Goal: Task Accomplishment & Management: Manage account settings

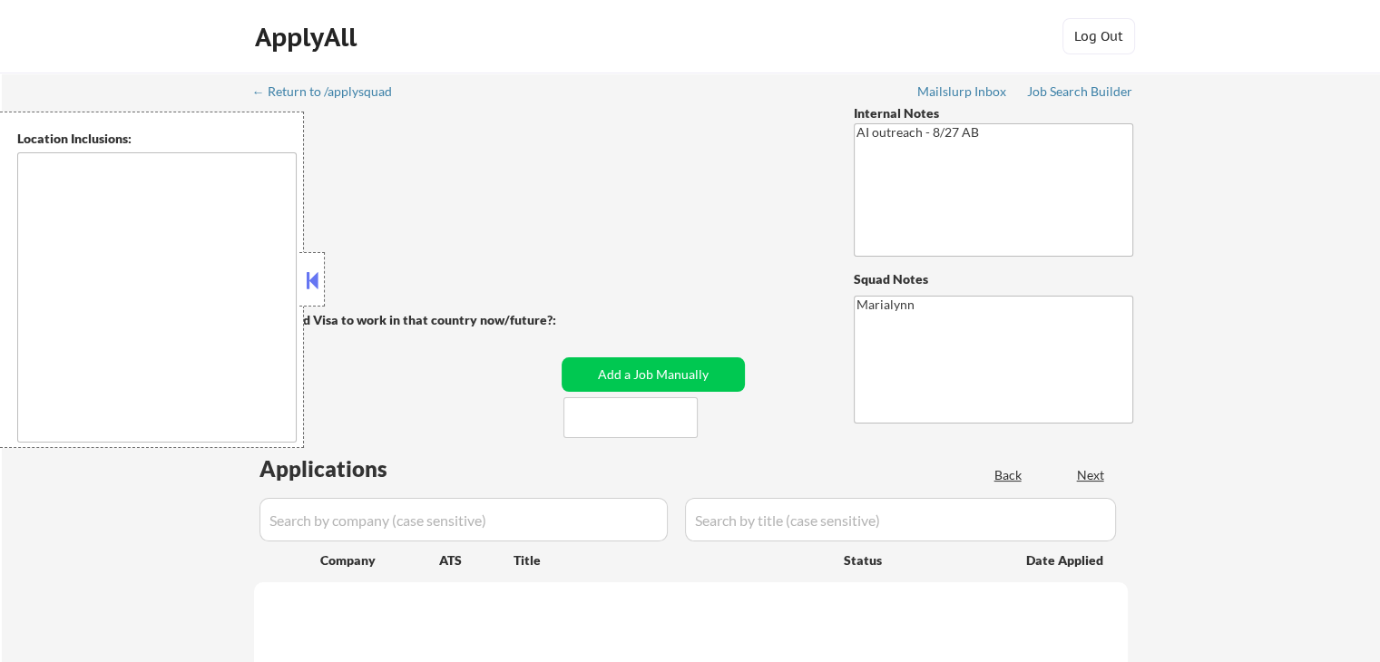
type textarea "Fargo, ND Moorhead, MN West Fargo, ND Dilworth, MN Horace, ND Harwood, ND Reile…"
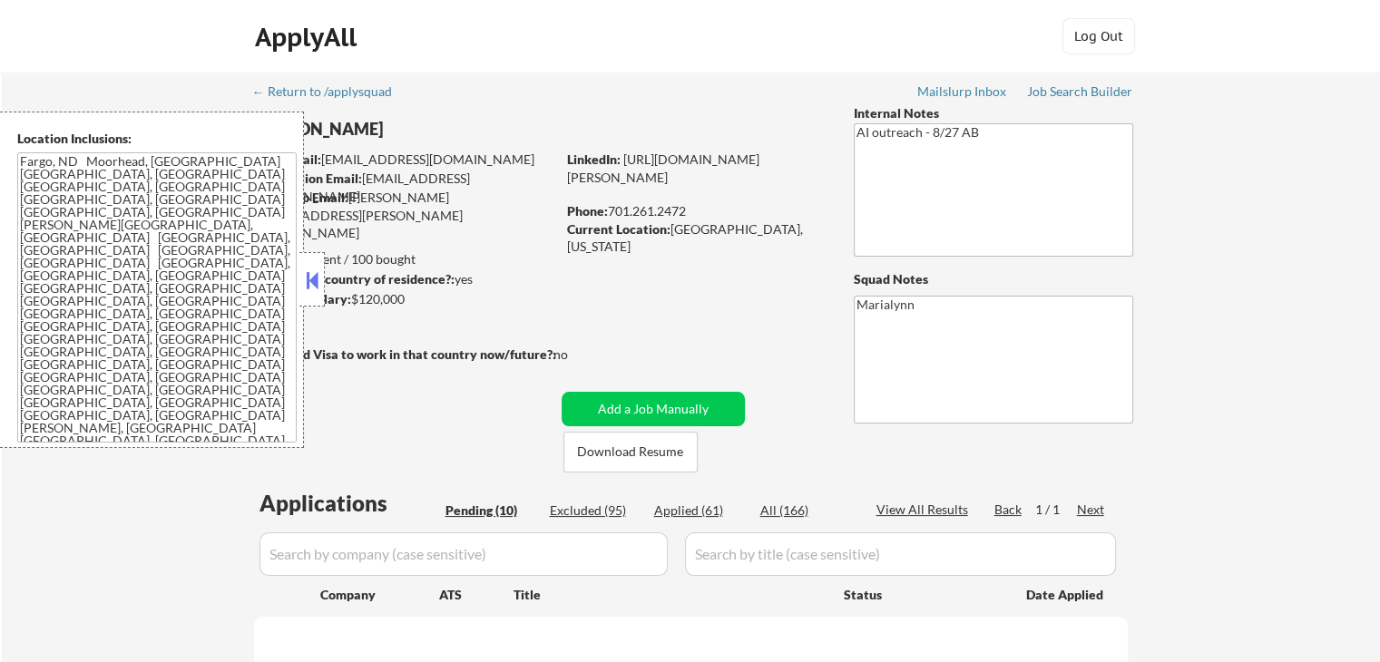
select select ""pending""
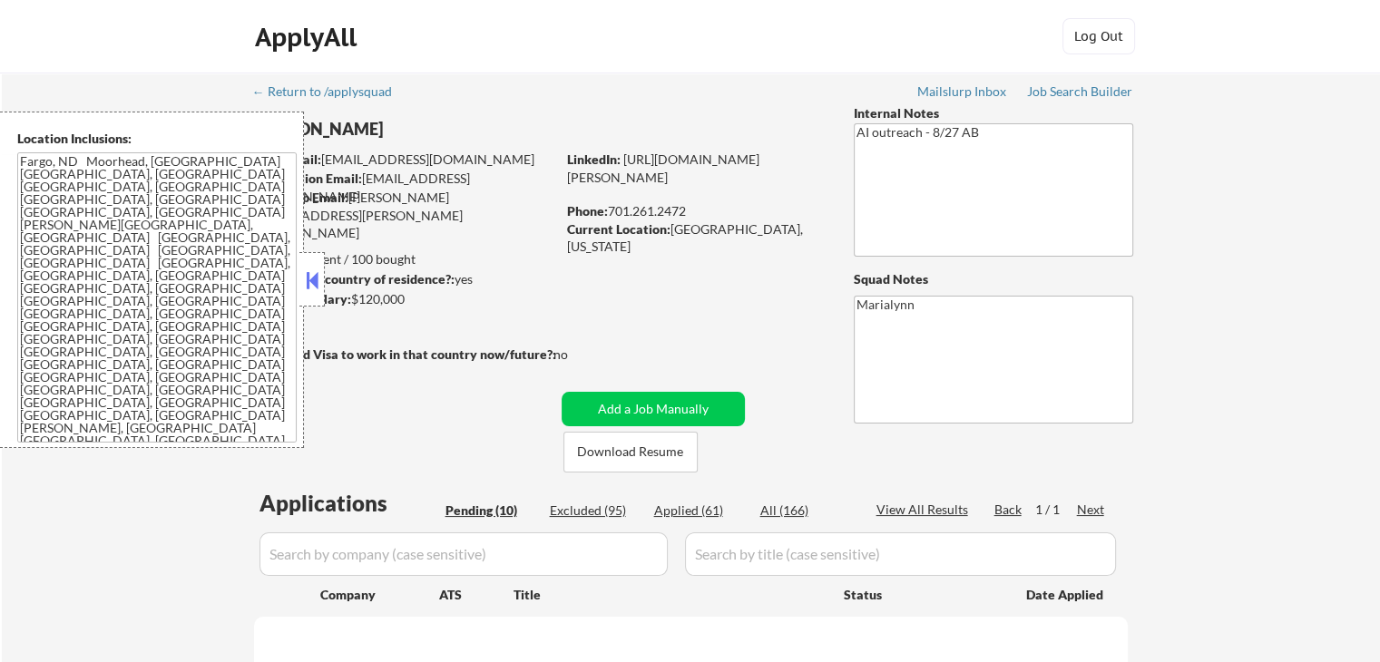
select select ""pending""
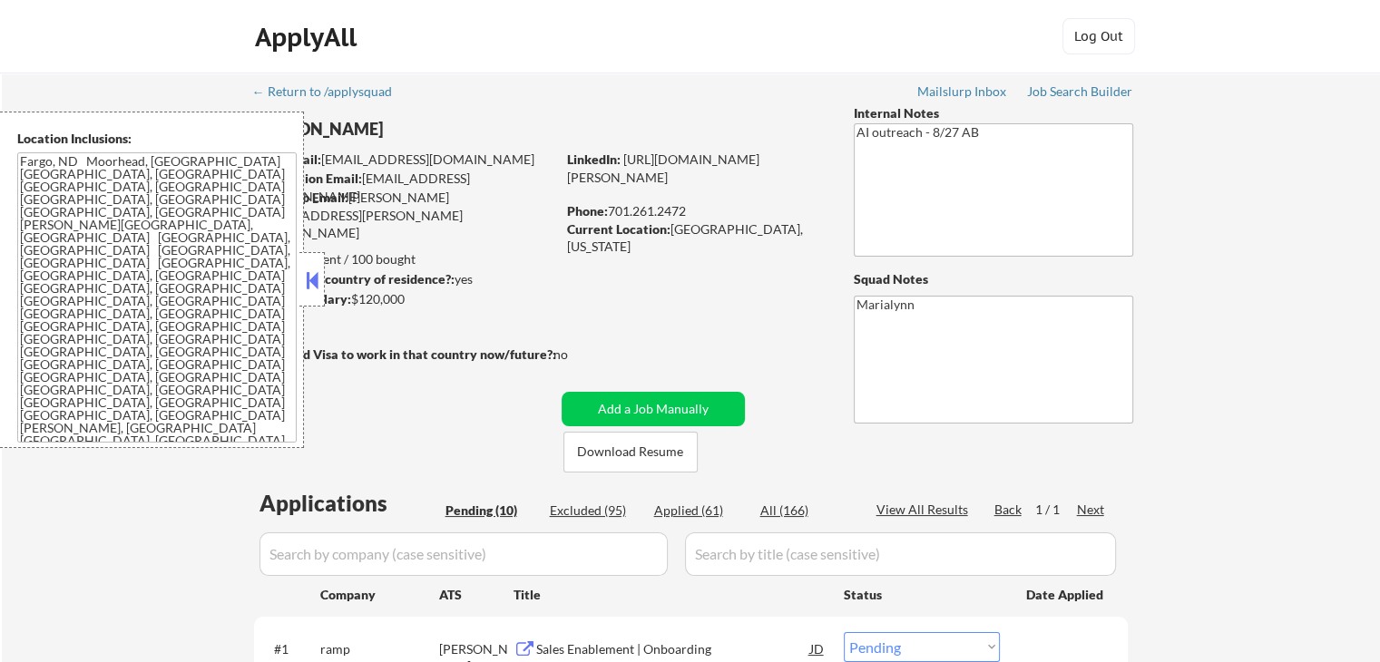
click at [317, 277] on button at bounding box center [312, 280] width 20 height 27
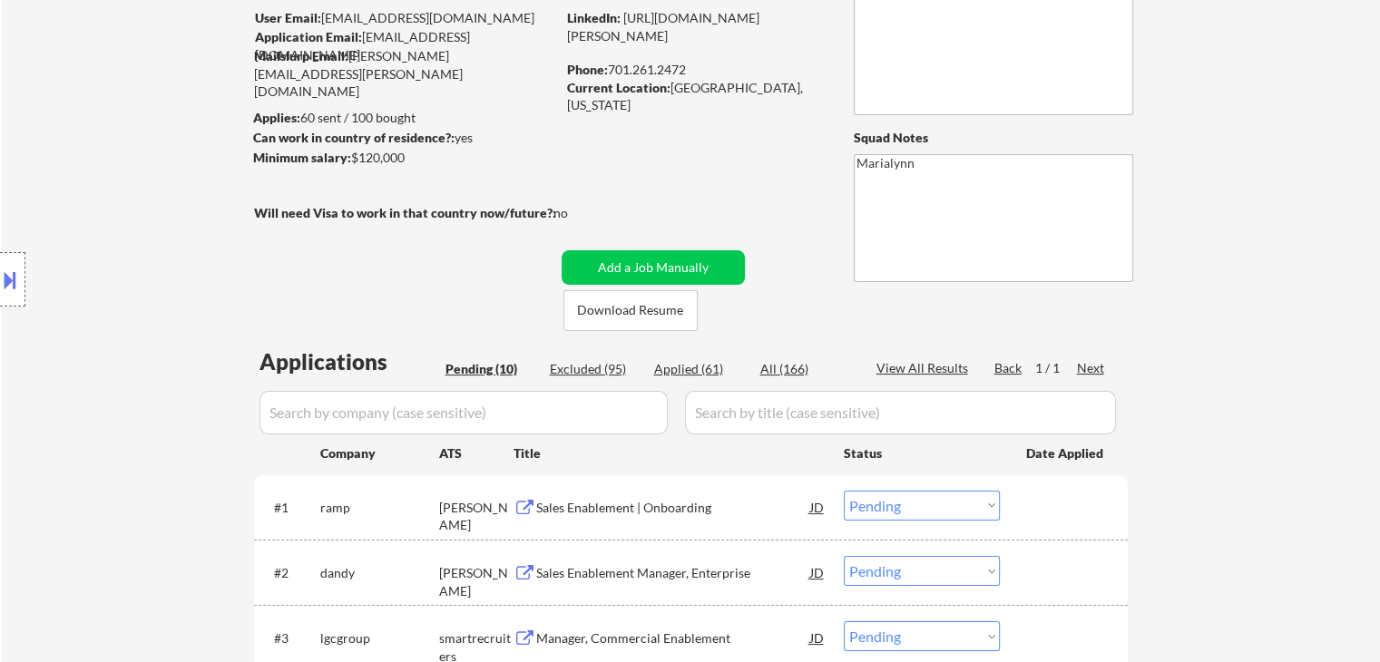
scroll to position [363, 0]
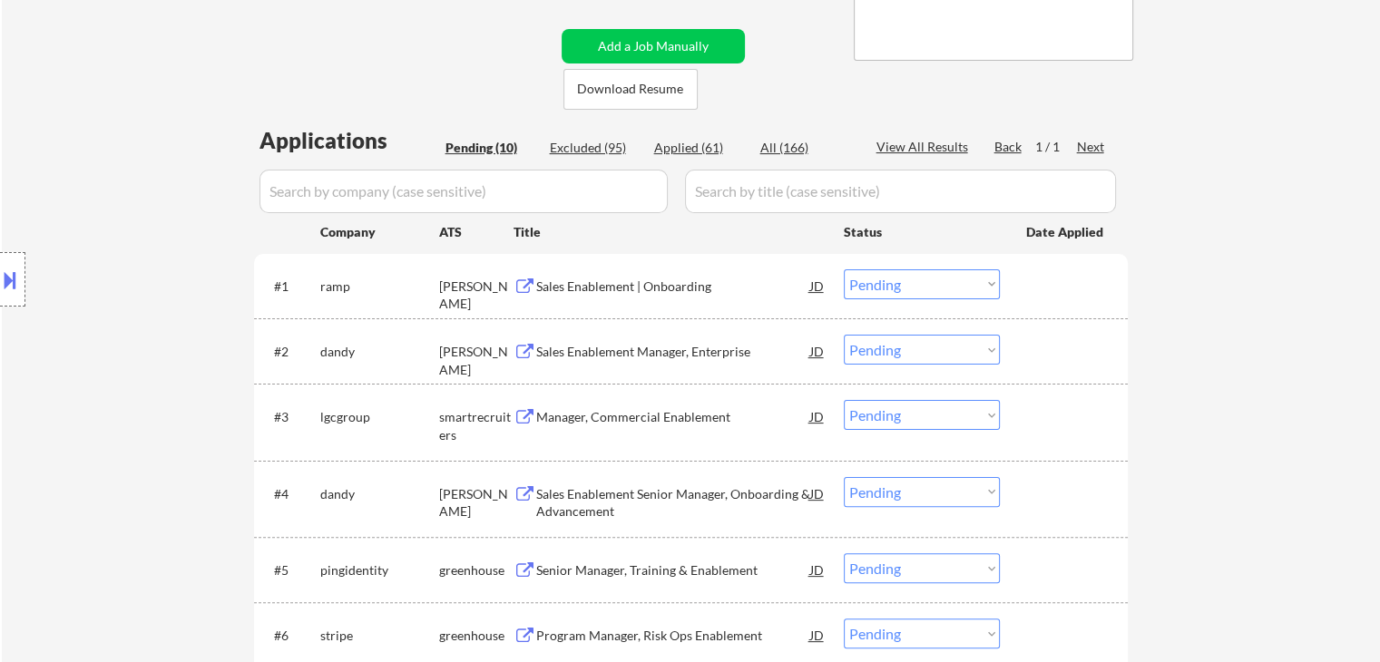
click at [631, 289] on div "Sales Enablement | Onboarding" at bounding box center [673, 287] width 274 height 18
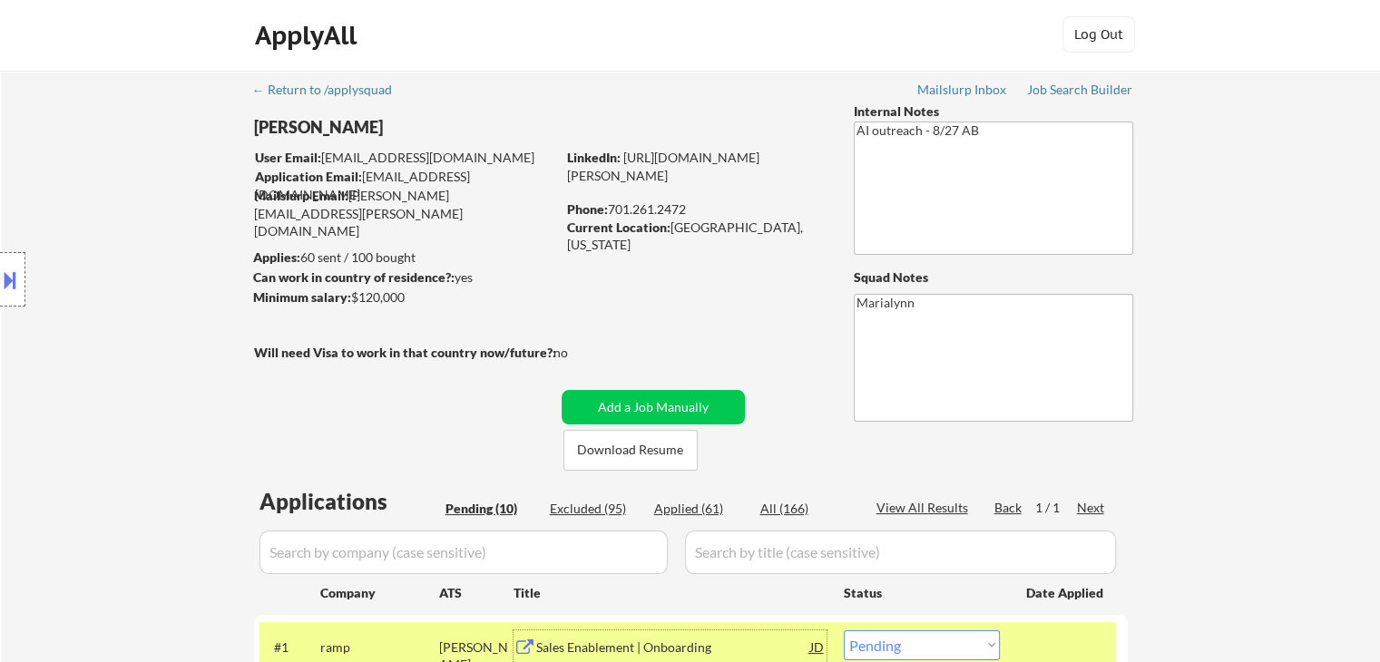
scroll to position [0, 0]
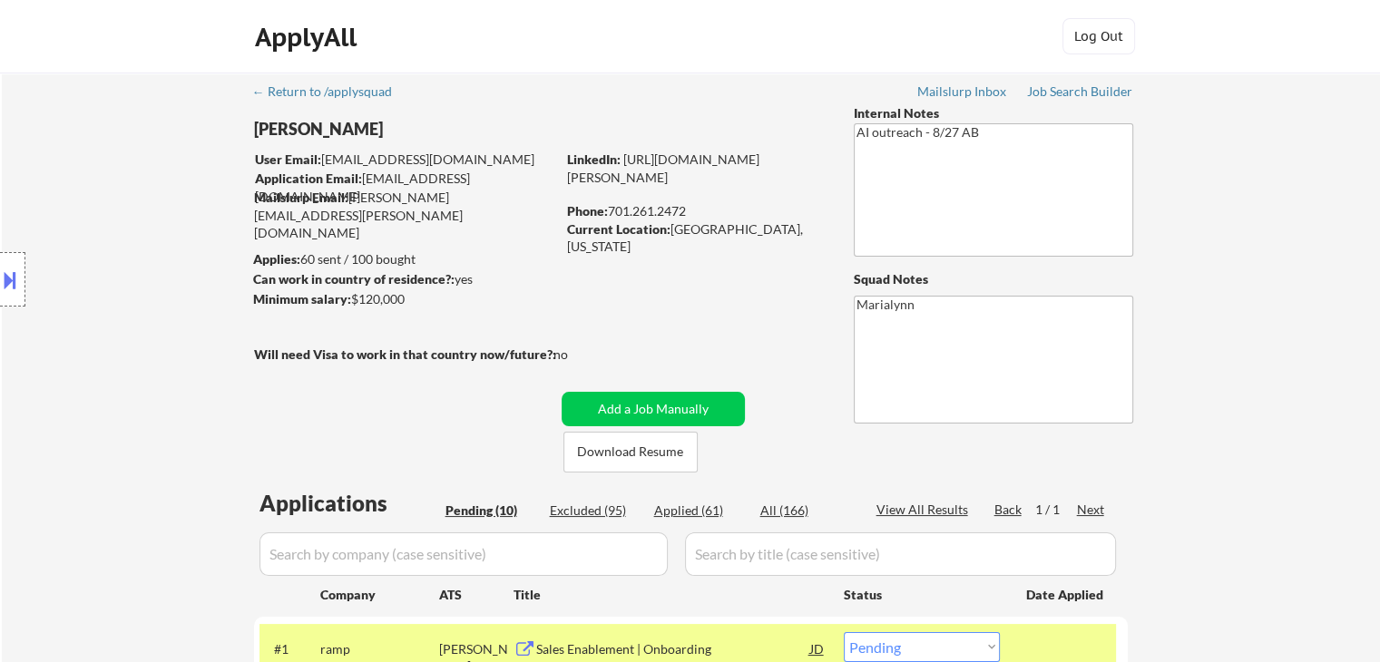
drag, startPoint x: 609, startPoint y: 214, endPoint x: 700, endPoint y: 208, distance: 91.9
click at [700, 208] on div "Phone: 701.261.2472" at bounding box center [695, 211] width 257 height 18
copy div "701.261.2472"
drag, startPoint x: 670, startPoint y: 227, endPoint x: 820, endPoint y: 232, distance: 149.8
click at [702, 232] on div "Current Location: West Fargo, North Dakota" at bounding box center [695, 237] width 257 height 35
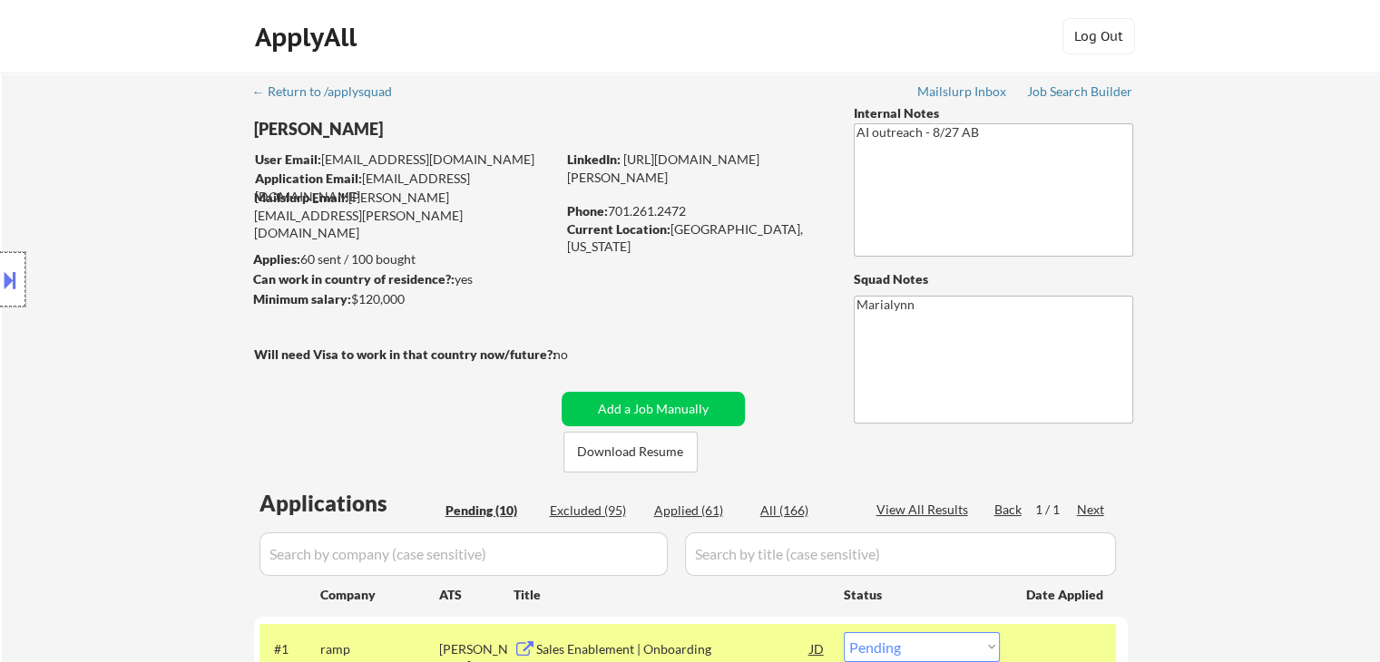
drag, startPoint x: 24, startPoint y: 269, endPoint x: 40, endPoint y: 278, distance: 17.5
click at [24, 271] on div at bounding box center [12, 279] width 25 height 54
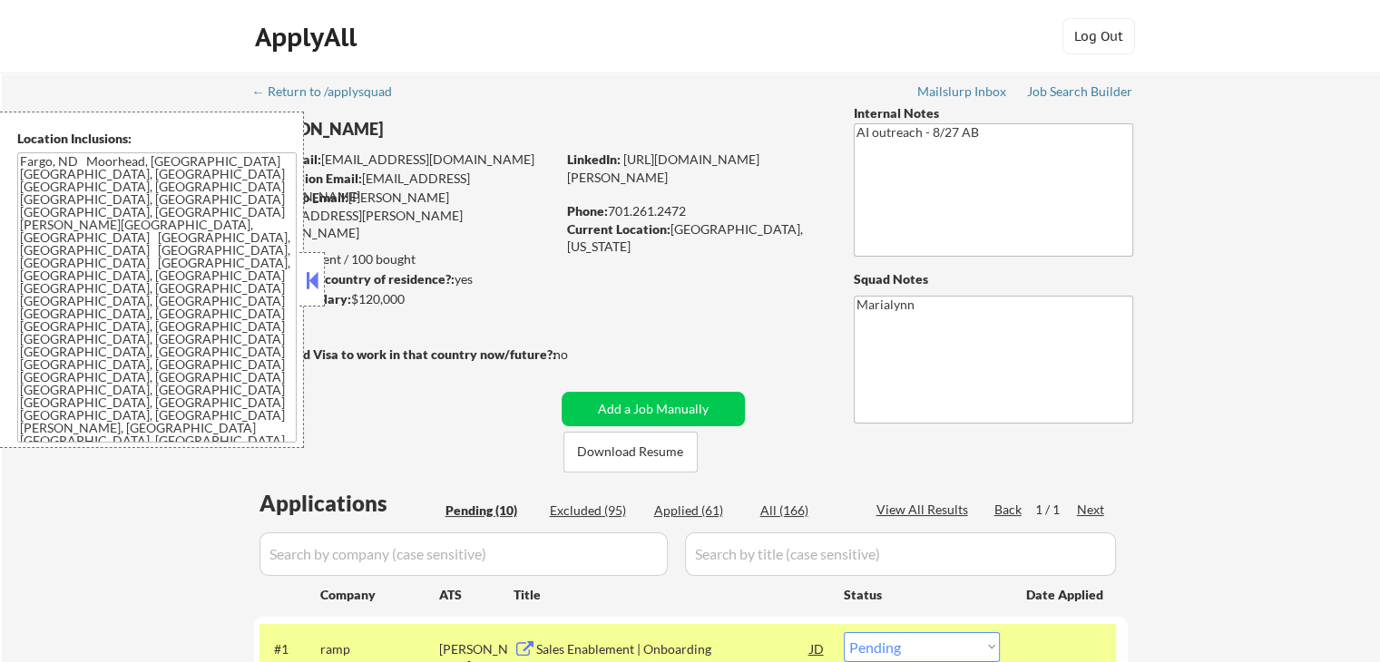
drag, startPoint x: 671, startPoint y: 223, endPoint x: 817, endPoint y: 229, distance: 146.2
click at [702, 229] on div "Current Location: West Fargo, North Dakota" at bounding box center [695, 237] width 257 height 35
copy div "West Fargo, North Dakota"
drag, startPoint x: 308, startPoint y: 285, endPoint x: 438, endPoint y: 290, distance: 129.9
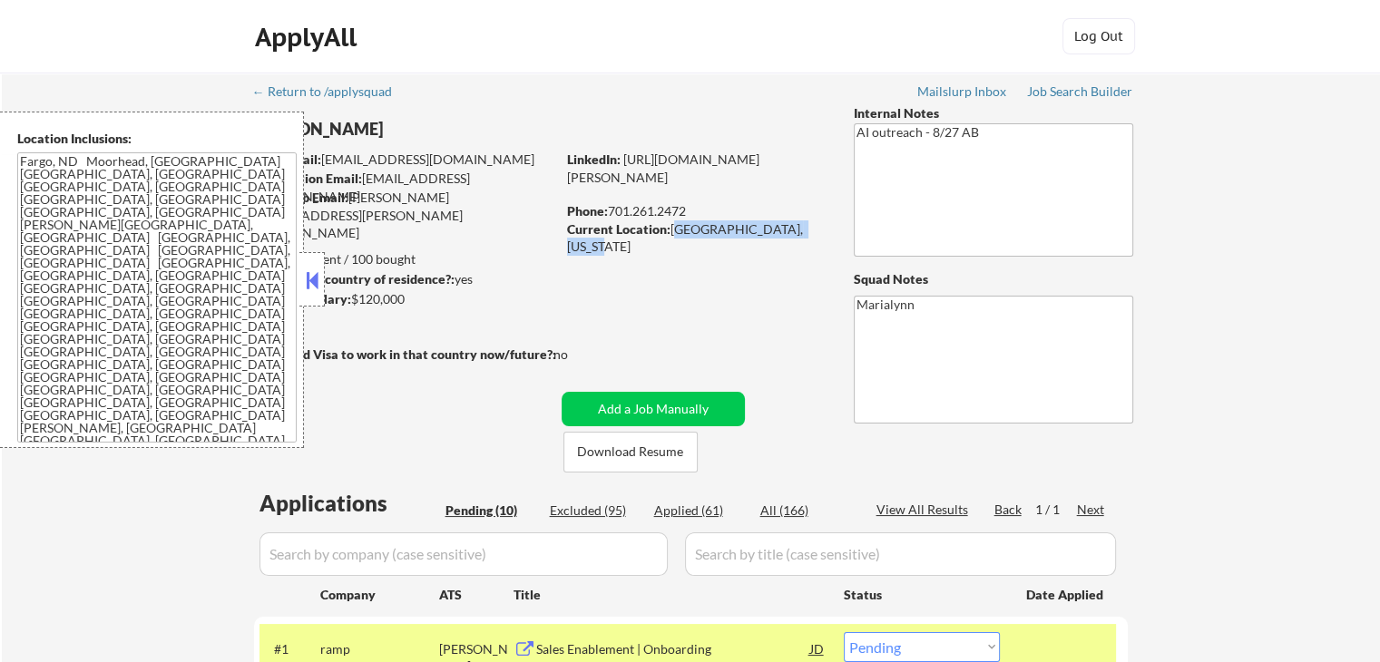
click at [309, 286] on button at bounding box center [312, 280] width 20 height 27
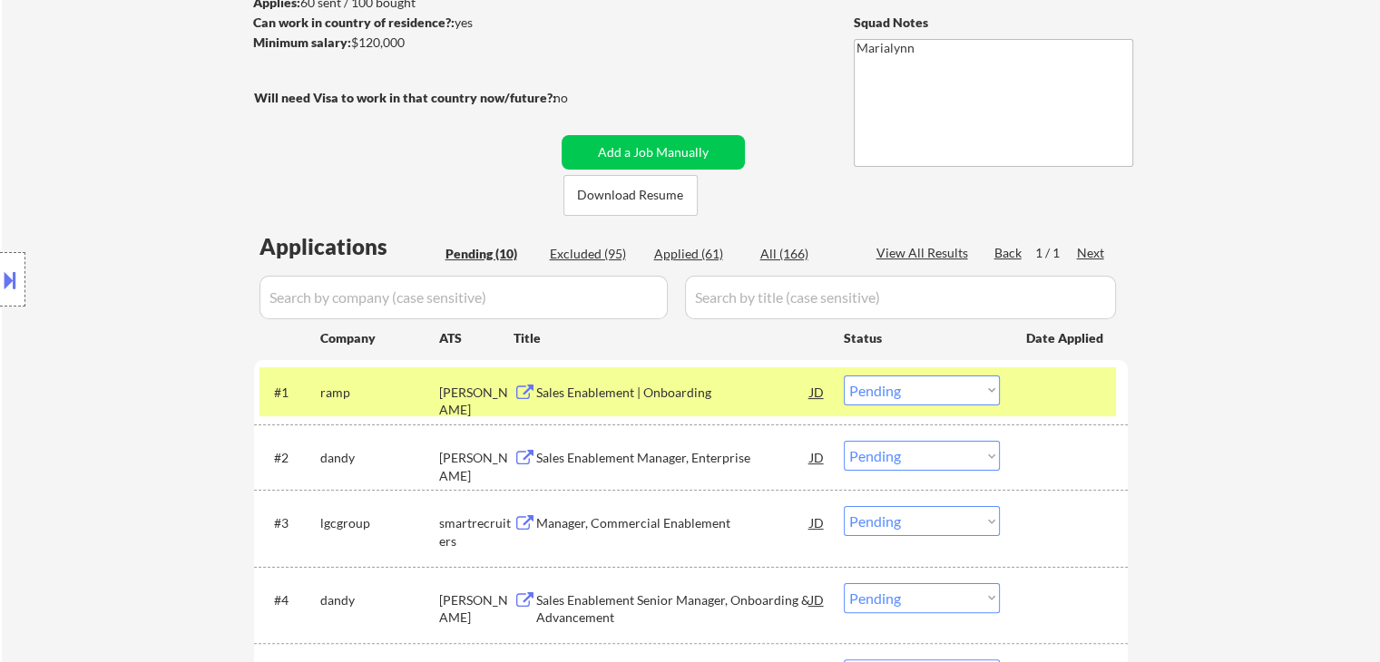
scroll to position [272, 0]
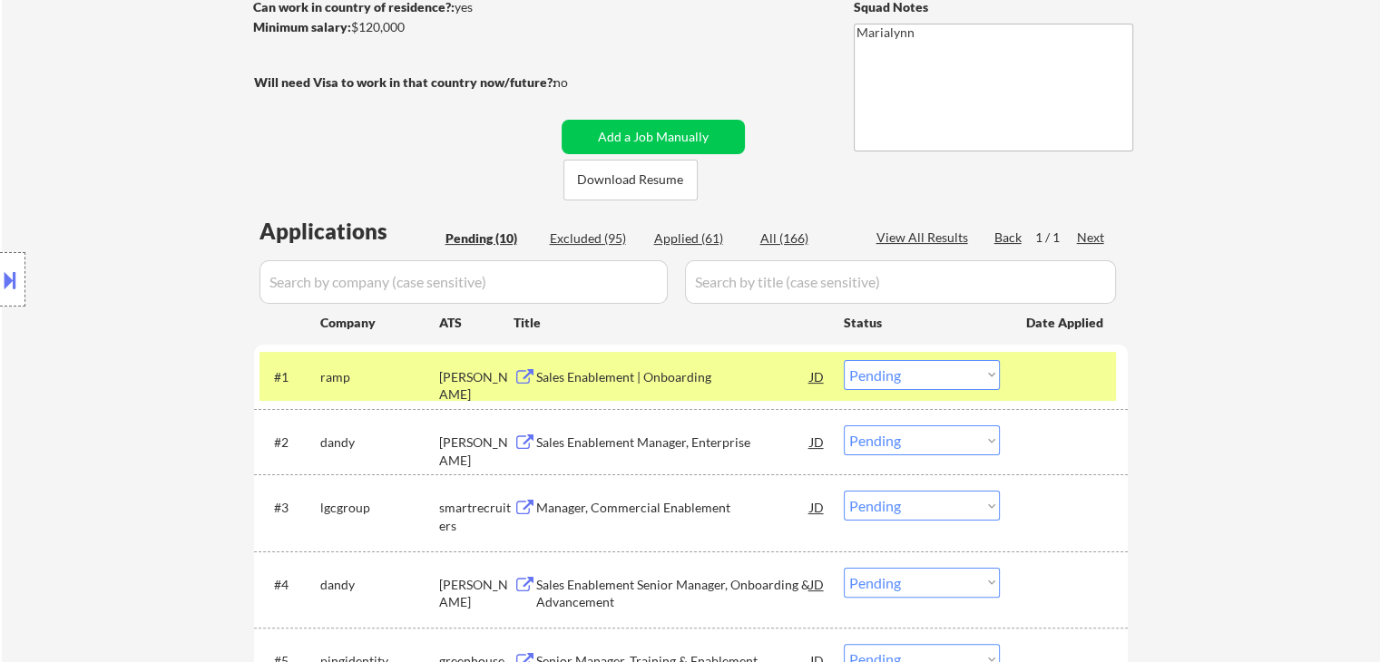
click at [702, 383] on select "Choose an option... Pending Applied Excluded (Questions) Excluded (Expired) Exc…" at bounding box center [922, 375] width 156 height 30
click at [702, 360] on select "Choose an option... Pending Applied Excluded (Questions) Excluded (Expired) Exc…" at bounding box center [922, 375] width 156 height 30
select select ""pending""
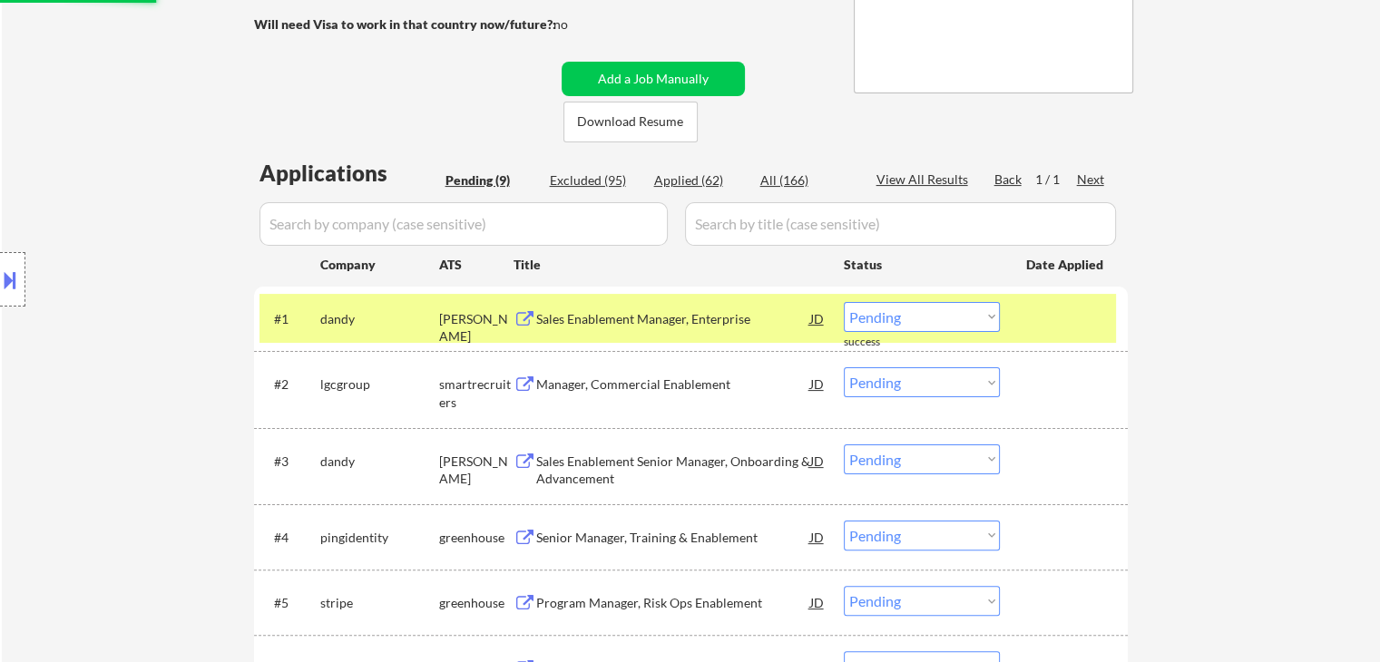
scroll to position [363, 0]
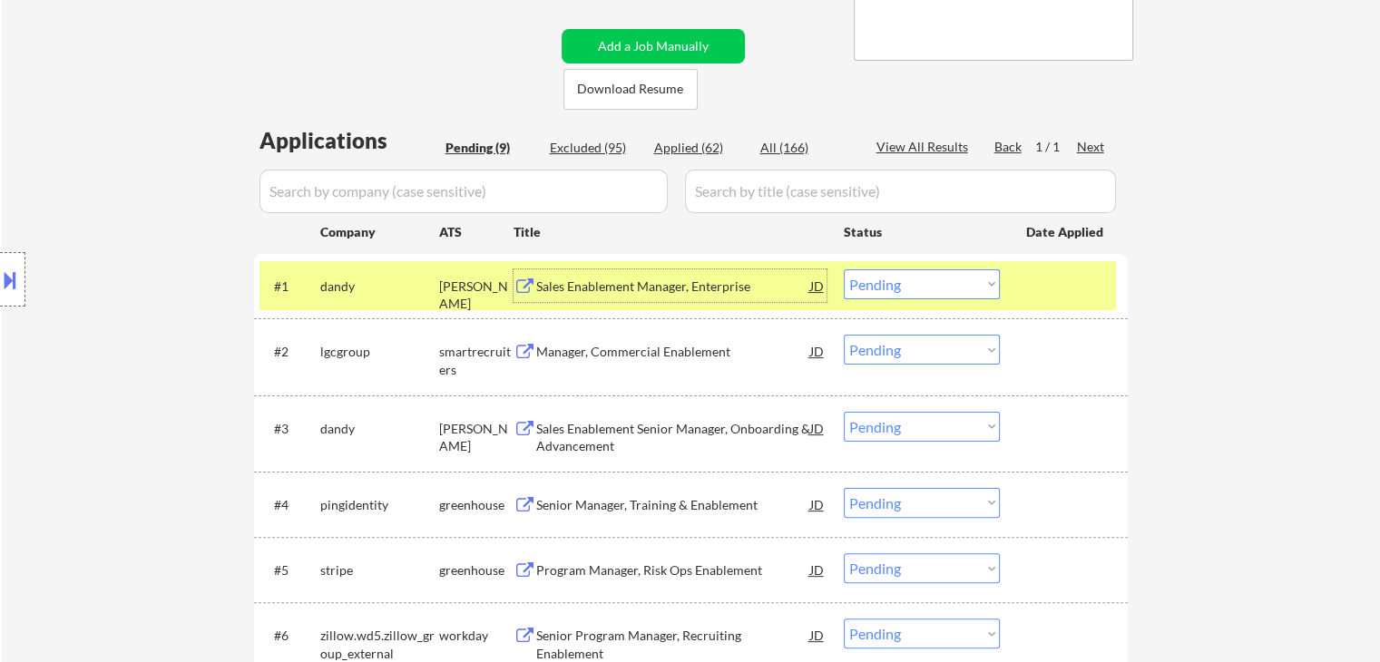
click at [638, 281] on div "Sales Enablement Manager, Enterprise" at bounding box center [673, 287] width 274 height 18
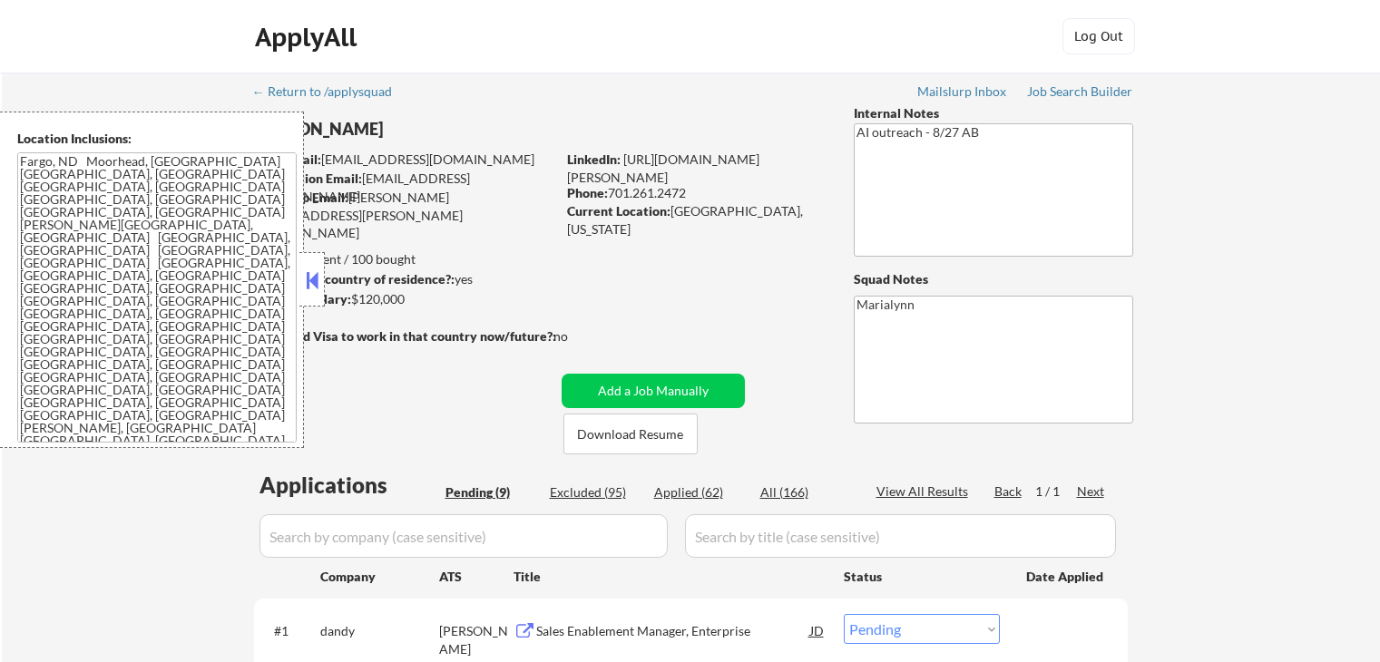
select select ""pending""
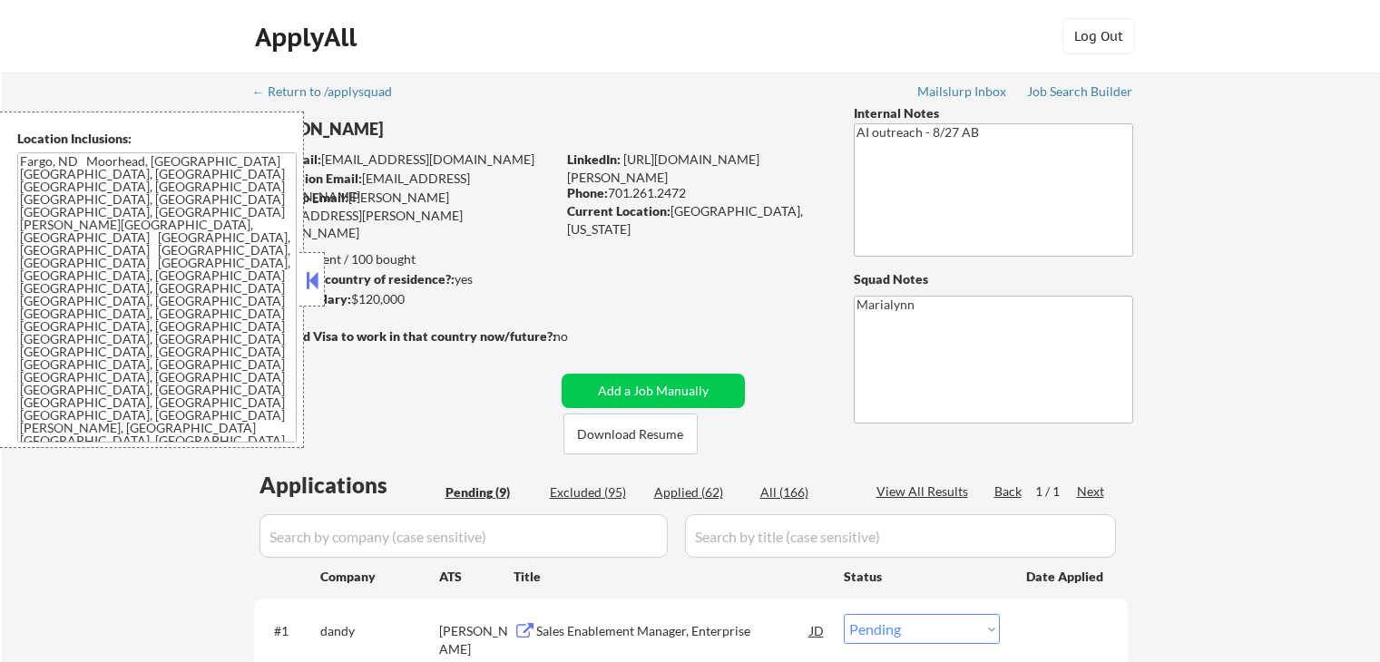
select select ""pending""
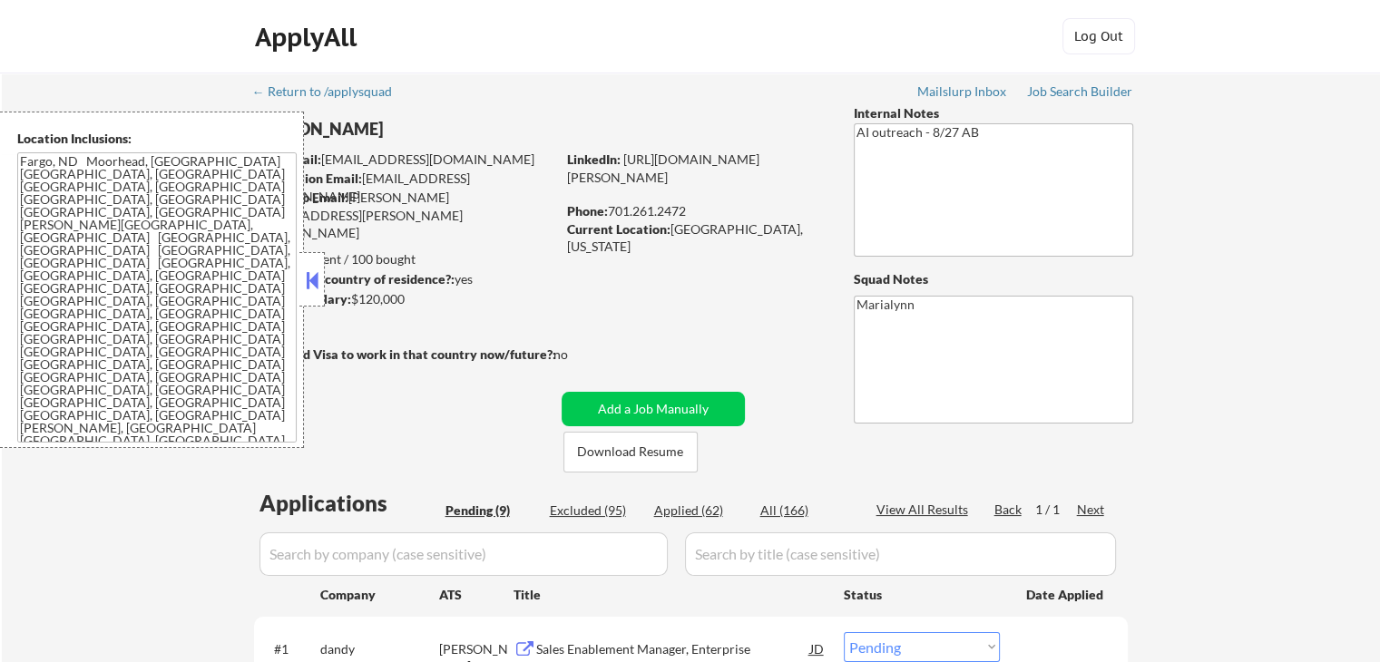
drag, startPoint x: 305, startPoint y: 288, endPoint x: 395, endPoint y: 290, distance: 89.9
click at [308, 288] on button at bounding box center [312, 280] width 20 height 27
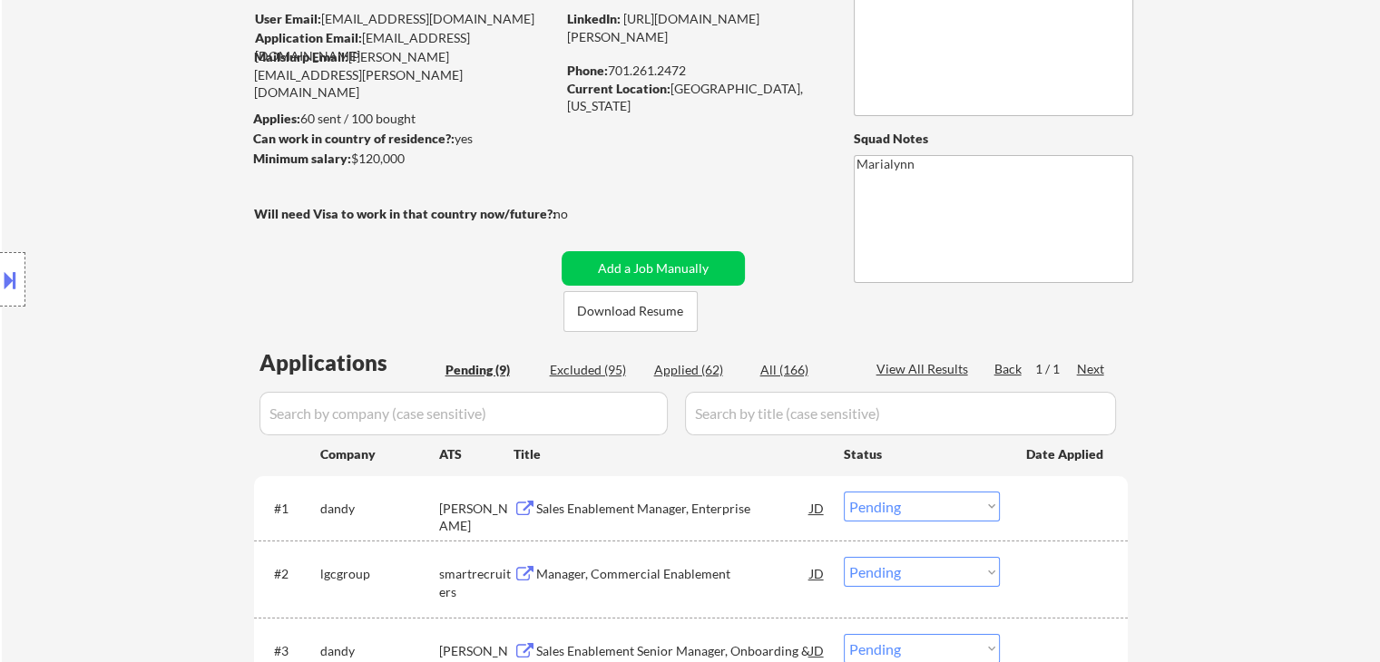
scroll to position [272, 0]
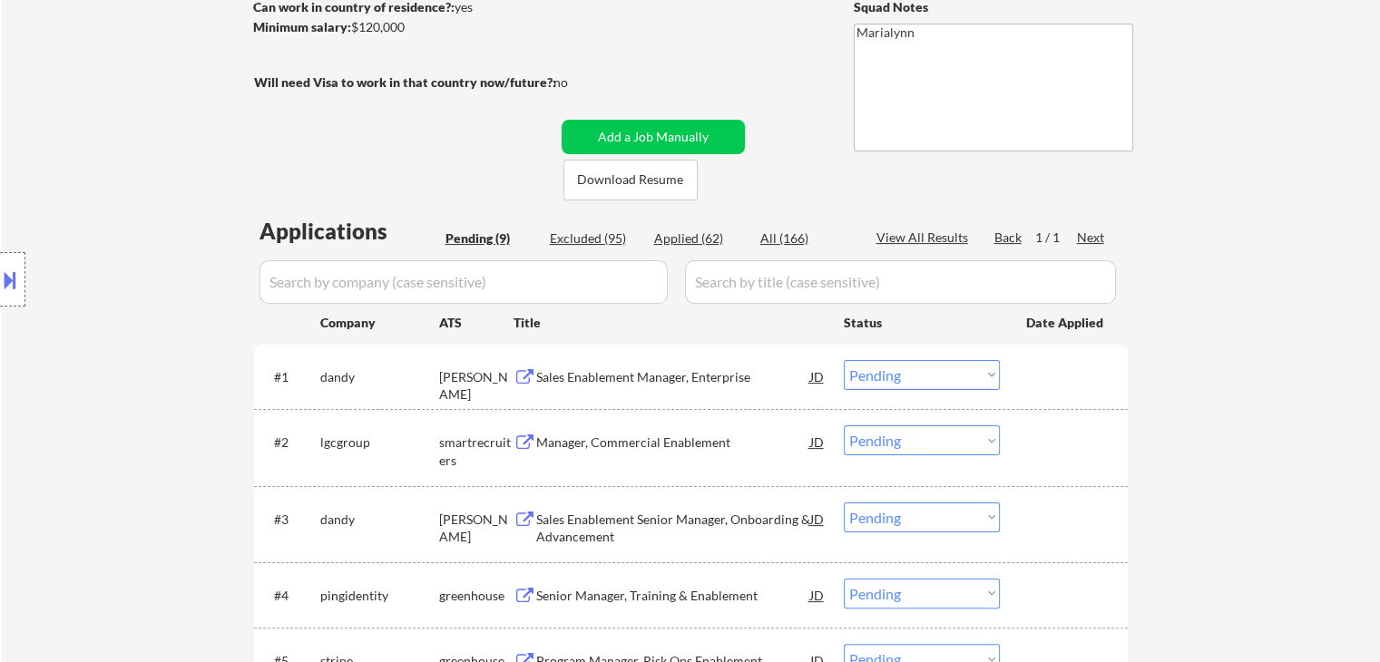
click at [889, 377] on select "Choose an option... Pending Applied Excluded (Questions) Excluded (Expired) Exc…" at bounding box center [922, 375] width 156 height 30
click at [844, 360] on select "Choose an option... Pending Applied Excluded (Questions) Excluded (Expired) Exc…" at bounding box center [922, 375] width 156 height 30
select select ""pending""
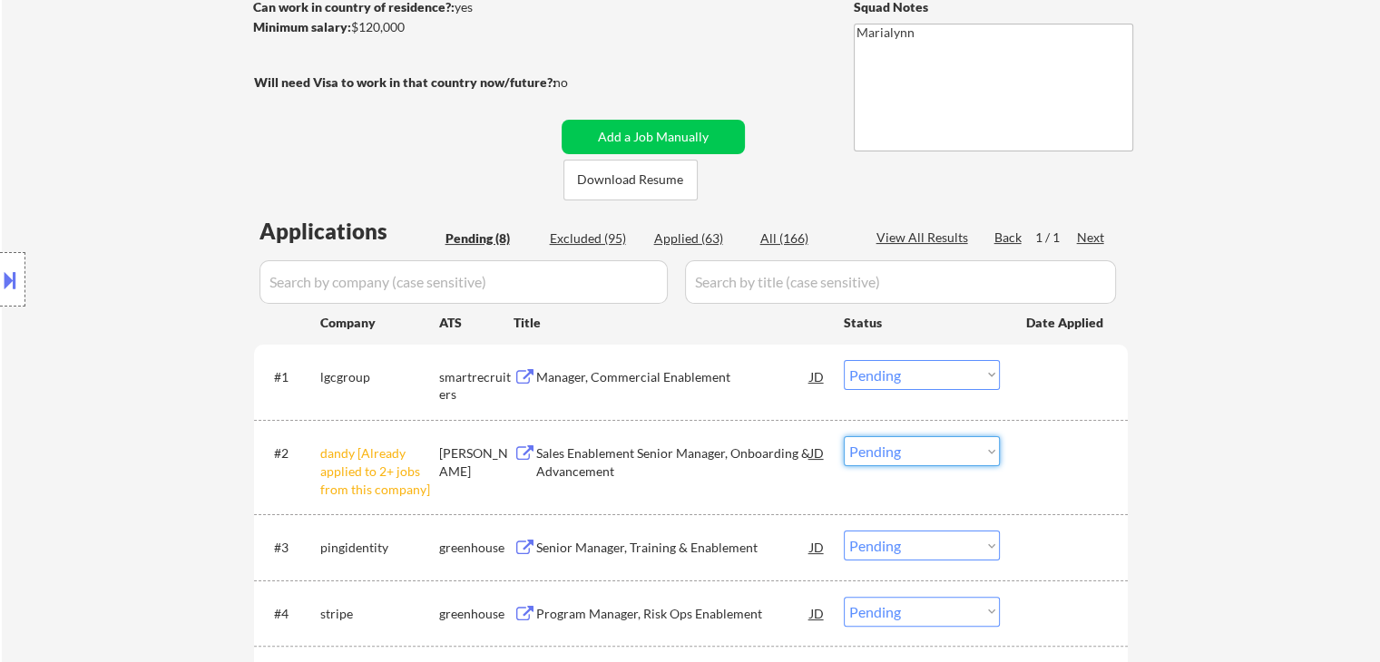
drag, startPoint x: 893, startPoint y: 452, endPoint x: 908, endPoint y: 488, distance: 39.4
click at [893, 452] on select "Choose an option... Pending Applied Excluded (Questions) Excluded (Expired) Exc…" at bounding box center [922, 451] width 156 height 30
click at [844, 436] on select "Choose an option... Pending Applied Excluded (Questions) Excluded (Expired) Exc…" at bounding box center [922, 451] width 156 height 30
select select ""pending""
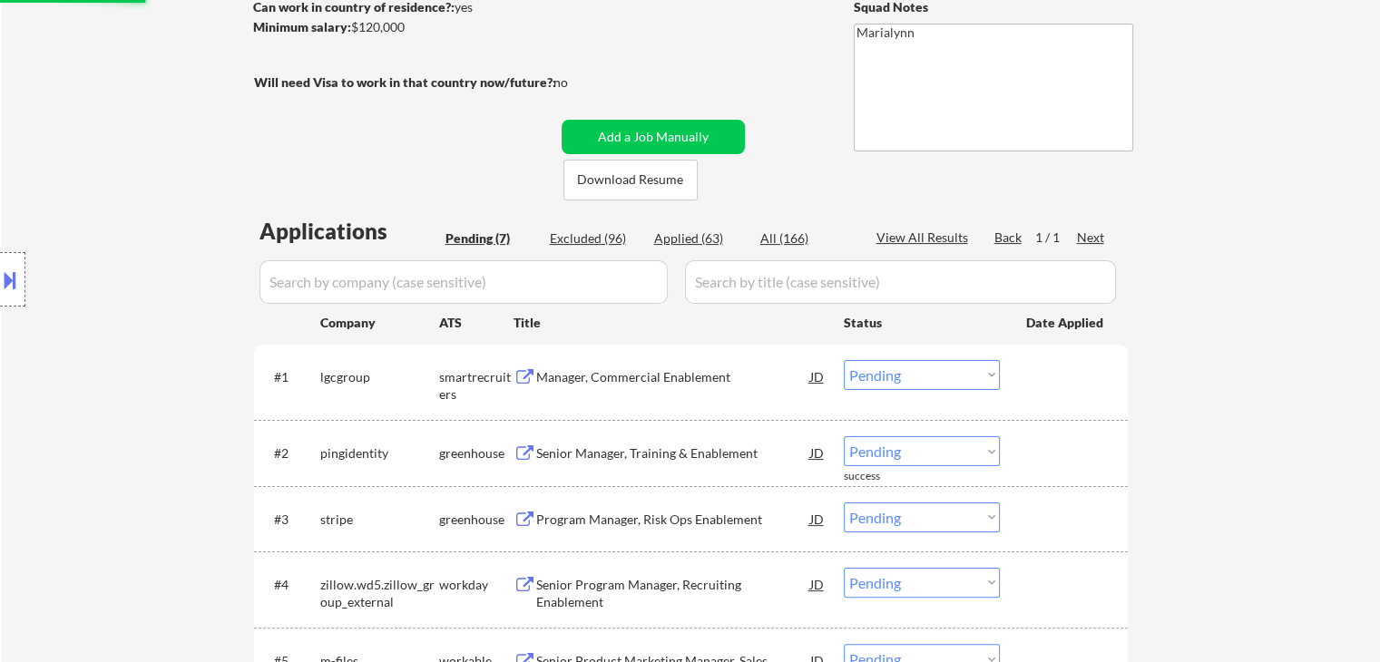
click at [603, 377] on div "Manager, Commercial Enablement" at bounding box center [673, 377] width 274 height 18
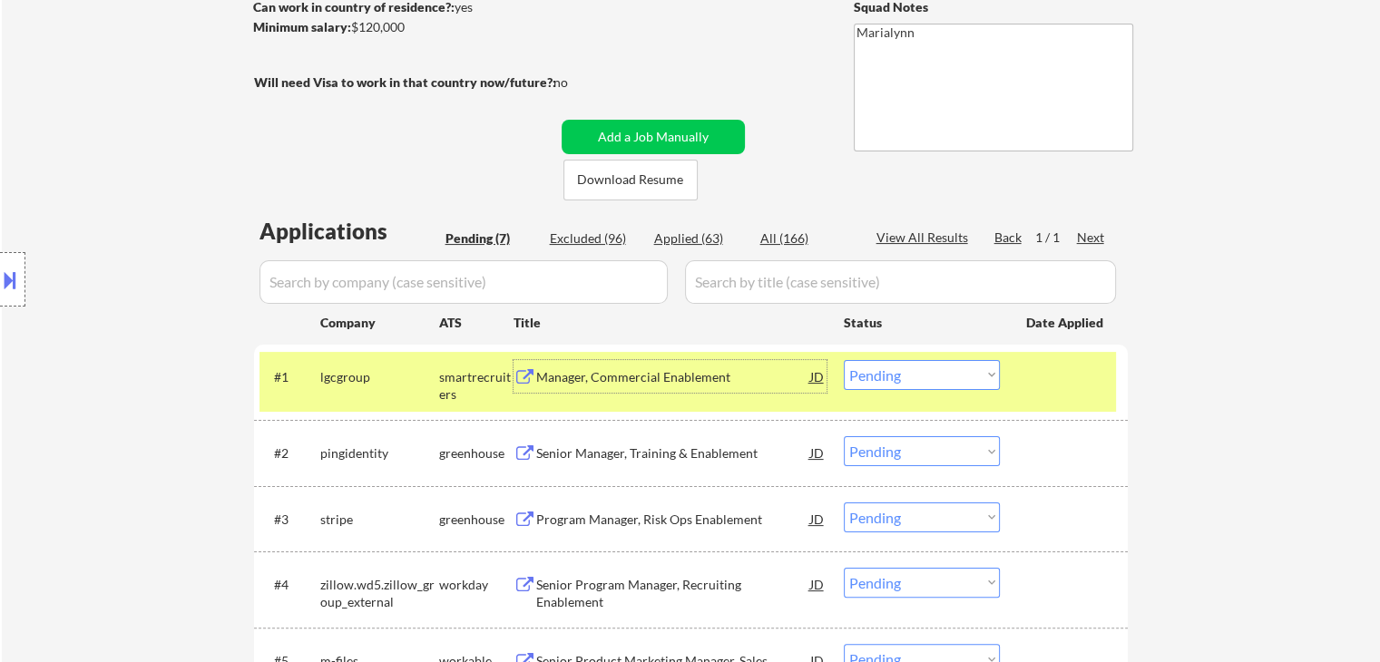
scroll to position [91, 0]
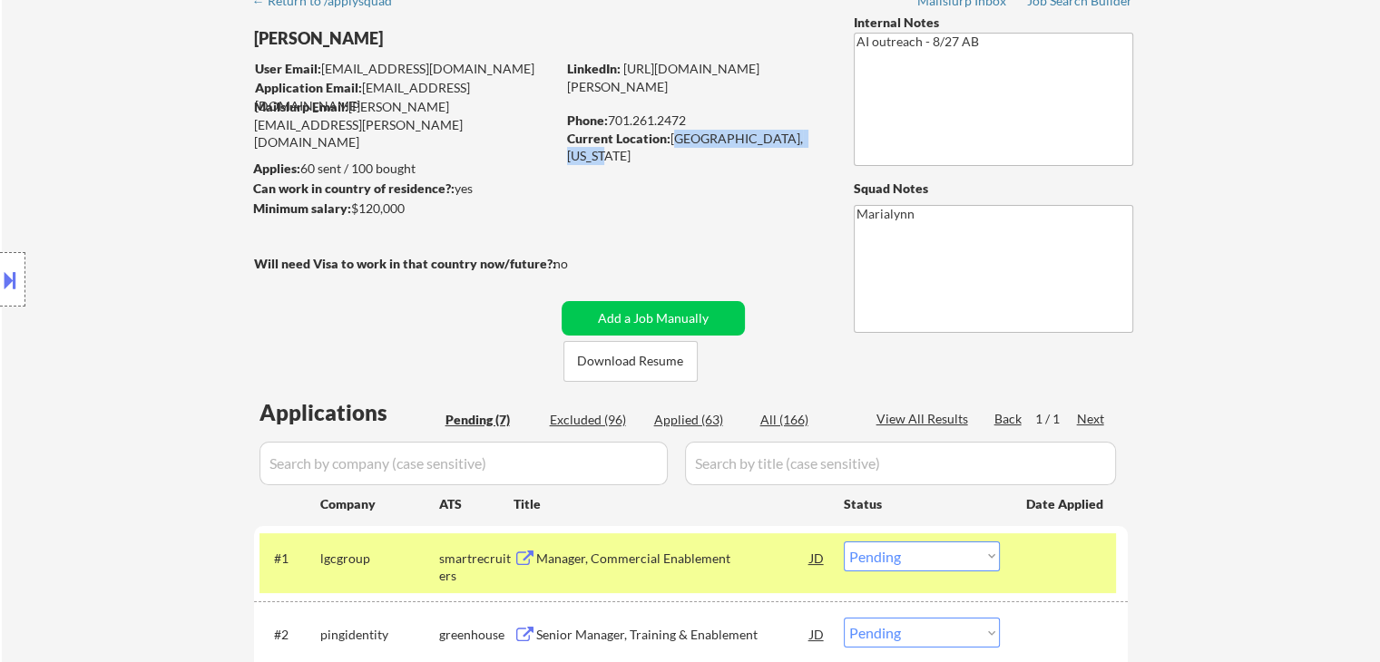
drag, startPoint x: 671, startPoint y: 137, endPoint x: 817, endPoint y: 150, distance: 146.6
click at [817, 144] on div "Current Location: West Fargo, North Dakota" at bounding box center [695, 147] width 257 height 35
copy div "West Fargo, North Dakota"
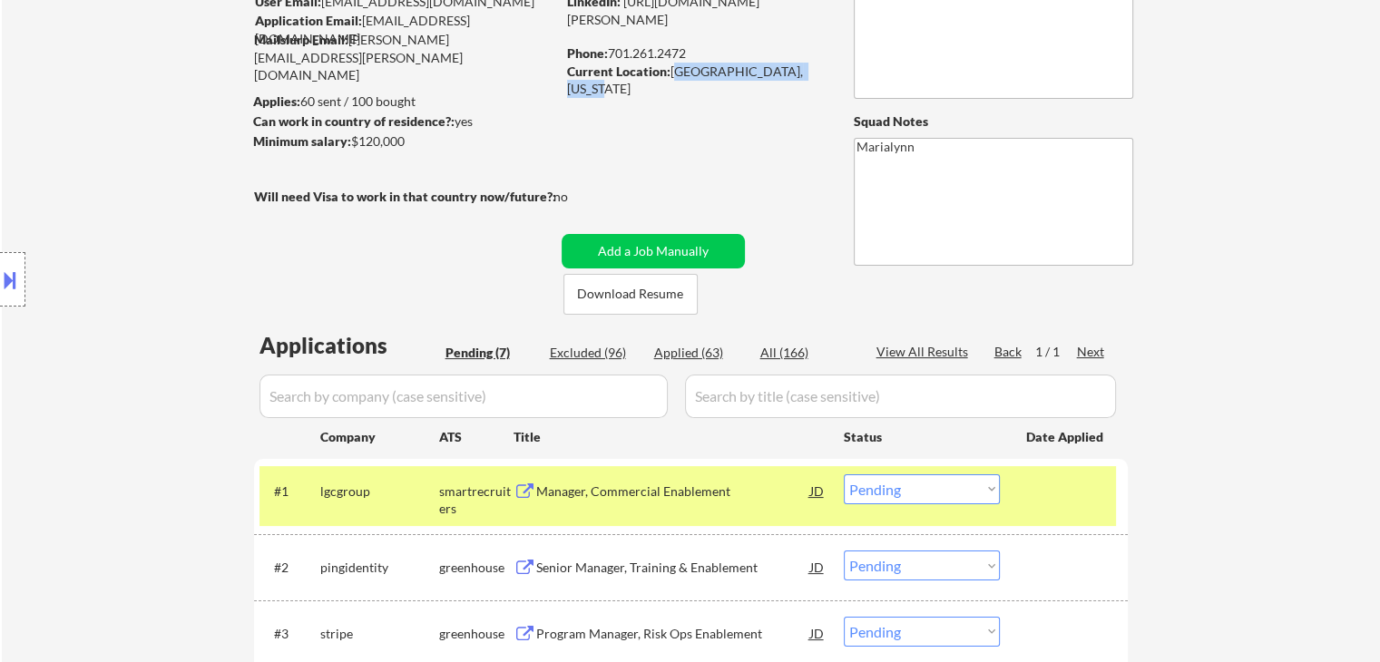
scroll to position [363, 0]
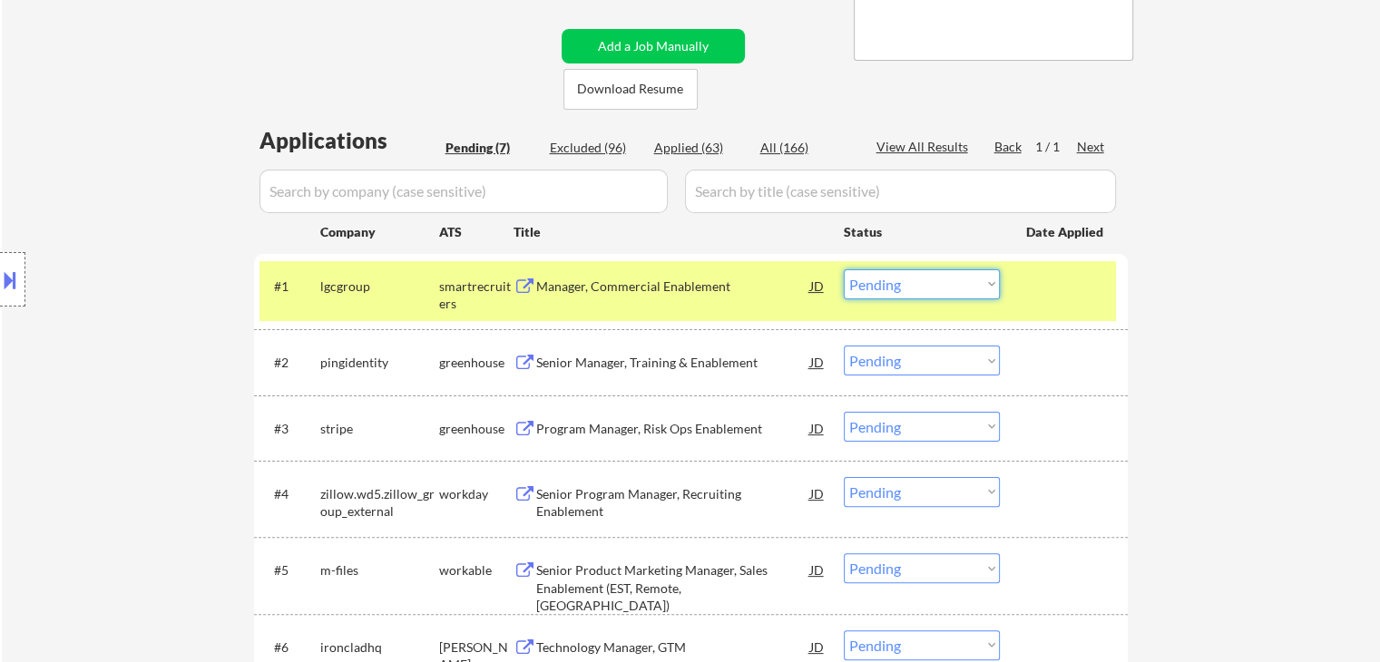
click at [972, 275] on select "Choose an option... Pending Applied Excluded (Questions) Excluded (Expired) Exc…" at bounding box center [922, 284] width 156 height 30
click at [844, 269] on select "Choose an option... Pending Applied Excluded (Questions) Excluded (Expired) Exc…" at bounding box center [922, 284] width 156 height 30
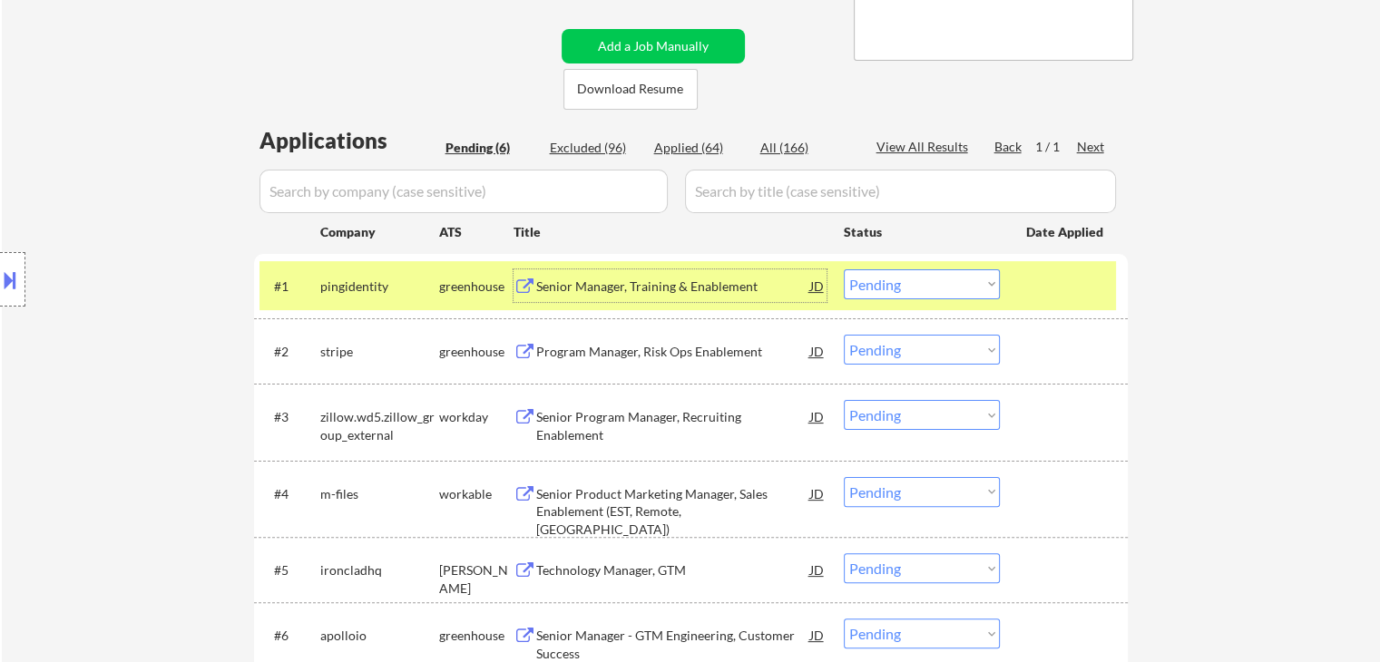
click at [687, 285] on div "Senior Manager, Training & Enablement" at bounding box center [673, 287] width 274 height 18
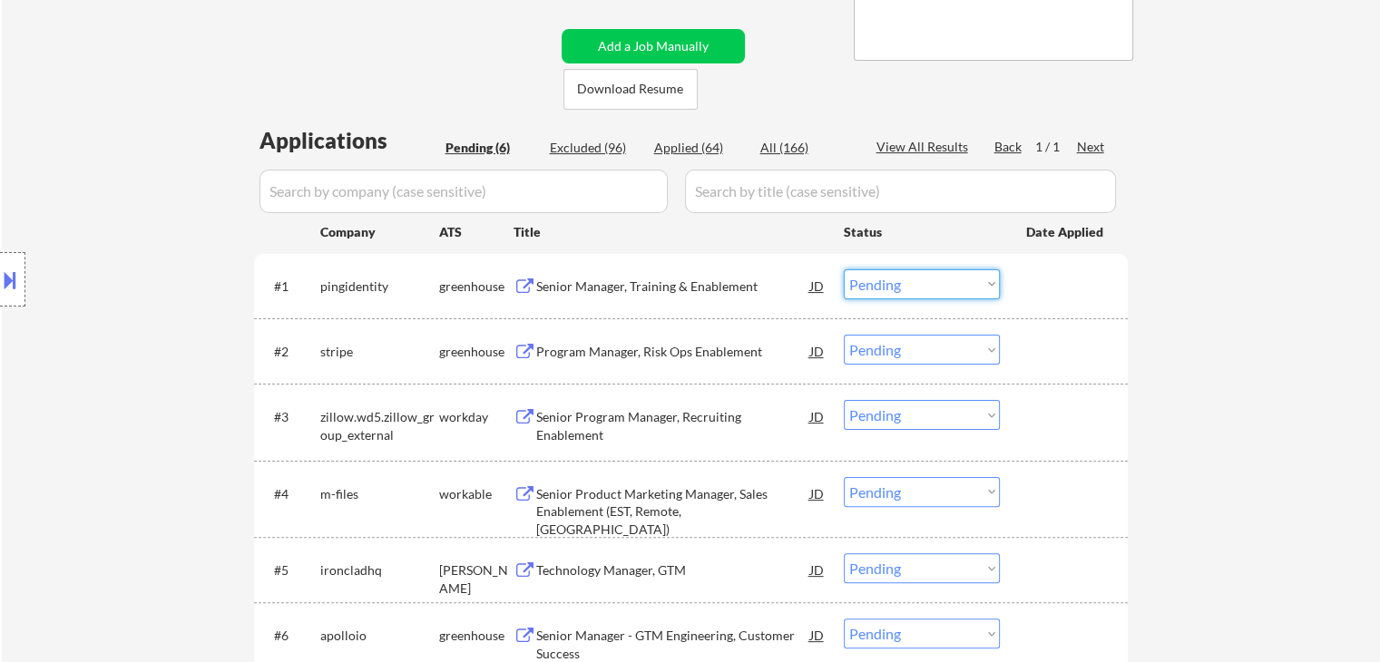
click at [926, 279] on select "Choose an option... Pending Applied Excluded (Questions) Excluded (Expired) Exc…" at bounding box center [922, 284] width 156 height 30
click at [844, 269] on select "Choose an option... Pending Applied Excluded (Questions) Excluded (Expired) Exc…" at bounding box center [922, 284] width 156 height 30
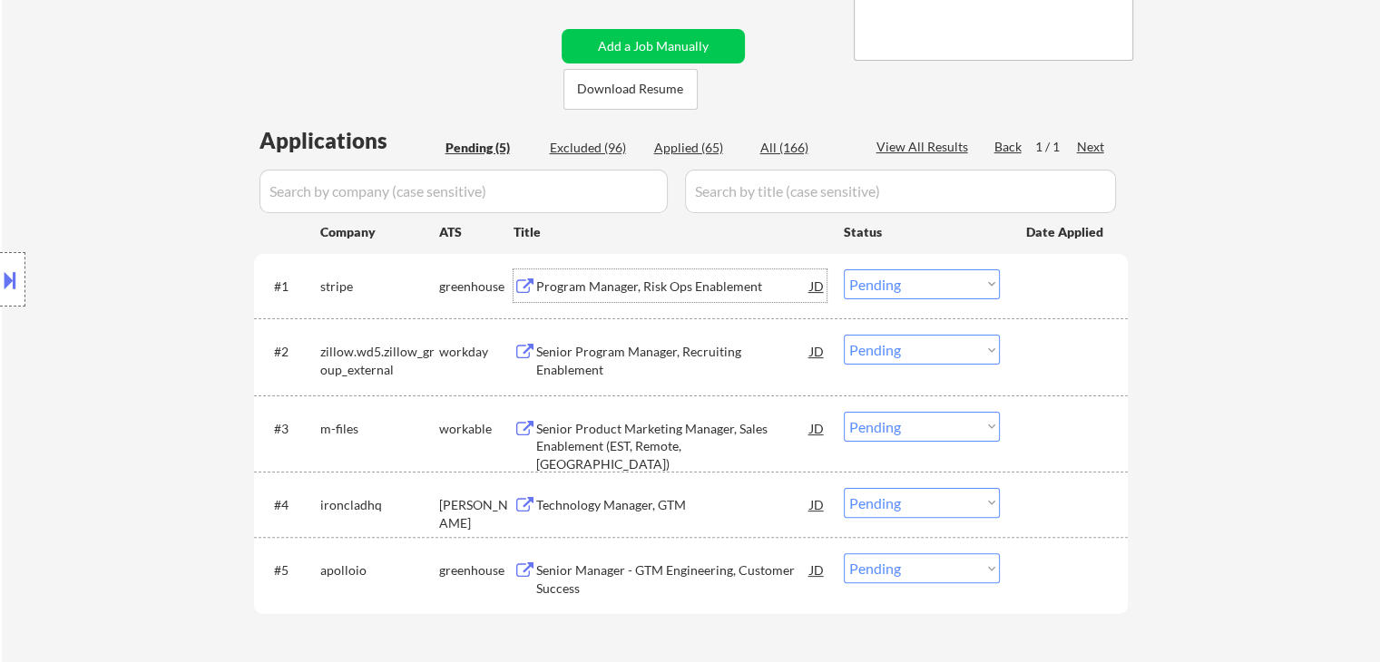
click at [609, 284] on div "Program Manager, Risk Ops Enablement" at bounding box center [673, 287] width 274 height 18
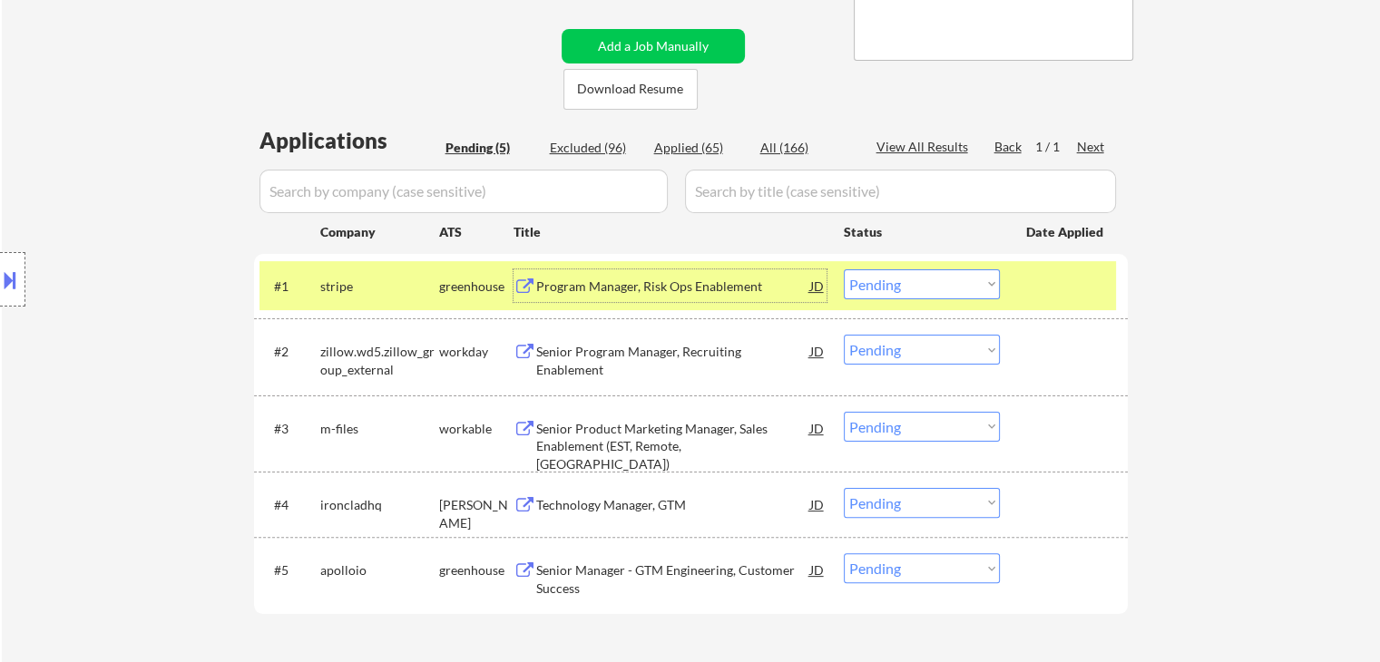
click at [904, 295] on select "Choose an option... Pending Applied Excluded (Questions) Excluded (Expired) Exc…" at bounding box center [922, 284] width 156 height 30
click at [844, 269] on select "Choose an option... Pending Applied Excluded (Questions) Excluded (Expired) Exc…" at bounding box center [922, 284] width 156 height 30
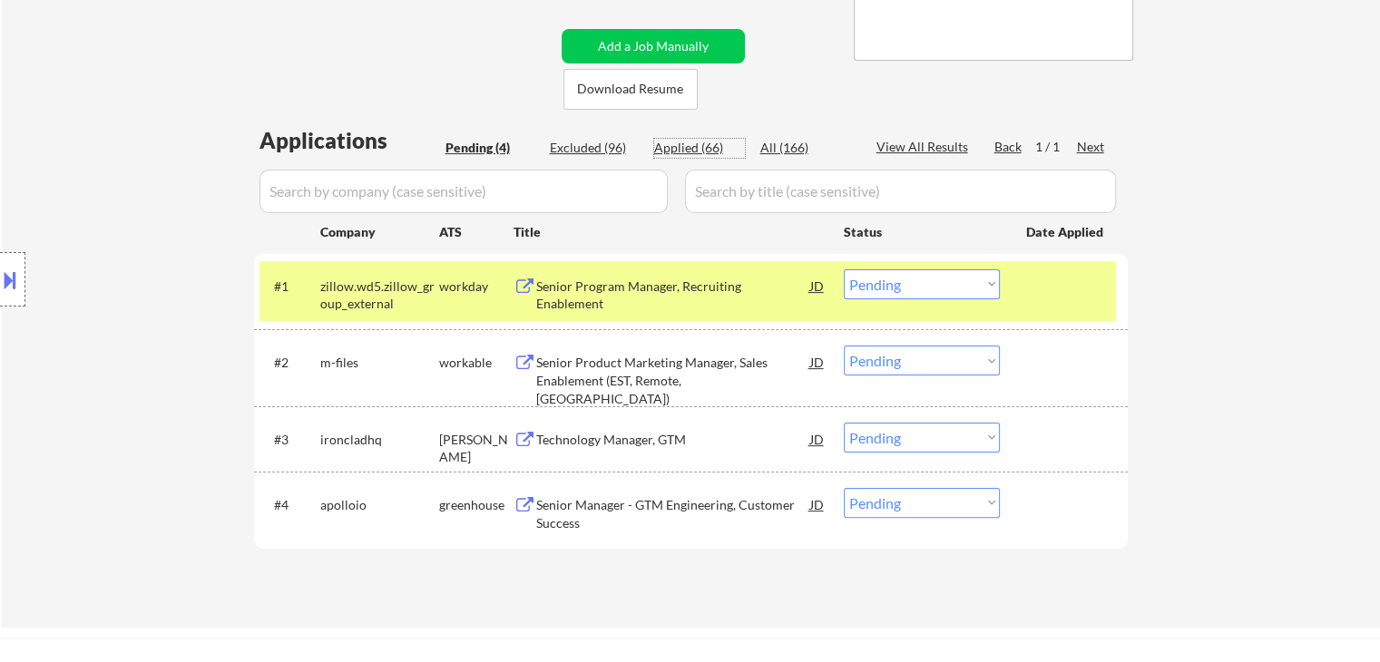
click at [683, 139] on div "Applied (66)" at bounding box center [699, 148] width 91 height 18
select select ""applied""
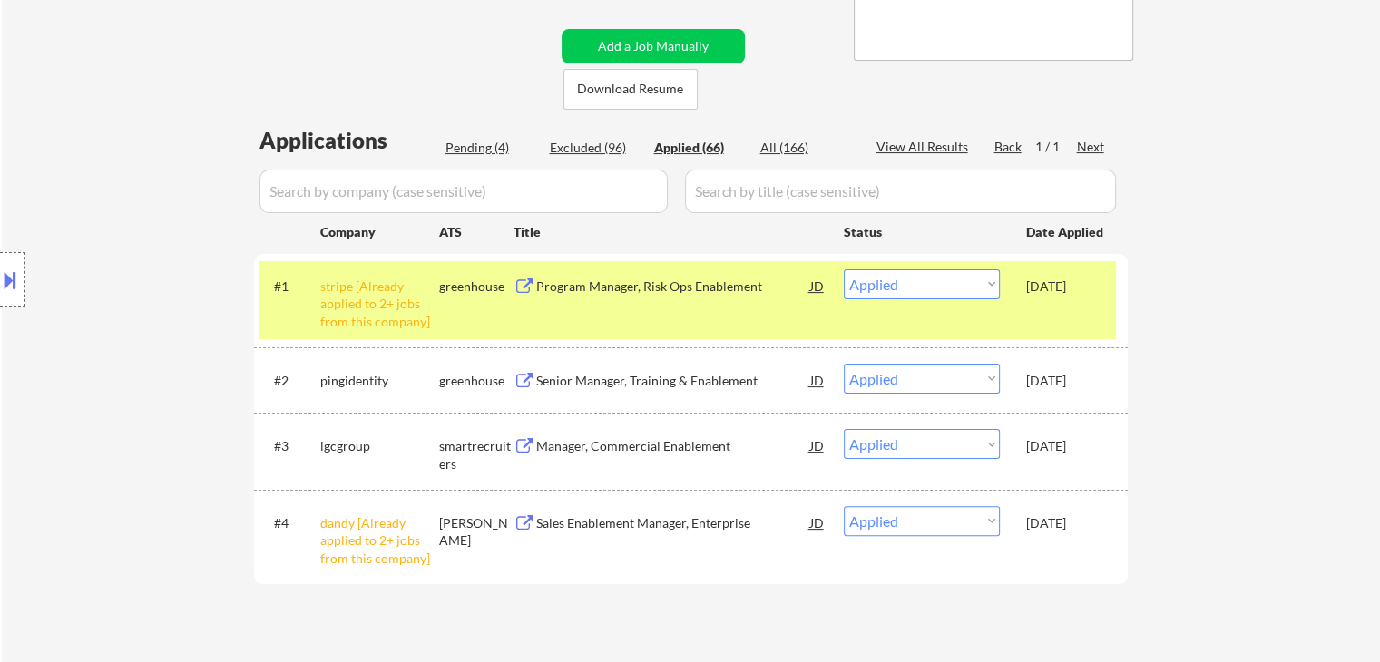
click at [475, 152] on div "Pending (4)" at bounding box center [490, 148] width 91 height 18
select select ""applied""
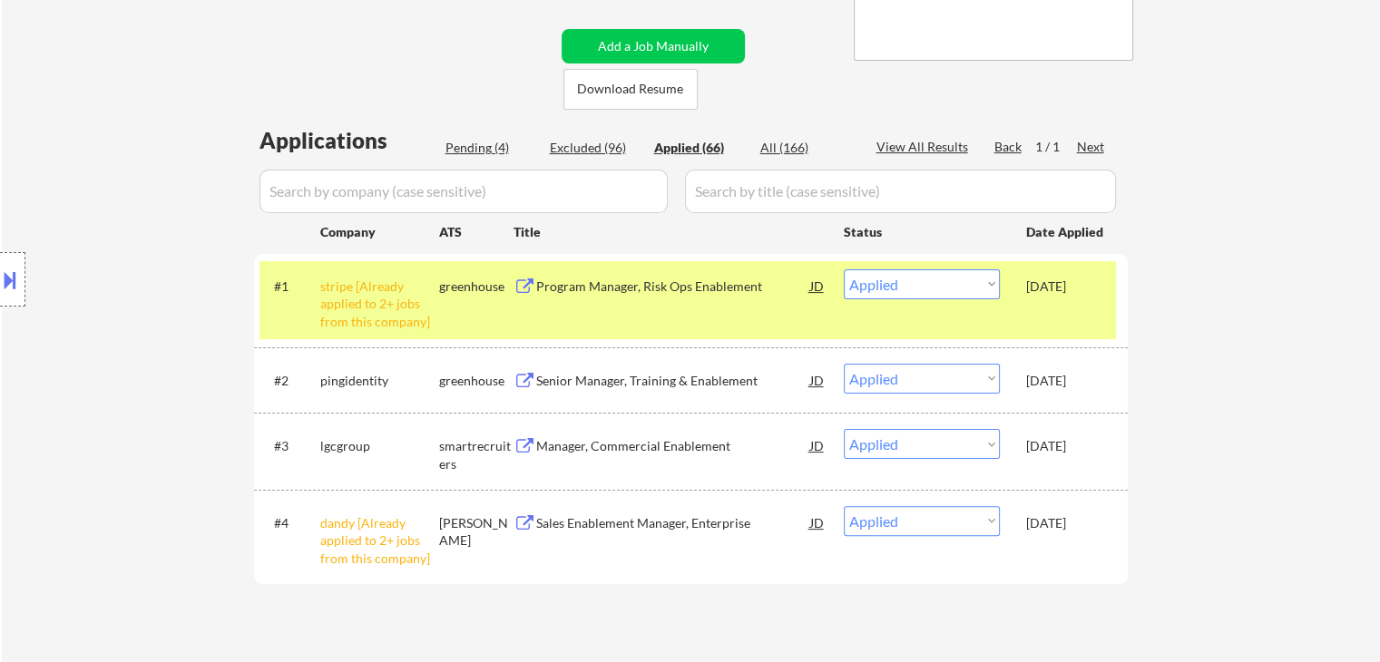
select select ""applied""
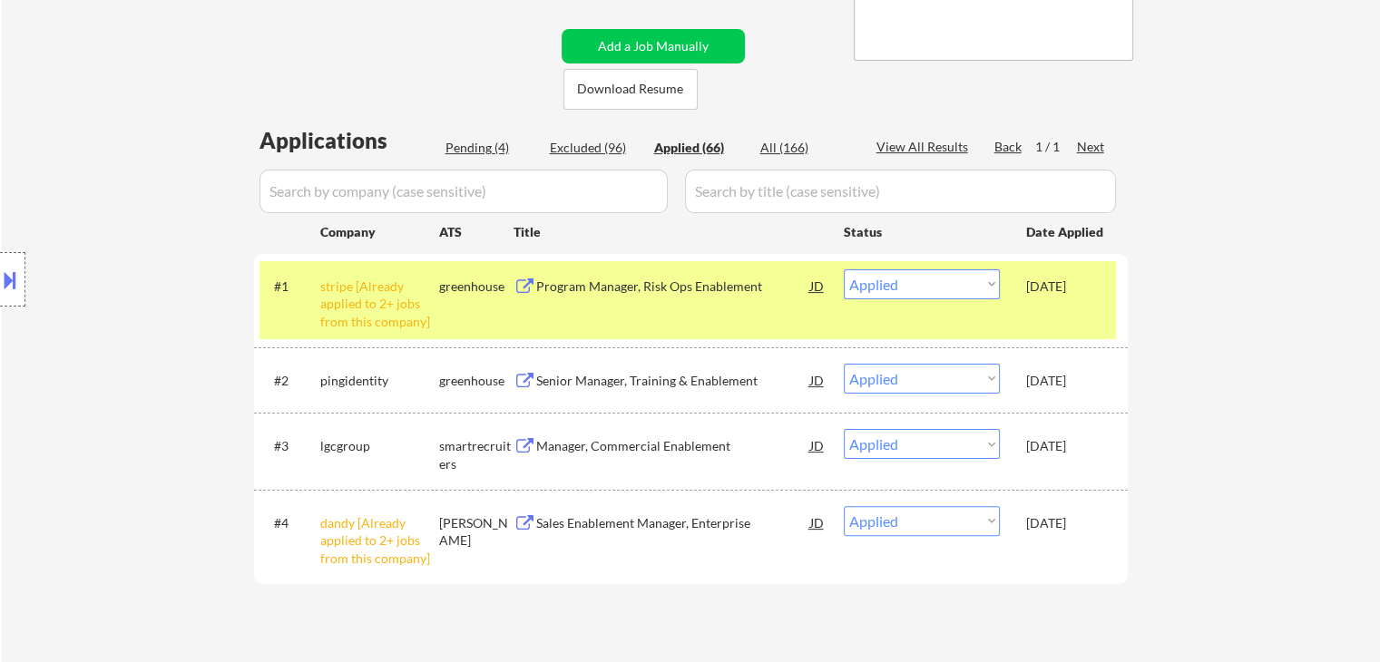
select select ""applied""
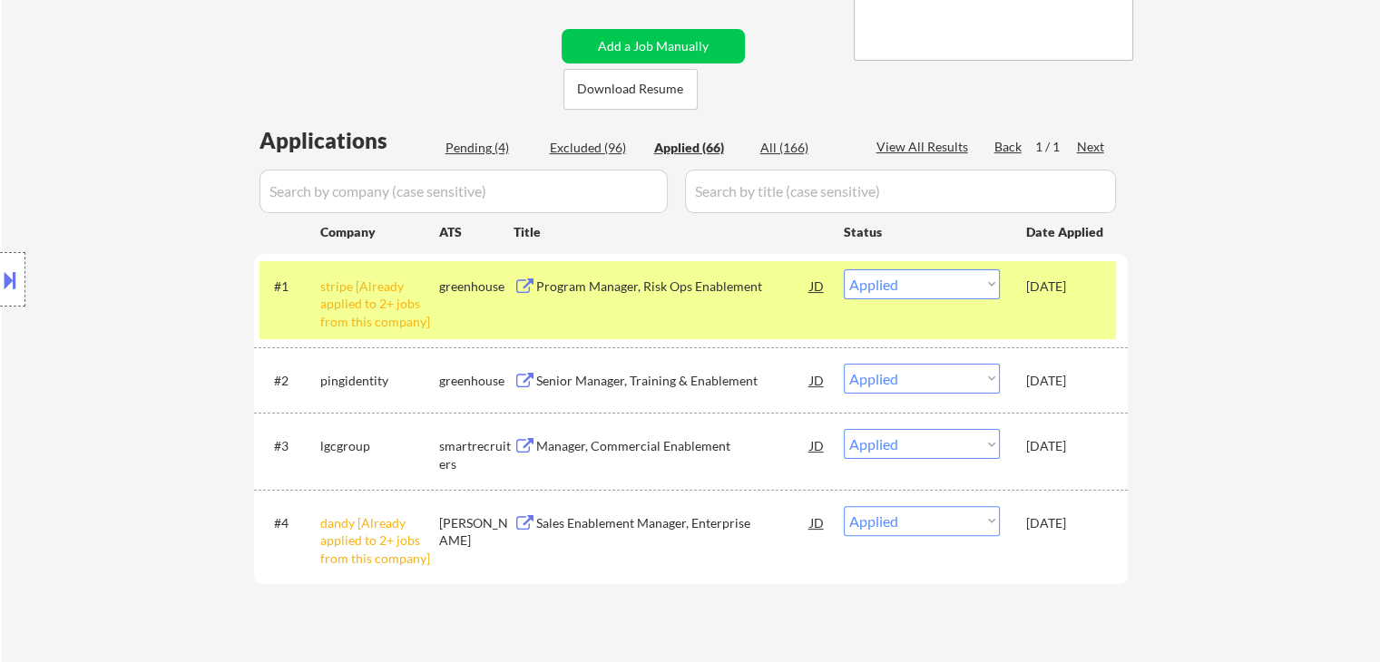
select select ""applied""
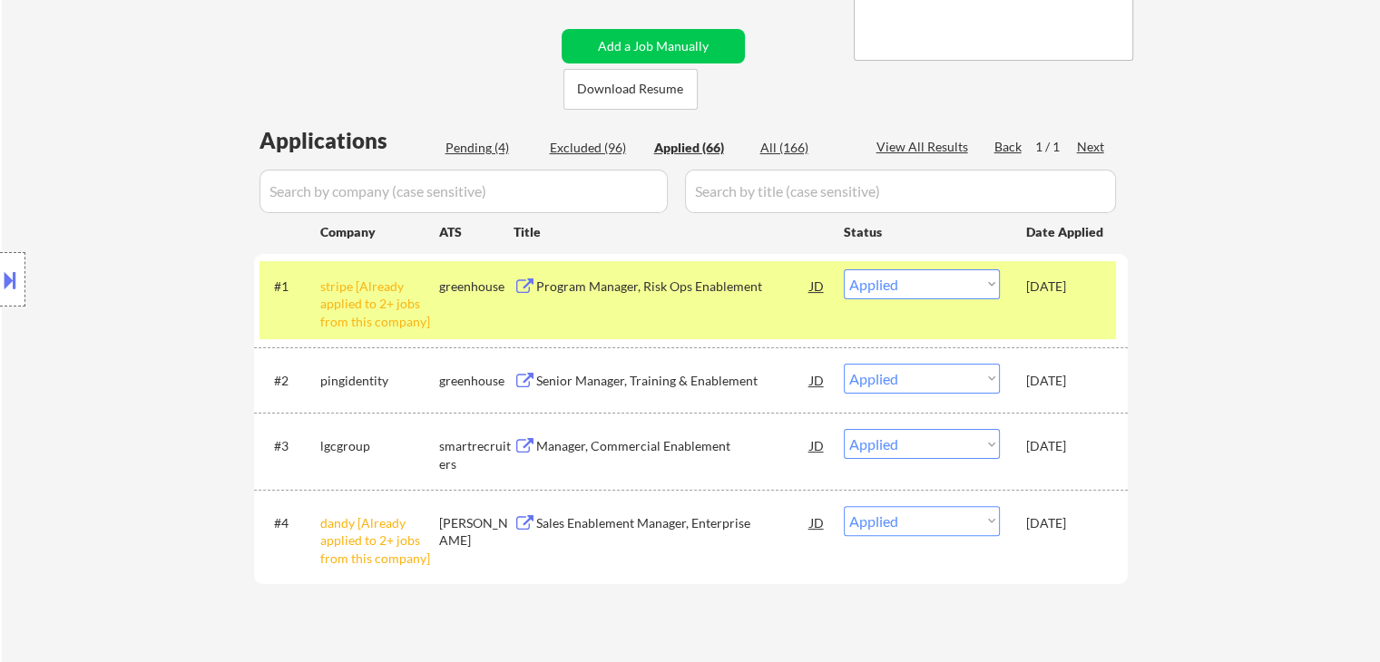
select select ""applied""
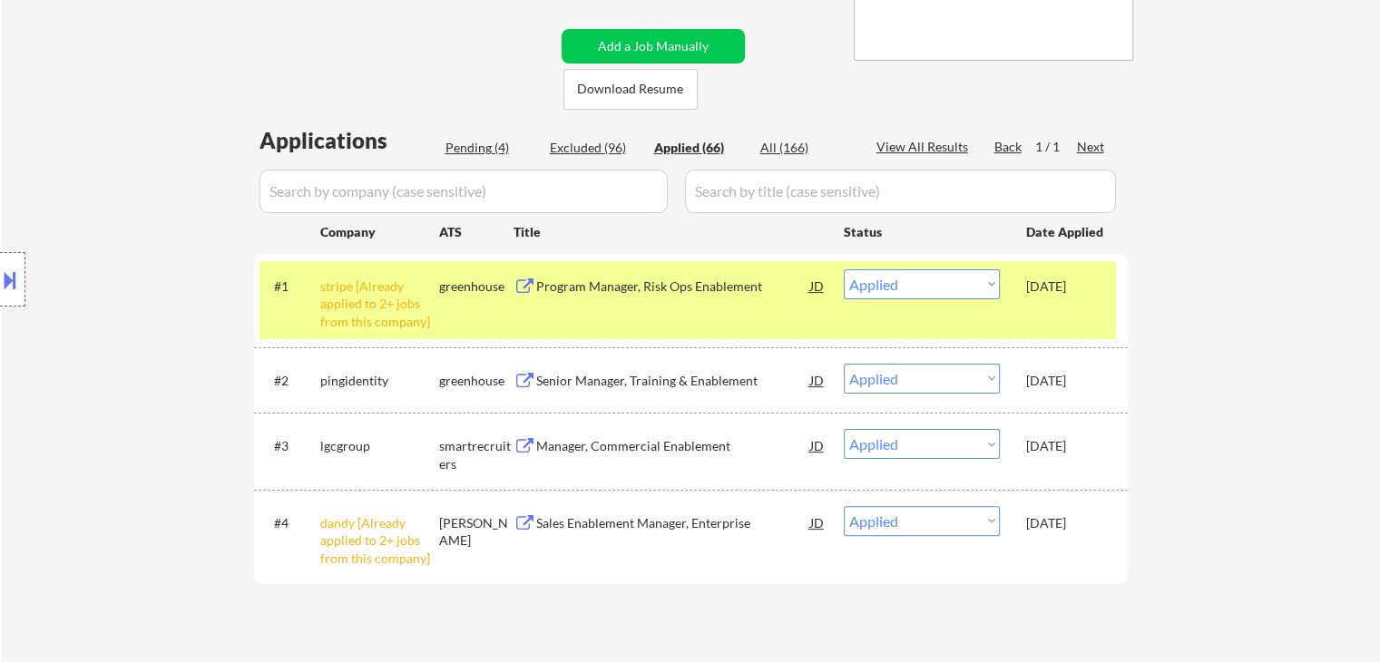
select select ""applied""
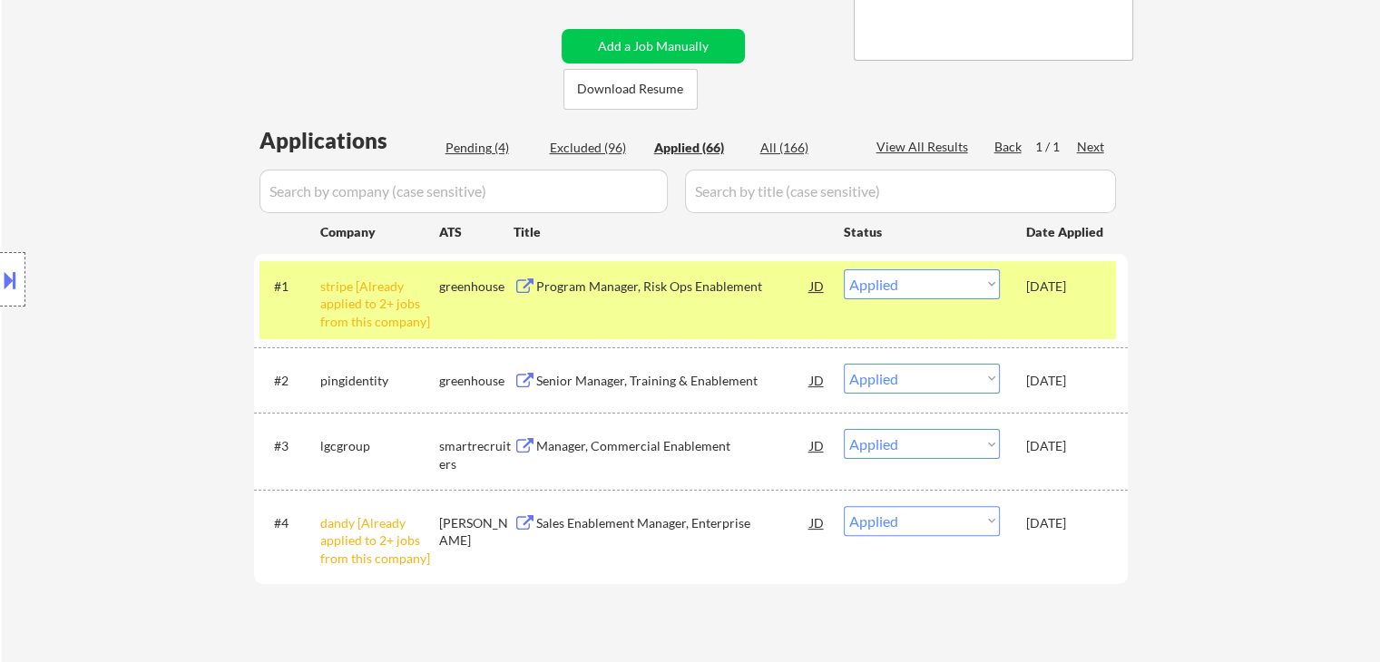
select select ""applied""
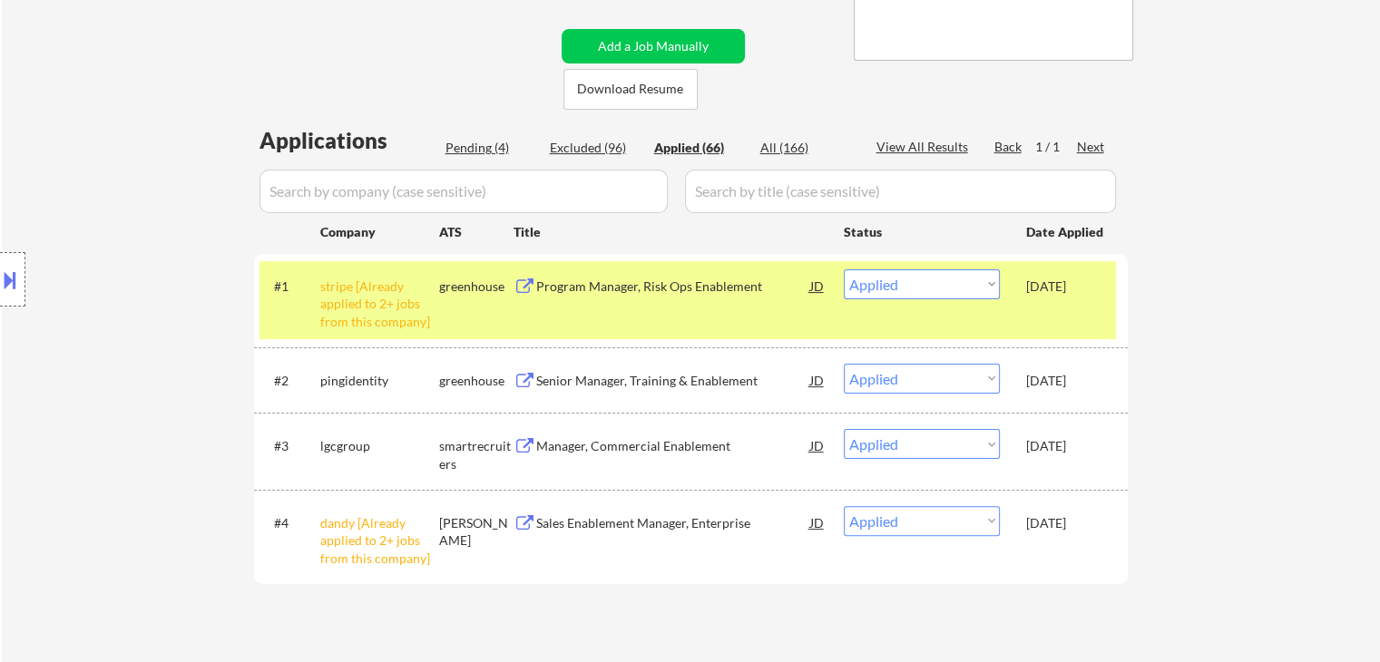
select select ""applied""
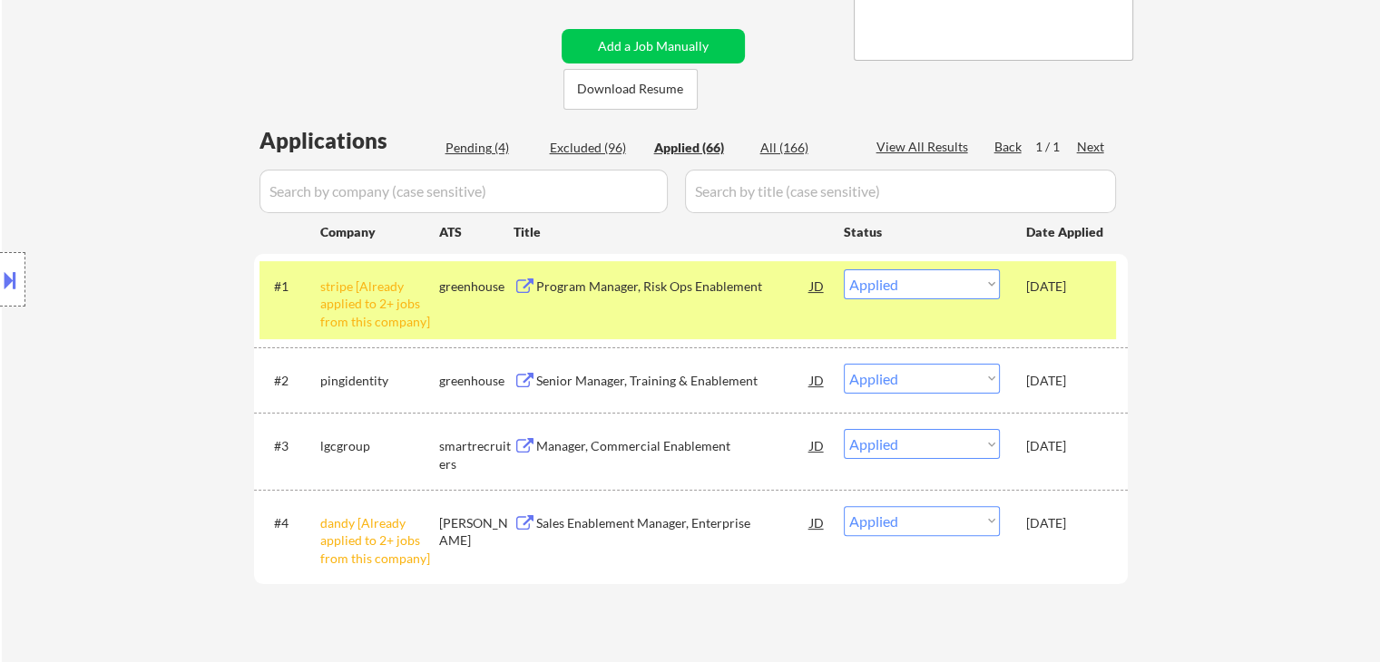
select select ""applied""
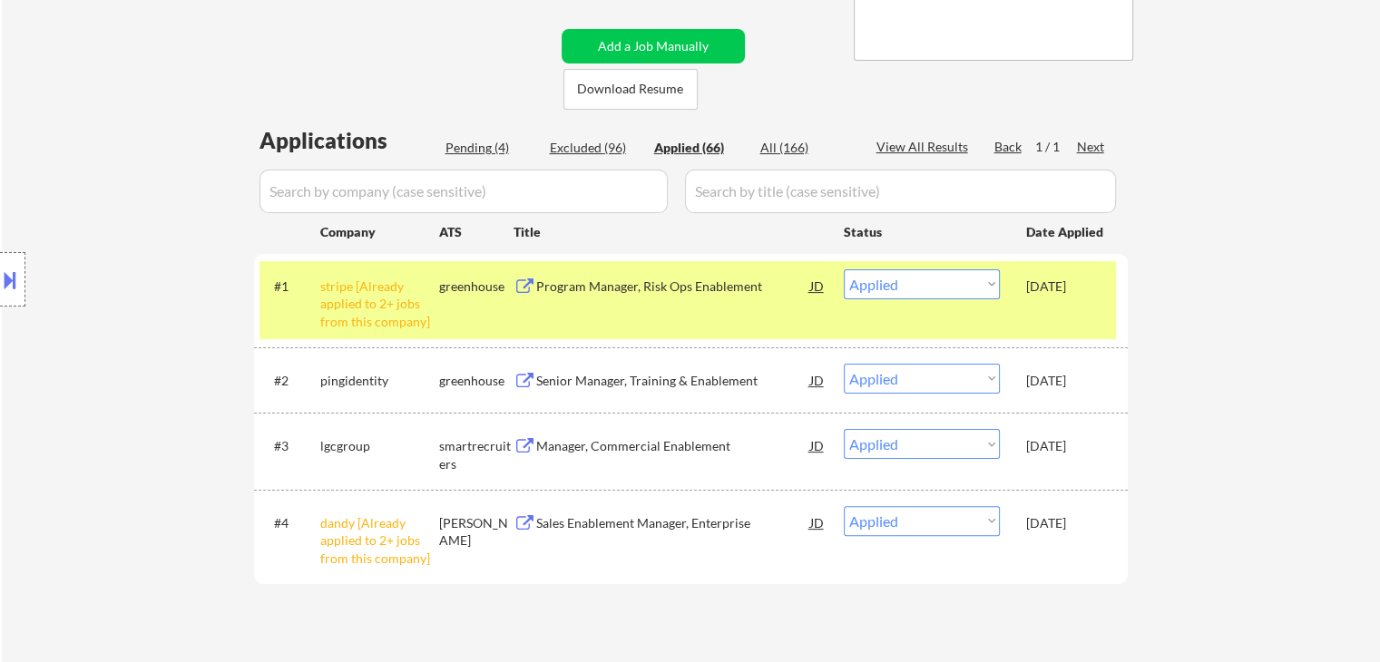
select select ""applied""
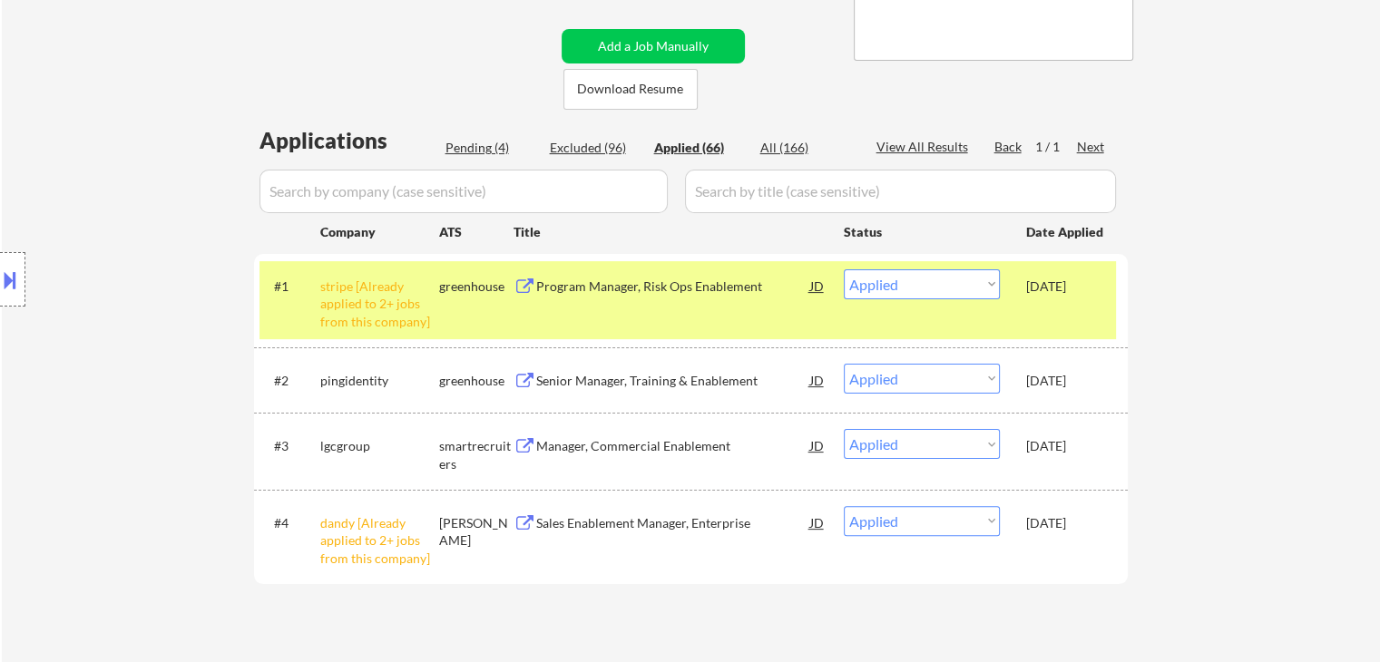
select select ""applied""
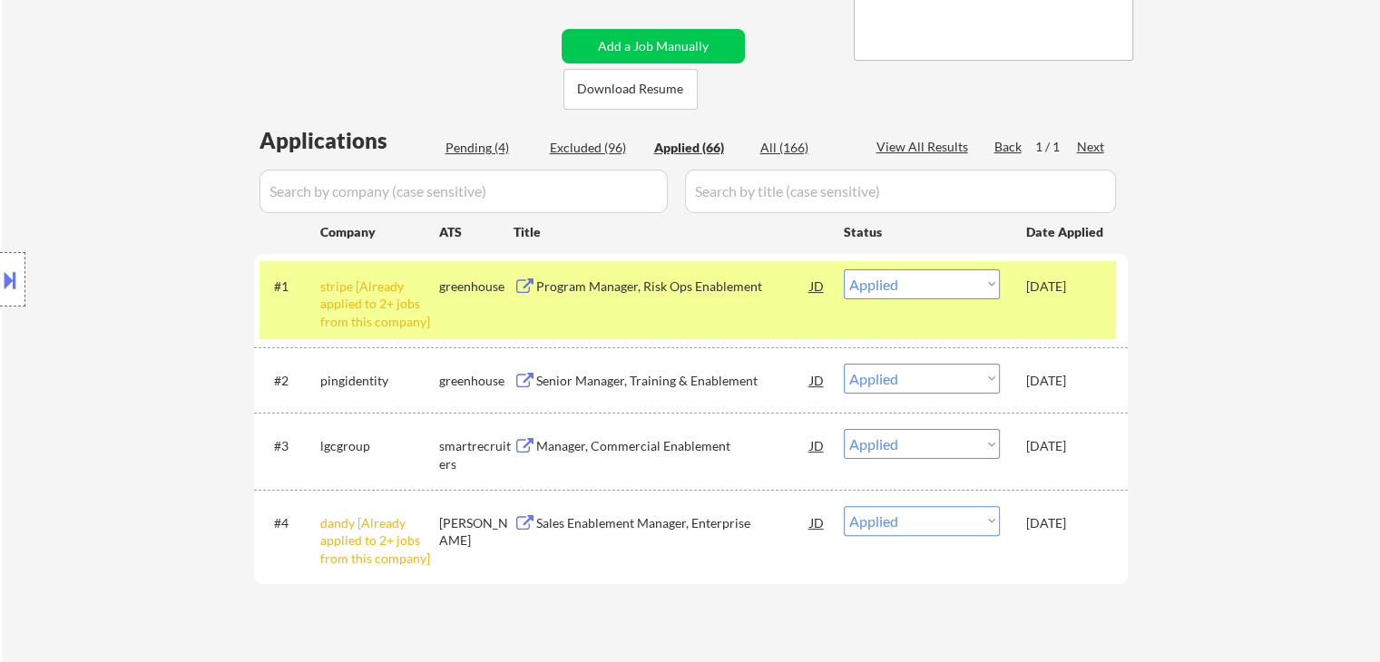
select select ""applied""
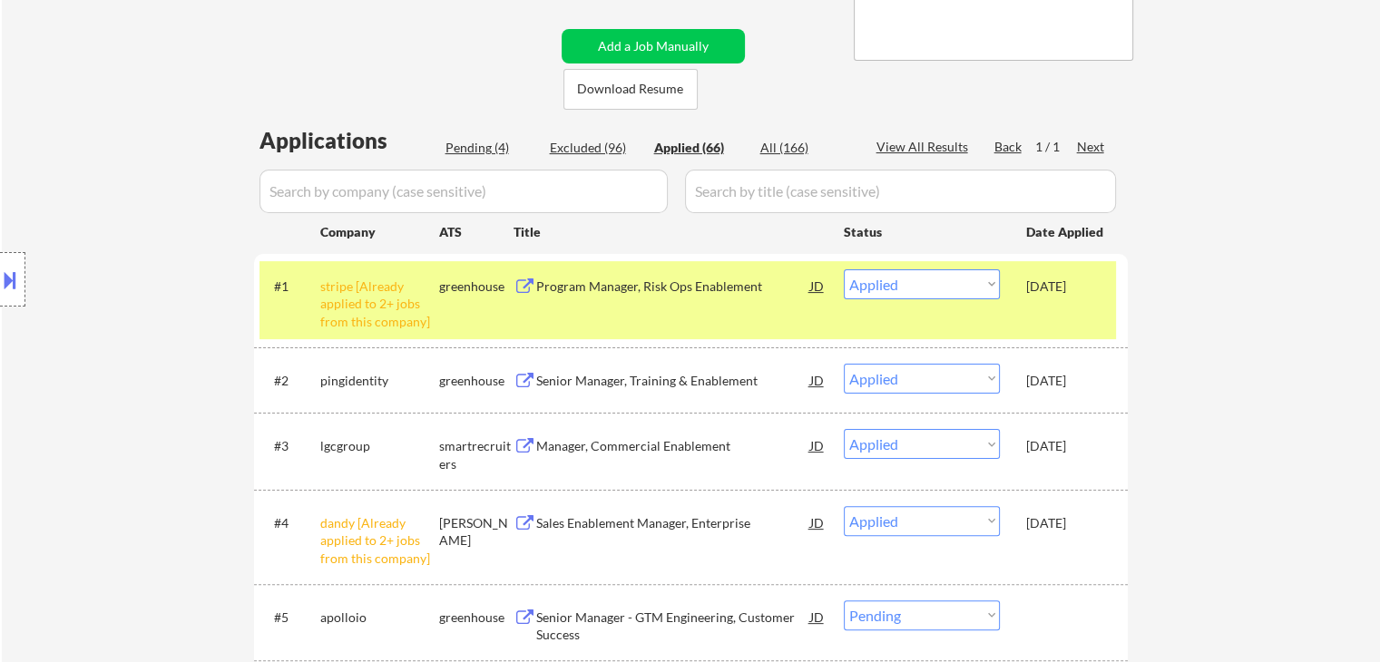
select select ""applied""
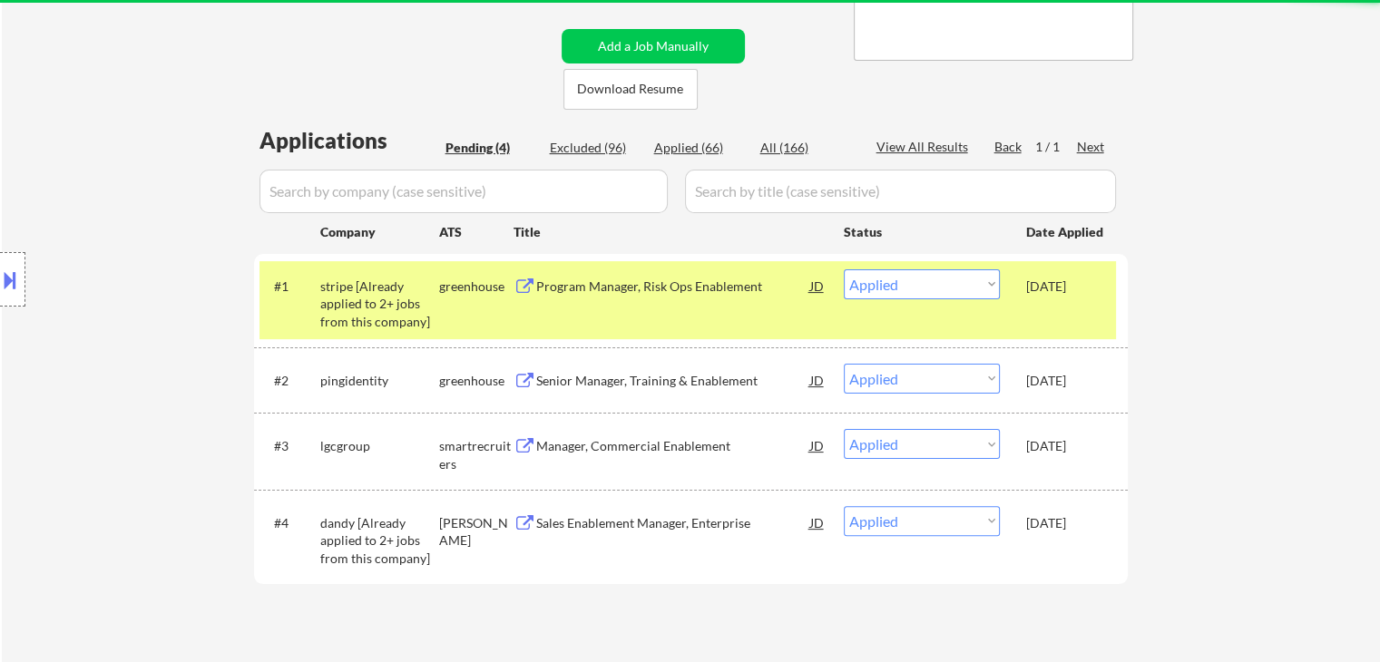
select select ""pending""
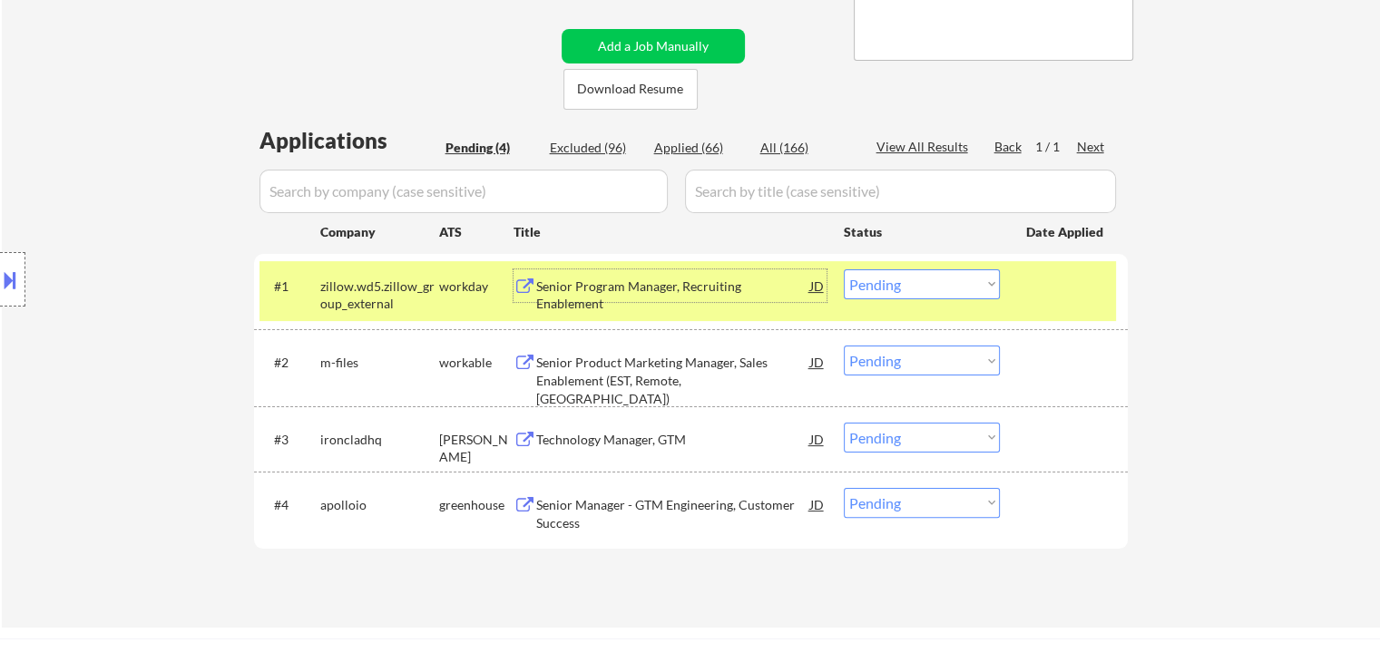
click at [737, 282] on div "Senior Program Manager, Recruiting Enablement" at bounding box center [673, 295] width 274 height 35
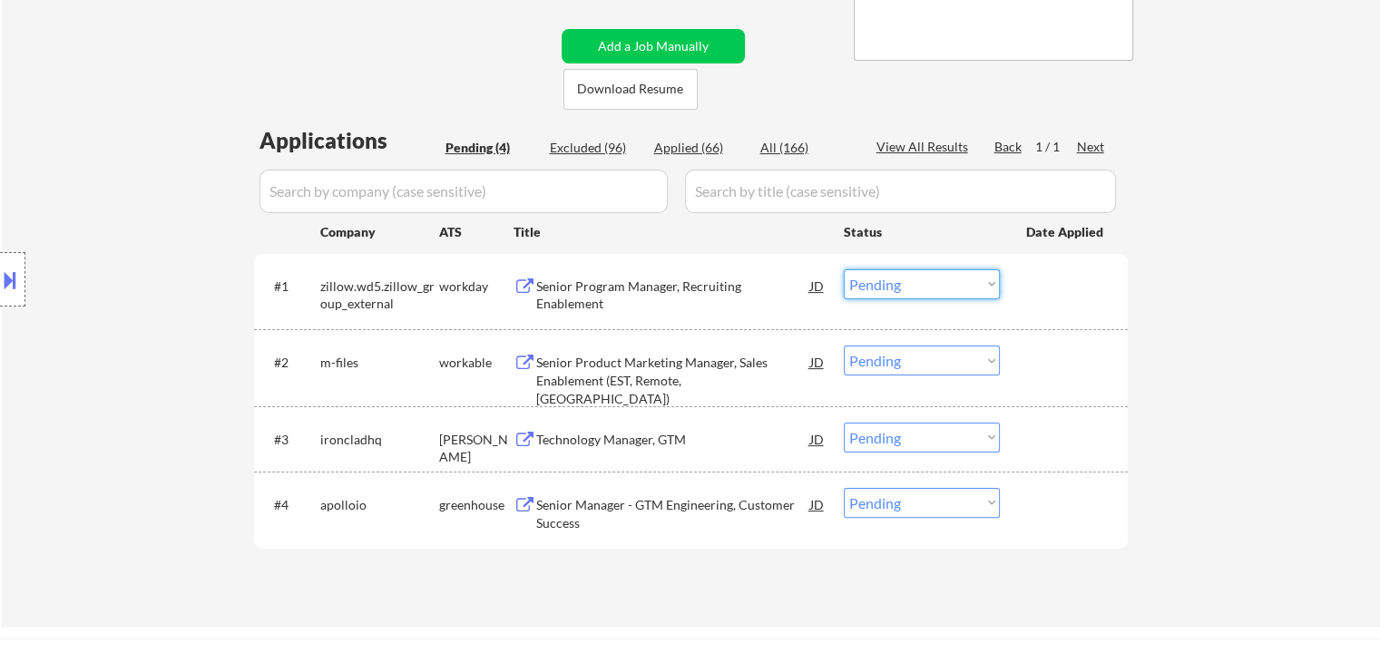
click at [909, 278] on select "Choose an option... Pending Applied Excluded (Questions) Excluded (Expired) Exc…" at bounding box center [922, 284] width 156 height 30
click at [844, 269] on select "Choose an option... Pending Applied Excluded (Questions) Excluded (Expired) Exc…" at bounding box center [922, 284] width 156 height 30
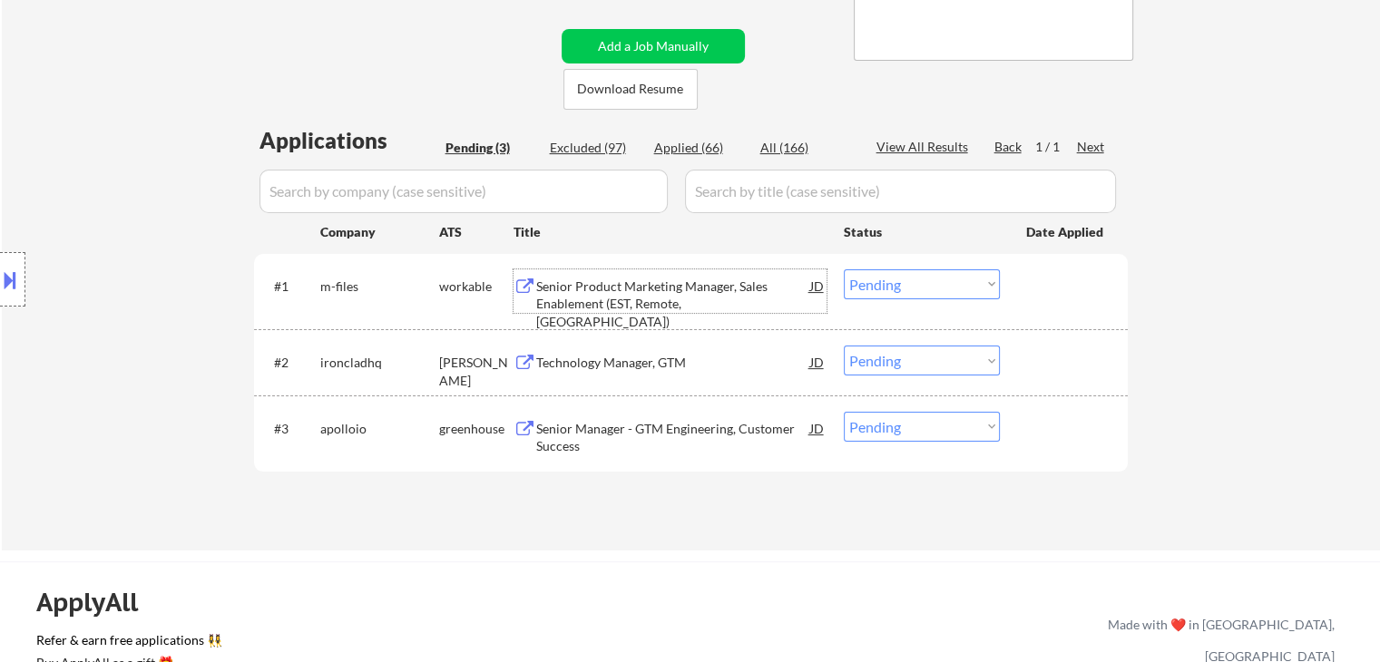
click at [628, 291] on div "Senior Product Marketing Manager, Sales Enablement (EST, Remote, United States)" at bounding box center [673, 305] width 274 height 54
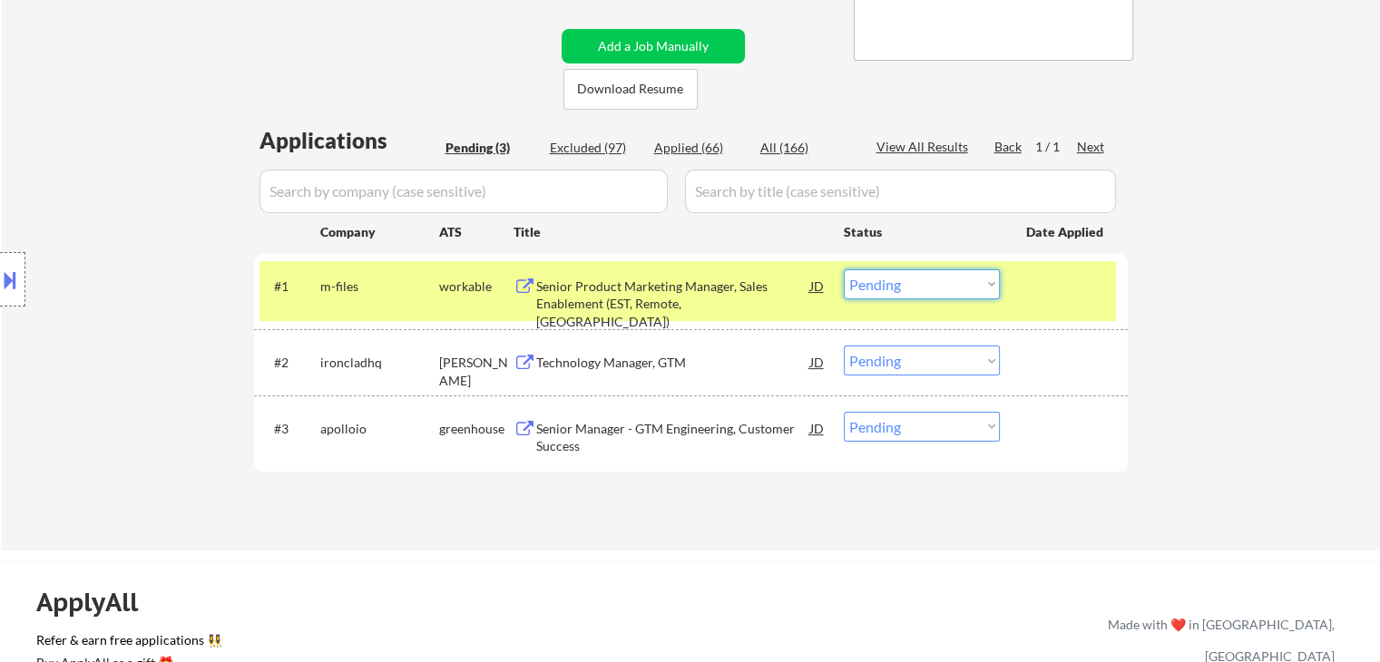
click at [915, 294] on select "Choose an option... Pending Applied Excluded (Questions) Excluded (Expired) Exc…" at bounding box center [922, 284] width 156 height 30
click at [844, 269] on select "Choose an option... Pending Applied Excluded (Questions) Excluded (Expired) Exc…" at bounding box center [922, 284] width 156 height 30
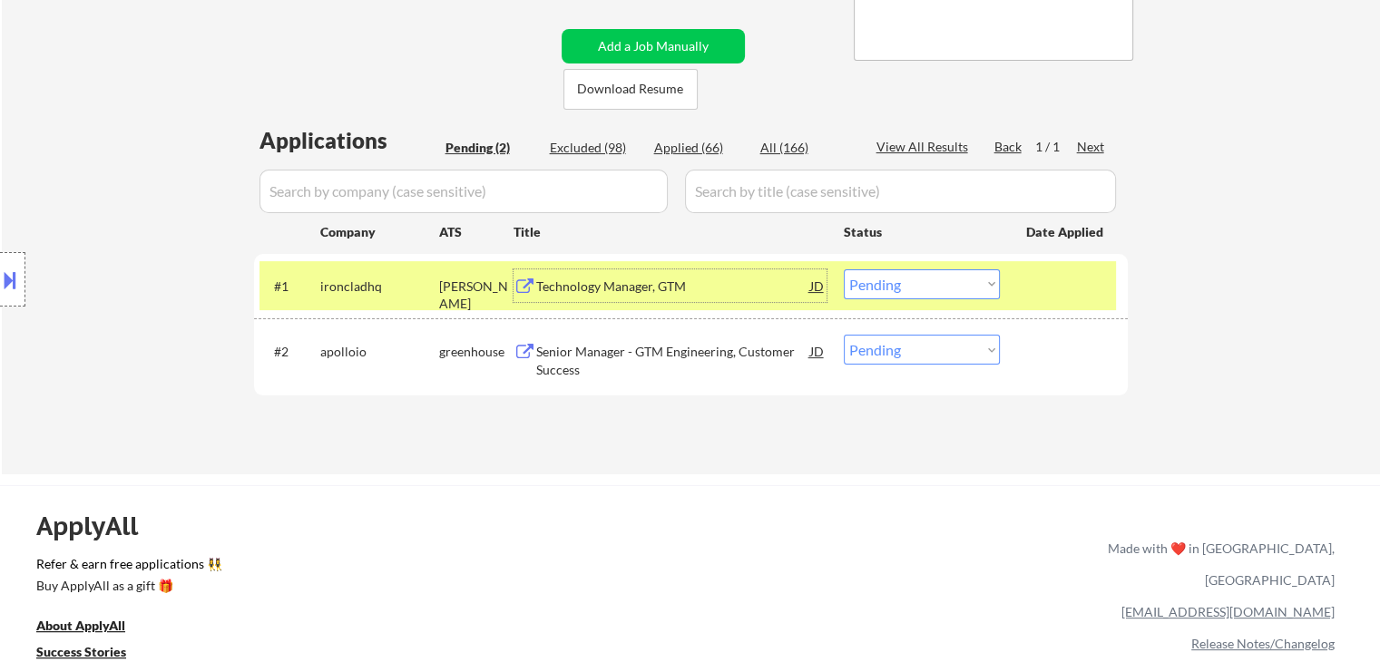
click at [651, 277] on div "Technology Manager, GTM" at bounding box center [673, 285] width 274 height 33
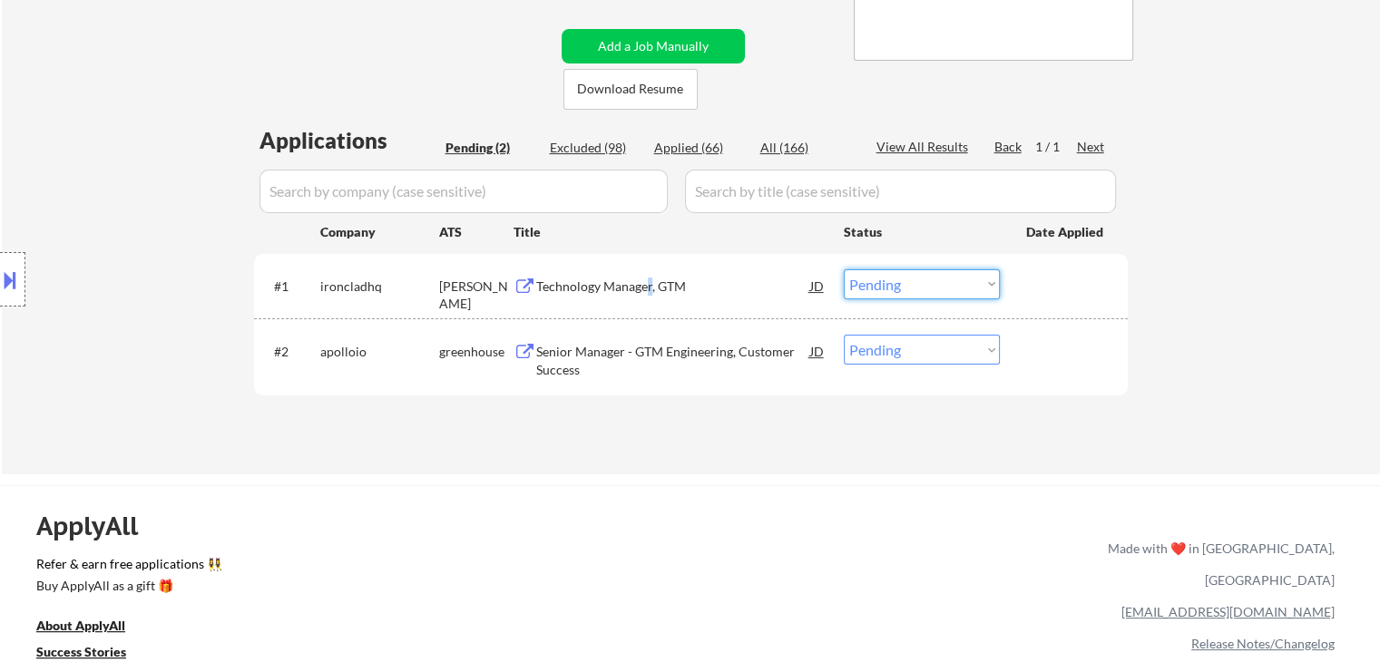
click at [870, 284] on select "Choose an option... Pending Applied Excluded (Questions) Excluded (Expired) Exc…" at bounding box center [922, 284] width 156 height 30
click at [844, 269] on select "Choose an option... Pending Applied Excluded (Questions) Excluded (Expired) Exc…" at bounding box center [922, 284] width 156 height 30
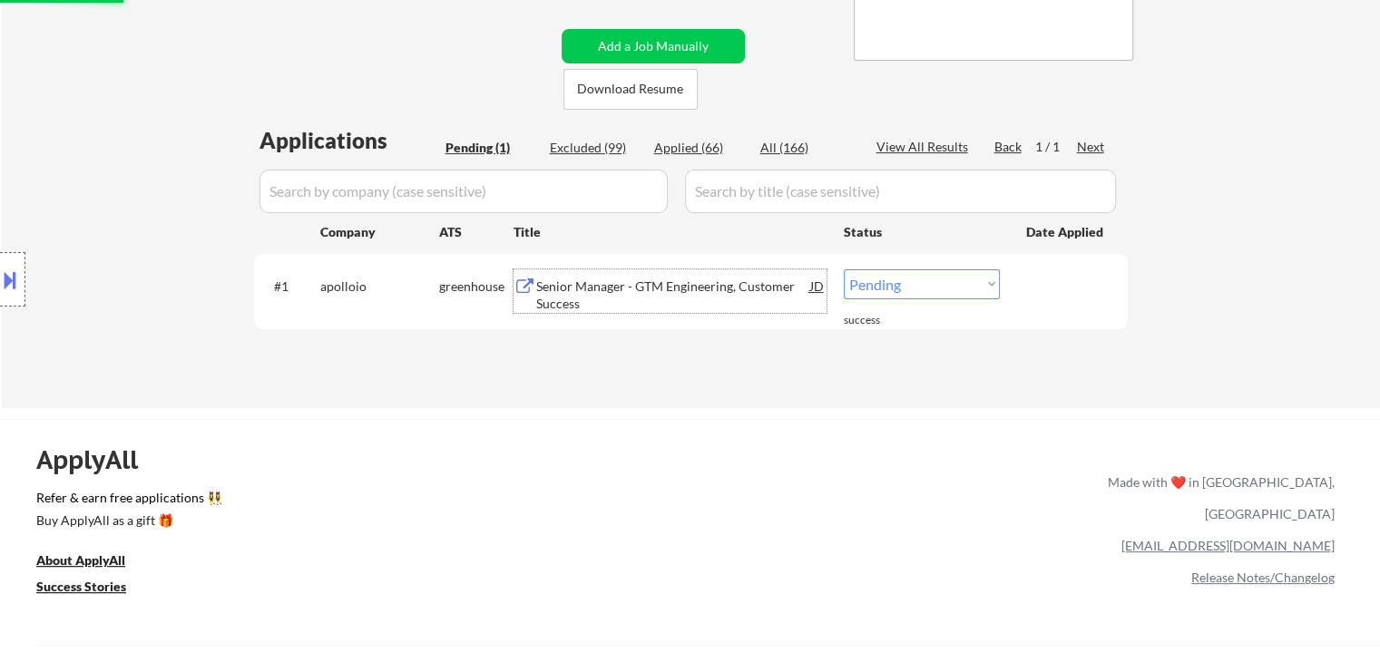
click at [631, 284] on div "Senior Manager - GTM Engineering, Customer Success" at bounding box center [673, 295] width 274 height 35
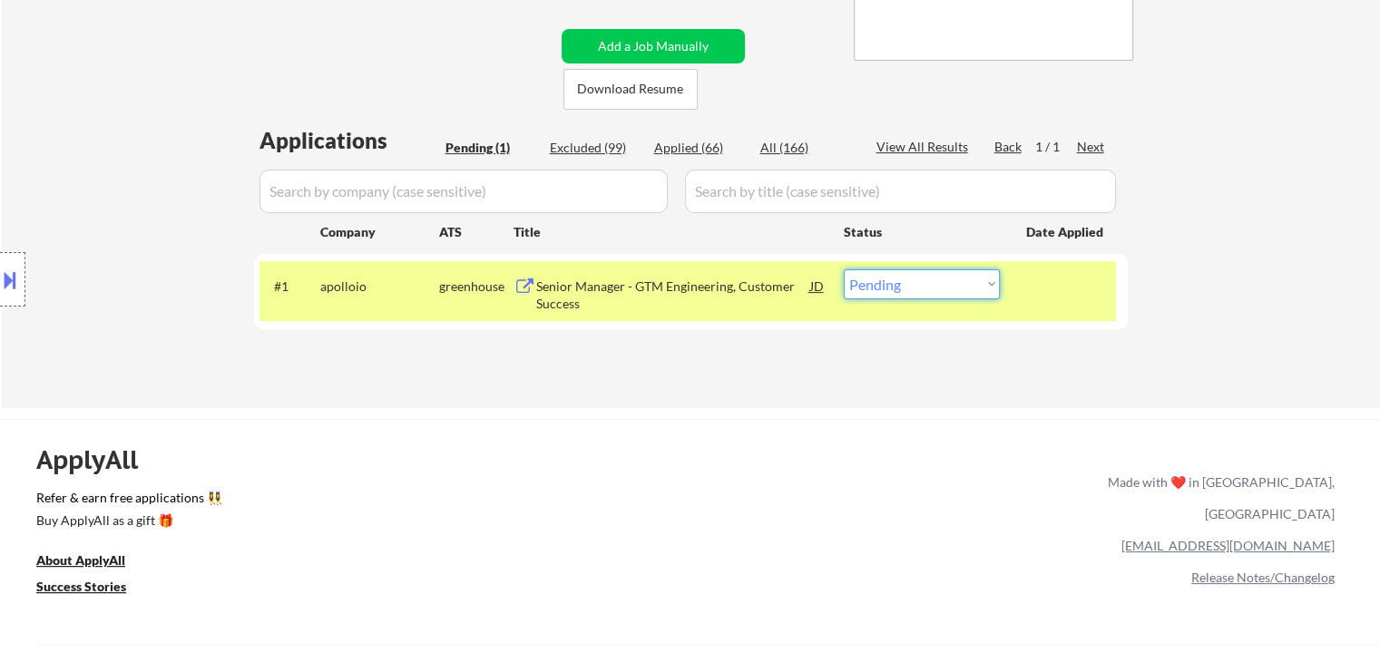
drag, startPoint x: 911, startPoint y: 289, endPoint x: 922, endPoint y: 298, distance: 13.6
click at [911, 289] on select "Choose an option... Pending Applied Excluded (Questions) Excluded (Expired) Exc…" at bounding box center [922, 284] width 156 height 30
click at [844, 269] on select "Choose an option... Pending Applied Excluded (Questions) Excluded (Expired) Exc…" at bounding box center [922, 284] width 156 height 30
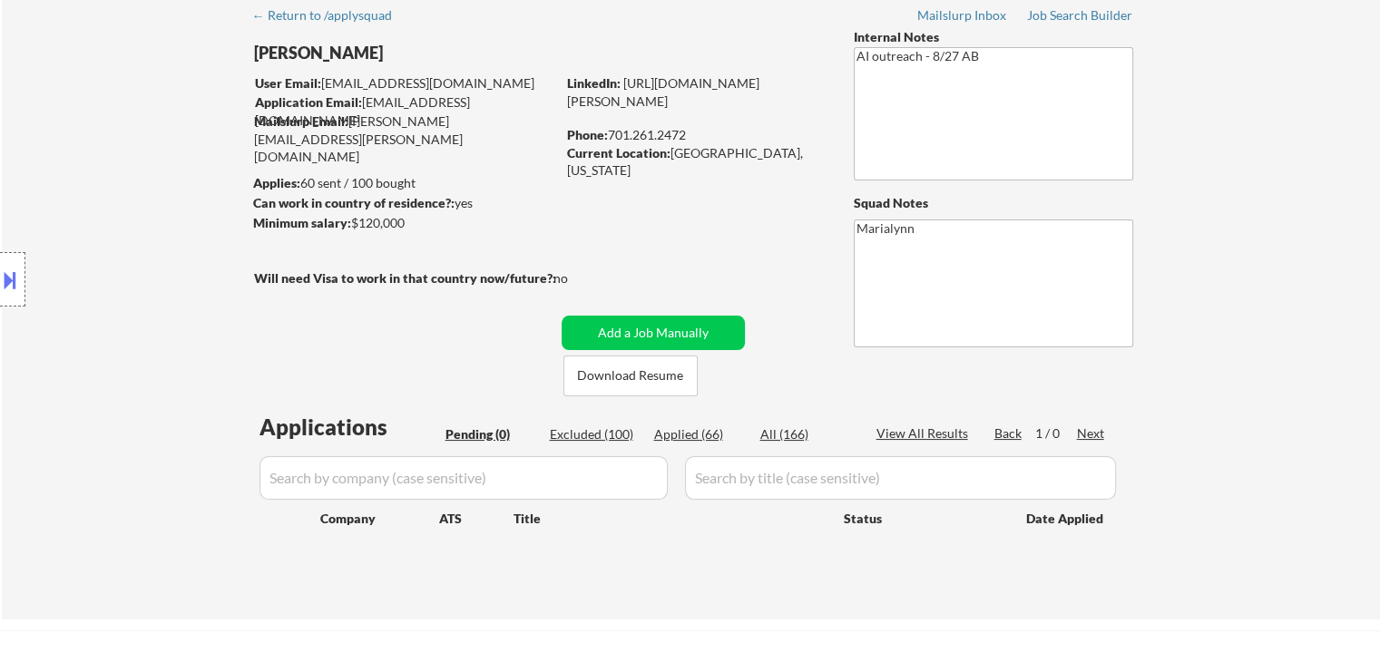
scroll to position [181, 0]
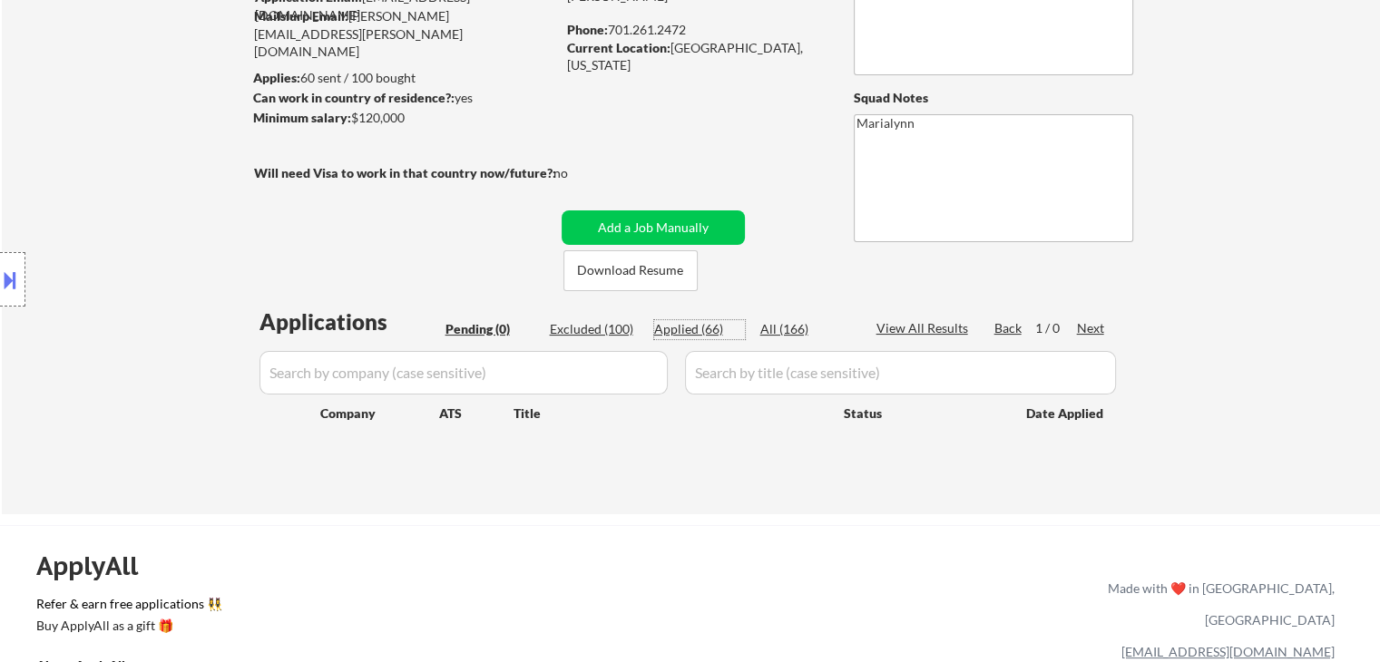
click at [691, 328] on div "Applied (66)" at bounding box center [699, 329] width 91 height 18
select select ""applied""
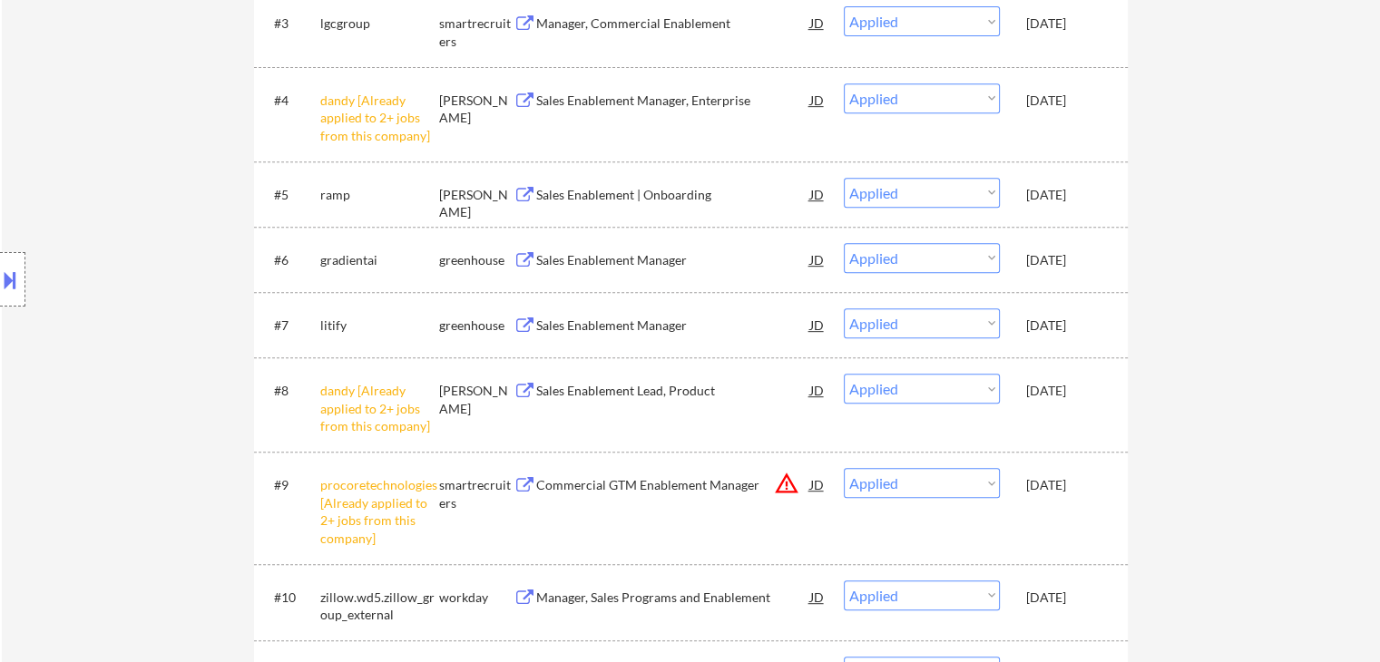
scroll to position [817, 0]
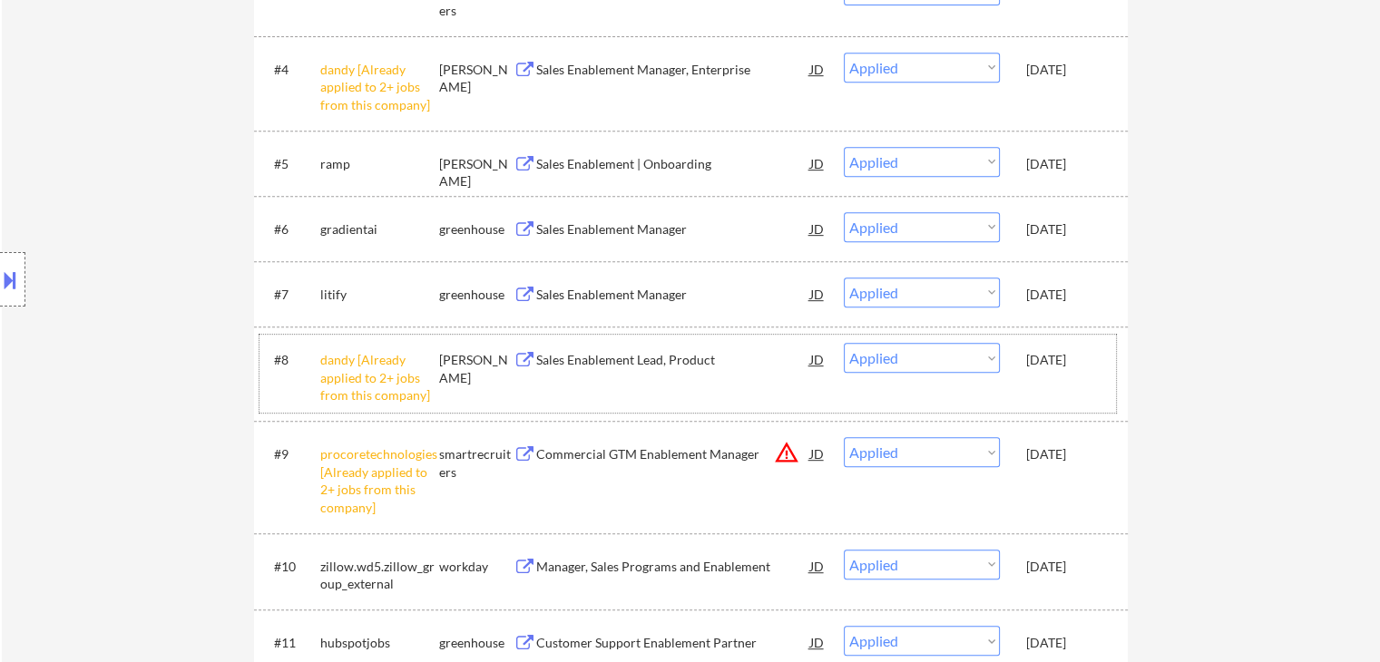
click at [454, 359] on div "ashby" at bounding box center [476, 368] width 74 height 35
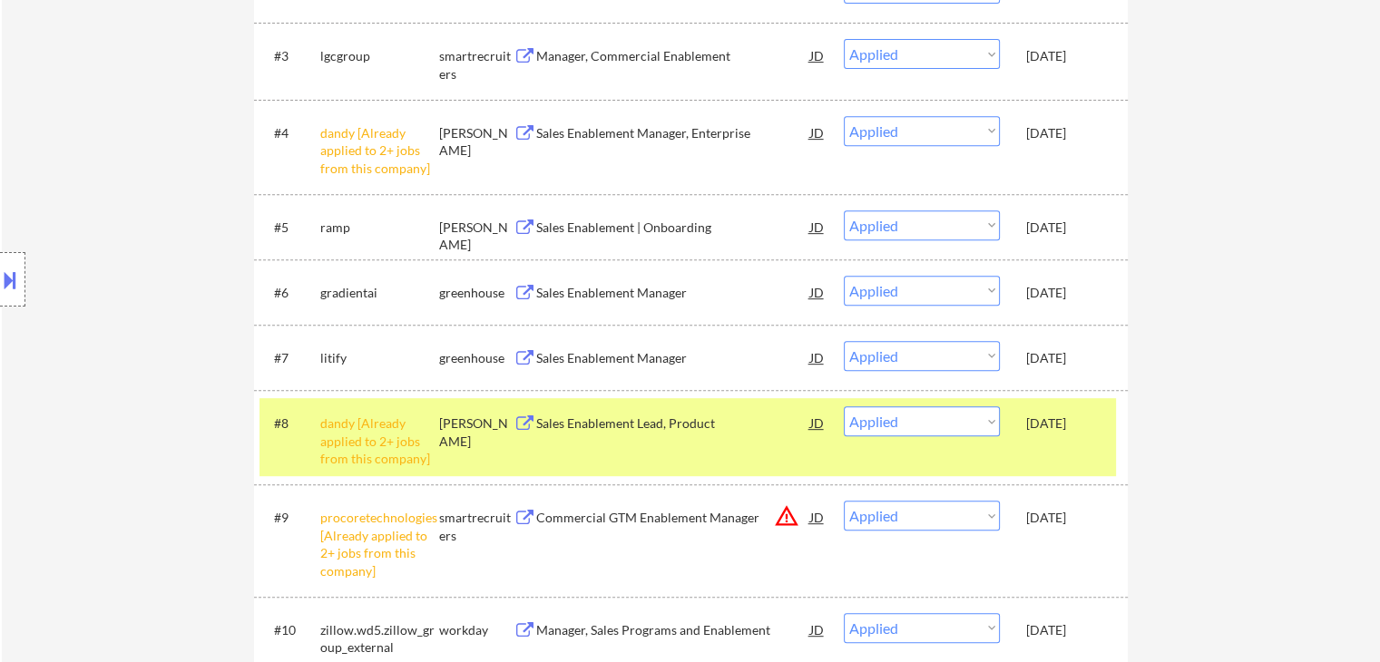
scroll to position [726, 0]
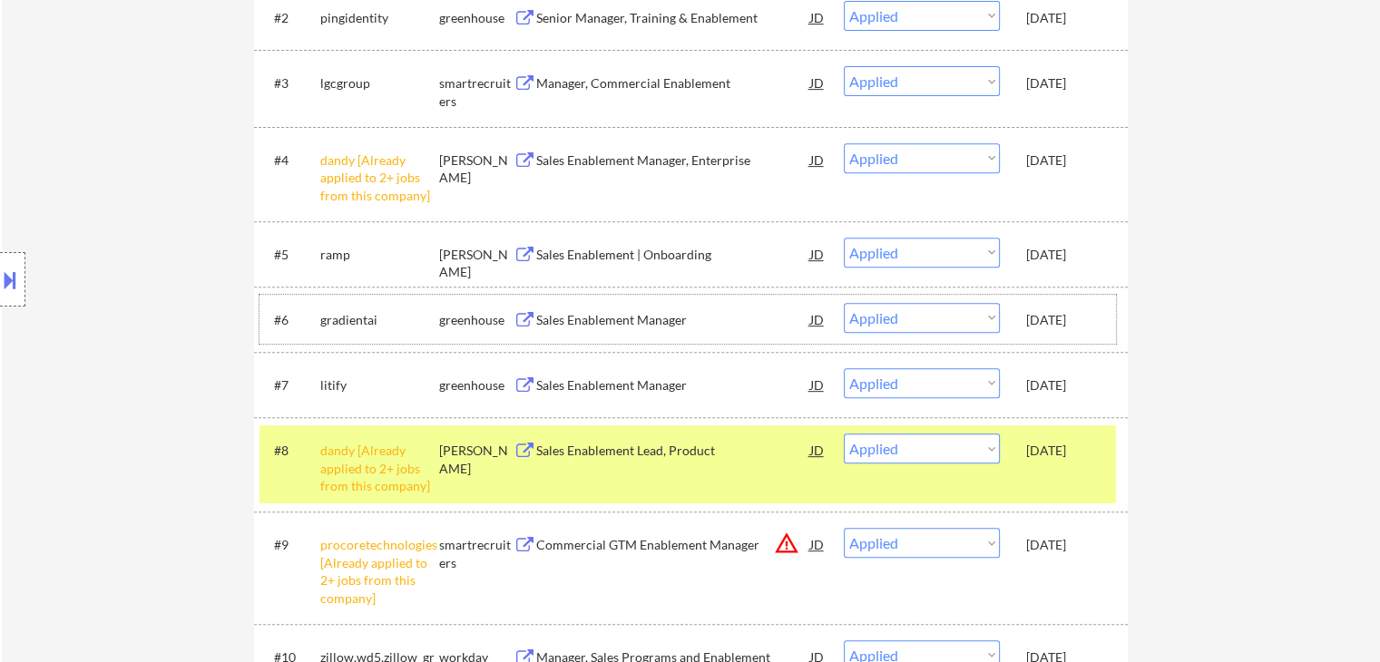
click at [1032, 311] on div "Sep 6, 2025" at bounding box center [1066, 320] width 80 height 18
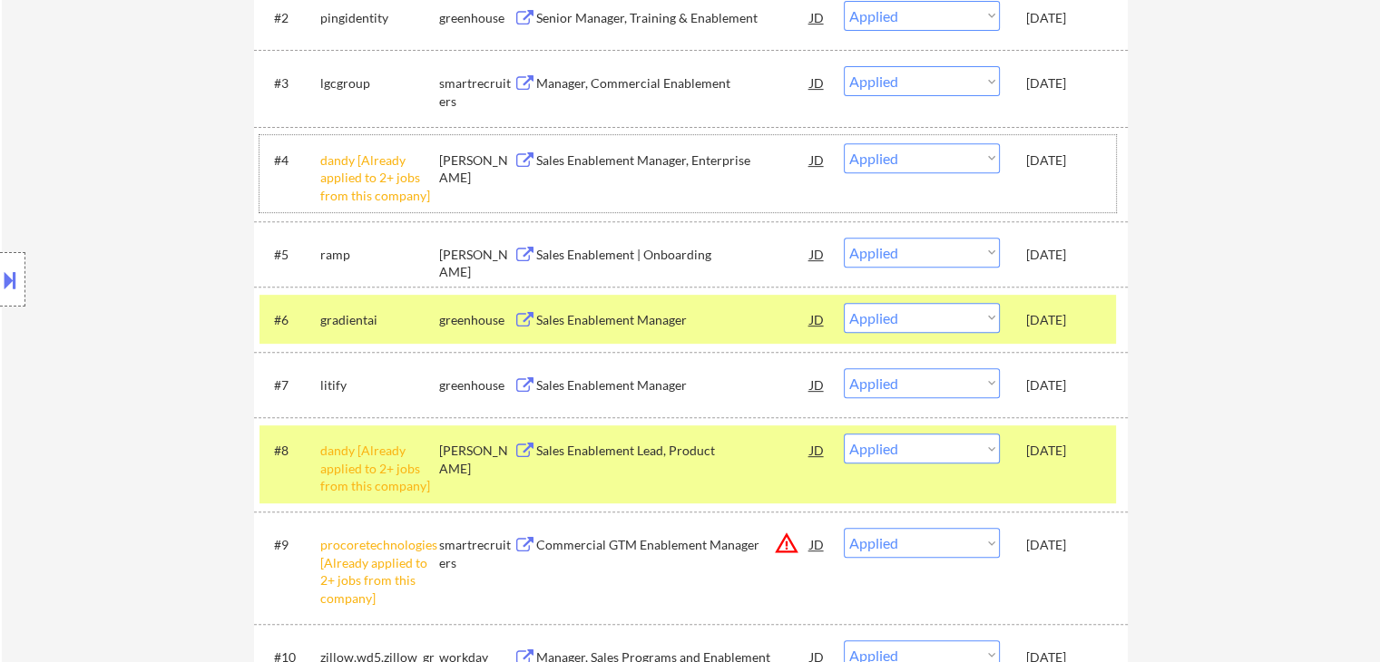
click at [1029, 168] on div "Sep 6, 2025" at bounding box center [1066, 161] width 80 height 18
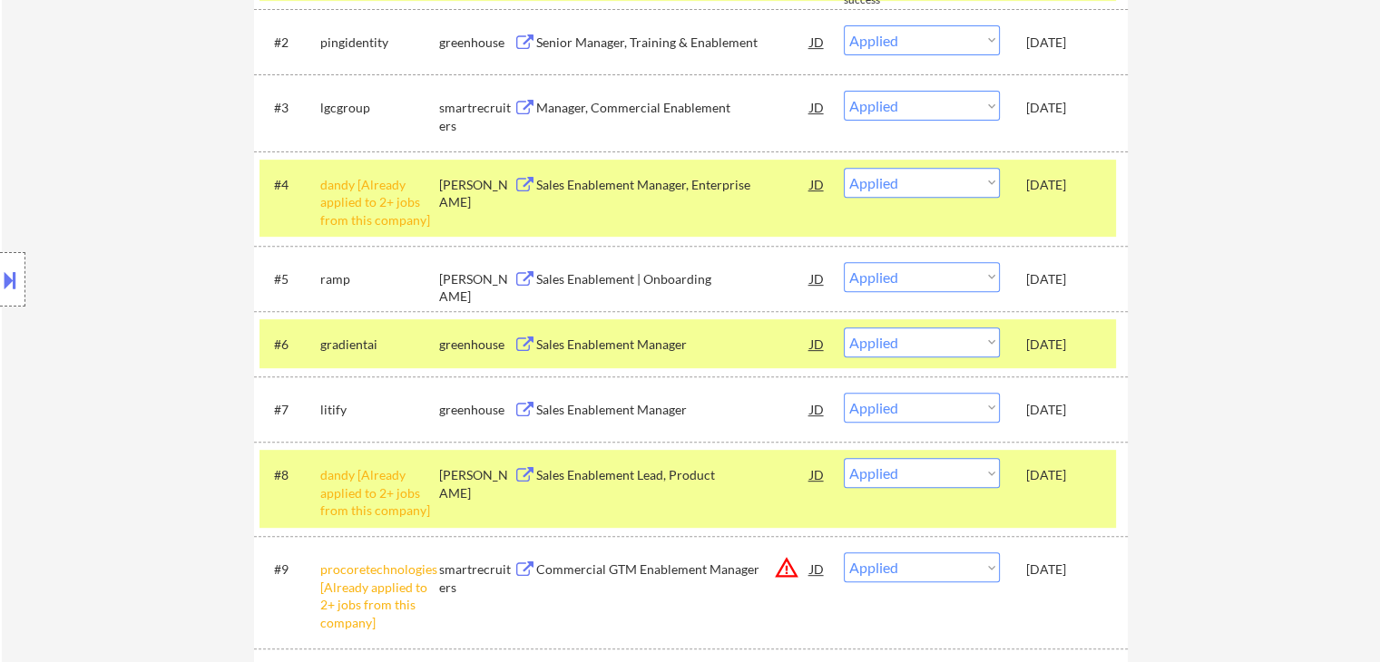
scroll to position [907, 0]
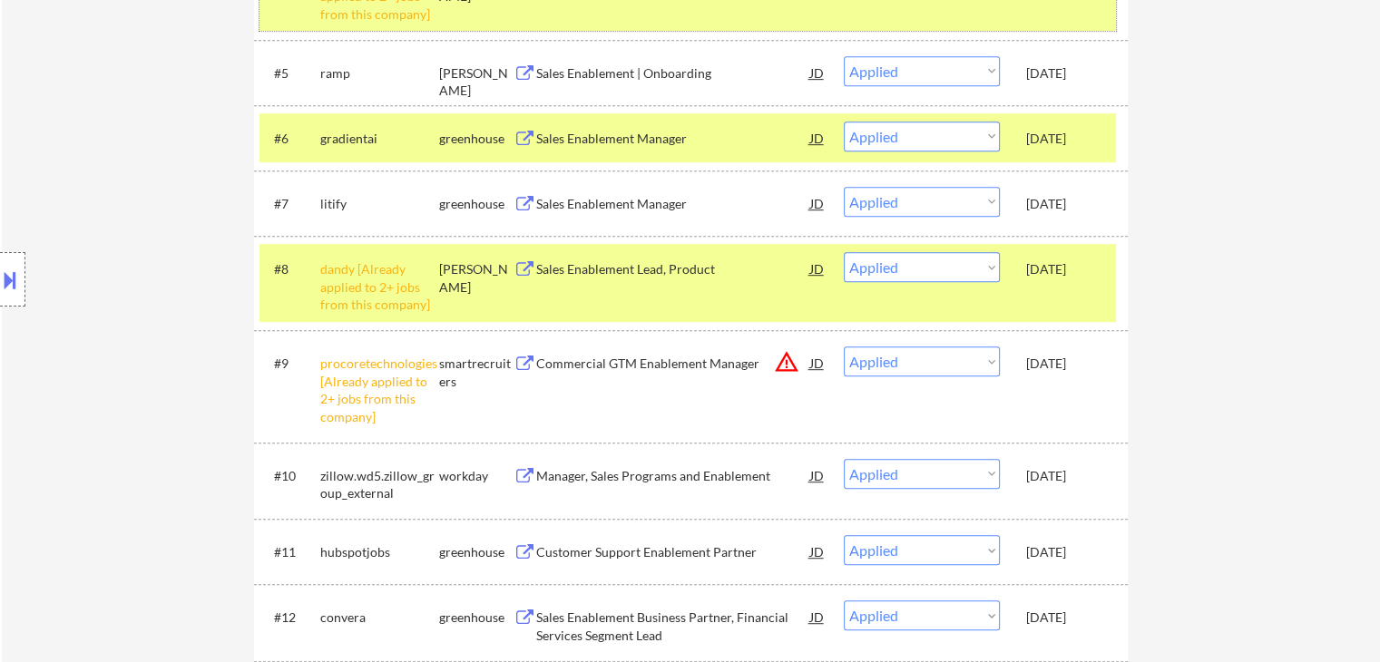
click at [304, 279] on div "Location Inclusions: Fargo, ND Moorhead, MN West Fargo, ND Dilworth, MN Horace,…" at bounding box center [162, 280] width 325 height 337
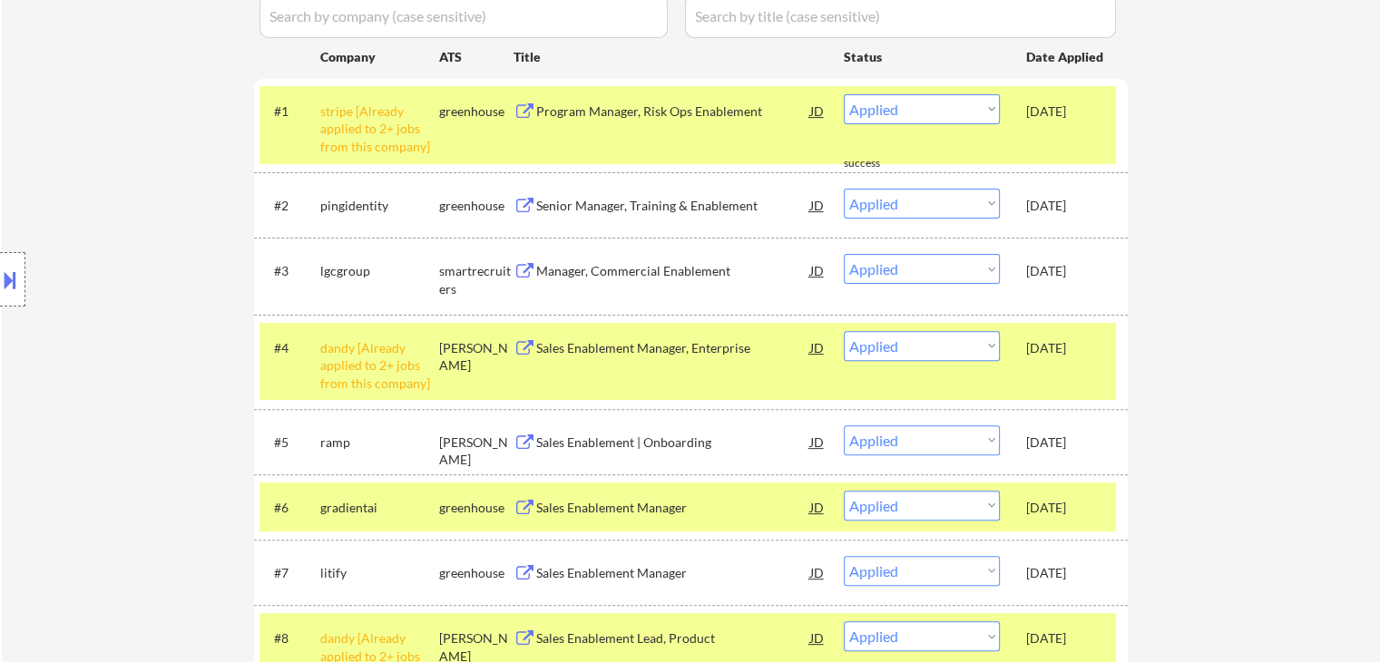
scroll to position [363, 0]
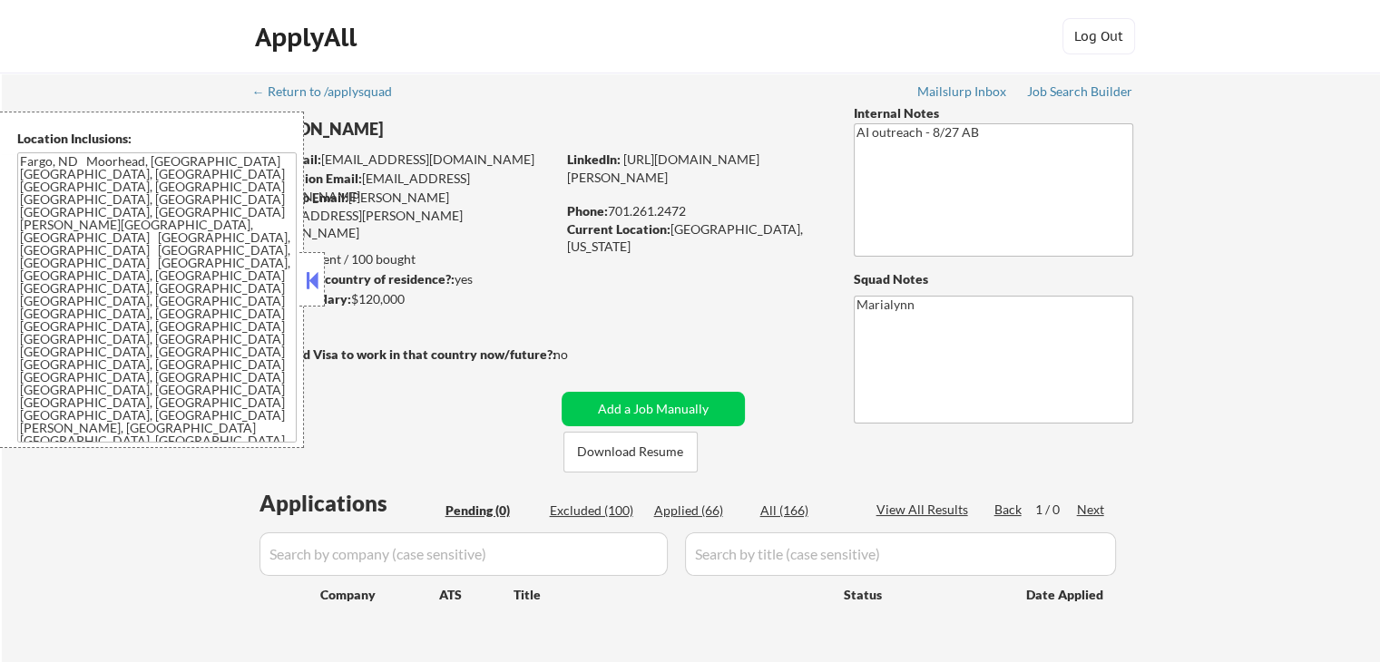
click at [304, 279] on button at bounding box center [312, 280] width 20 height 27
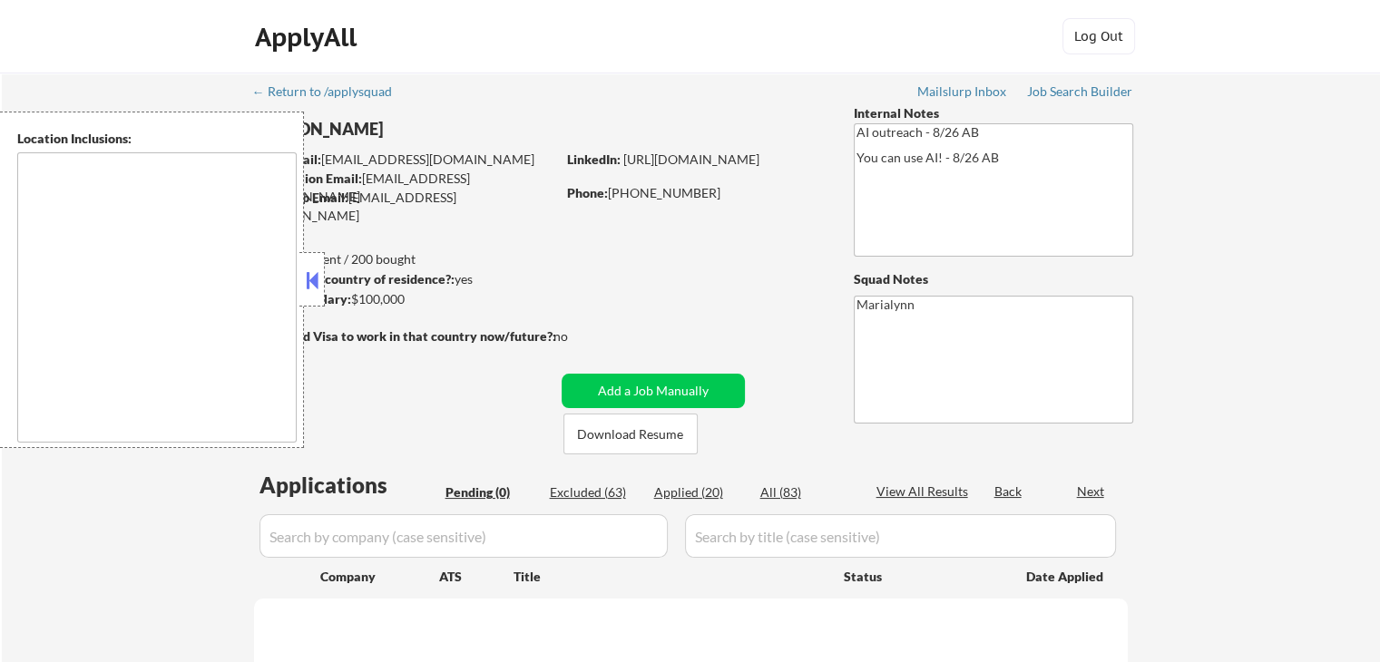
click at [320, 270] on button at bounding box center [312, 280] width 20 height 27
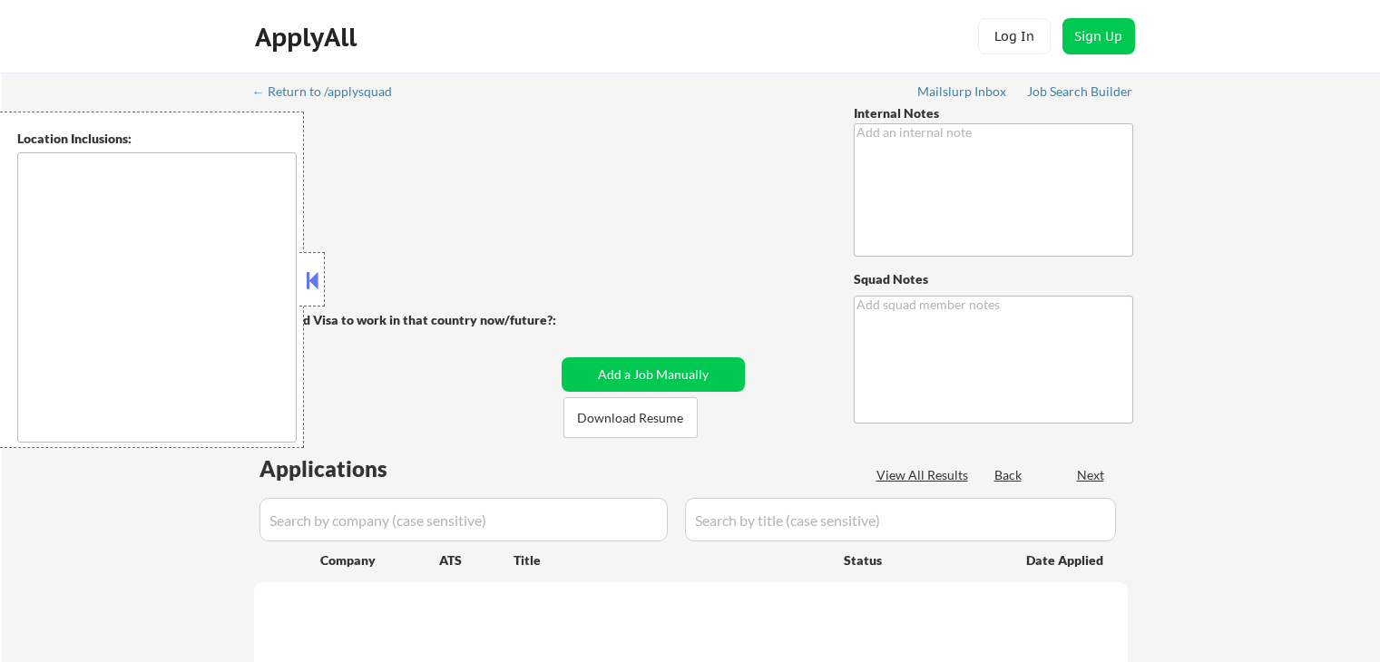
type textarea "Marialynn"
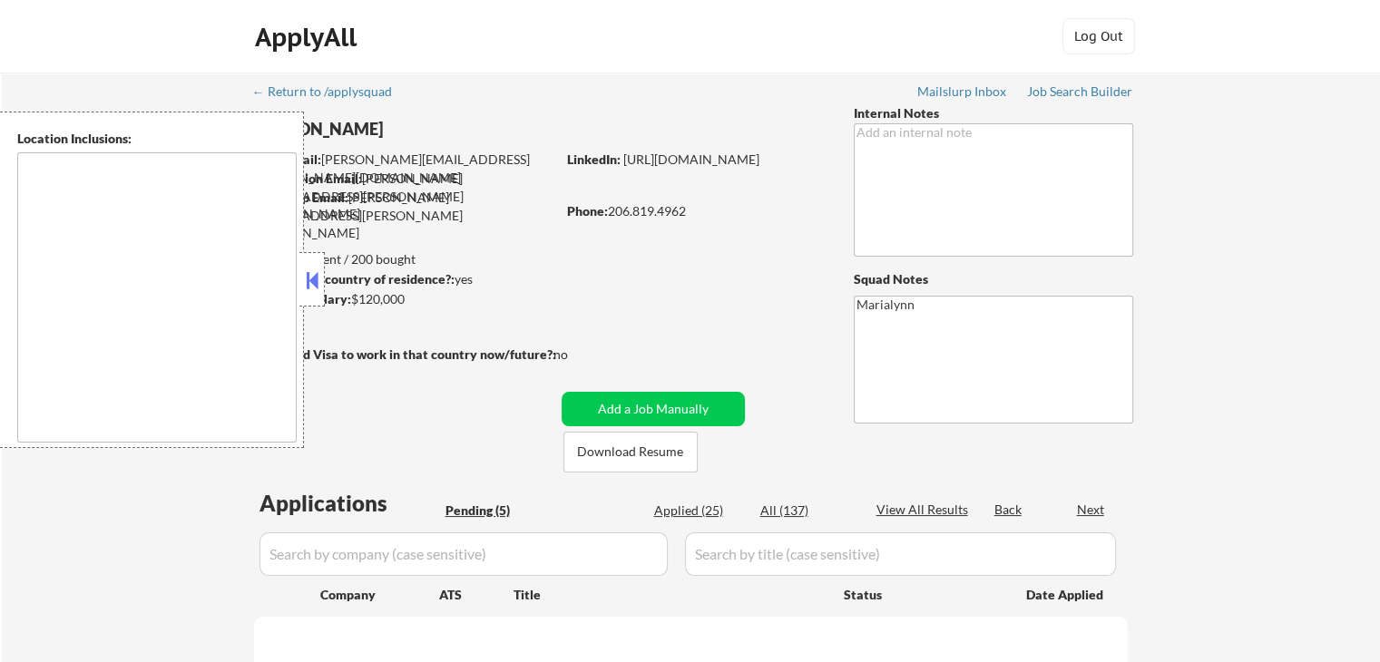
click at [313, 273] on button at bounding box center [312, 280] width 20 height 27
select select ""pending""
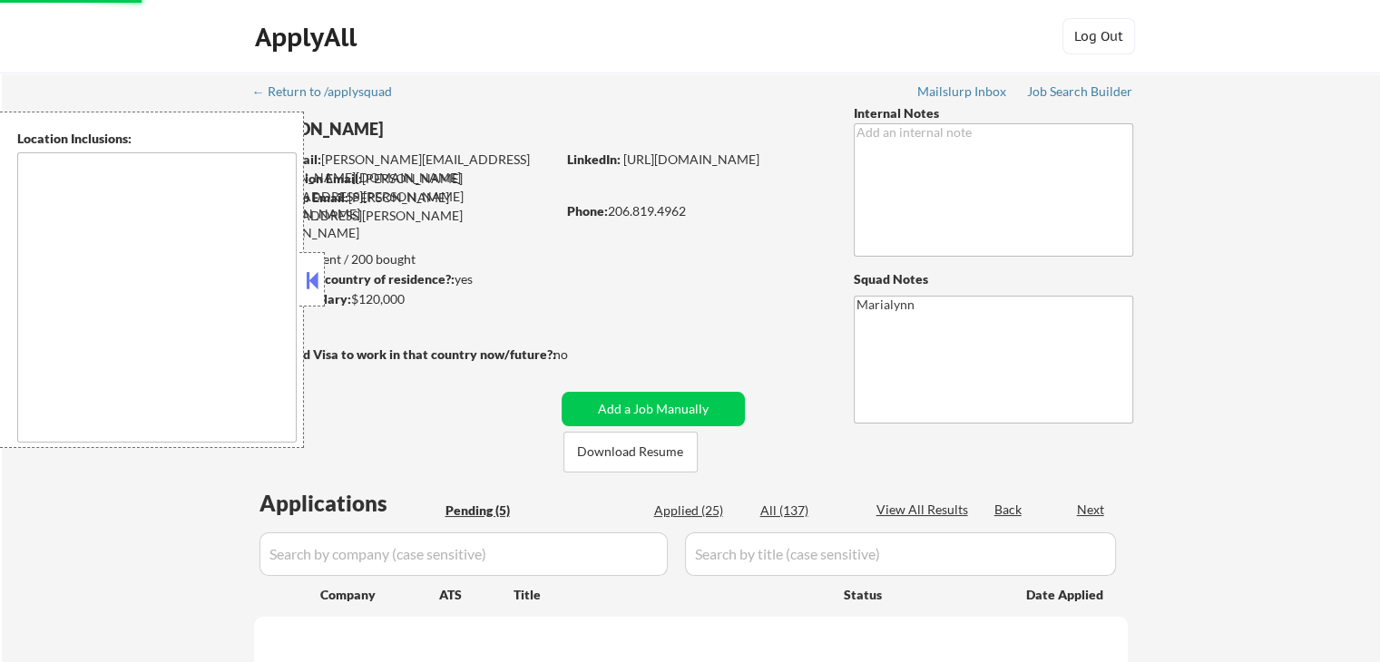
select select ""pending""
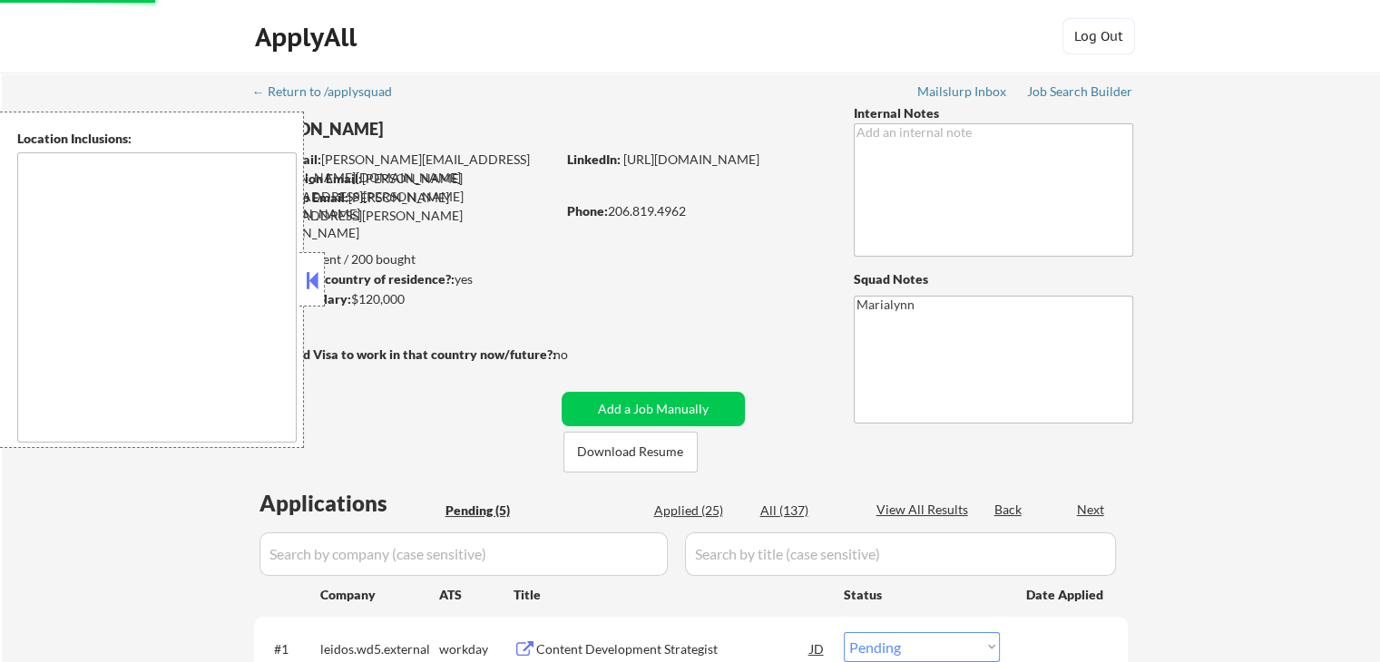
click at [313, 291] on button at bounding box center [312, 280] width 20 height 27
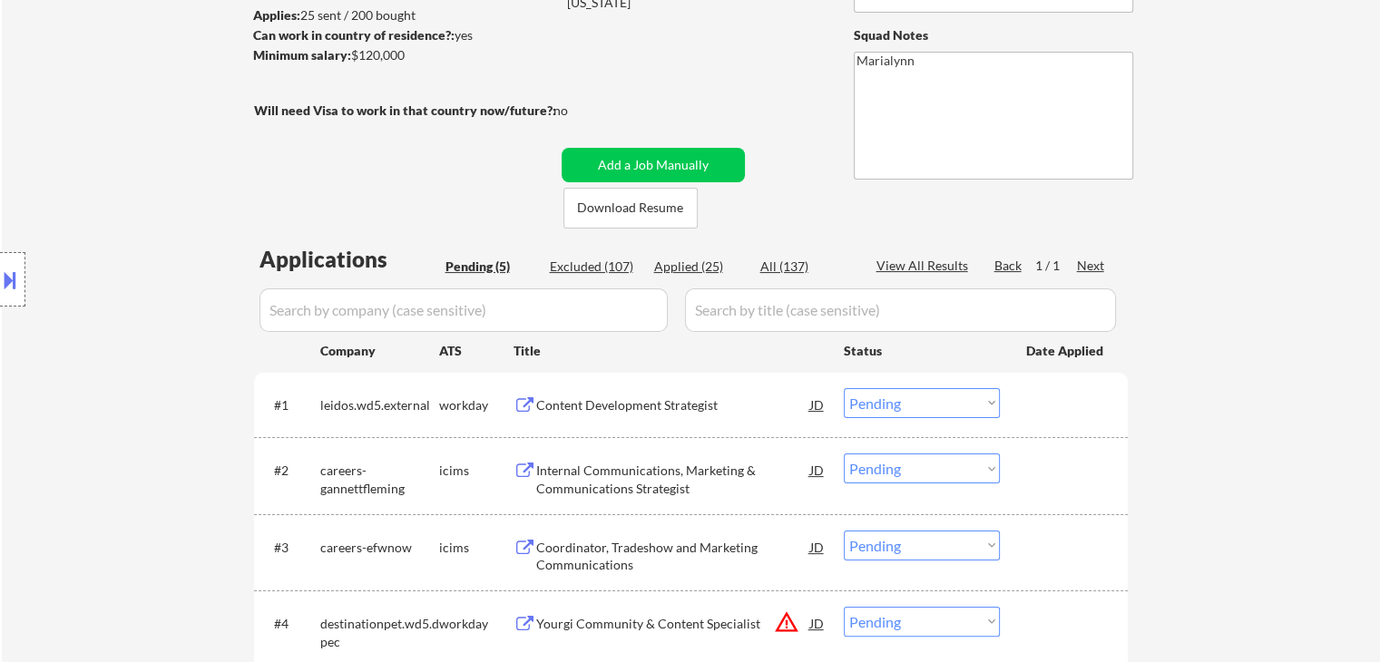
scroll to position [272, 0]
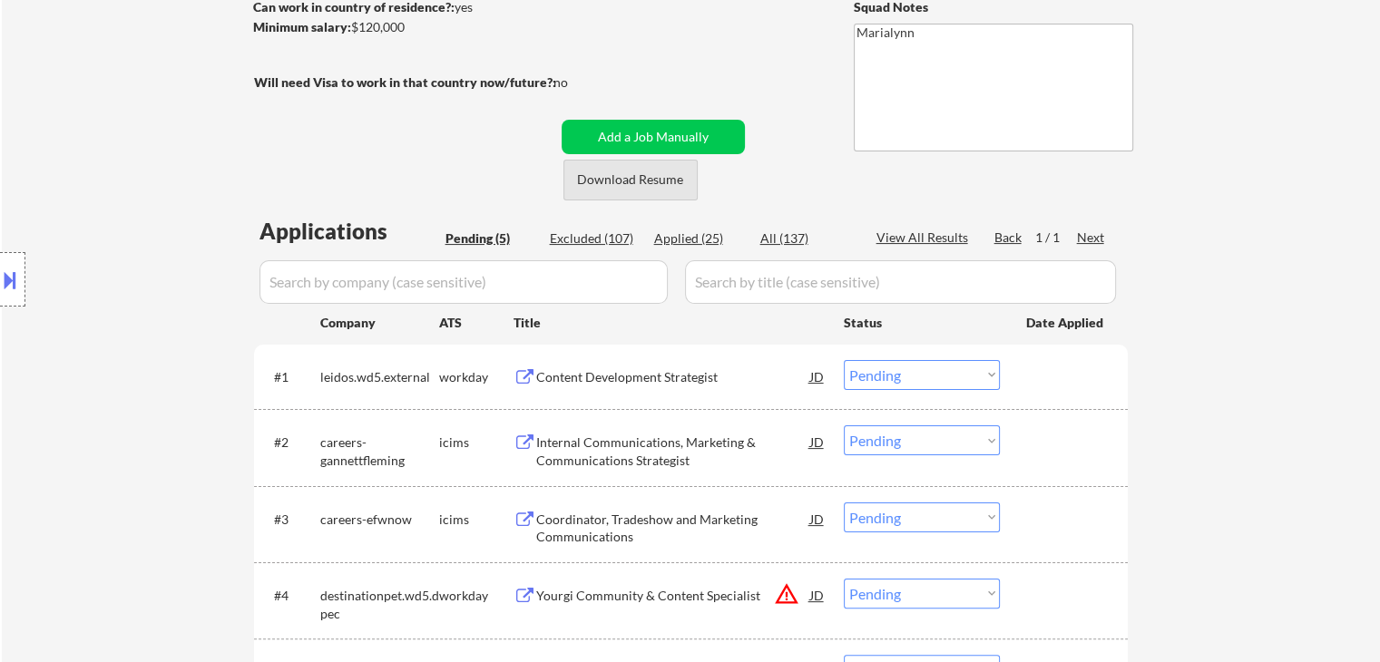
click at [613, 171] on button "Download Resume" at bounding box center [630, 180] width 134 height 41
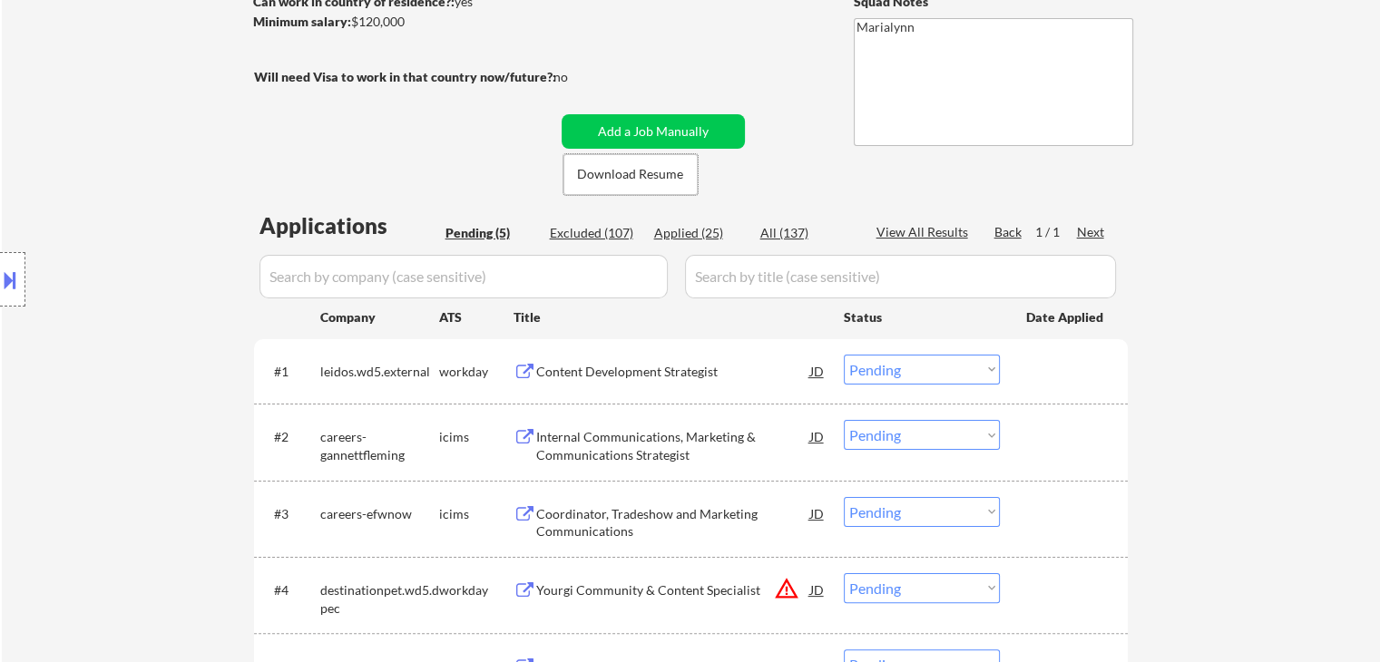
scroll to position [454, 0]
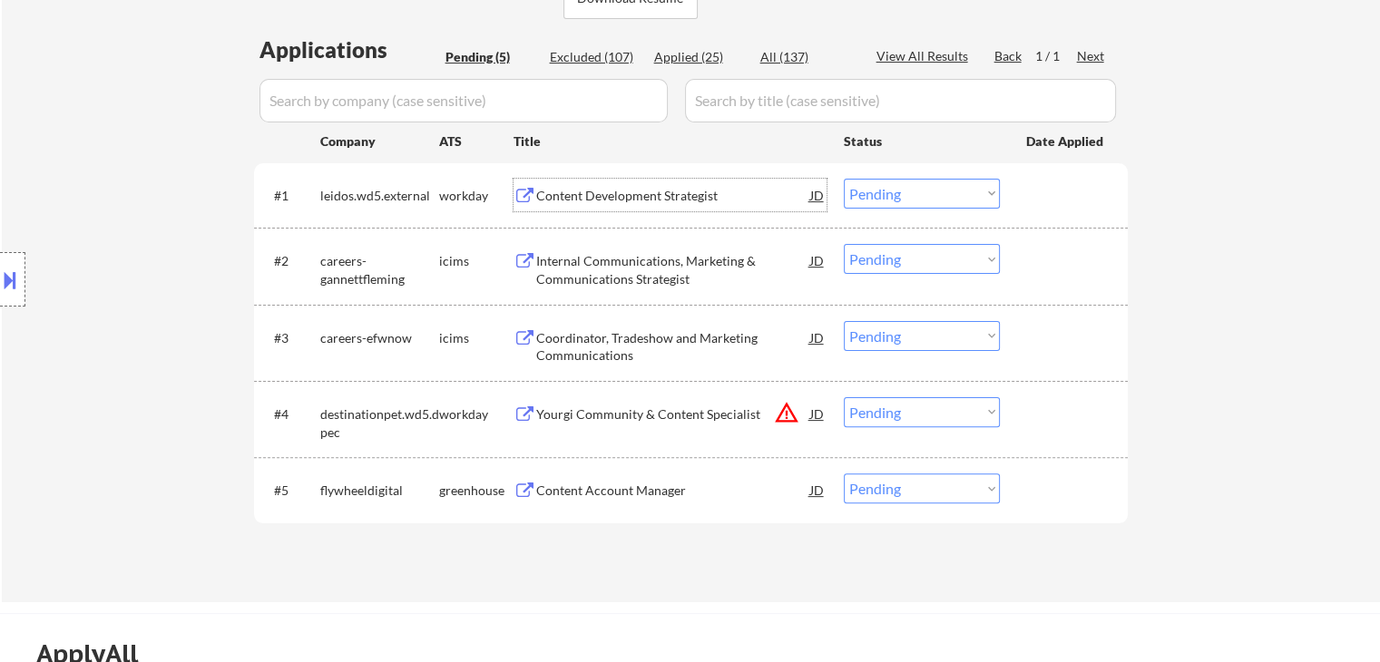
click at [616, 199] on div "Content Development Strategist" at bounding box center [673, 196] width 274 height 18
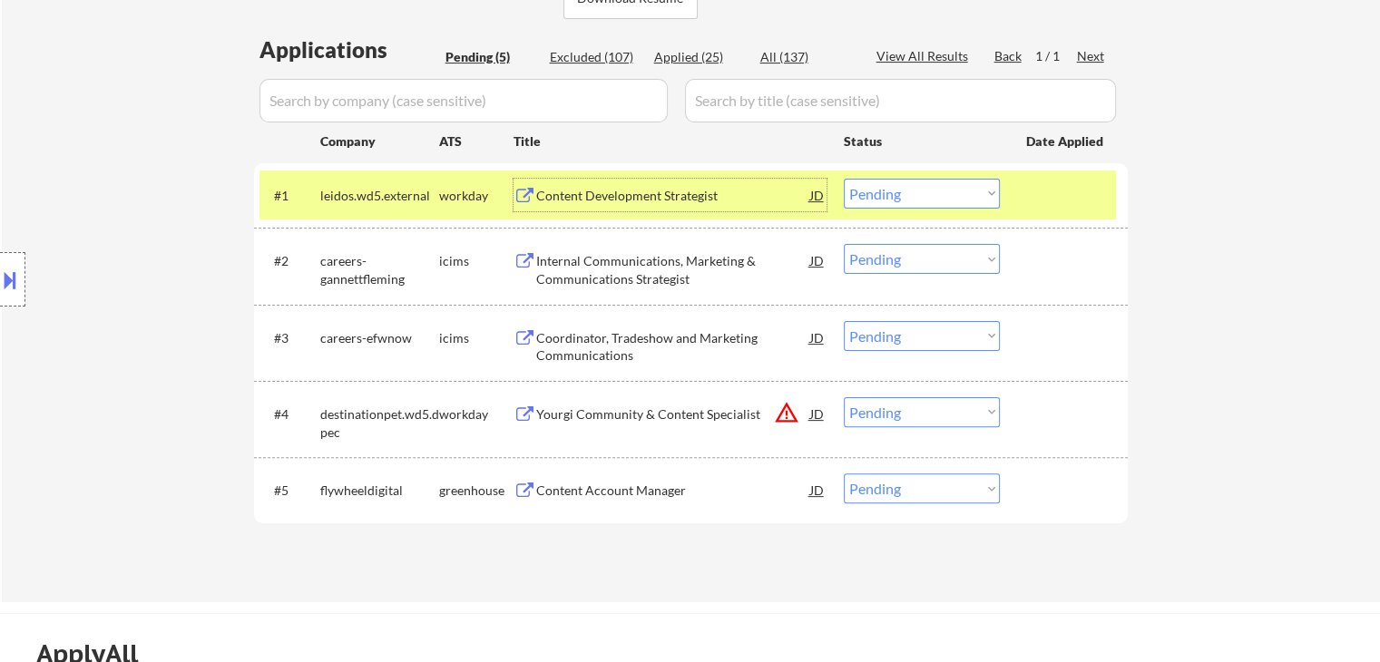
drag, startPoint x: 916, startPoint y: 186, endPoint x: 929, endPoint y: 207, distance: 24.4
click at [916, 188] on select "Choose an option... Pending Applied Excluded (Questions) Excluded (Expired) Exc…" at bounding box center [922, 194] width 156 height 30
click at [844, 179] on select "Choose an option... Pending Applied Excluded (Questions) Excluded (Expired) Exc…" at bounding box center [922, 194] width 156 height 30
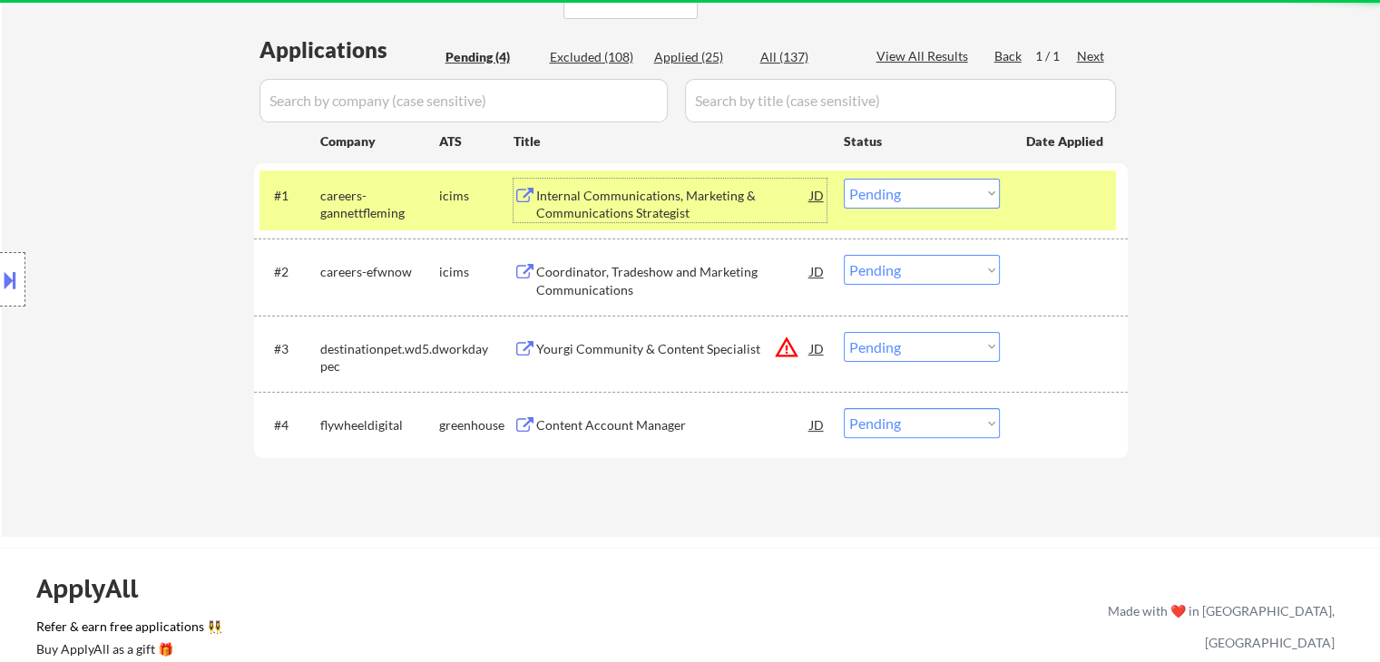
click at [595, 202] on div "Internal Communications, Marketing & Communications Strategist" at bounding box center [673, 204] width 274 height 35
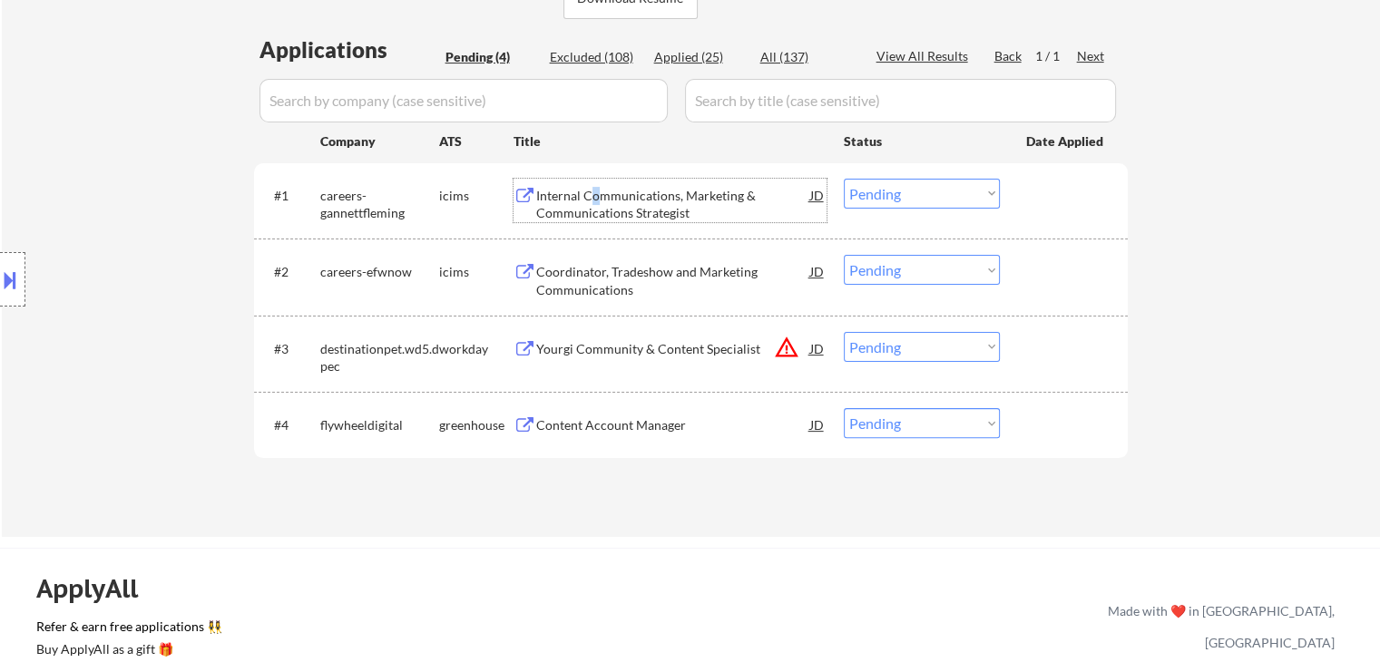
drag, startPoint x: 931, startPoint y: 195, endPoint x: 934, endPoint y: 206, distance: 11.2
click at [931, 195] on select "Choose an option... Pending Applied Excluded (Questions) Excluded (Expired) Exc…" at bounding box center [922, 194] width 156 height 30
click at [844, 179] on select "Choose an option... Pending Applied Excluded (Questions) Excluded (Expired) Exc…" at bounding box center [922, 194] width 156 height 30
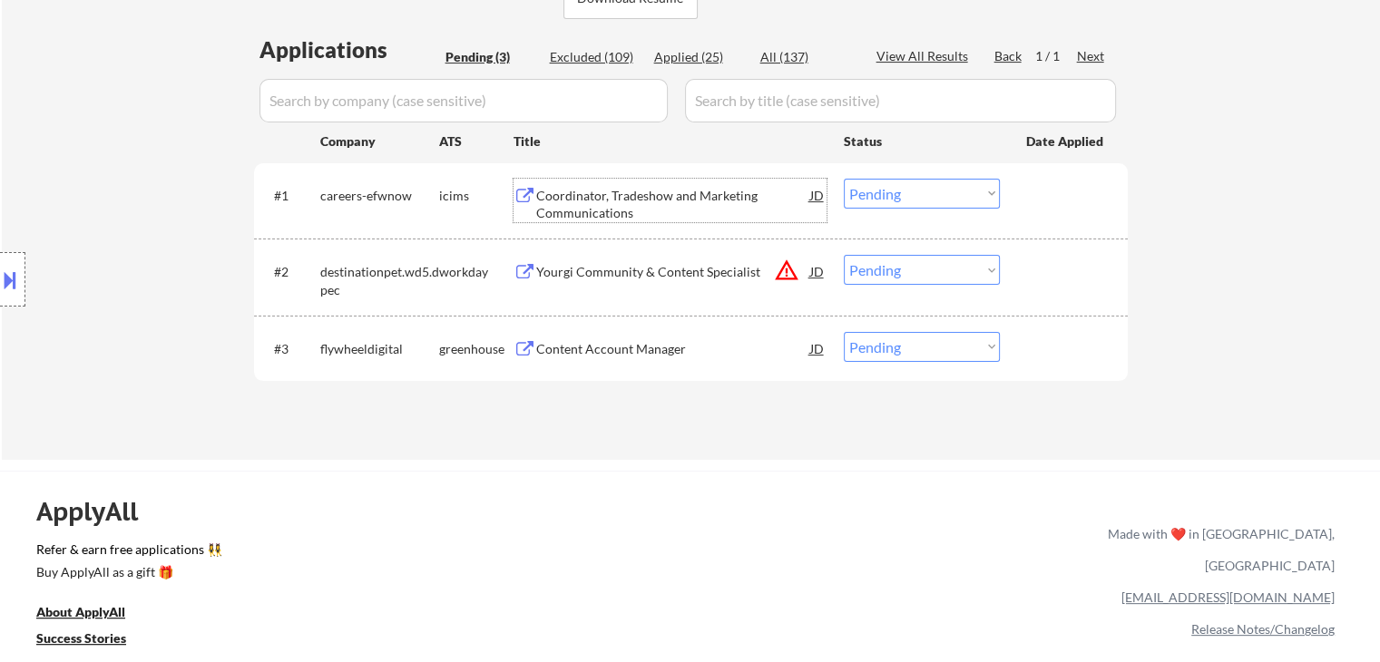
click at [596, 197] on div "Coordinator, Tradeshow and Marketing Communications" at bounding box center [673, 204] width 274 height 35
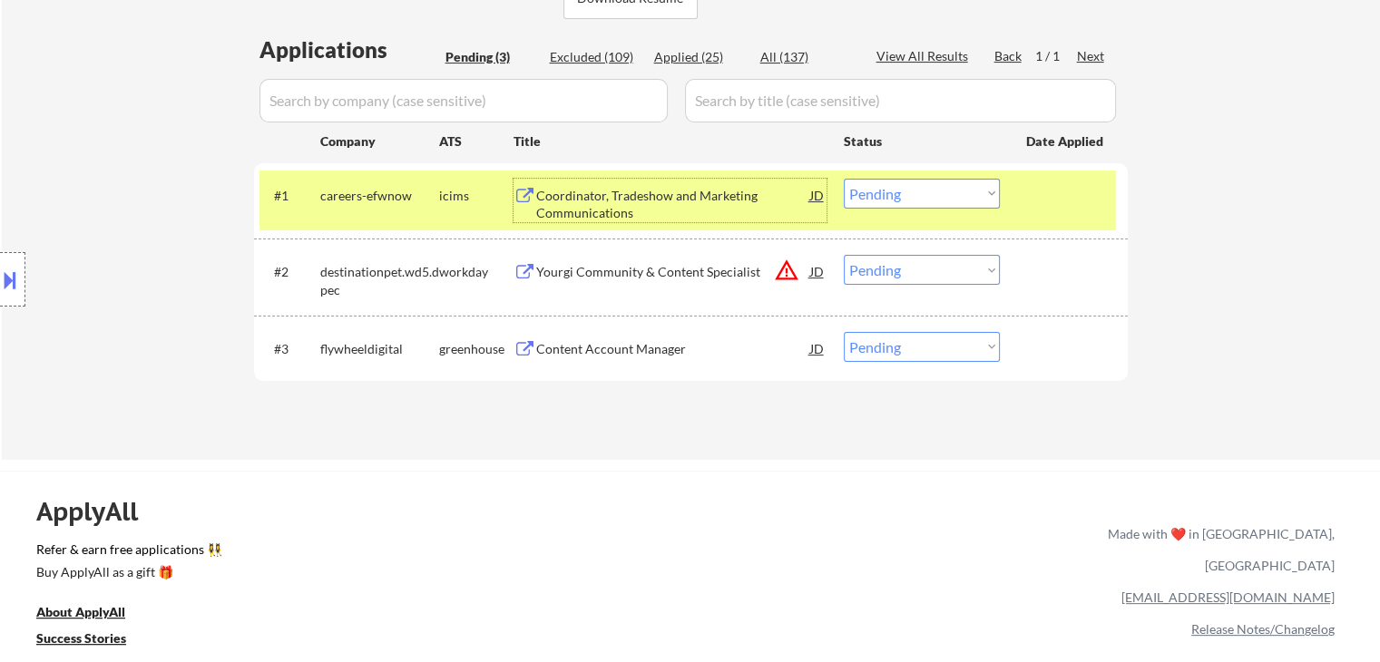
click at [917, 195] on select "Choose an option... Pending Applied Excluded (Questions) Excluded (Expired) Exc…" at bounding box center [922, 194] width 156 height 30
click at [844, 179] on select "Choose an option... Pending Applied Excluded (Questions) Excluded (Expired) Exc…" at bounding box center [922, 194] width 156 height 30
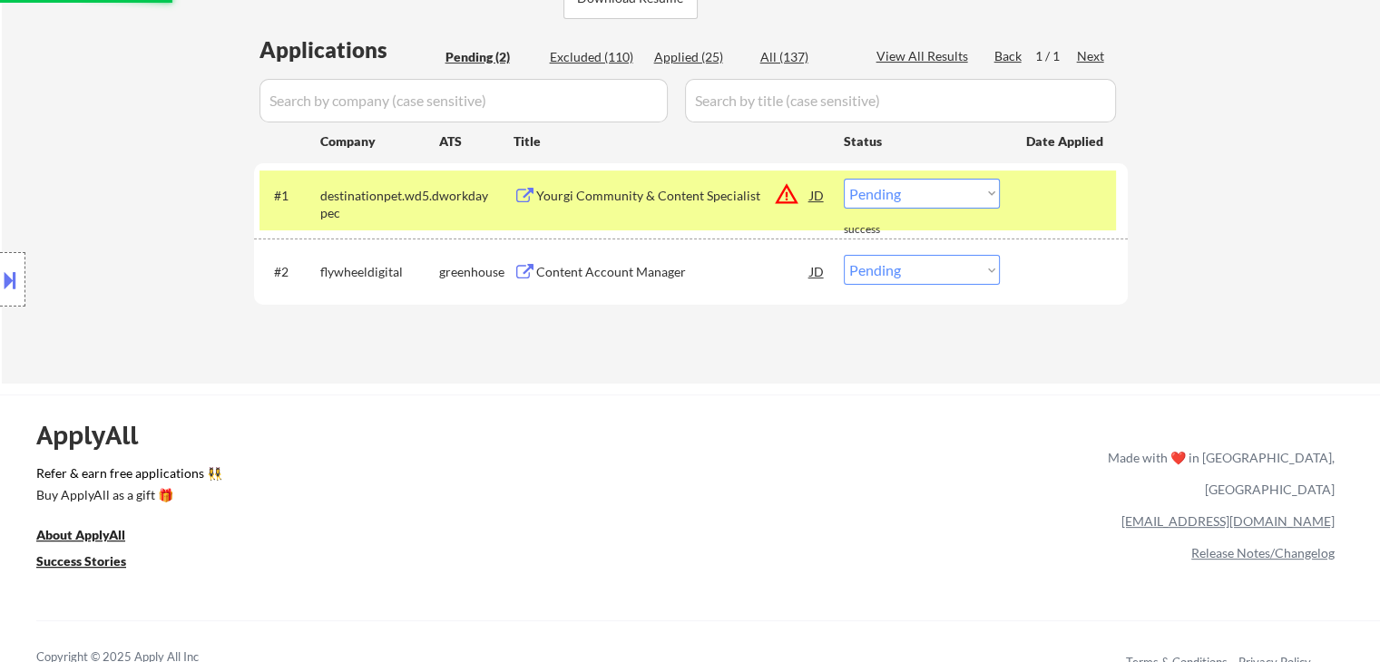
click at [602, 202] on div "Yourgi Community & Content Specialist" at bounding box center [673, 196] width 274 height 18
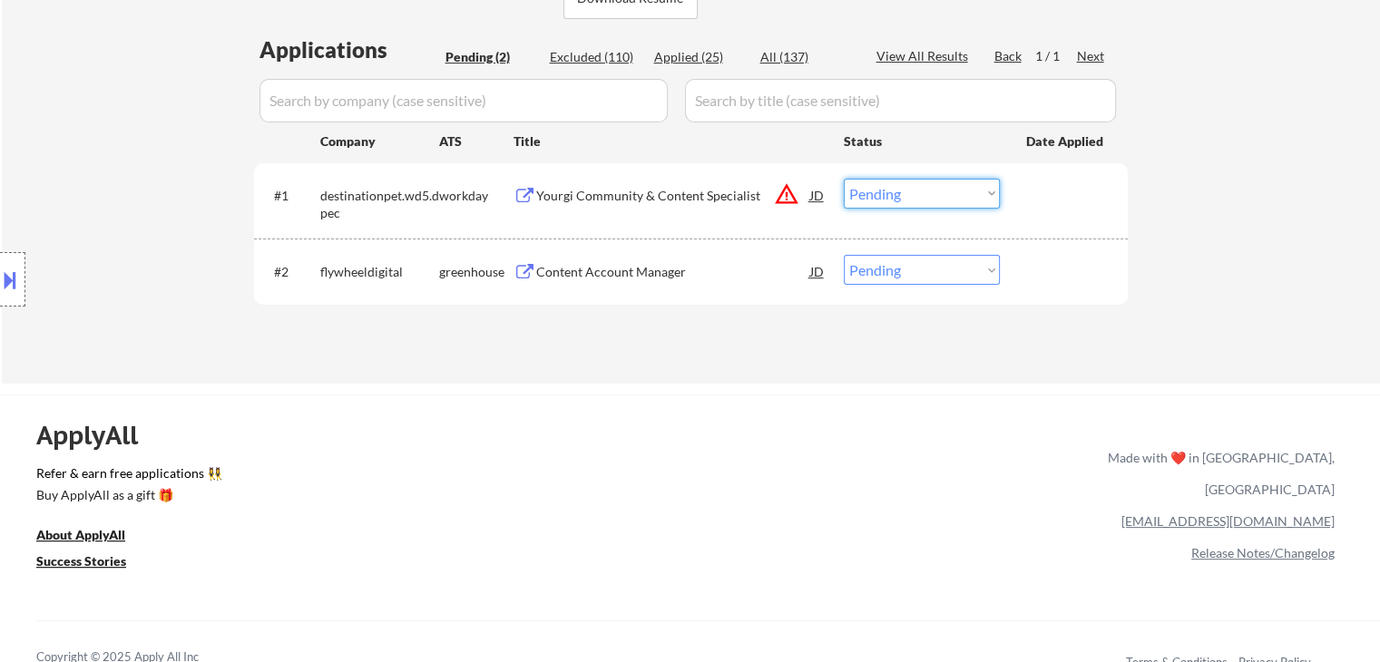
drag, startPoint x: 928, startPoint y: 191, endPoint x: 940, endPoint y: 197, distance: 13.4
click at [932, 191] on select "Choose an option... Pending Applied Excluded (Questions) Excluded (Expired) Exc…" at bounding box center [922, 194] width 156 height 30
click at [844, 179] on select "Choose an option... Pending Applied Excluded (Questions) Excluded (Expired) Exc…" at bounding box center [922, 194] width 156 height 30
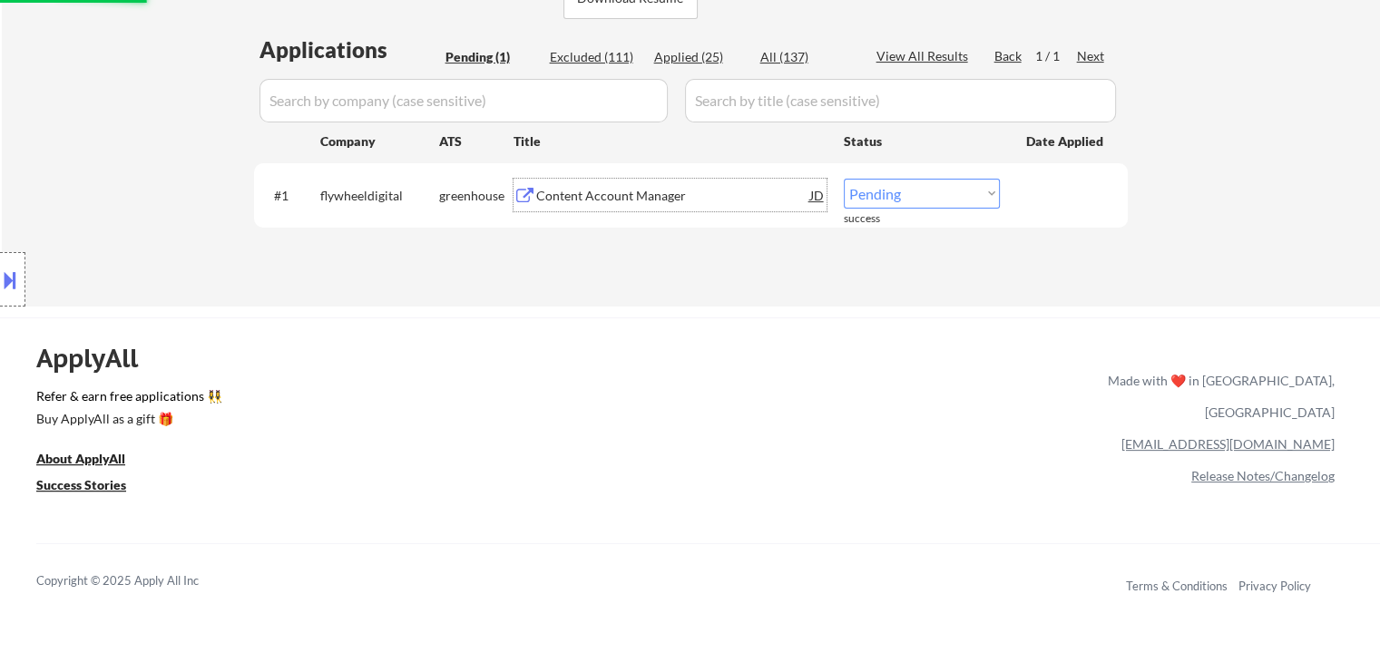
click at [634, 193] on div "Content Account Manager" at bounding box center [673, 196] width 274 height 18
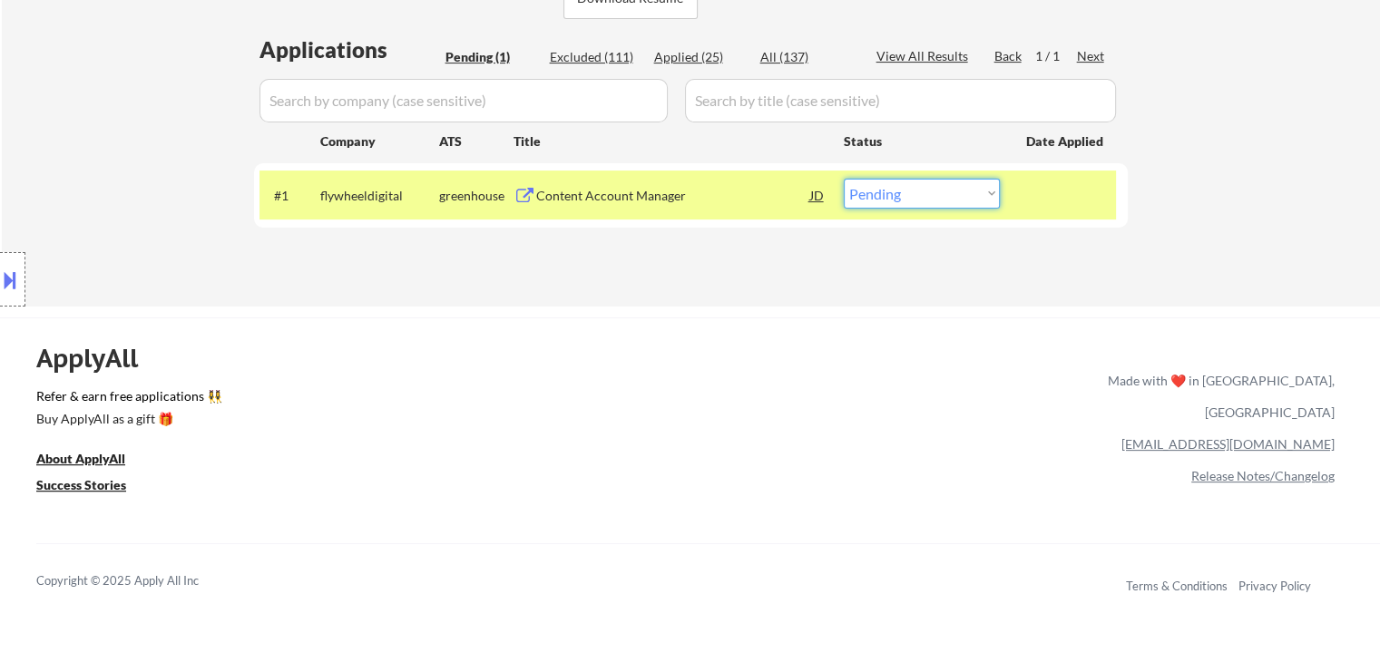
drag, startPoint x: 929, startPoint y: 191, endPoint x: 940, endPoint y: 207, distance: 18.9
click at [929, 191] on select "Choose an option... Pending Applied Excluded (Questions) Excluded (Expired) Exc…" at bounding box center [922, 194] width 156 height 30
click at [844, 179] on select "Choose an option... Pending Applied Excluded (Questions) Excluded (Expired) Exc…" at bounding box center [922, 194] width 156 height 30
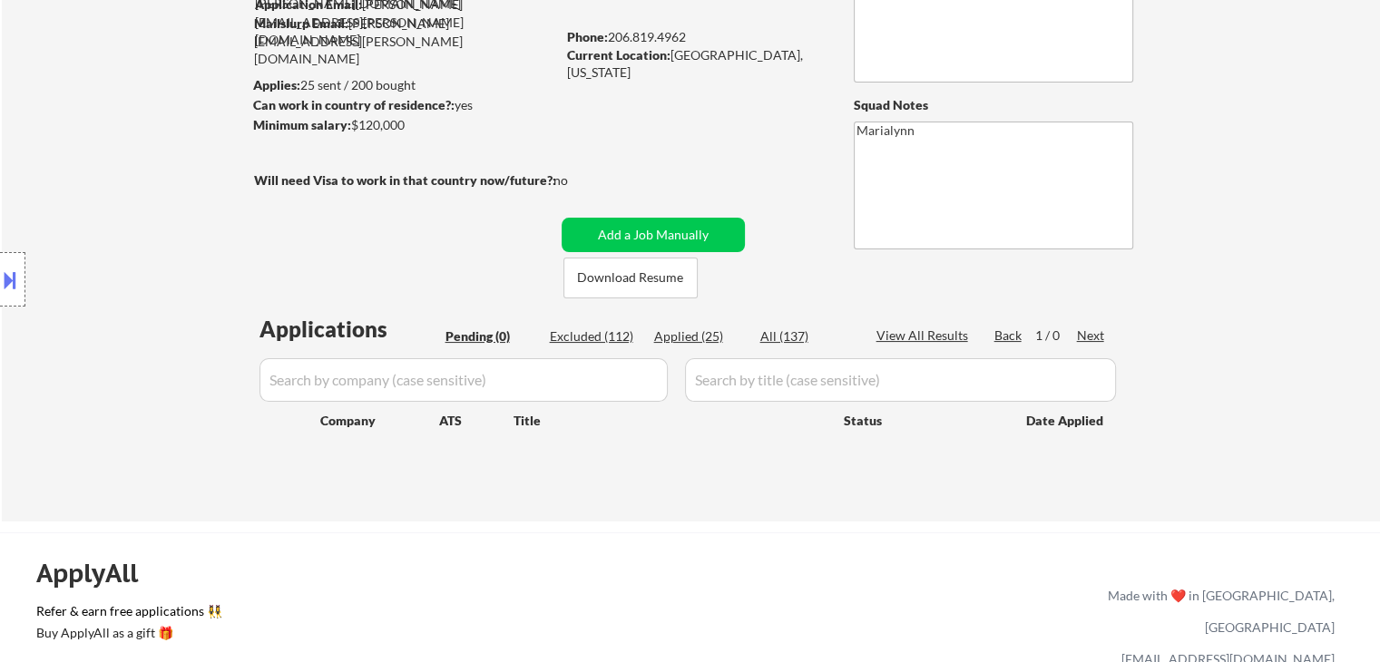
scroll to position [181, 0]
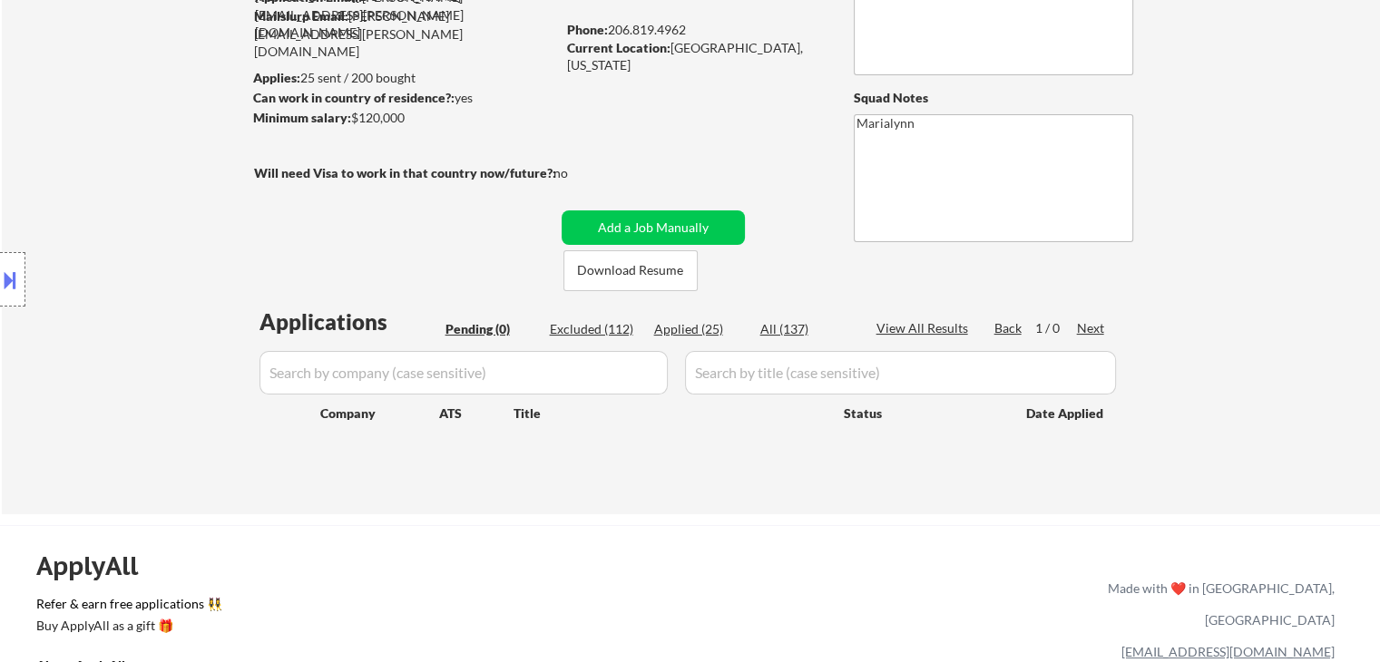
click at [685, 323] on div "Applied (25)" at bounding box center [699, 329] width 91 height 18
select select ""applied""
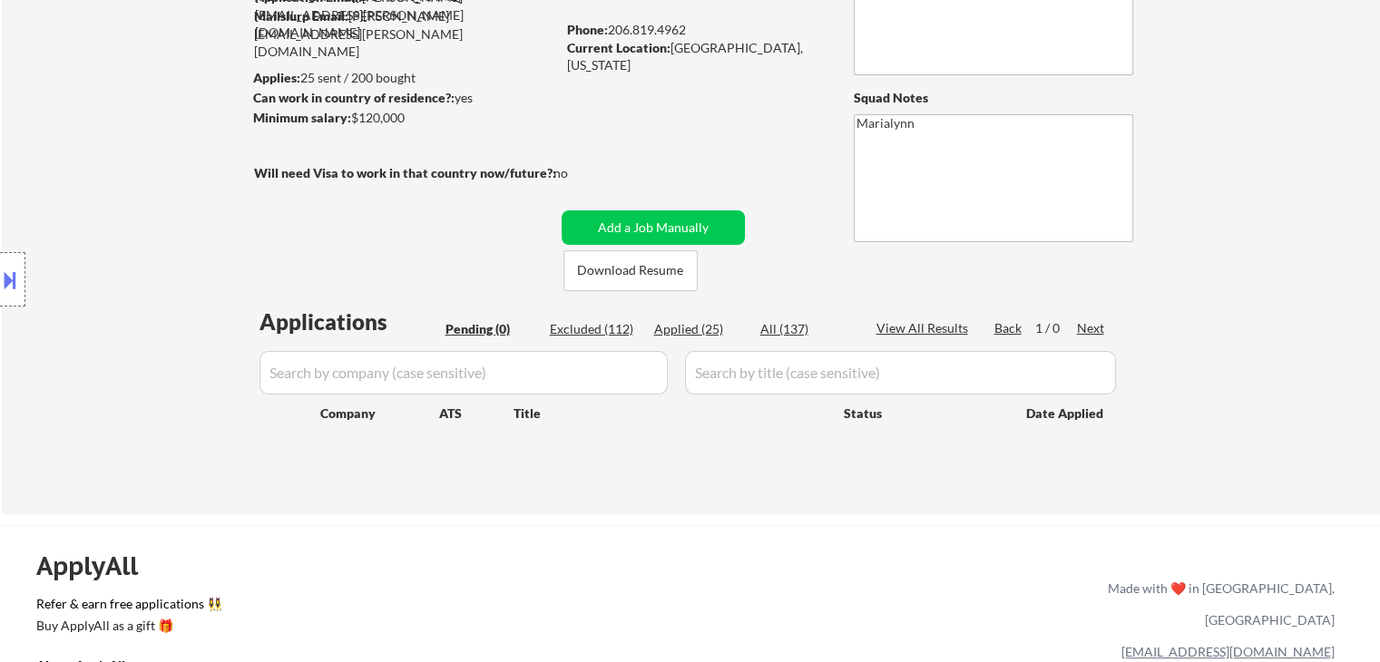
select select ""applied""
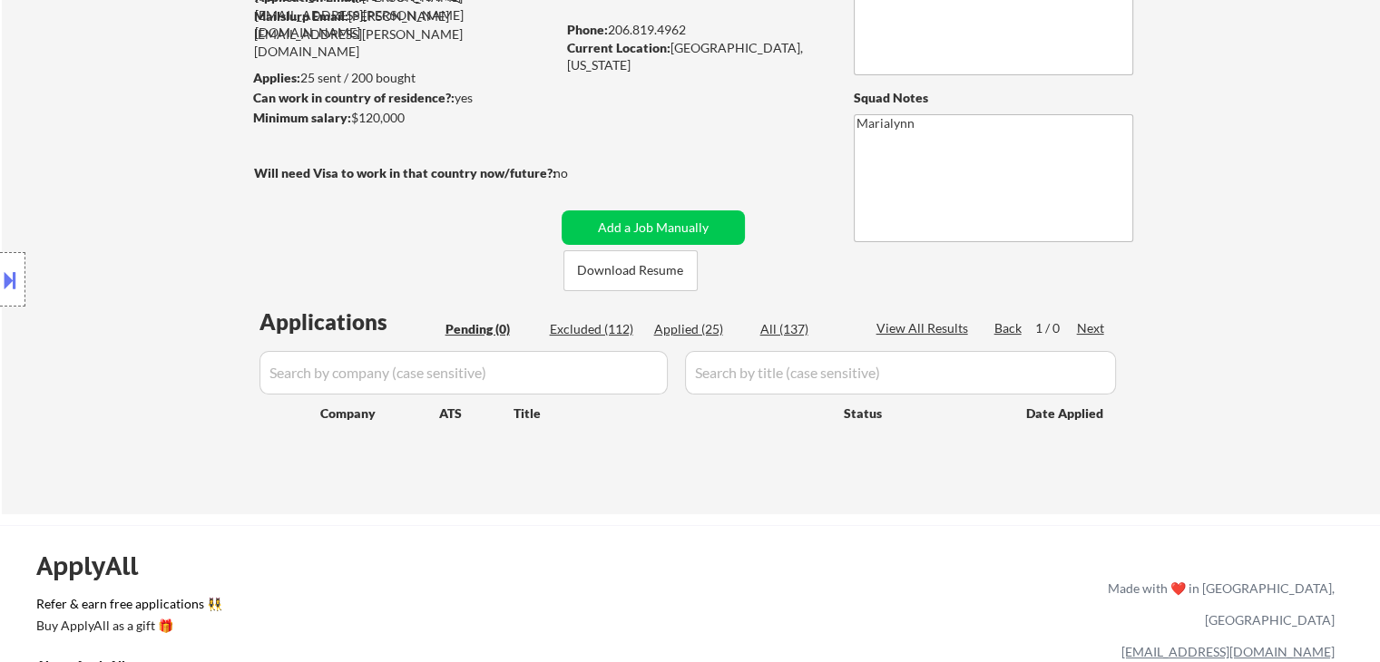
select select ""applied""
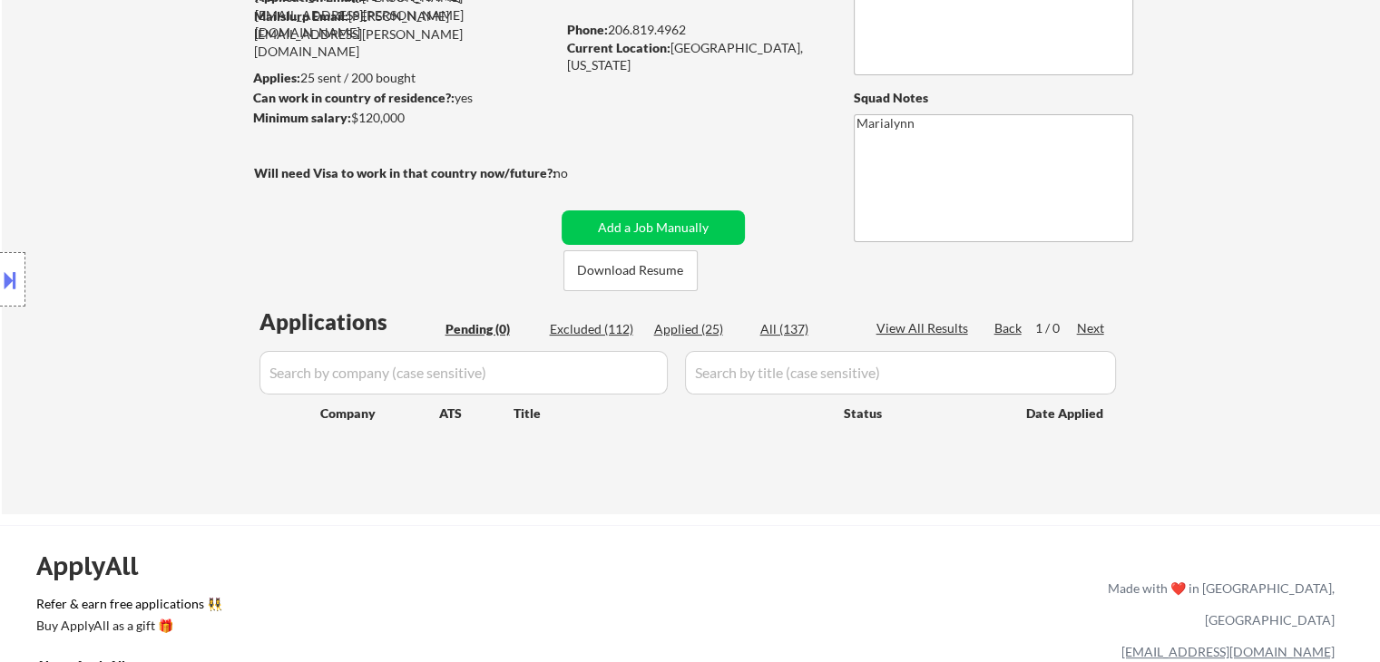
select select ""applied""
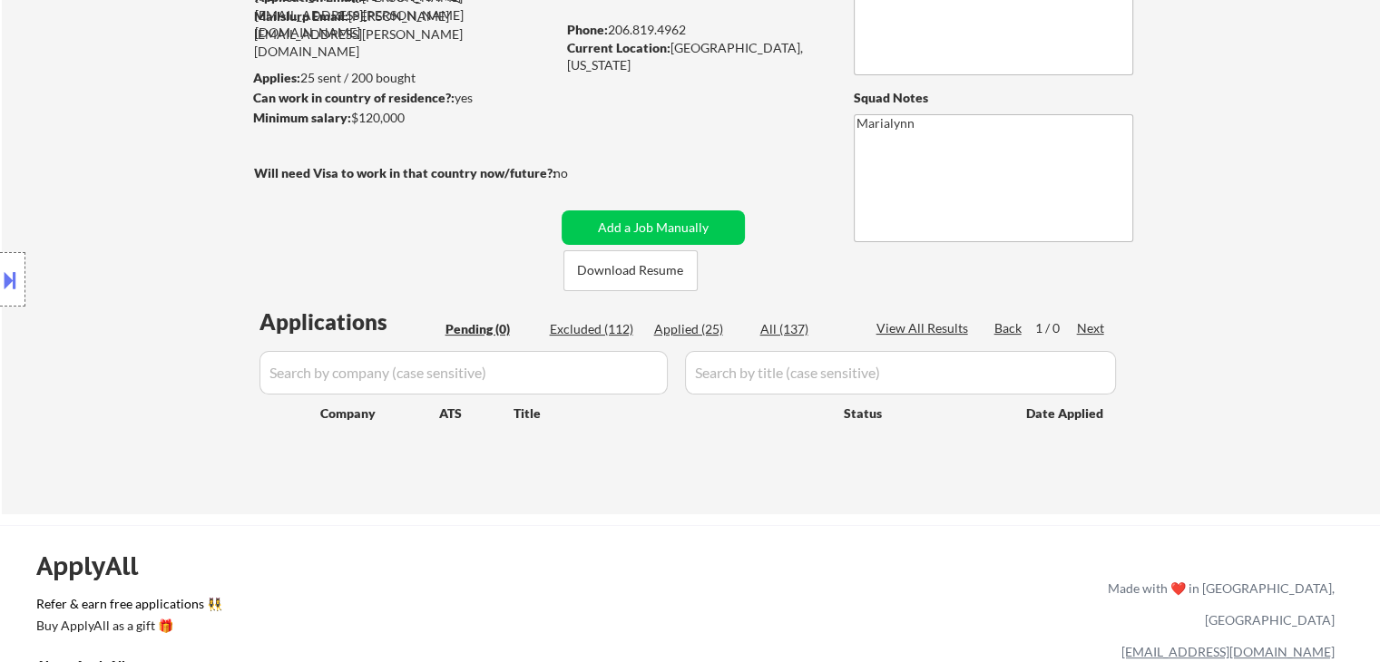
select select ""applied""
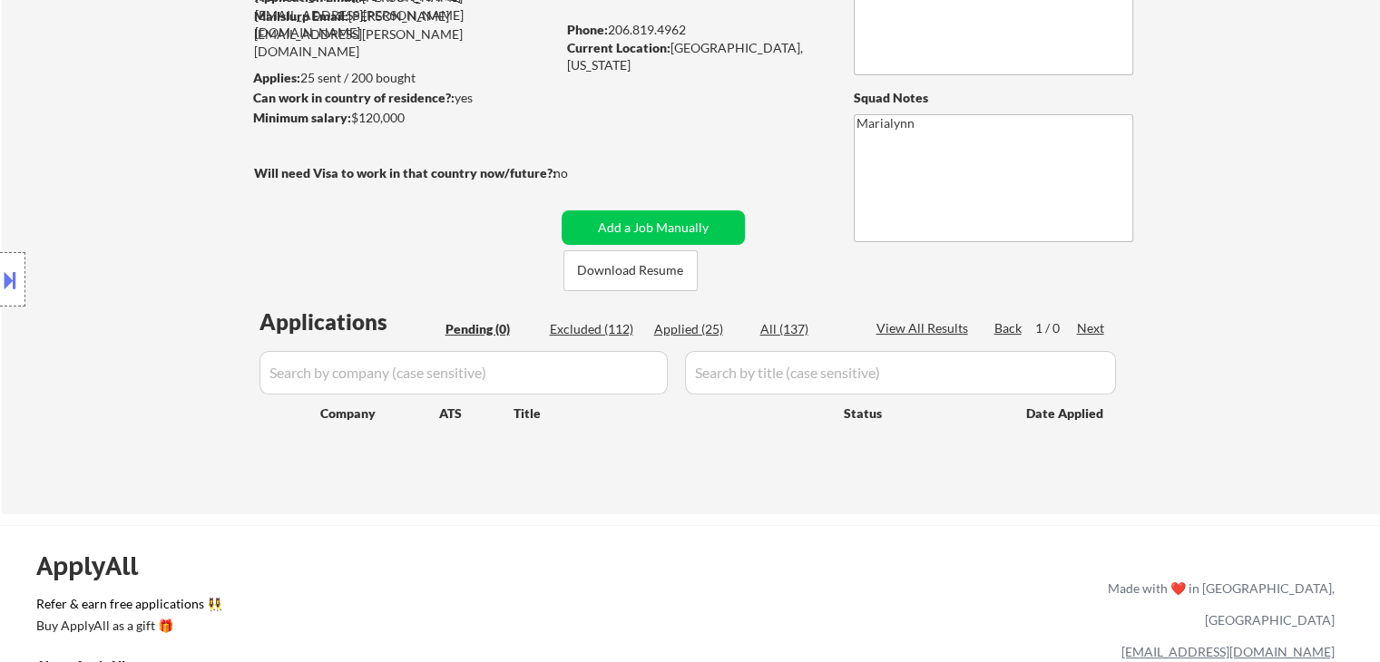
select select ""applied""
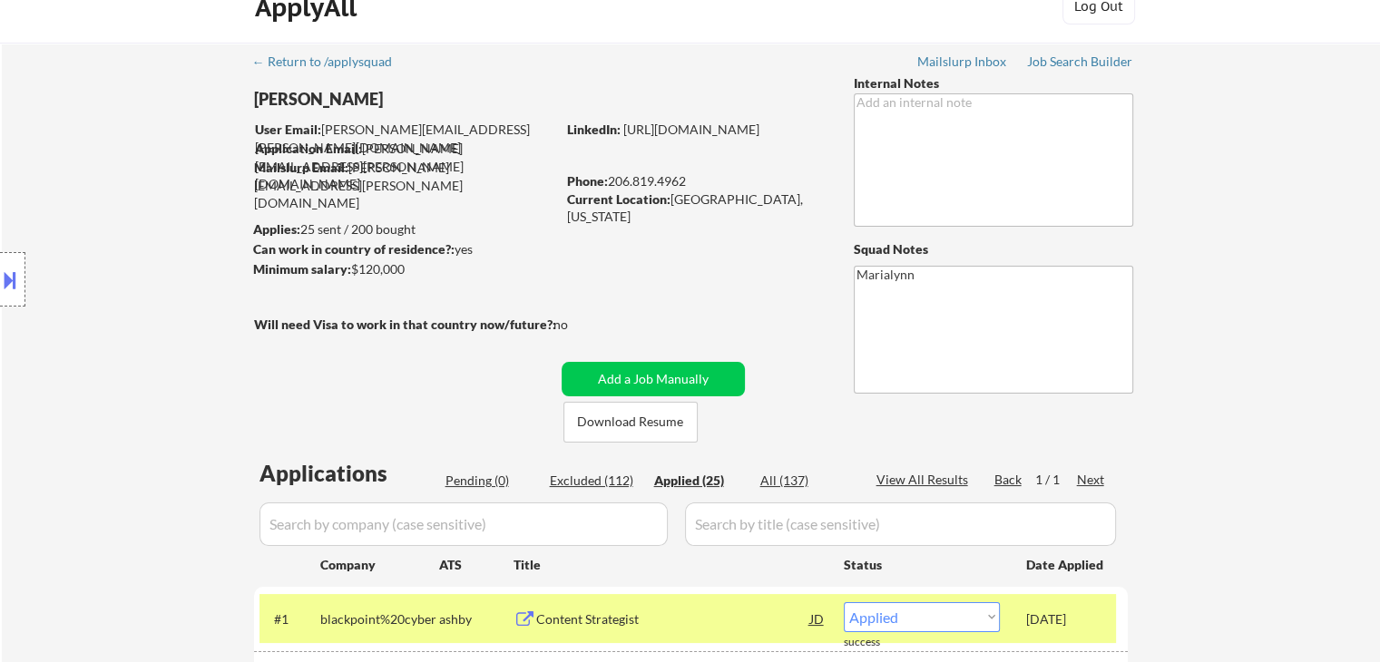
scroll to position [0, 0]
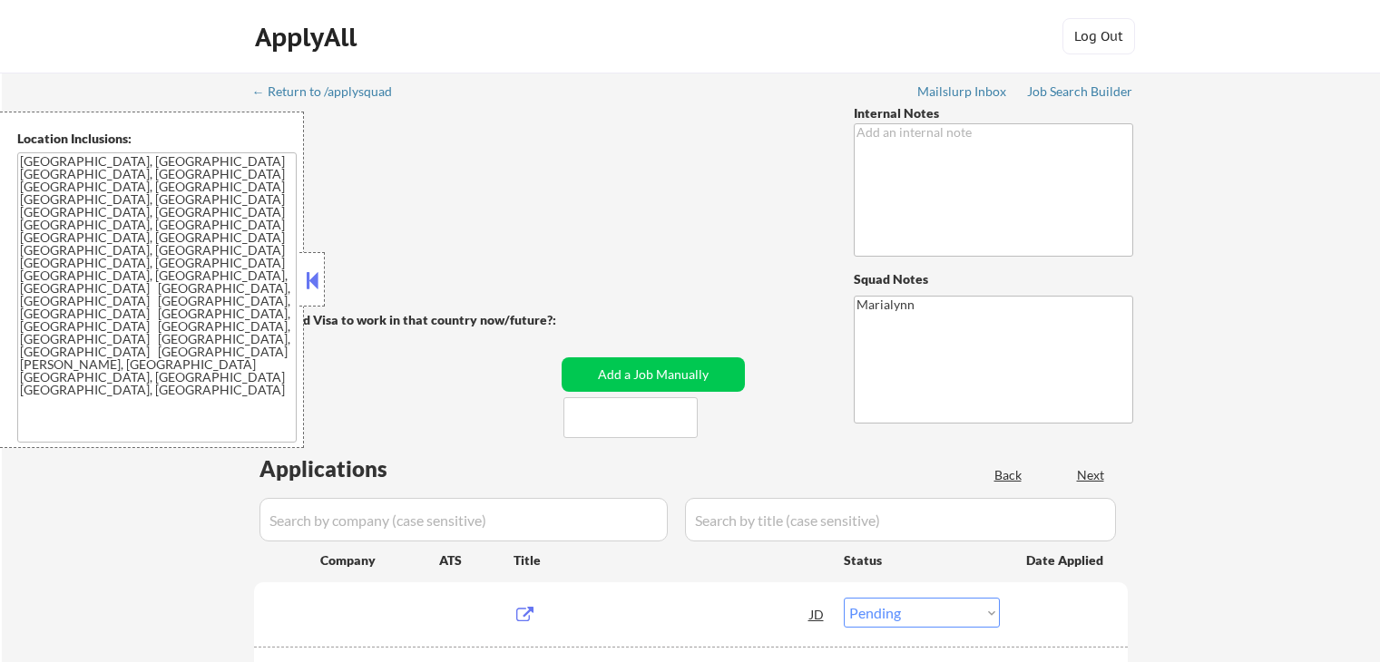
select select ""pending""
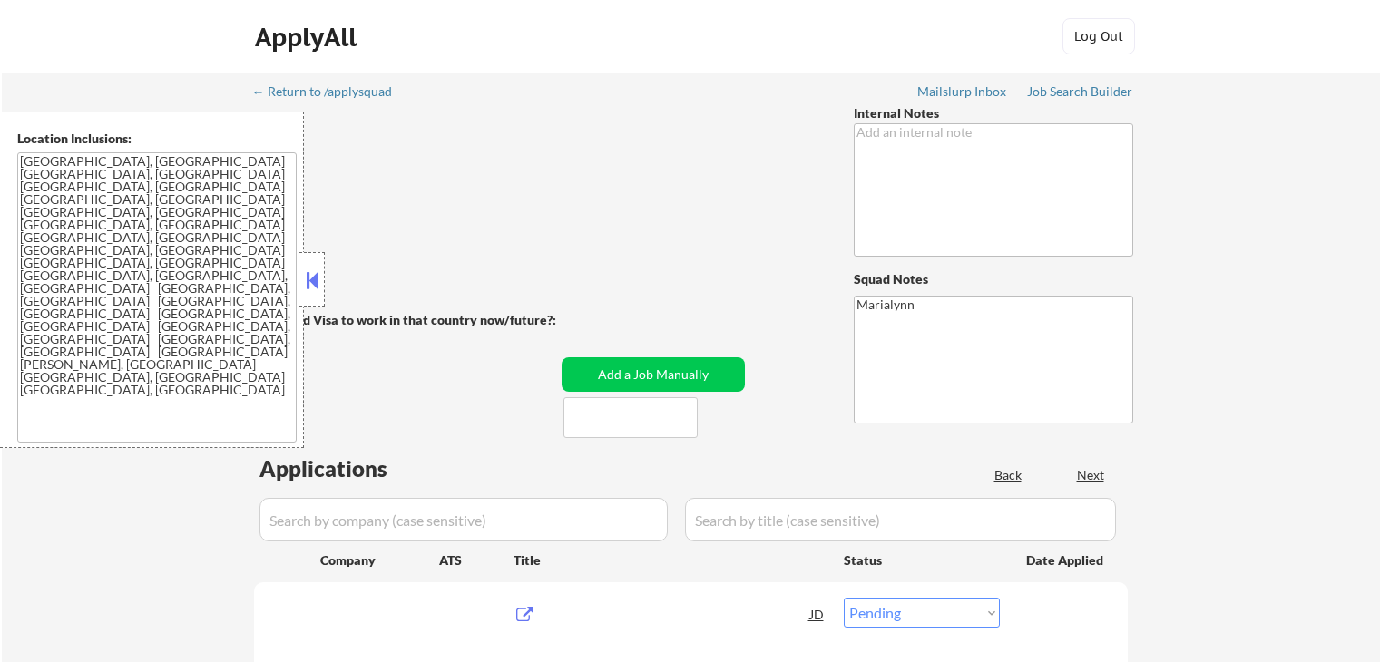
select select ""pending""
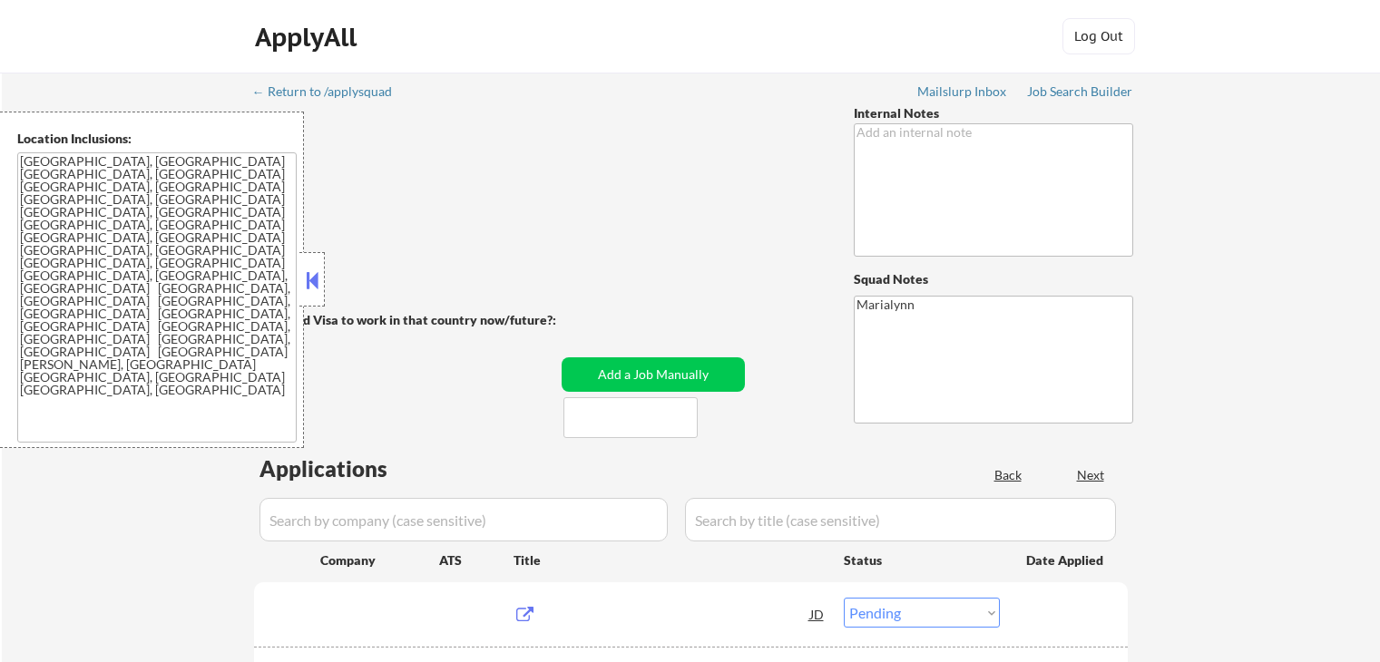
select select ""pending""
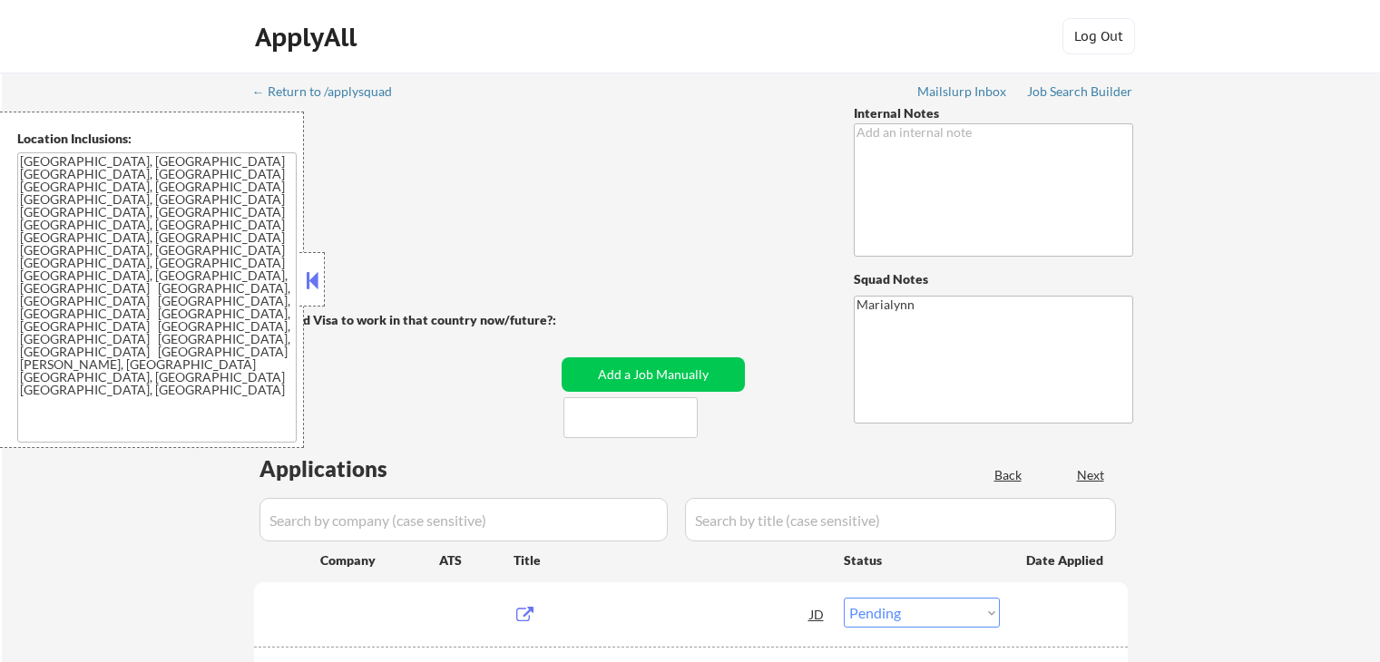
select select ""pending""
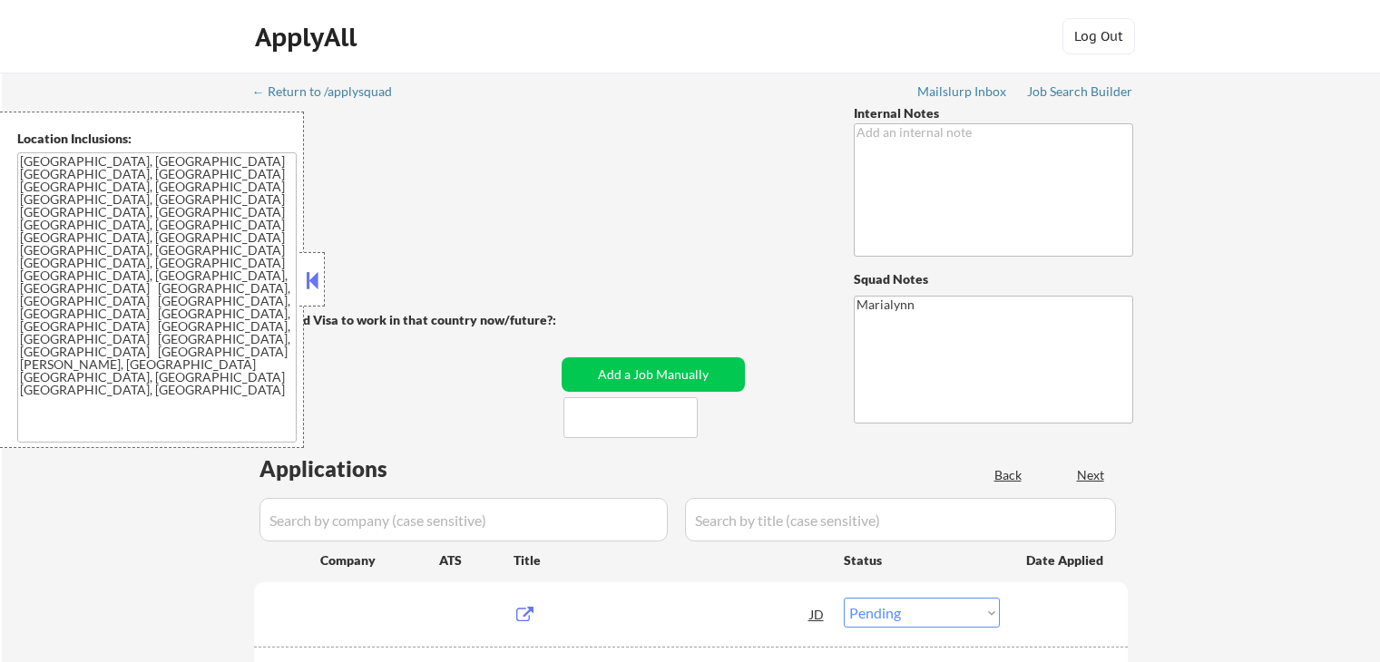
select select ""pending""
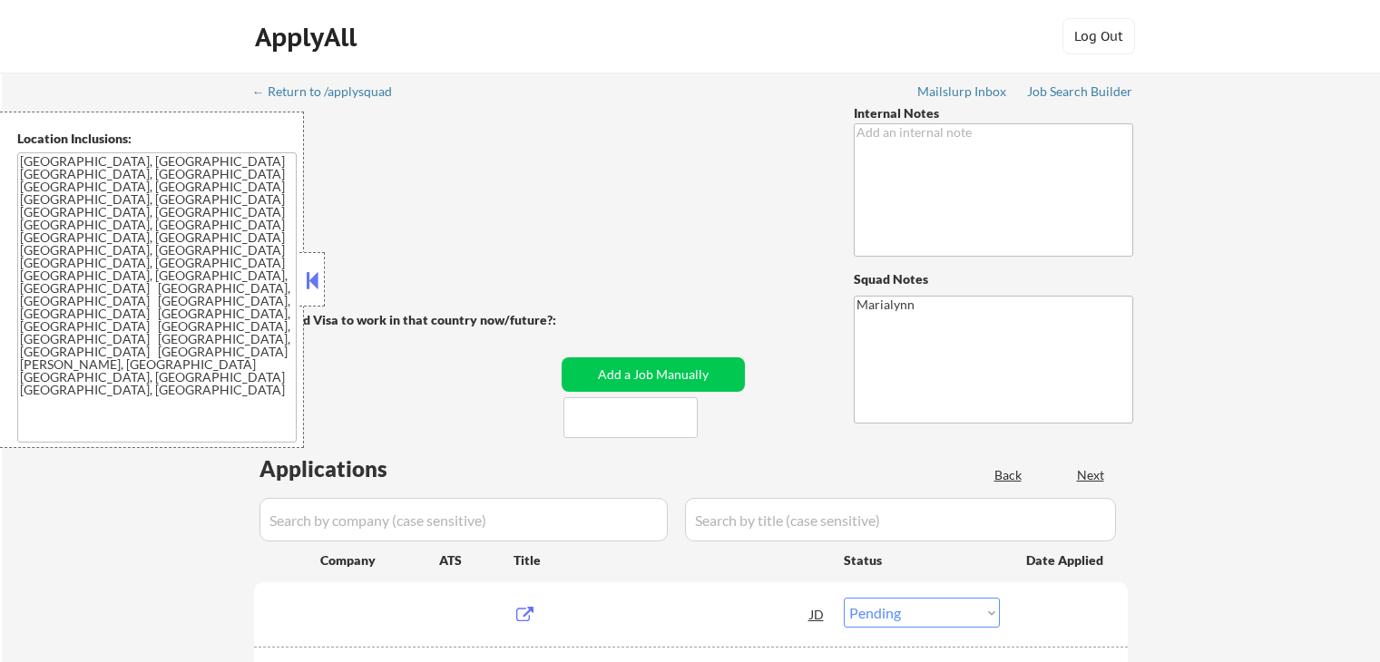
select select ""pending""
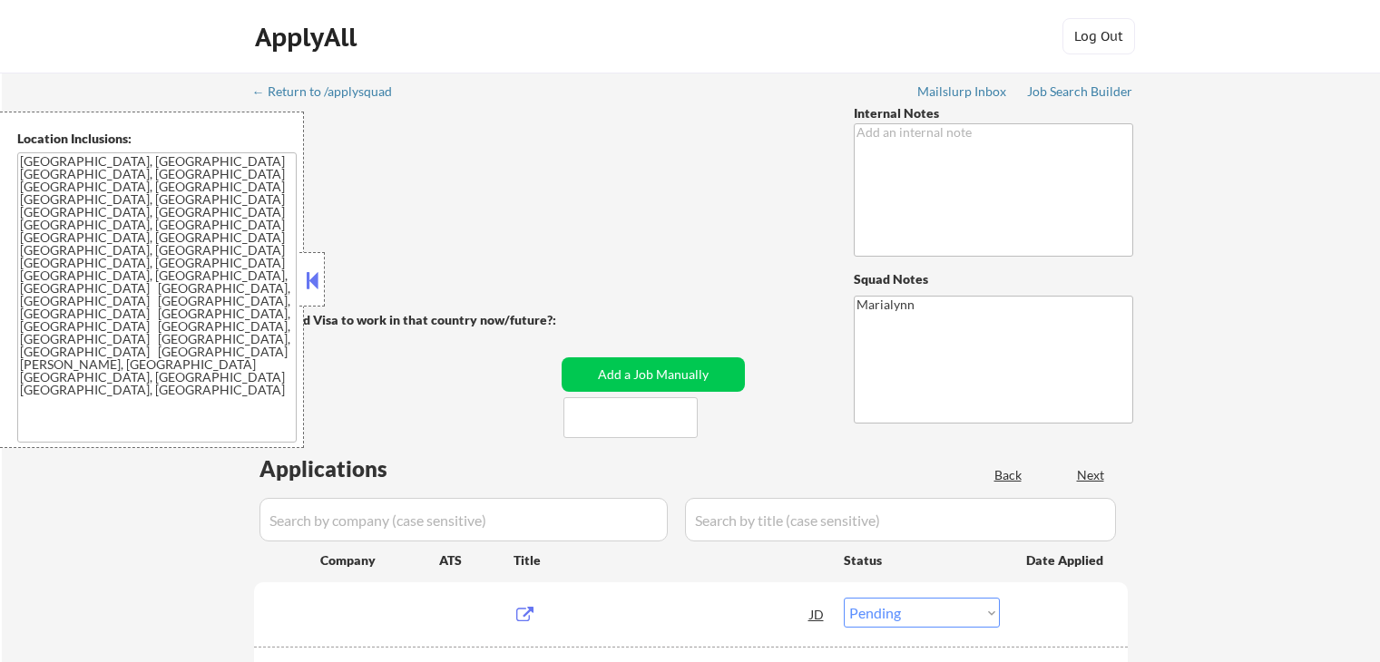
select select ""pending""
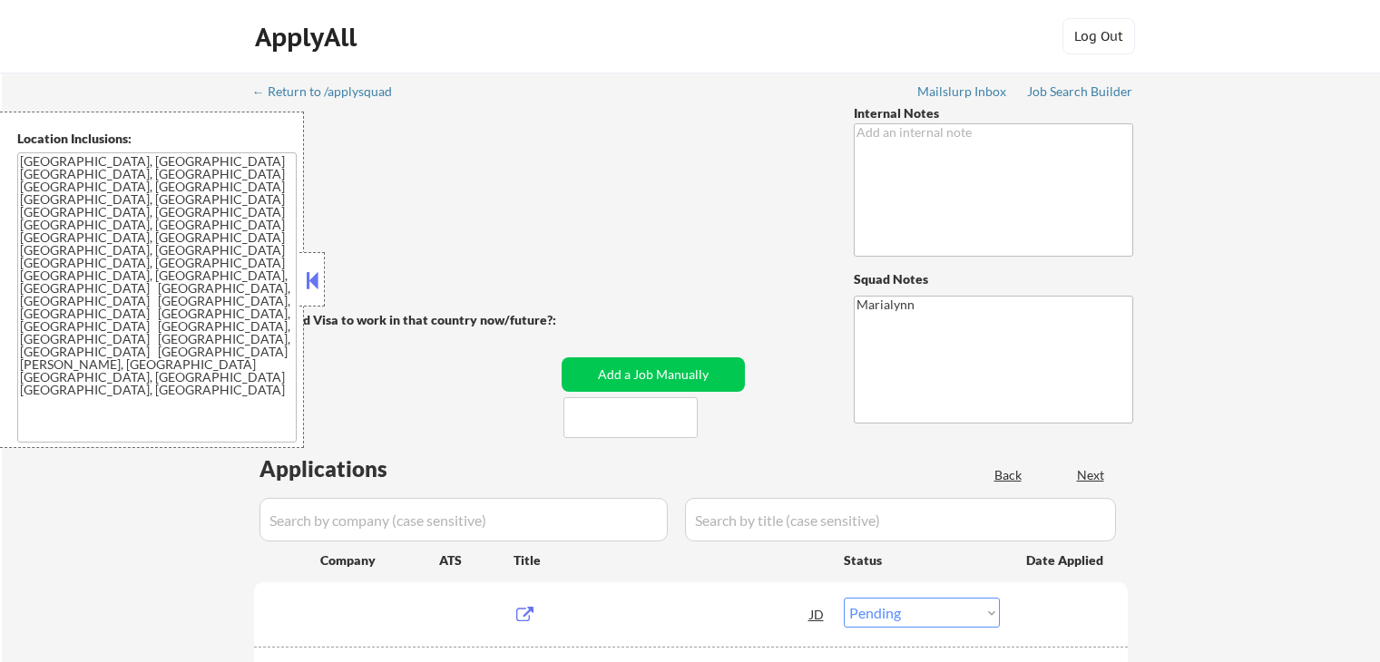
select select ""pending""
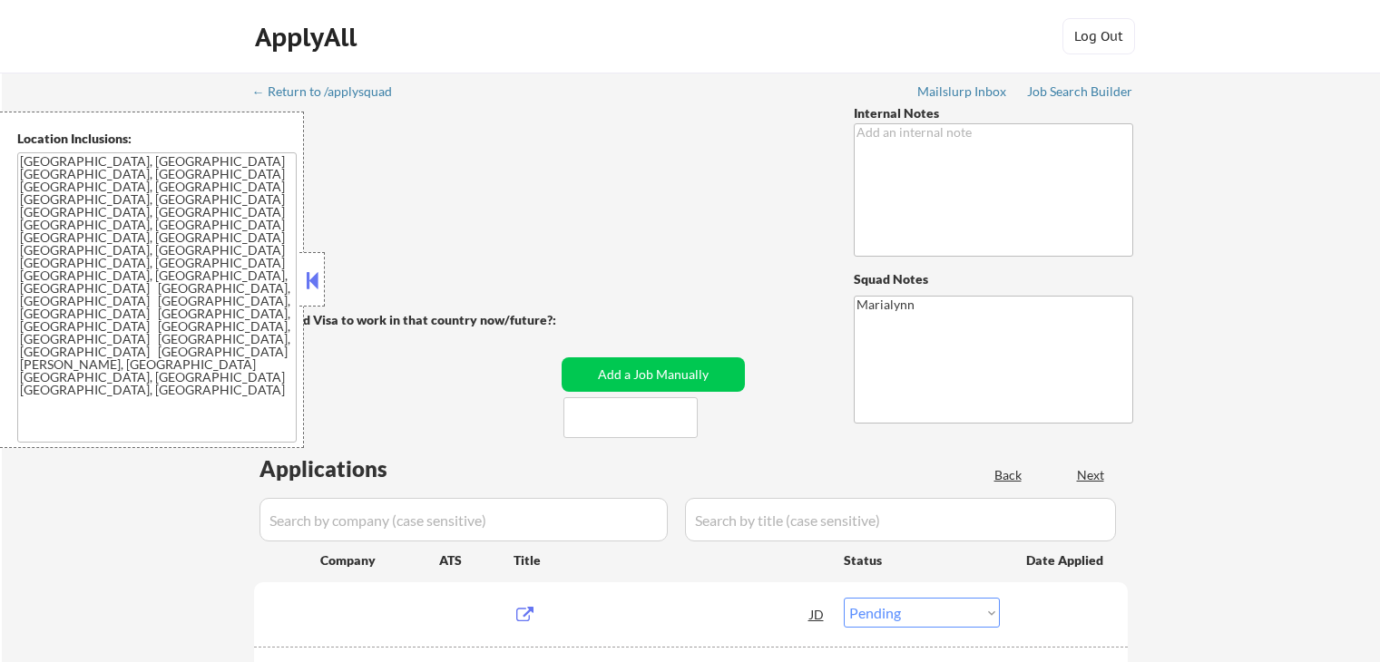
select select ""pending""
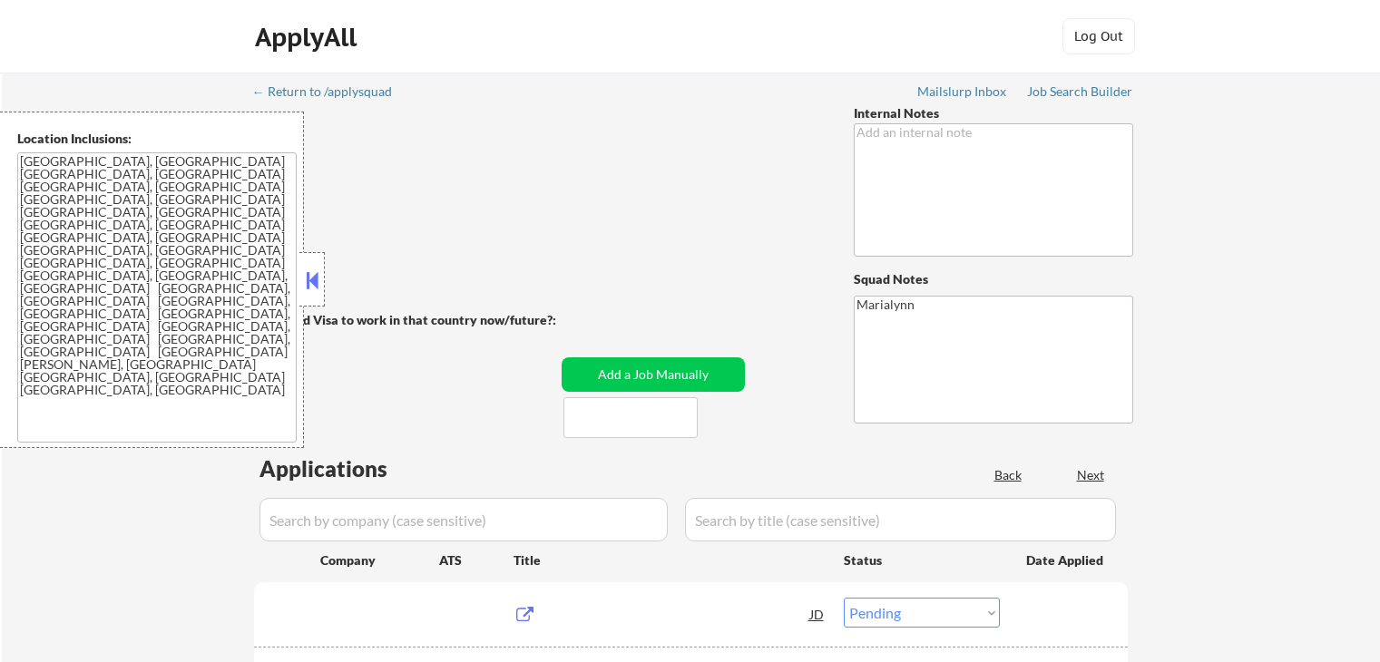
select select ""pending""
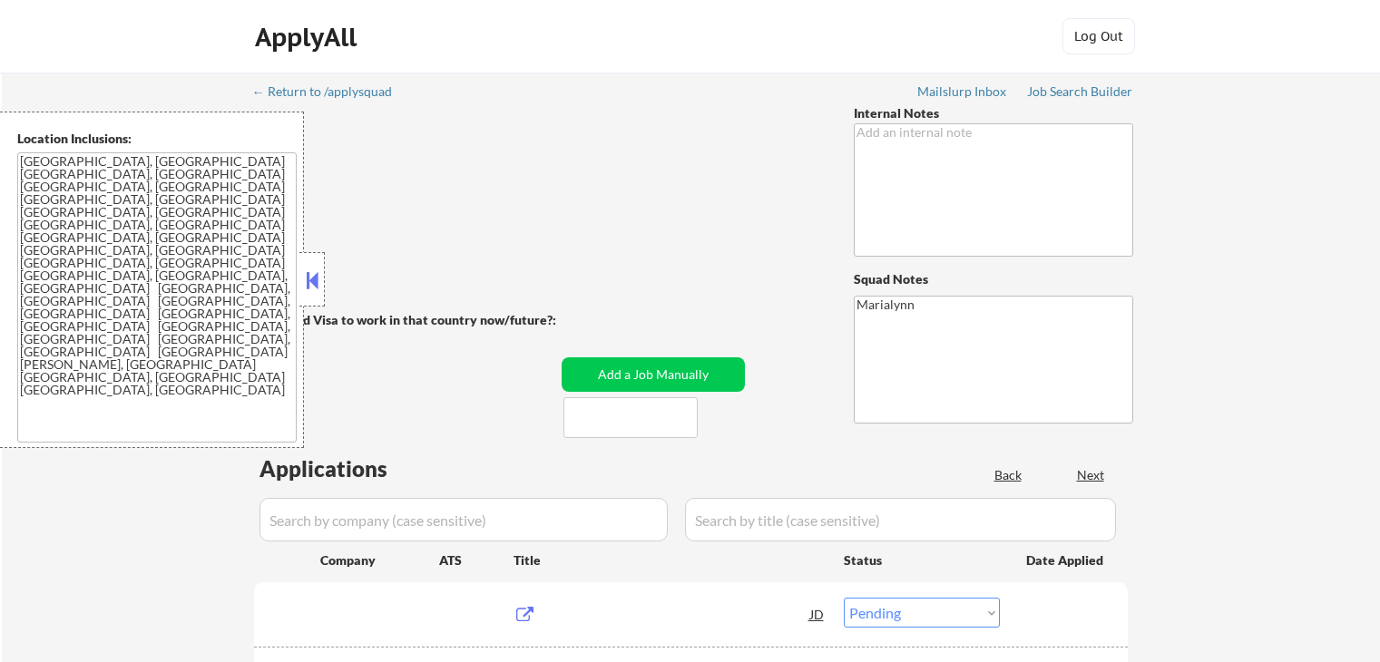
select select ""pending""
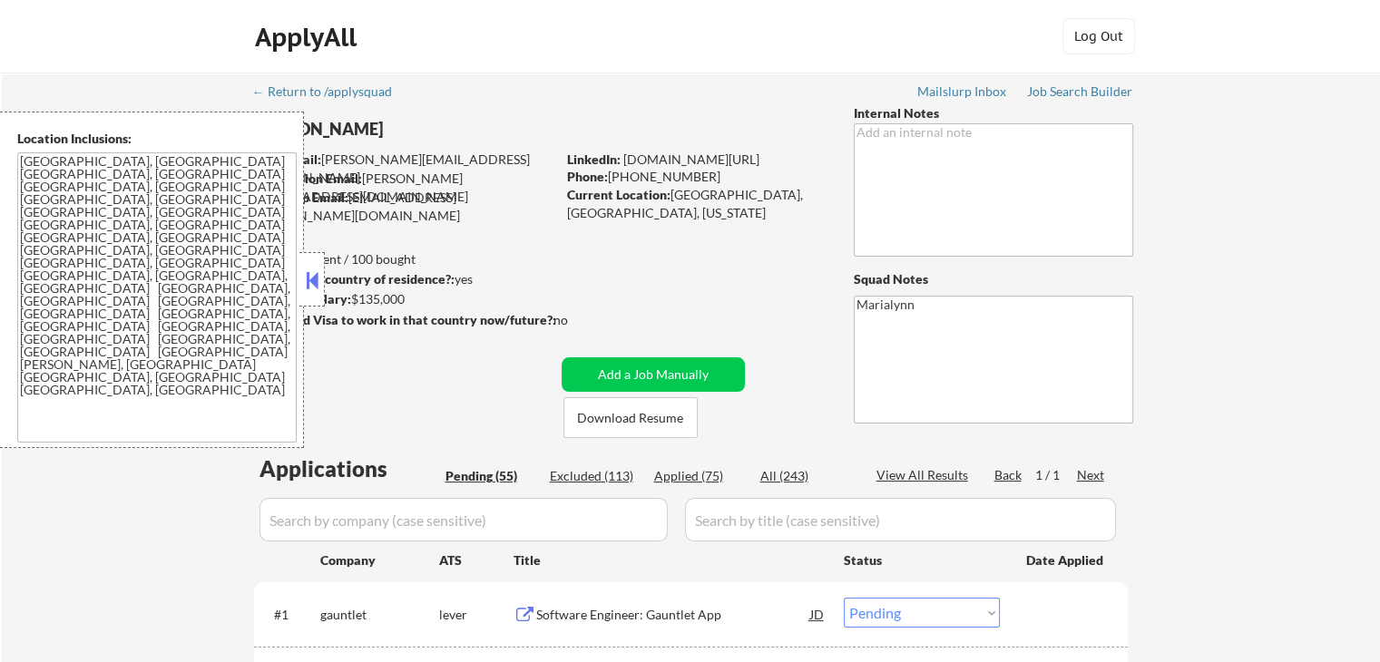
click at [322, 277] on div at bounding box center [311, 279] width 25 height 54
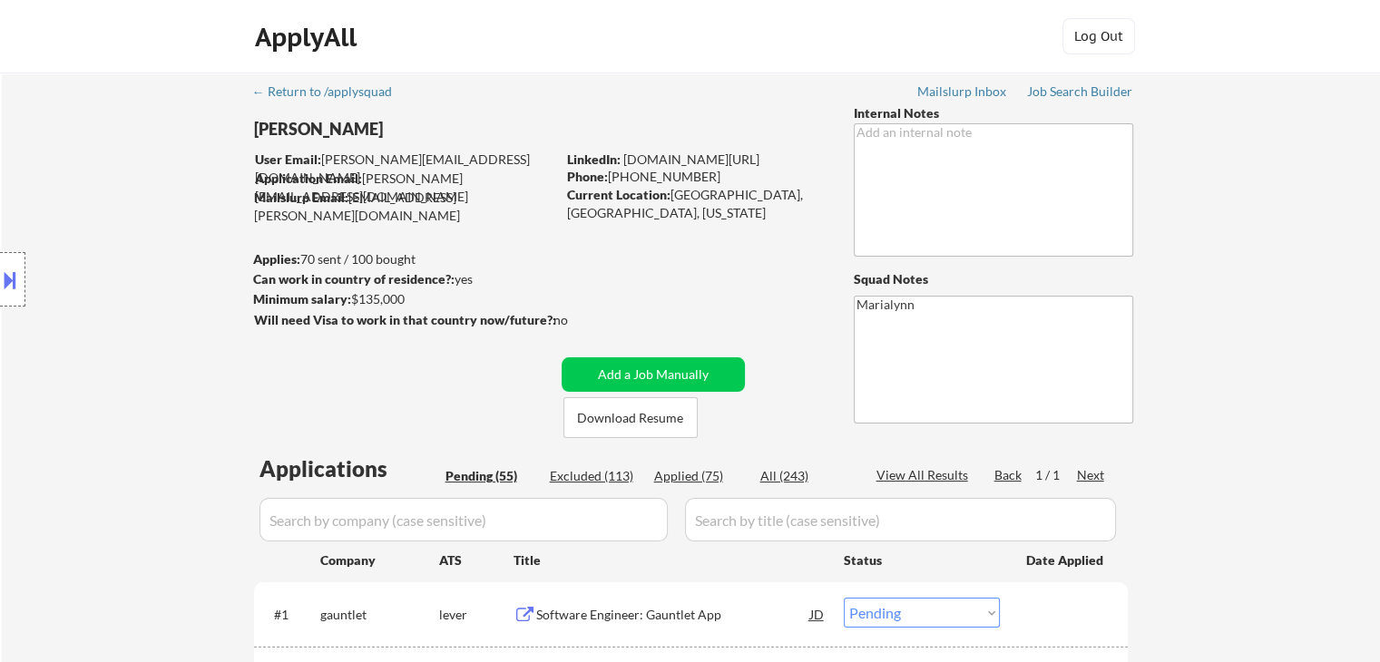
scroll to position [91, 0]
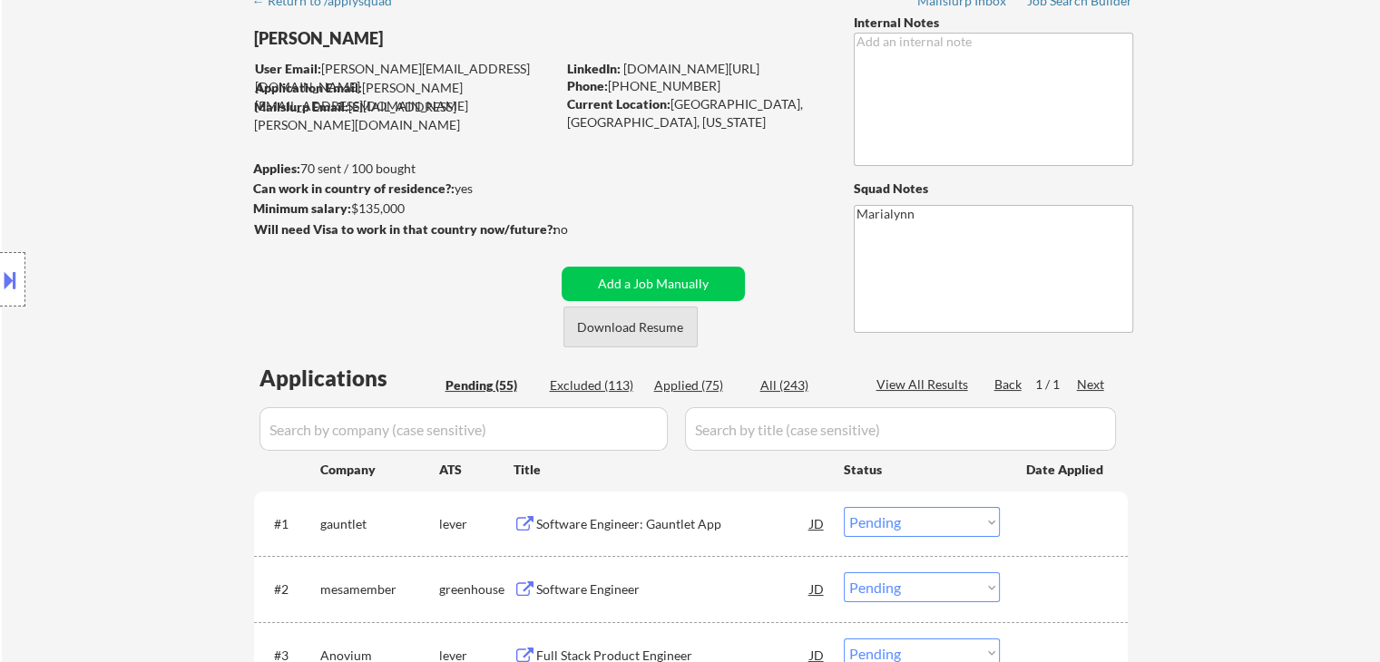
click at [653, 318] on button "Download Resume" at bounding box center [630, 327] width 134 height 41
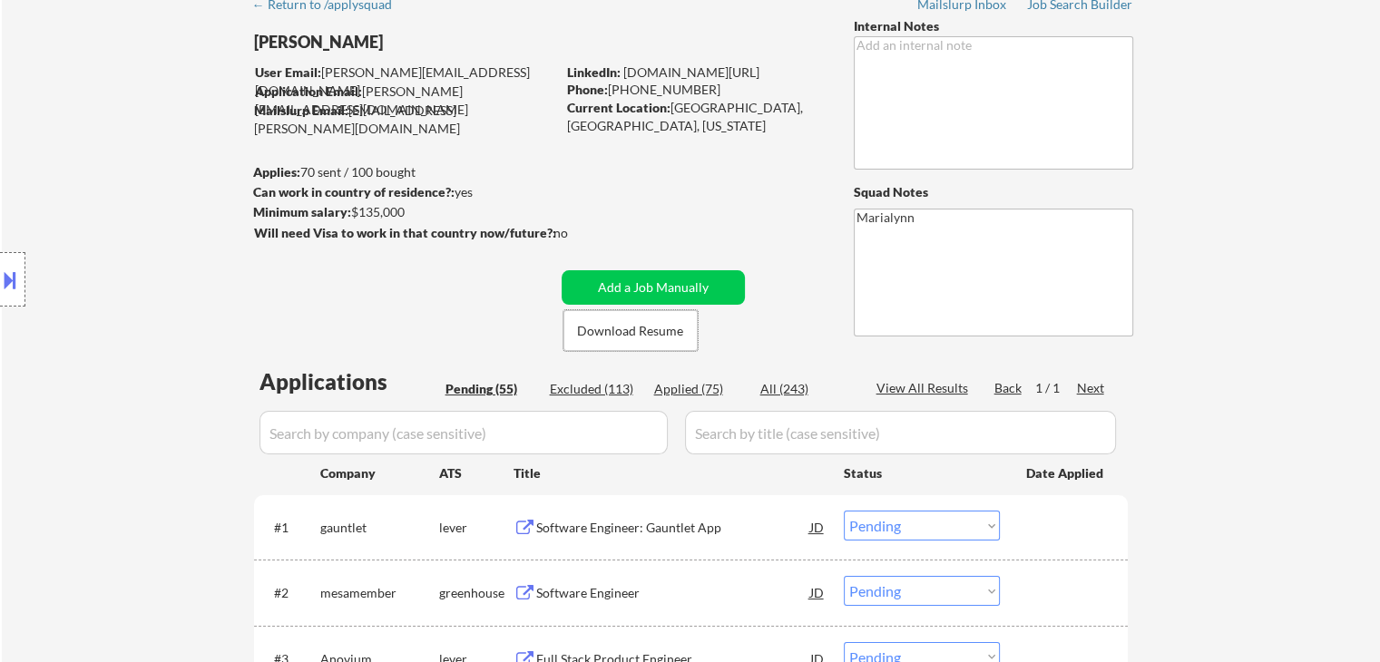
scroll to position [0, 0]
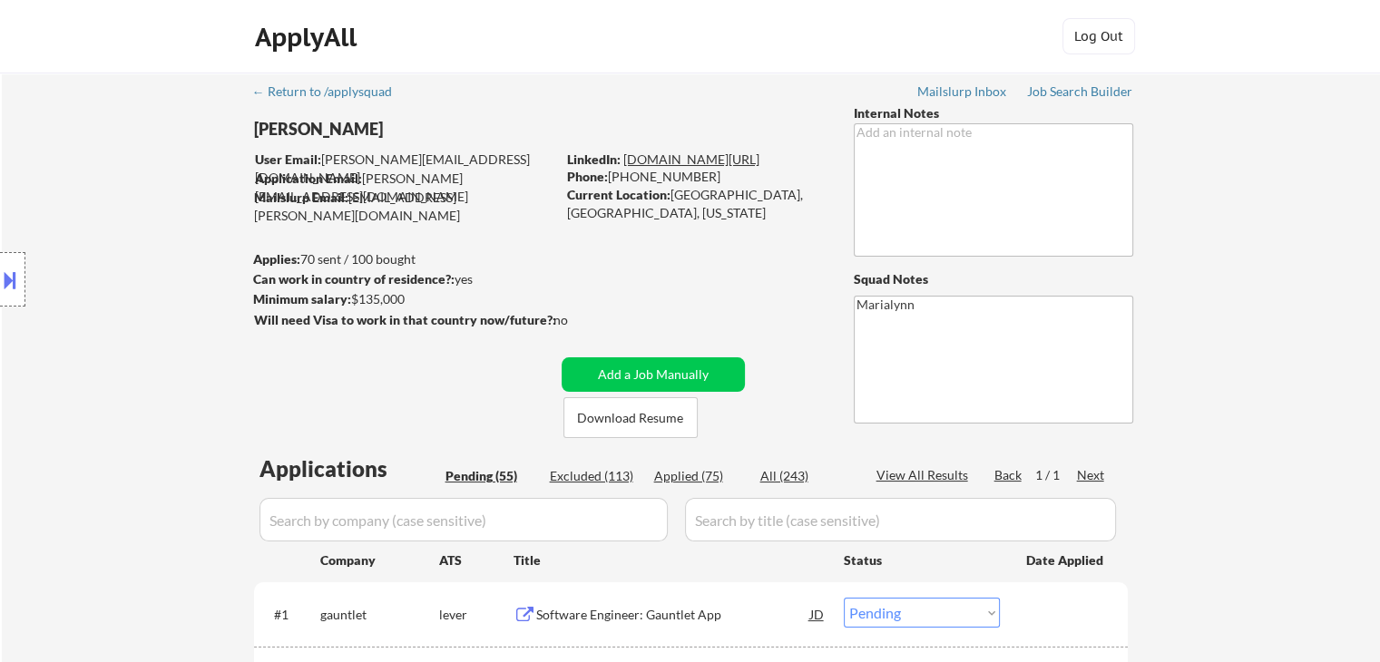
click at [717, 161] on link "[DOMAIN_NAME][URL]" at bounding box center [691, 159] width 136 height 15
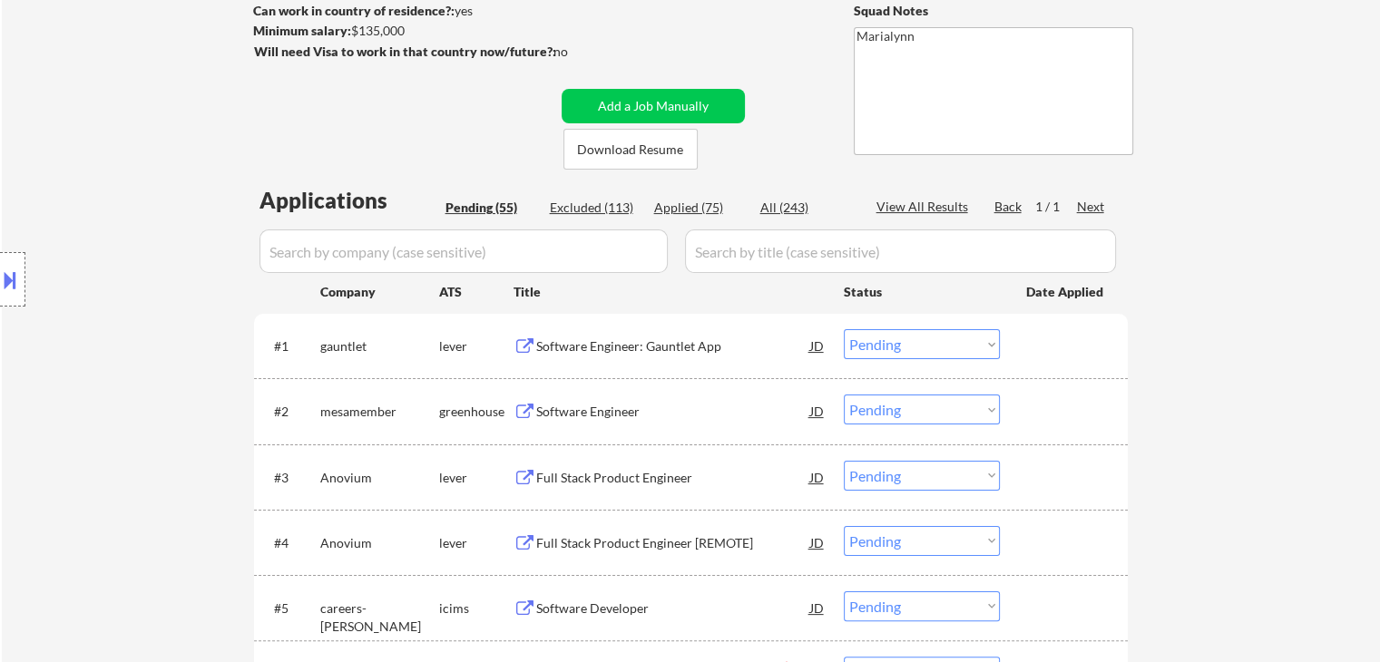
scroll to position [272, 0]
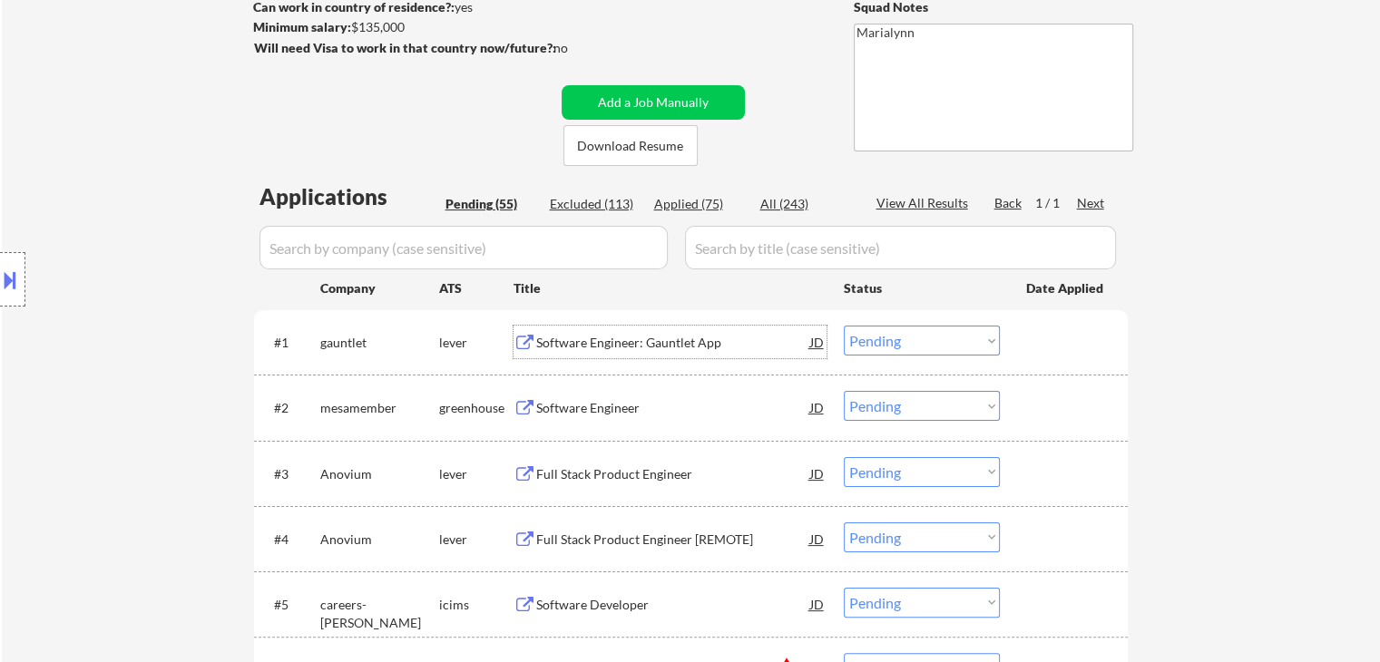
click at [619, 336] on div "Software Engineer: Gauntlet App" at bounding box center [673, 343] width 274 height 18
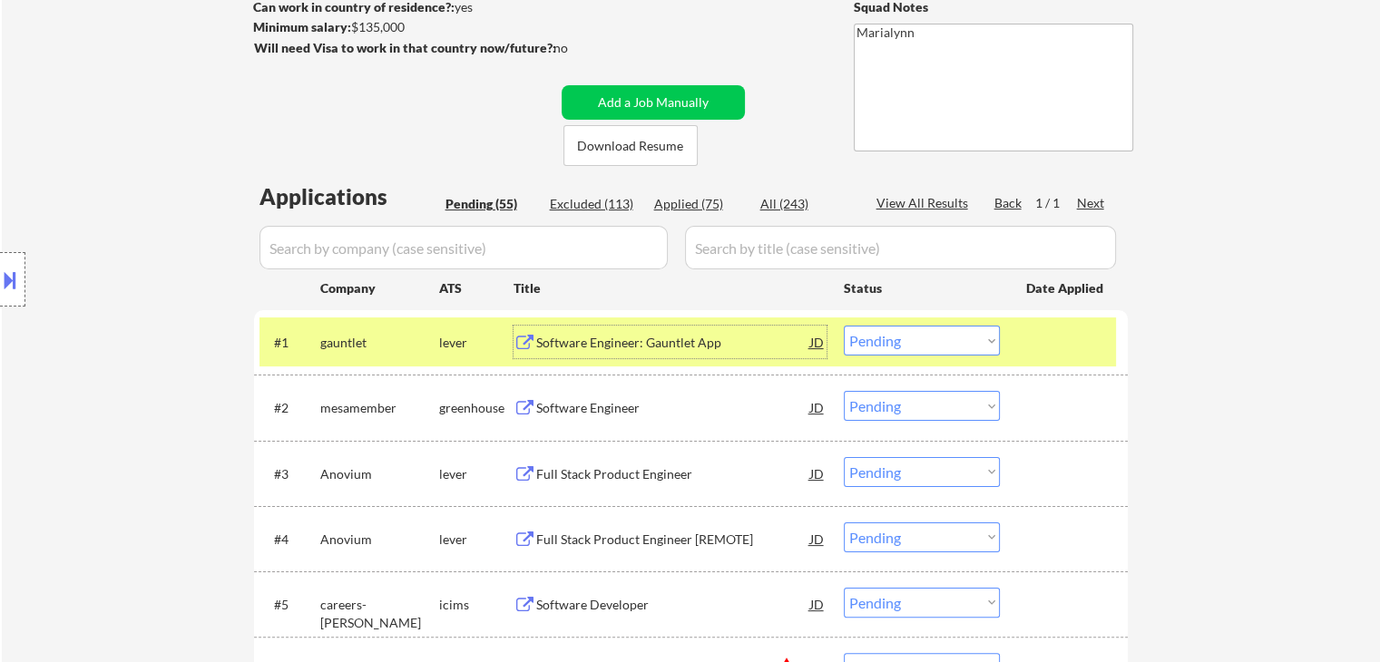
click at [466, 338] on div "lever" at bounding box center [476, 343] width 74 height 18
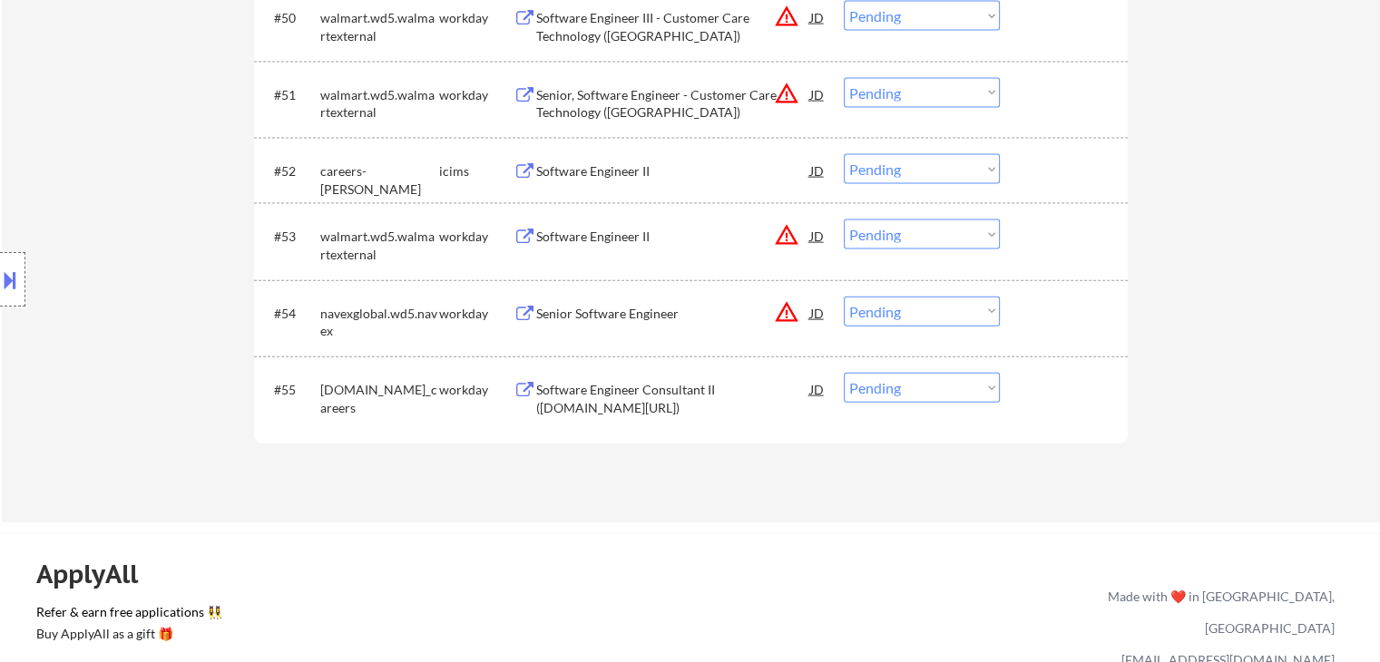
scroll to position [3901, 0]
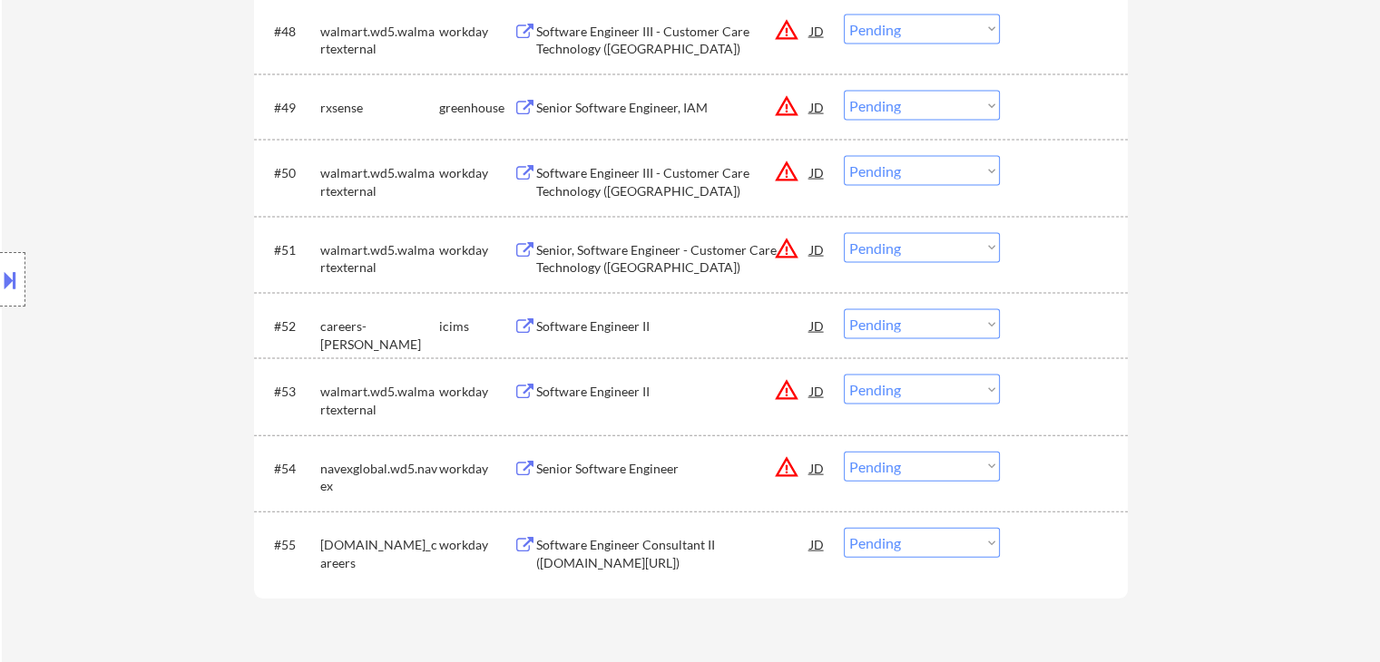
click at [617, 542] on div "Software Engineer Consultant II (ASP.NET/C#)" at bounding box center [673, 553] width 274 height 35
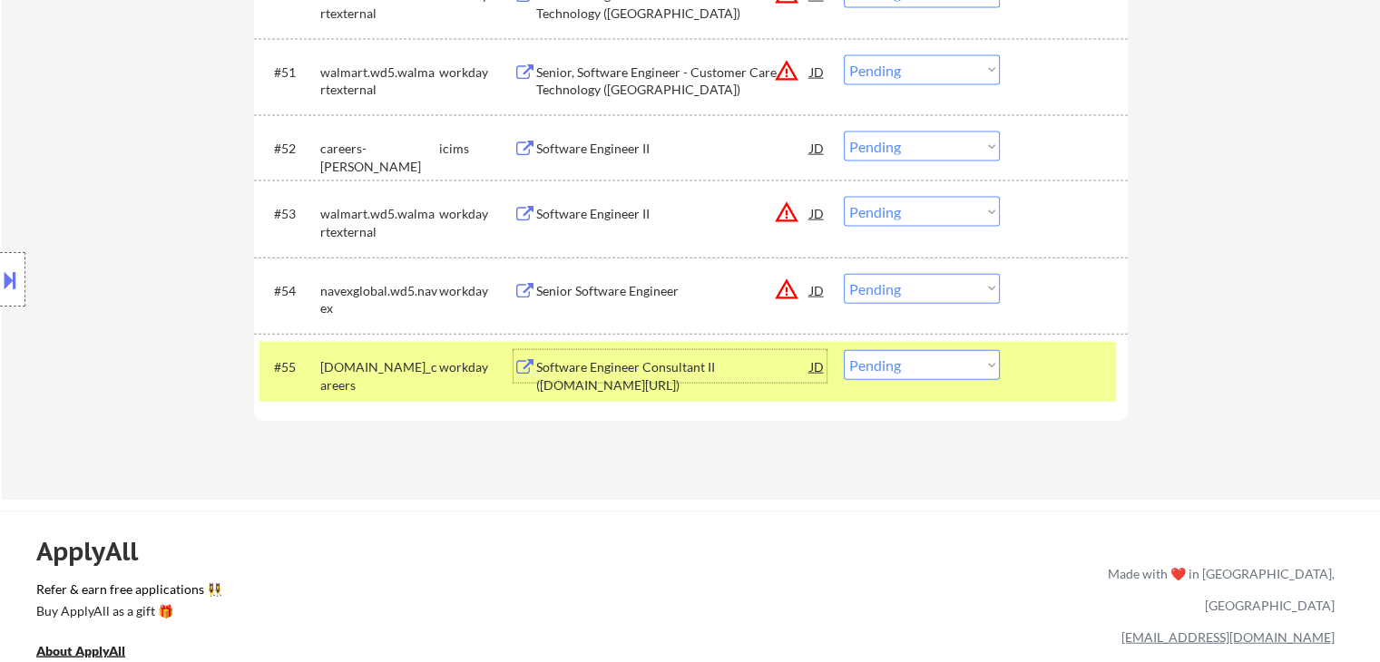
scroll to position [4083, 0]
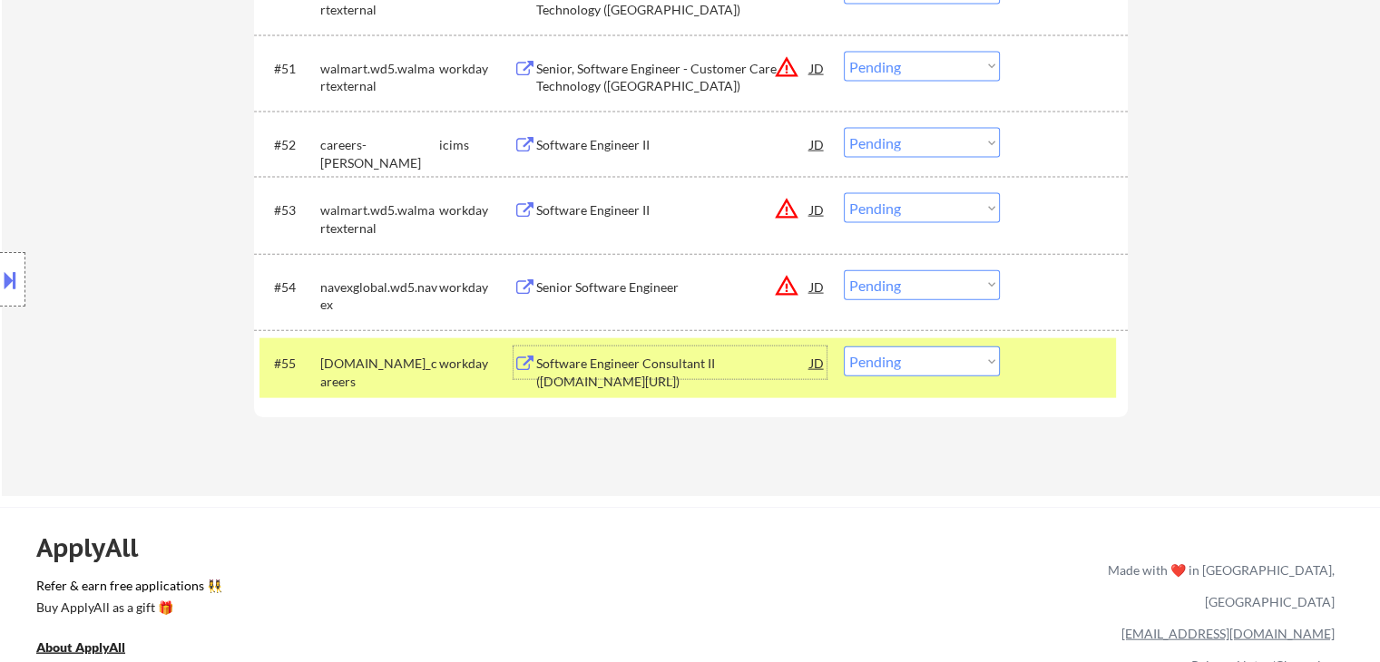
drag, startPoint x: 926, startPoint y: 362, endPoint x: 956, endPoint y: 366, distance: 30.2
click at [938, 362] on select "Choose an option... Pending Applied Excluded (Questions) Excluded (Expired) Exc…" at bounding box center [922, 362] width 156 height 30
select select ""excluded__bad_match_""
click at [844, 347] on select "Choose an option... Pending Applied Excluded (Questions) Excluded (Expired) Exc…" at bounding box center [922, 362] width 156 height 30
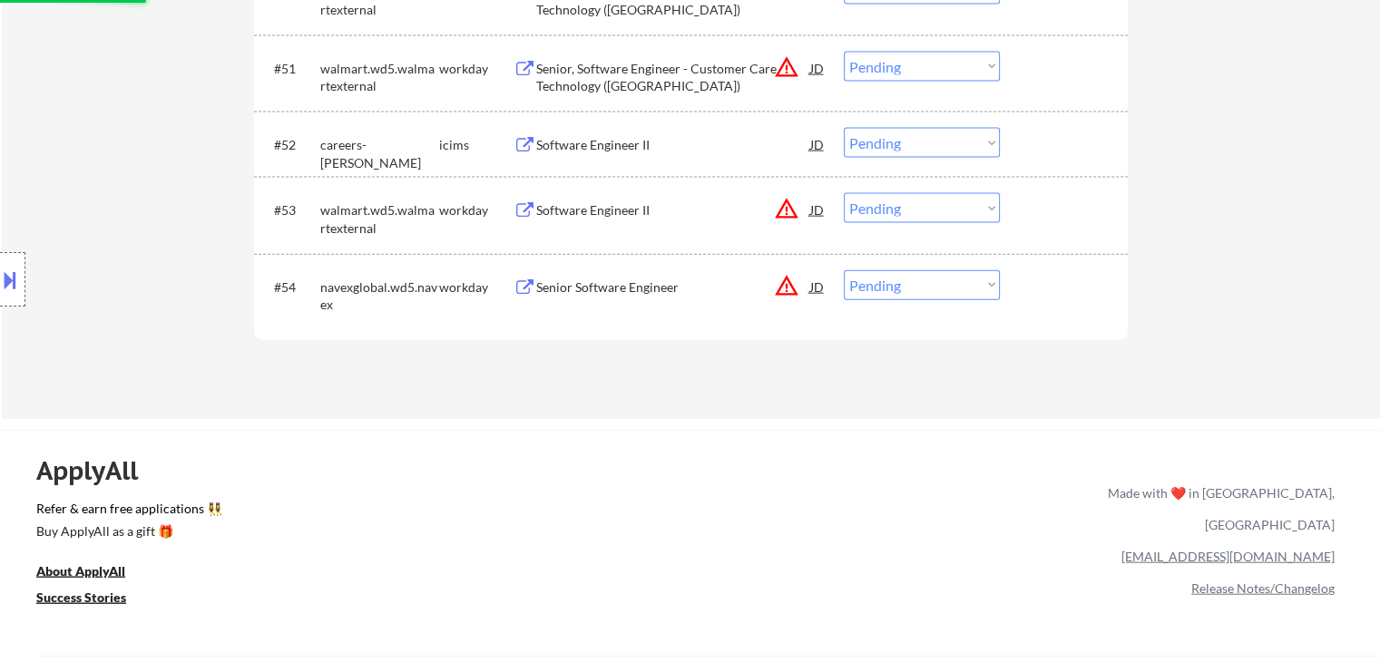
click at [624, 298] on div "Senior Software Engineer" at bounding box center [673, 286] width 274 height 33
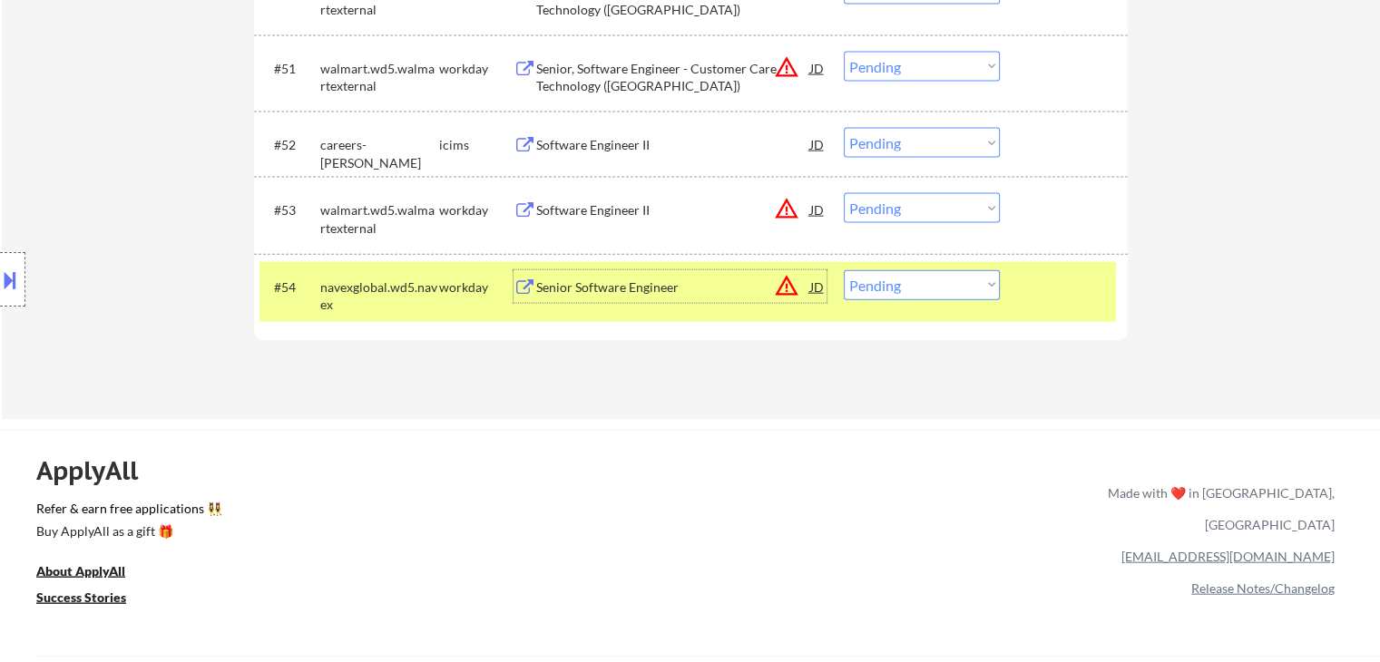
click at [914, 295] on select "Choose an option... Pending Applied Excluded (Questions) Excluded (Expired) Exc…" at bounding box center [922, 285] width 156 height 30
select select ""excluded__bad_match_""
click at [844, 270] on select "Choose an option... Pending Applied Excluded (Questions) Excluded (Expired) Exc…" at bounding box center [922, 285] width 156 height 30
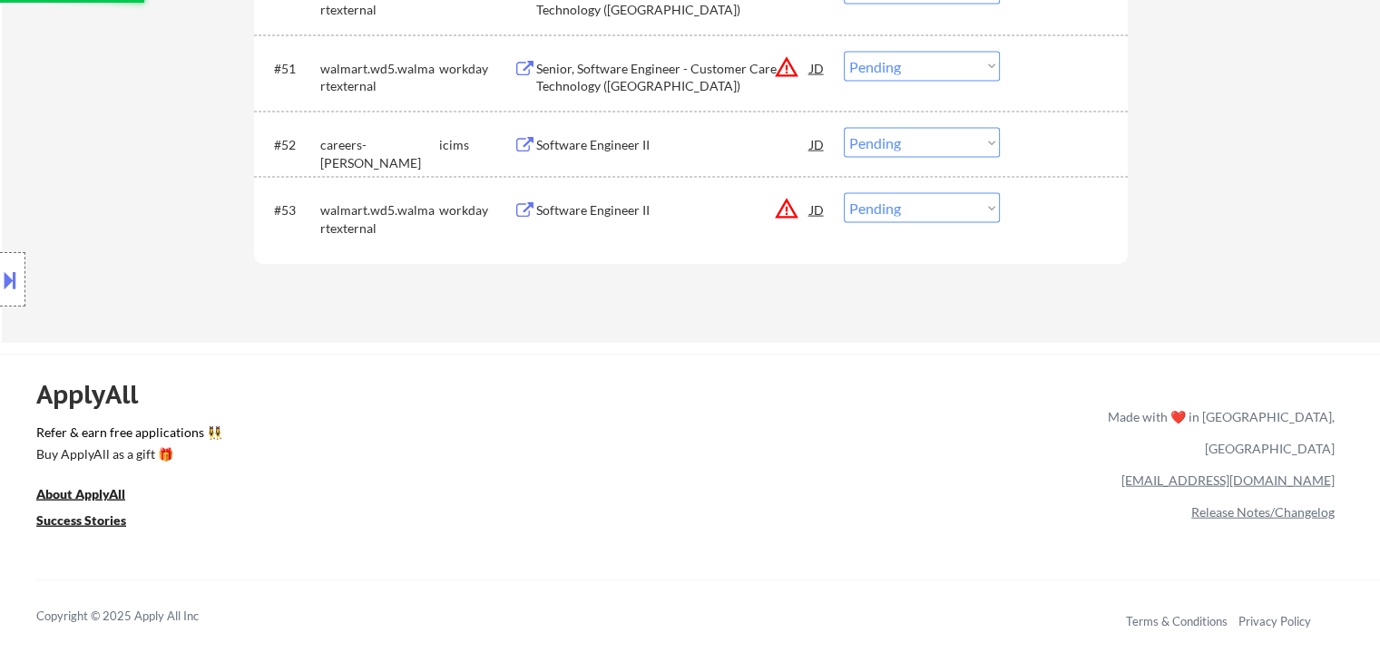
click at [599, 211] on div "Software Engineer II" at bounding box center [673, 210] width 274 height 18
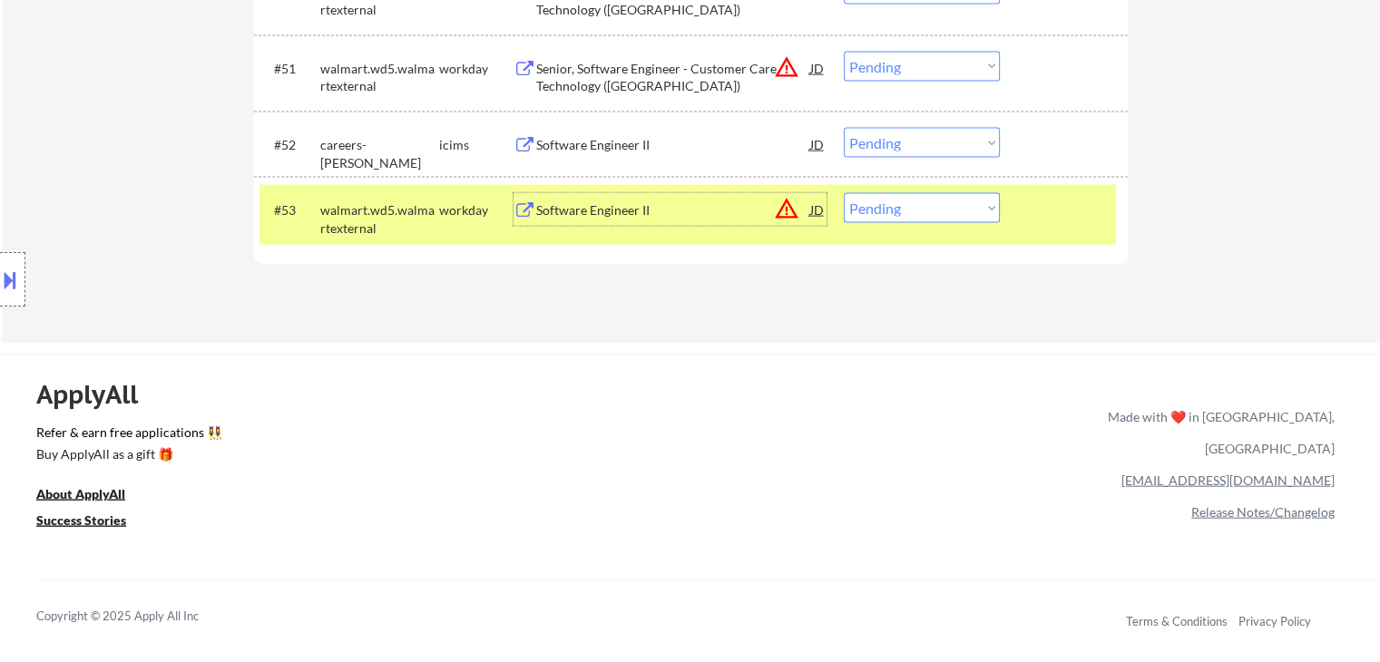
drag, startPoint x: 933, startPoint y: 201, endPoint x: 959, endPoint y: 222, distance: 34.2
click at [938, 201] on select "Choose an option... Pending Applied Excluded (Questions) Excluded (Expired) Exc…" at bounding box center [922, 208] width 156 height 30
select select ""excluded__bad_match_""
click at [844, 193] on select "Choose an option... Pending Applied Excluded (Questions) Excluded (Expired) Exc…" at bounding box center [922, 208] width 156 height 30
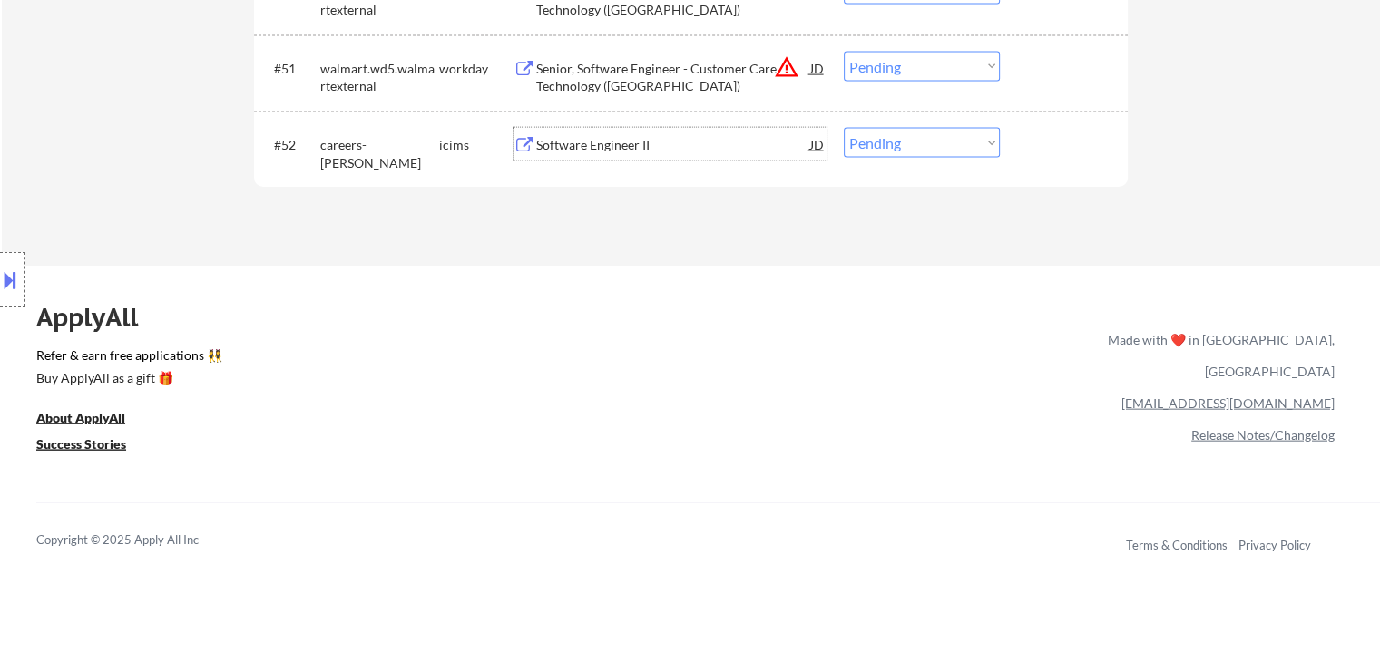
click at [571, 153] on div "Software Engineer II" at bounding box center [673, 145] width 274 height 18
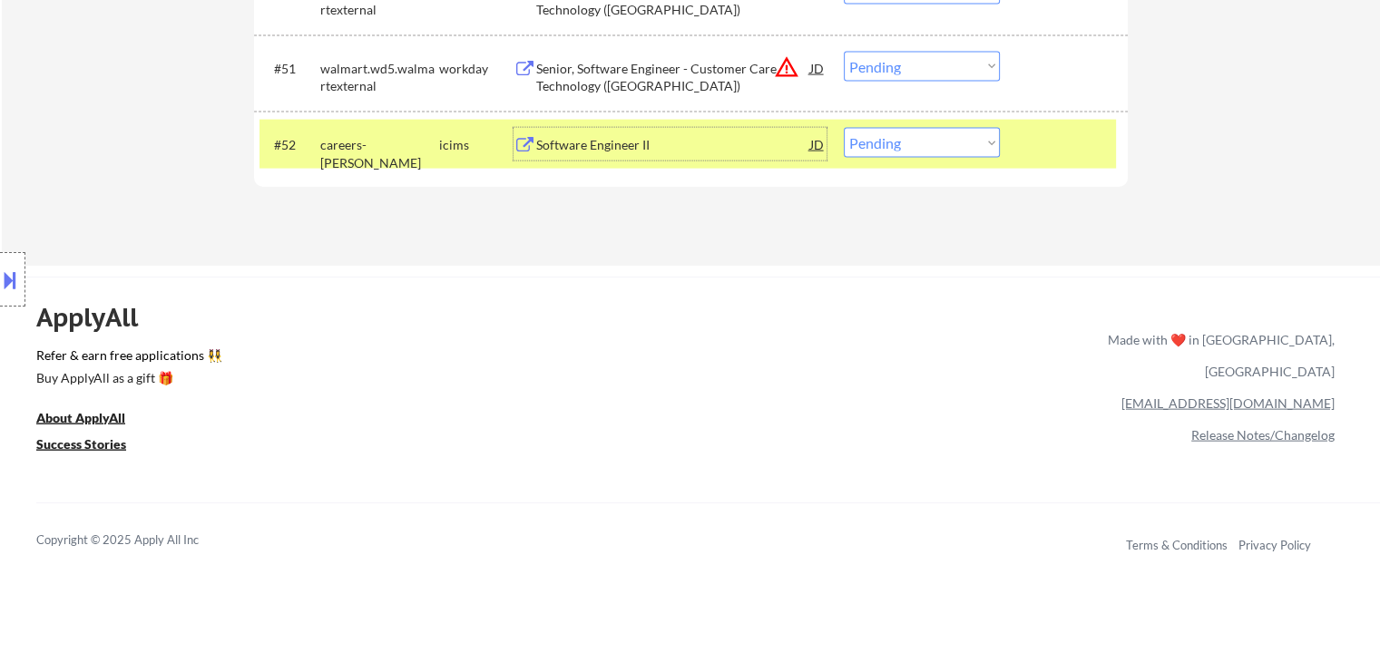
drag, startPoint x: 939, startPoint y: 128, endPoint x: 940, endPoint y: 146, distance: 18.2
click at [940, 128] on select "Choose an option... Pending Applied Excluded (Questions) Excluded (Expired) Exc…" at bounding box center [922, 143] width 156 height 30
select select ""excluded__bad_match_""
click at [844, 128] on select "Choose an option... Pending Applied Excluded (Questions) Excluded (Expired) Exc…" at bounding box center [922, 143] width 156 height 30
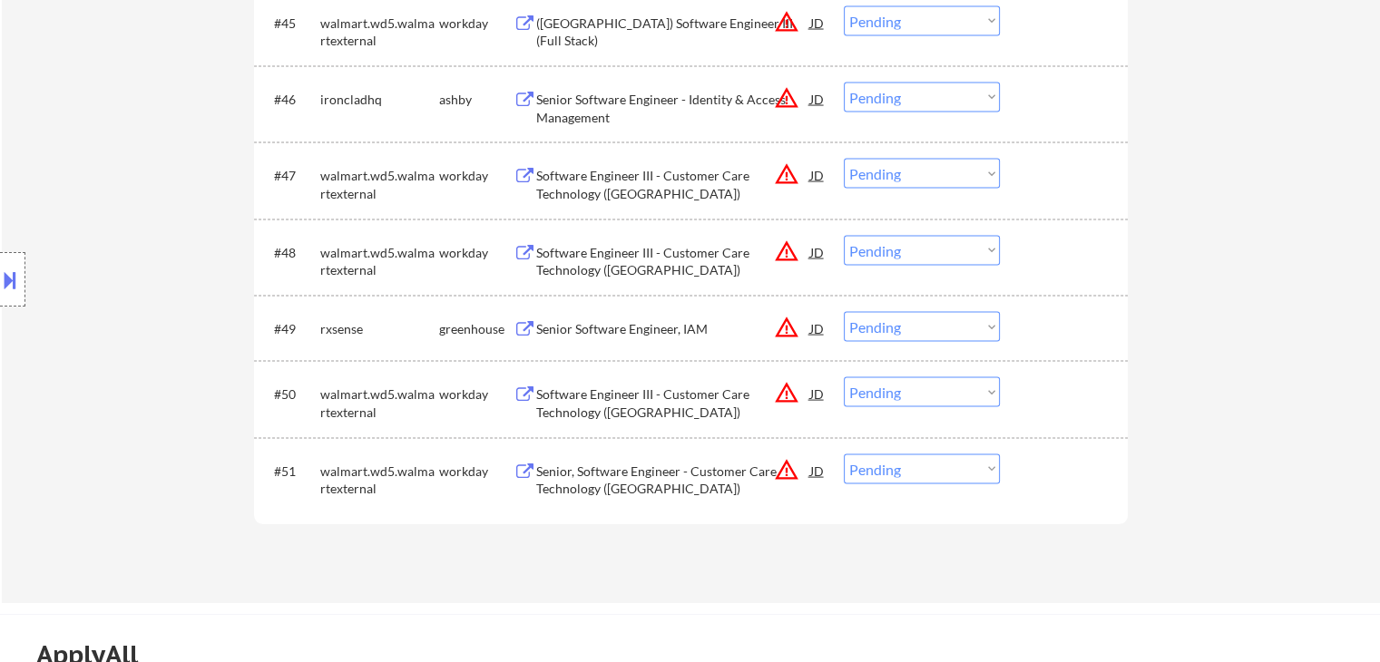
scroll to position [3901, 0]
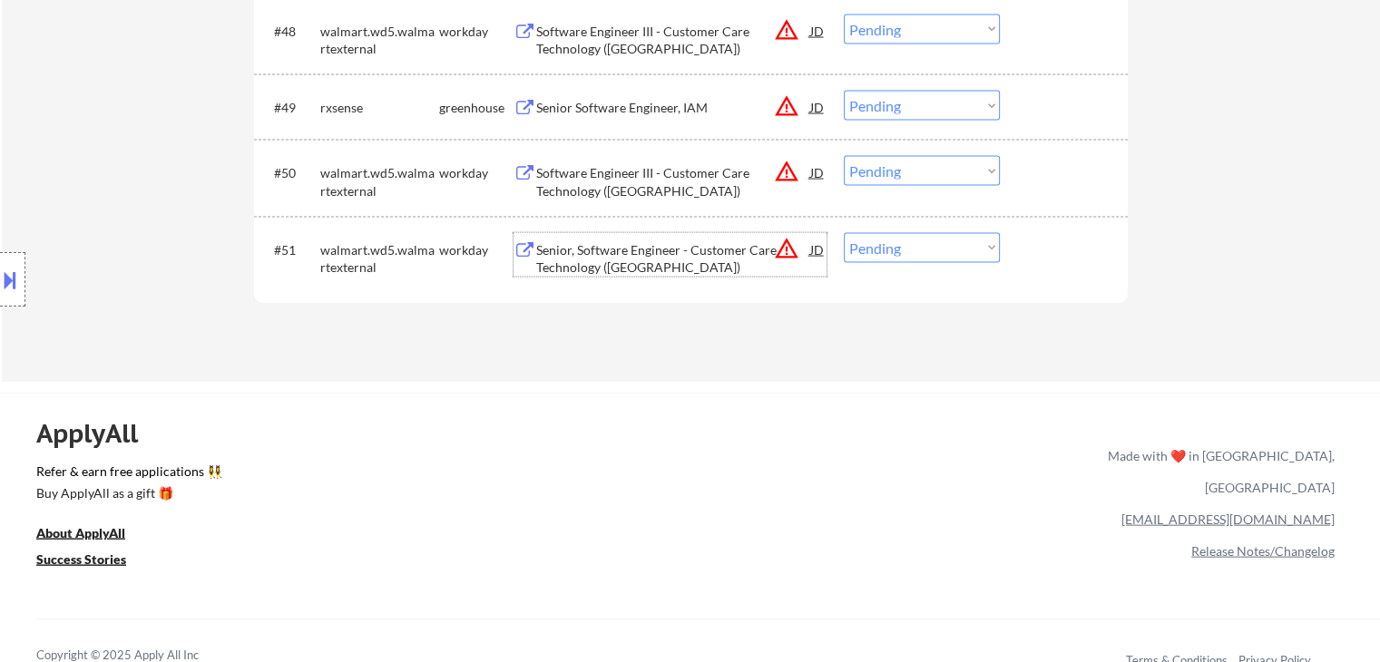
click at [583, 248] on div "Senior, Software Engineer - Customer Care Technology (Sunnyvale)" at bounding box center [673, 258] width 274 height 35
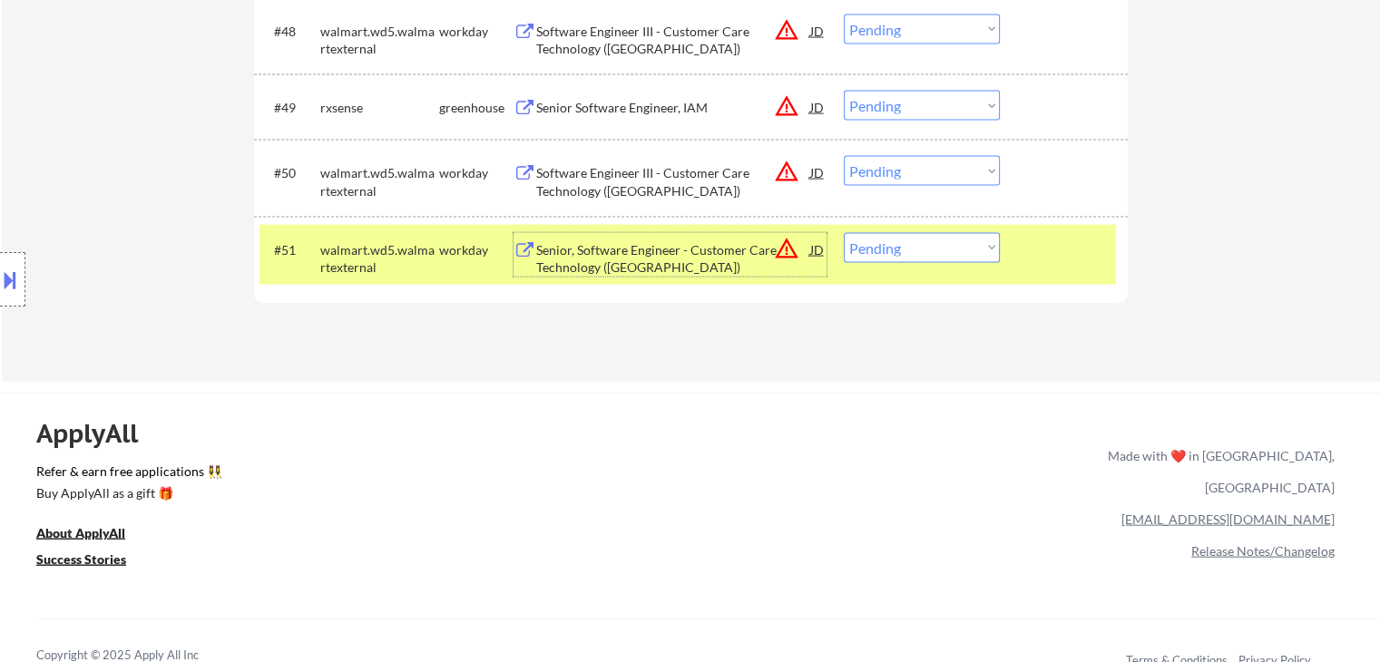
drag, startPoint x: 917, startPoint y: 252, endPoint x: 949, endPoint y: 261, distance: 33.0
click at [918, 252] on select "Choose an option... Pending Applied Excluded (Questions) Excluded (Expired) Exc…" at bounding box center [922, 248] width 156 height 30
select select ""excluded__expired_""
click at [844, 233] on select "Choose an option... Pending Applied Excluded (Questions) Excluded (Expired) Exc…" at bounding box center [922, 248] width 156 height 30
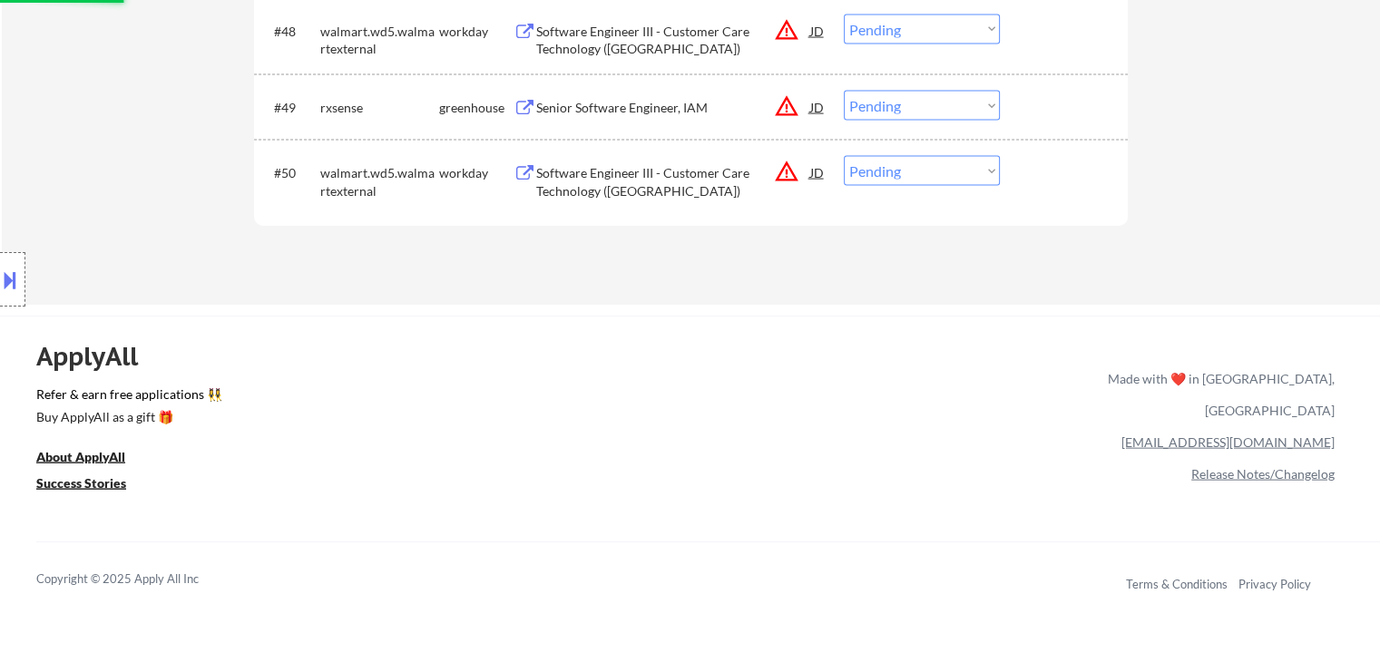
click at [621, 175] on div "Software Engineer III - Customer Care Technology (Bentonville)" at bounding box center [673, 181] width 274 height 35
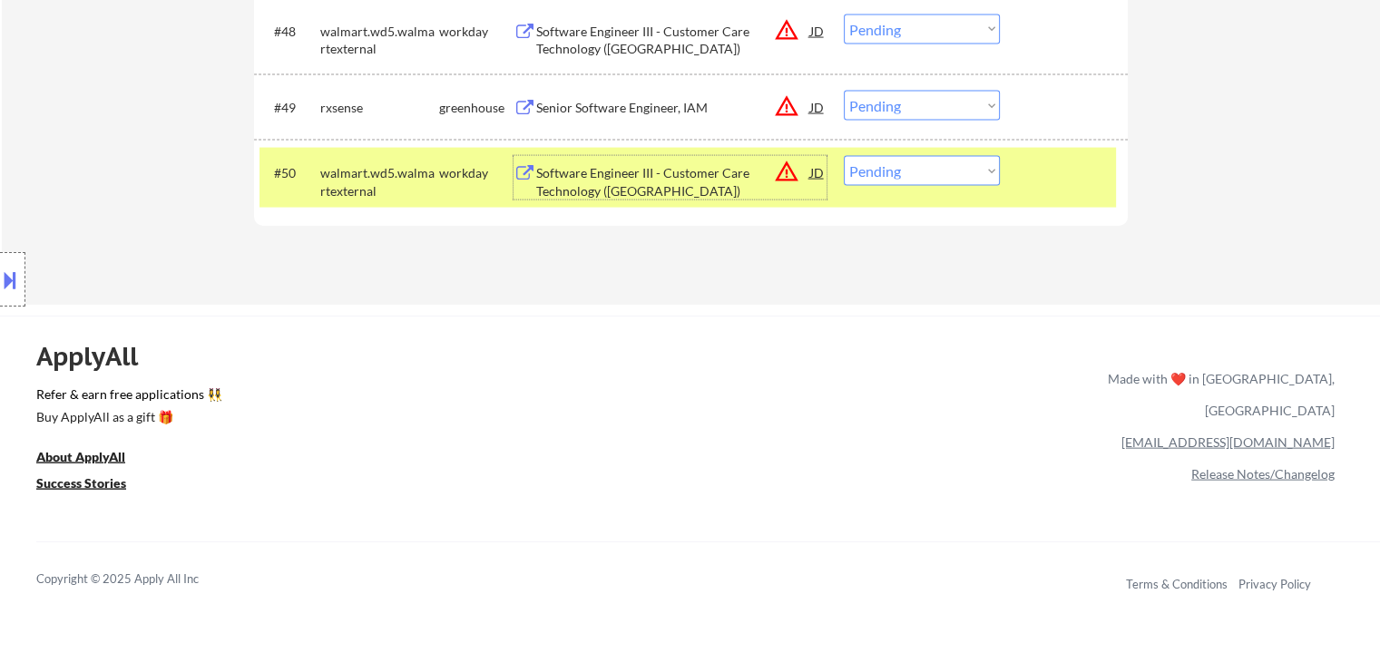
click at [955, 168] on select "Choose an option... Pending Applied Excluded (Questions) Excluded (Expired) Exc…" at bounding box center [922, 171] width 156 height 30
select select ""excluded__expired_""
click at [844, 156] on select "Choose an option... Pending Applied Excluded (Questions) Excluded (Expired) Exc…" at bounding box center [922, 171] width 156 height 30
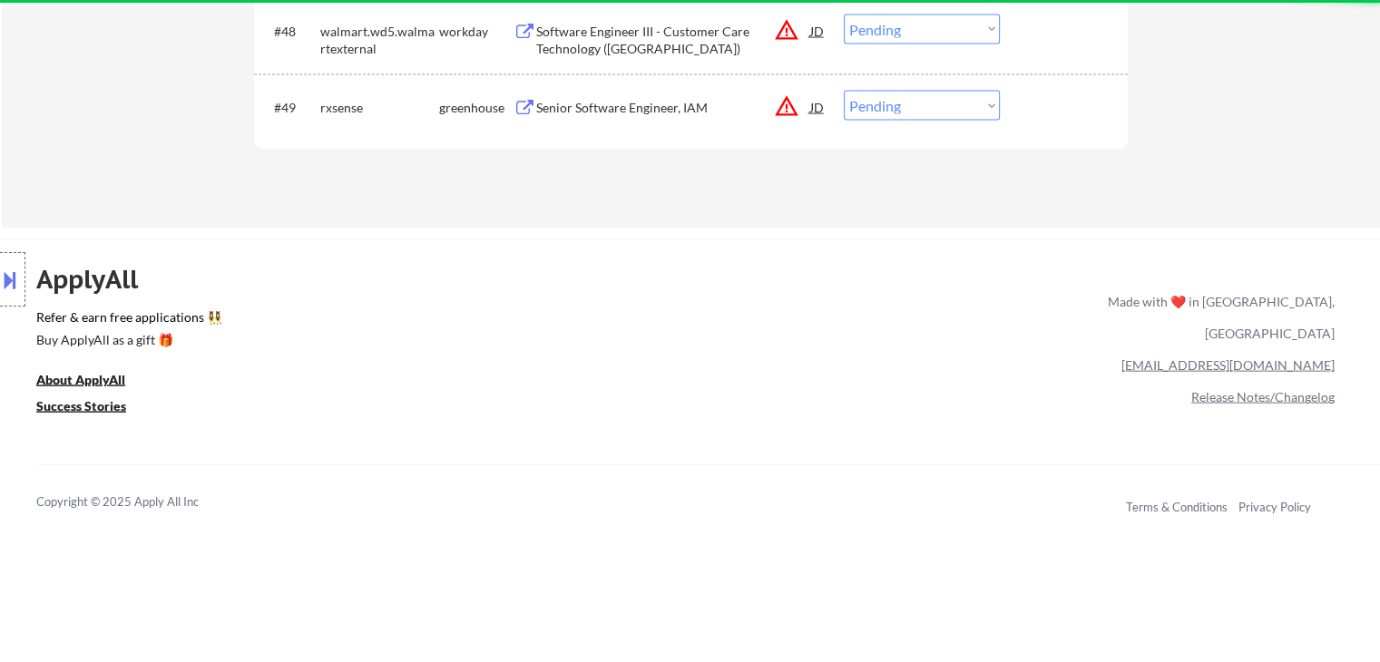
click at [584, 118] on div "Senior Software Engineer, IAM" at bounding box center [673, 107] width 274 height 33
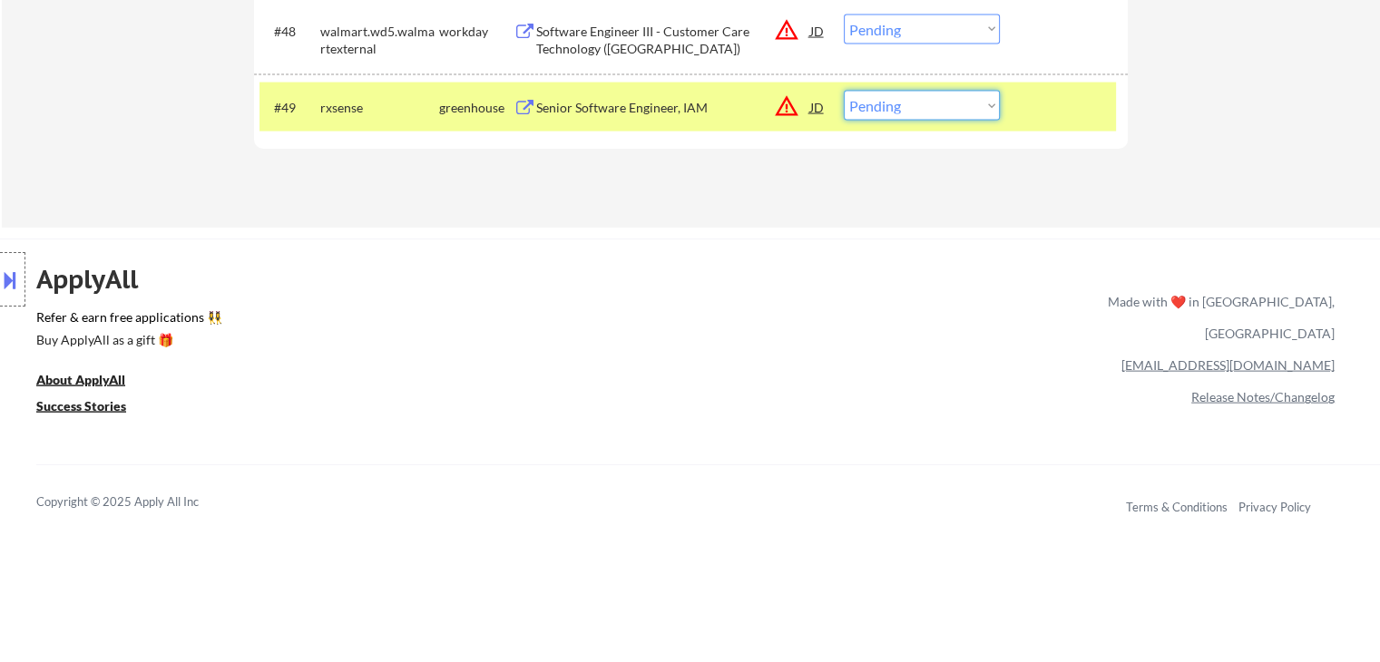
drag, startPoint x: 896, startPoint y: 96, endPoint x: 909, endPoint y: 105, distance: 15.6
click at [897, 96] on select "Choose an option... Pending Applied Excluded (Questions) Excluded (Expired) Exc…" at bounding box center [922, 106] width 156 height 30
select select ""excluded__expired_""
click at [844, 91] on select "Choose an option... Pending Applied Excluded (Questions) Excluded (Expired) Exc…" at bounding box center [922, 106] width 156 height 30
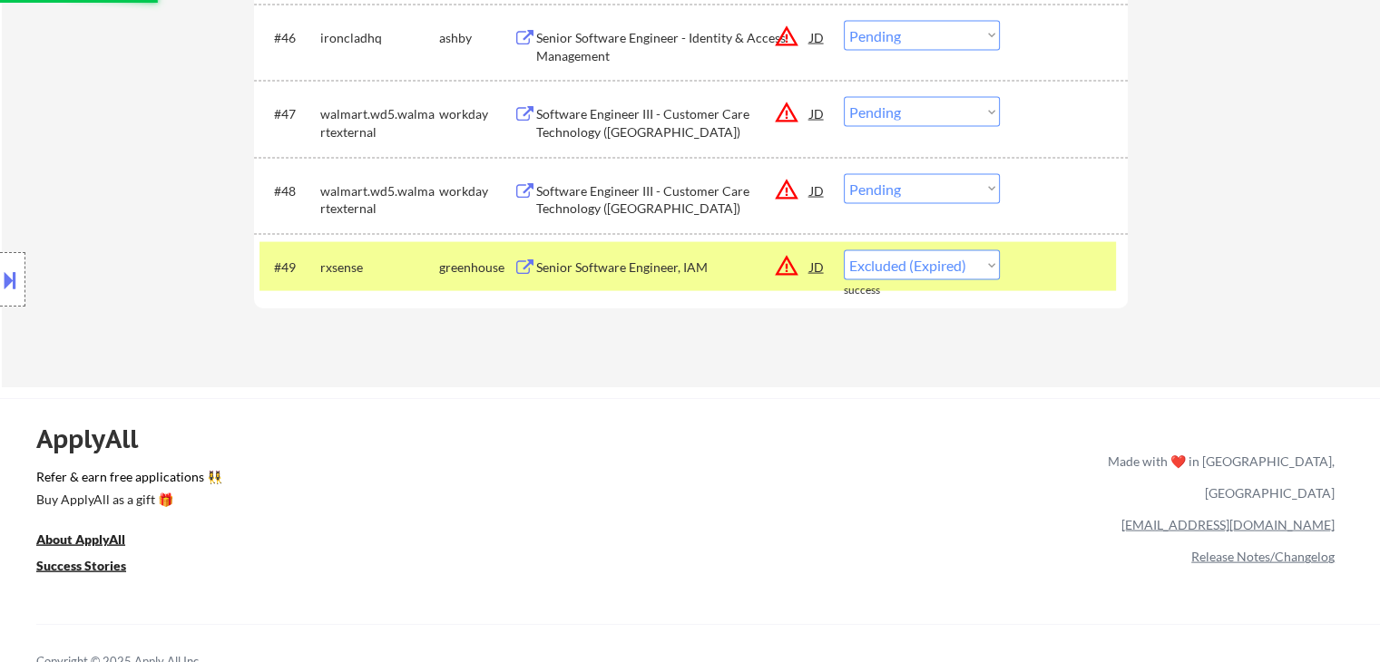
scroll to position [3629, 0]
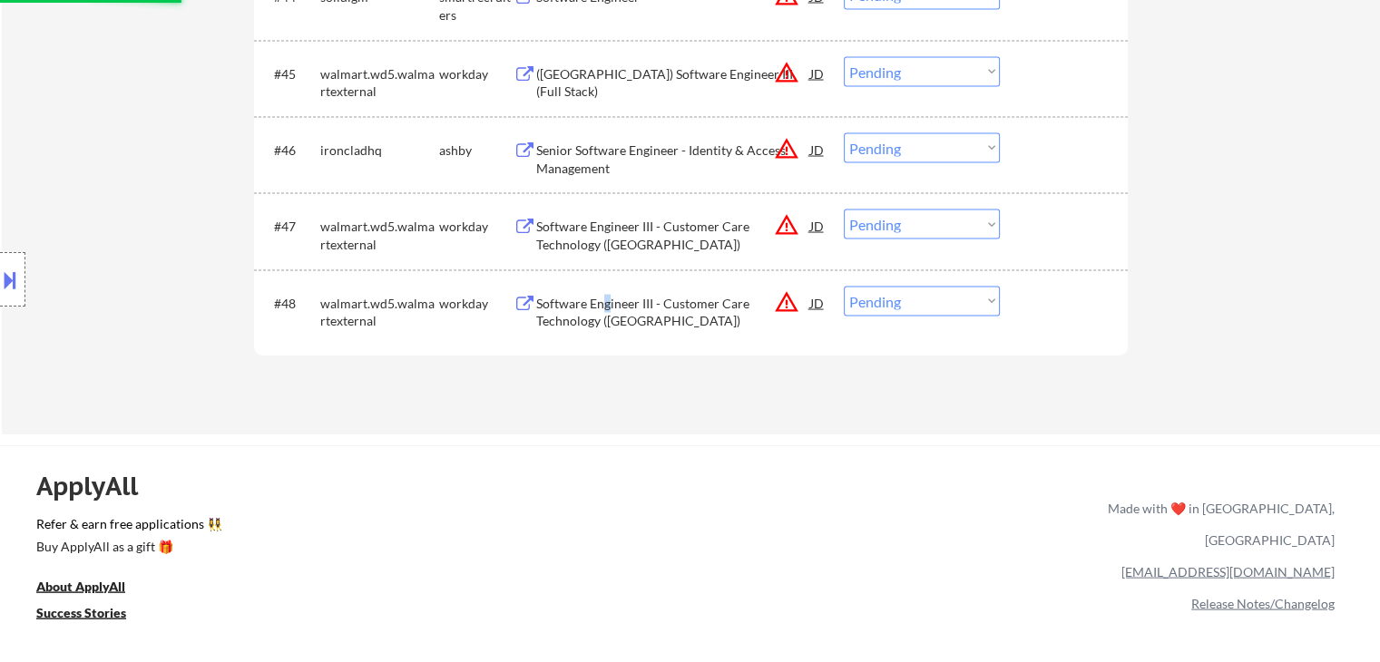
click at [607, 307] on div "Software Engineer III - Customer Care Technology (Bellevue)" at bounding box center [673, 312] width 274 height 35
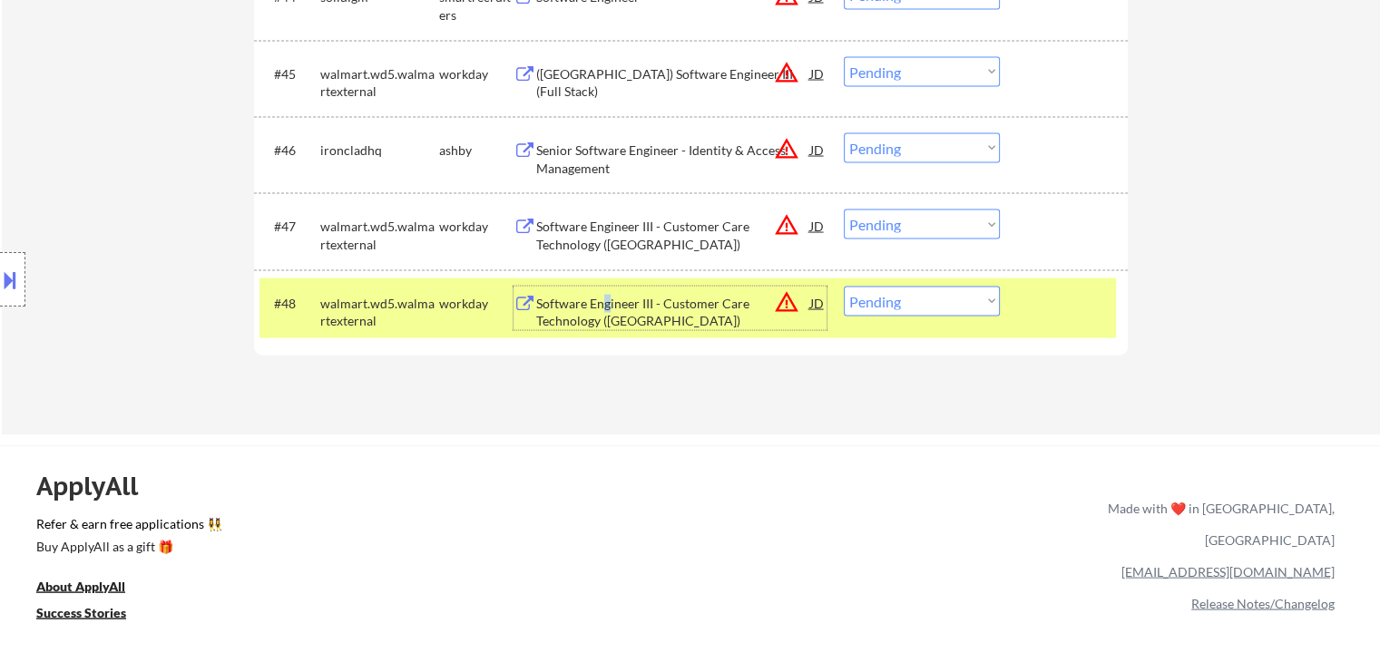
click at [919, 298] on select "Choose an option... Pending Applied Excluded (Questions) Excluded (Expired) Exc…" at bounding box center [922, 302] width 156 height 30
select select ""excluded__expired_""
click at [844, 287] on select "Choose an option... Pending Applied Excluded (Questions) Excluded (Expired) Exc…" at bounding box center [922, 302] width 156 height 30
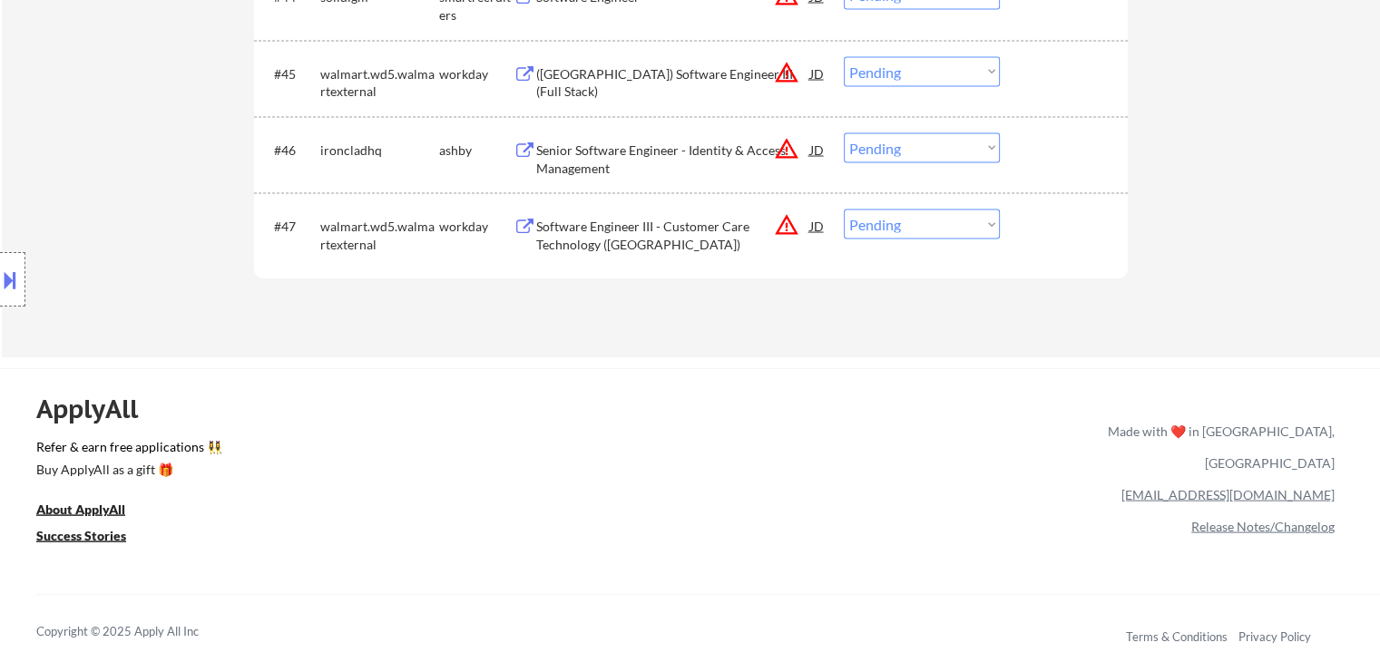
scroll to position [3448, 0]
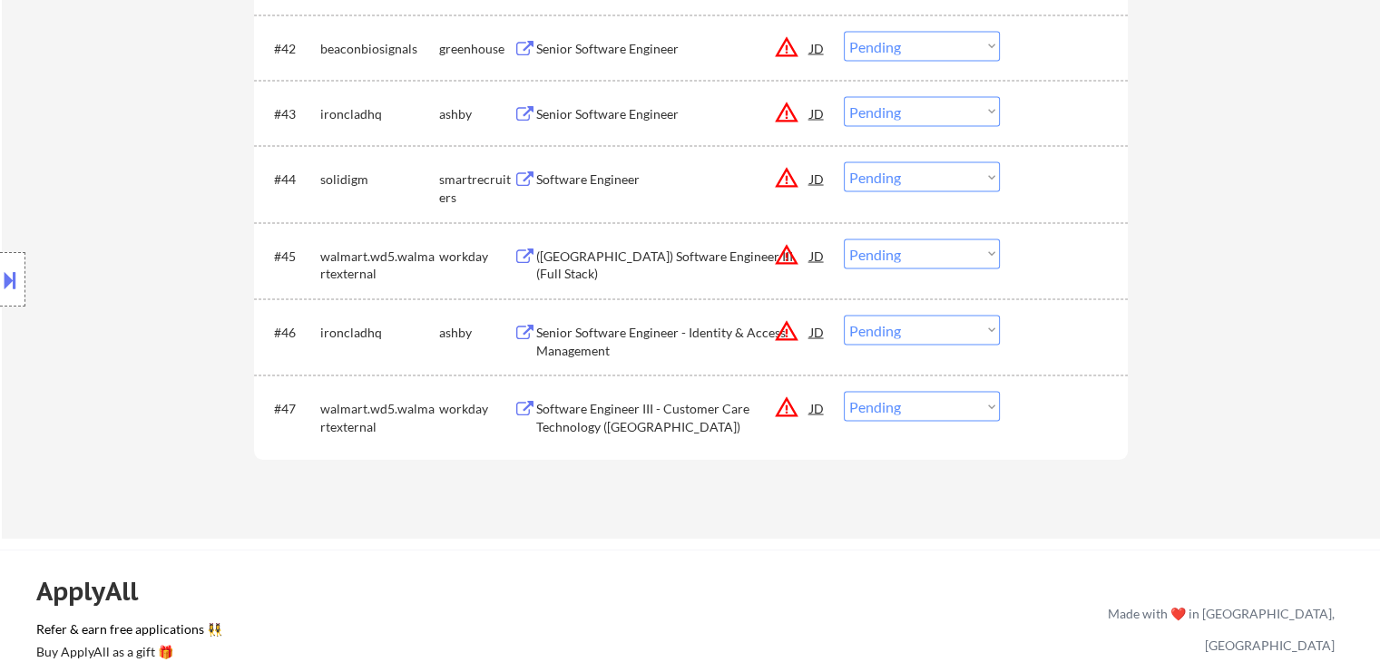
click at [623, 418] on div "Software Engineer III - Customer Care Technology (Sunnyvale)" at bounding box center [673, 416] width 274 height 35
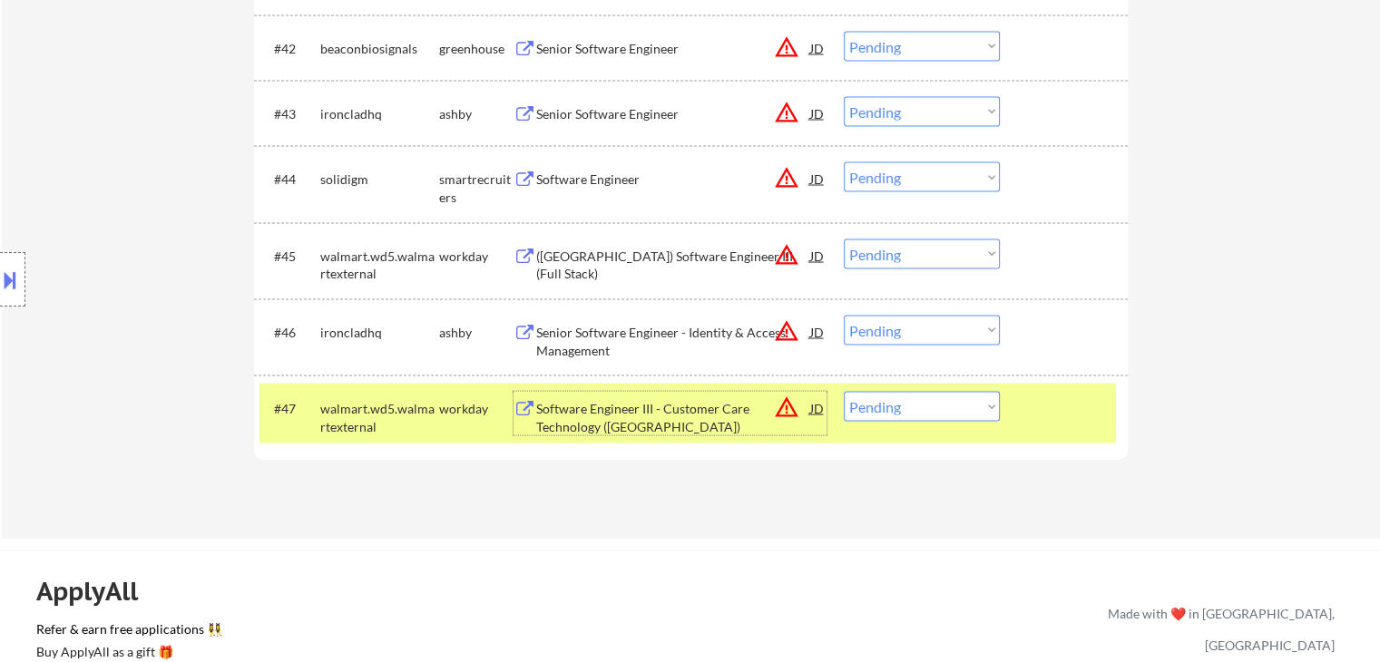
click at [929, 410] on select "Choose an option... Pending Applied Excluded (Questions) Excluded (Expired) Exc…" at bounding box center [922, 406] width 156 height 30
select select ""excluded__bad_match_""
click at [844, 391] on select "Choose an option... Pending Applied Excluded (Questions) Excluded (Expired) Exc…" at bounding box center [922, 406] width 156 height 30
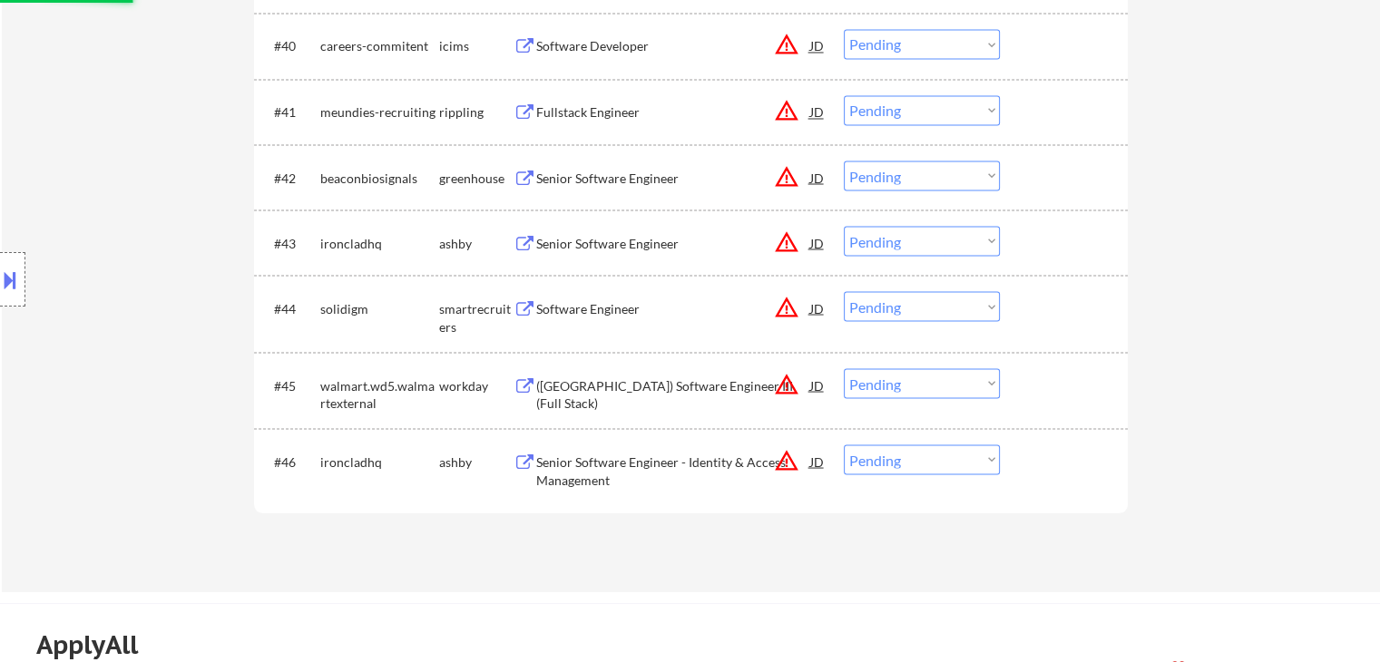
scroll to position [3175, 0]
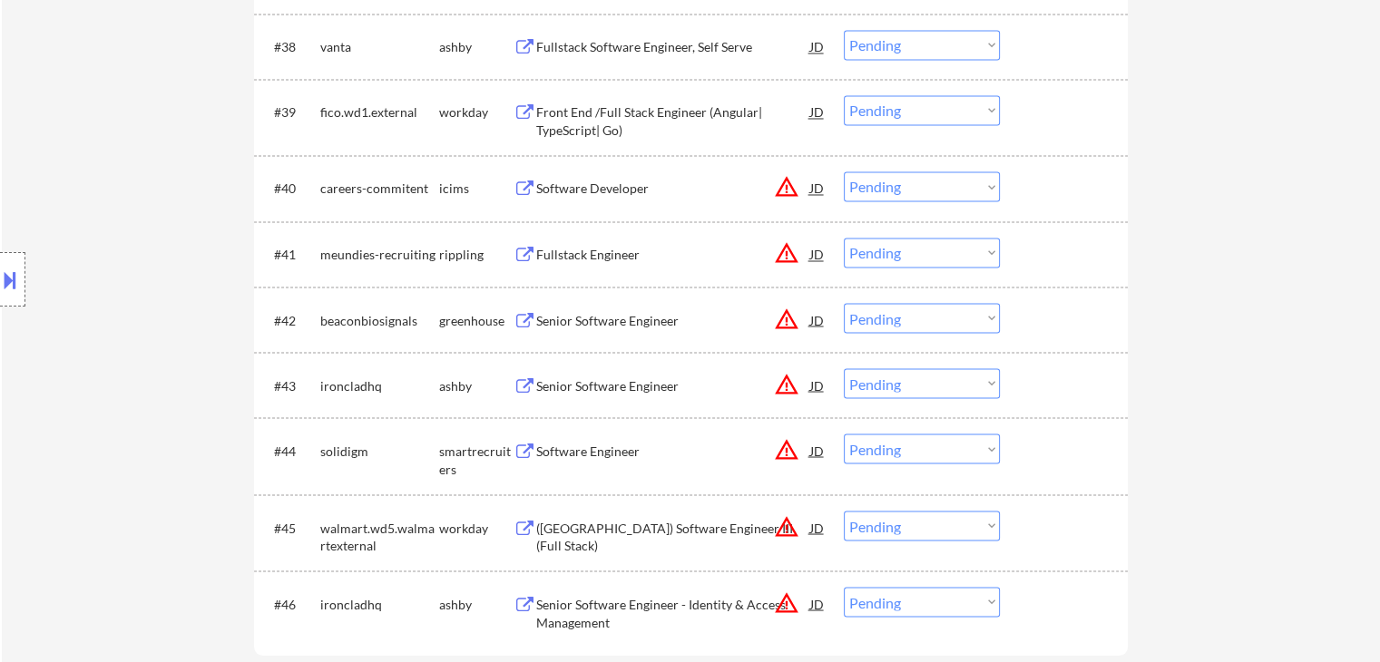
click at [598, 605] on div "Senior Software Engineer - Identity & Access Management" at bounding box center [673, 612] width 274 height 35
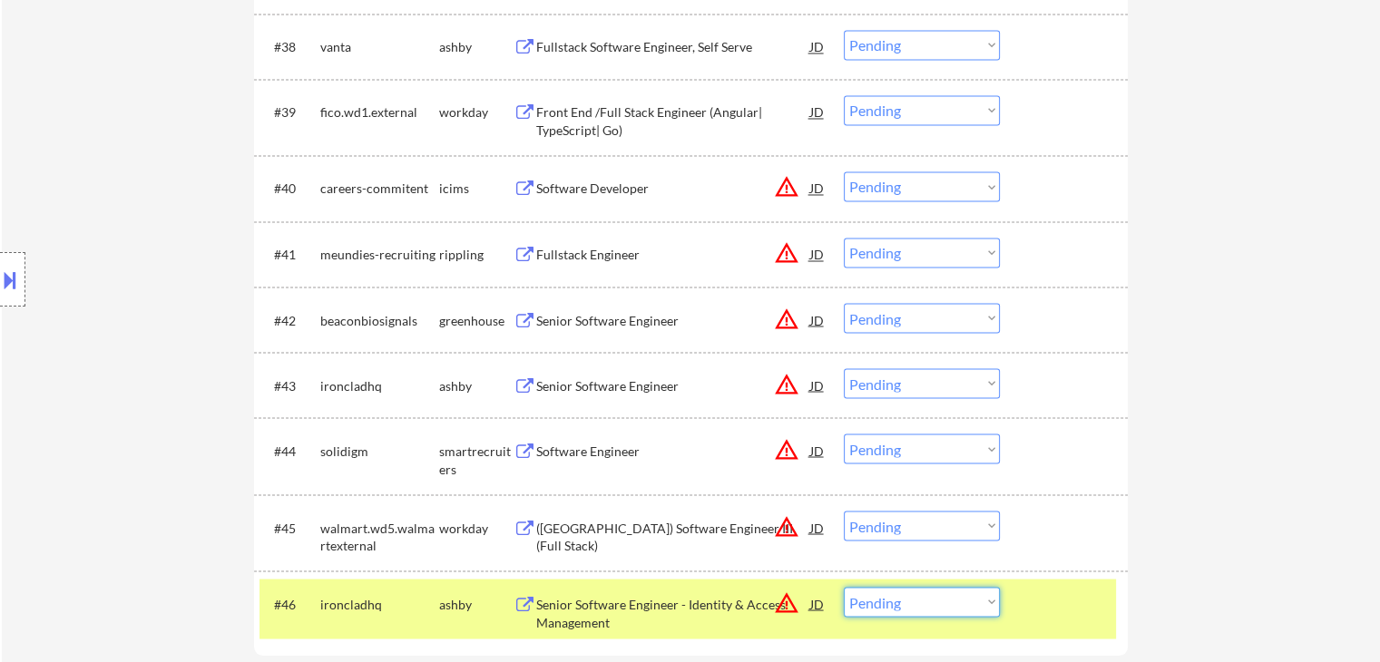
click at [936, 606] on select "Choose an option... Pending Applied Excluded (Questions) Excluded (Expired) Exc…" at bounding box center [922, 602] width 156 height 30
select select ""excluded__bad_match_""
click at [844, 587] on select "Choose an option... Pending Applied Excluded (Questions) Excluded (Expired) Exc…" at bounding box center [922, 602] width 156 height 30
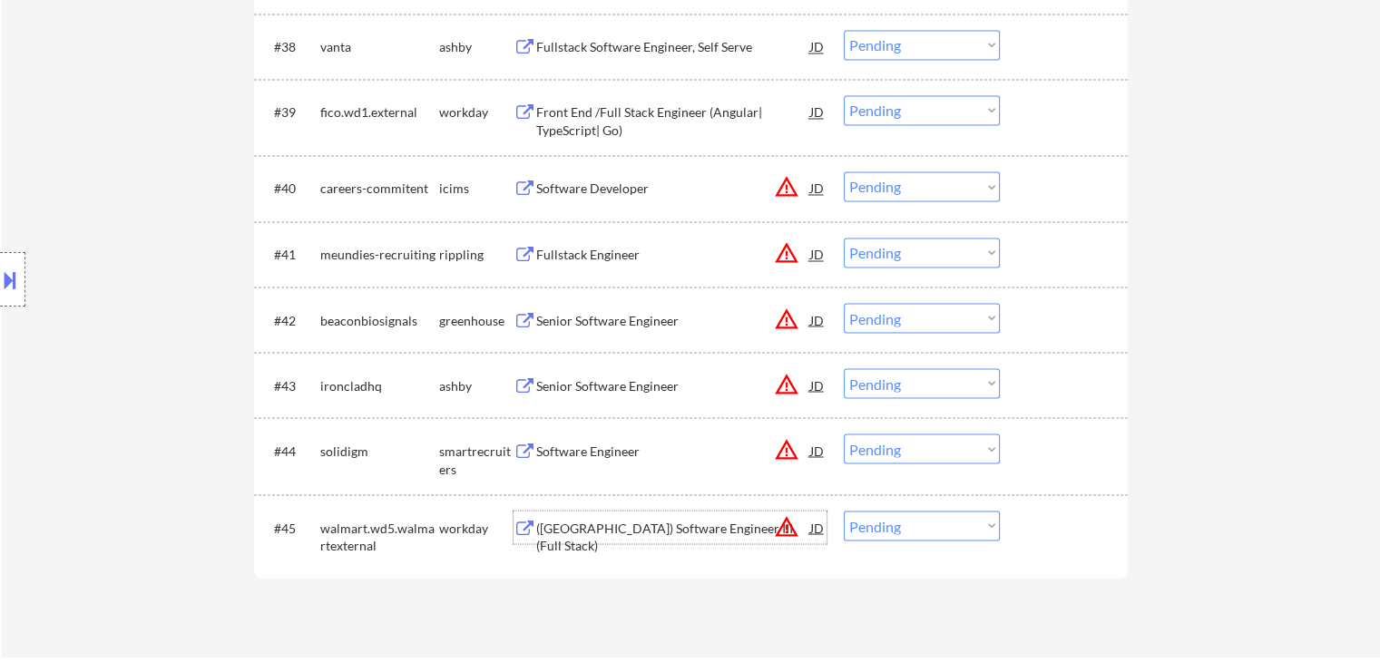
click at [628, 530] on div "(USA) Software Engineer III (Full Stack)" at bounding box center [673, 536] width 274 height 35
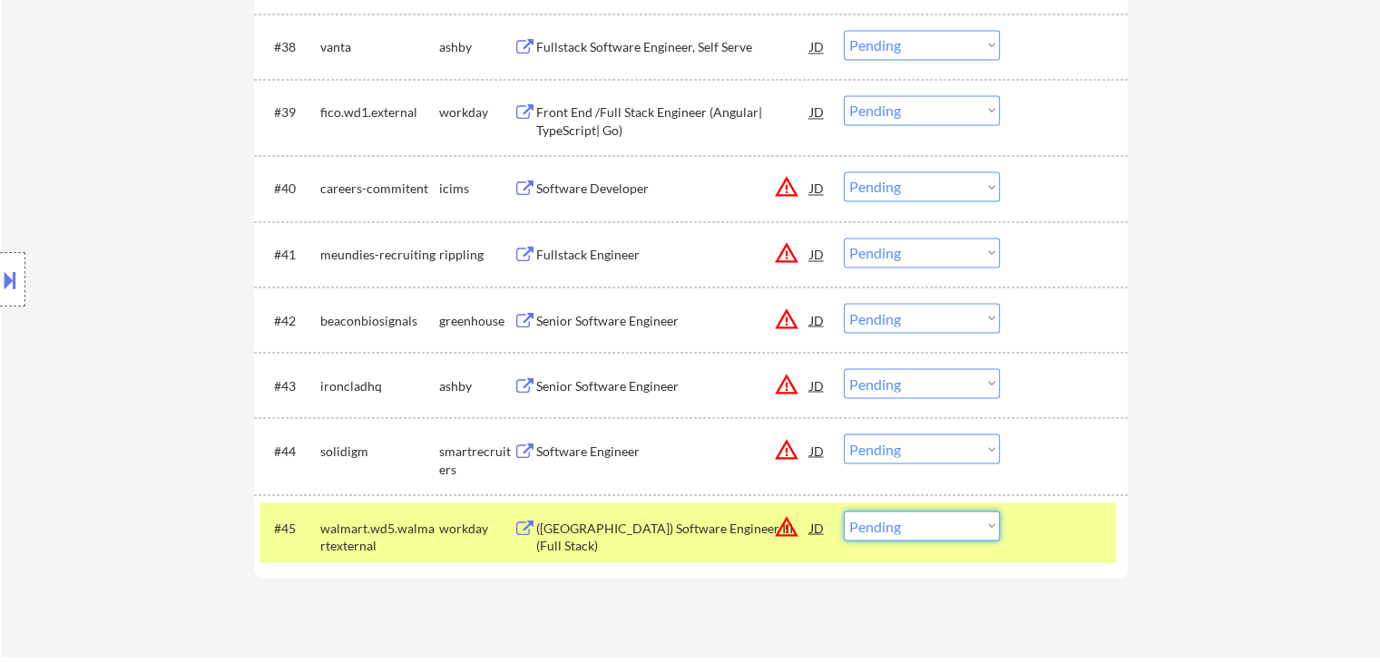
click at [908, 523] on select "Choose an option... Pending Applied Excluded (Questions) Excluded (Expired) Exc…" at bounding box center [922, 526] width 156 height 30
select select ""excluded__bad_match_""
click at [844, 511] on select "Choose an option... Pending Applied Excluded (Questions) Excluded (Expired) Exc…" at bounding box center [922, 526] width 156 height 30
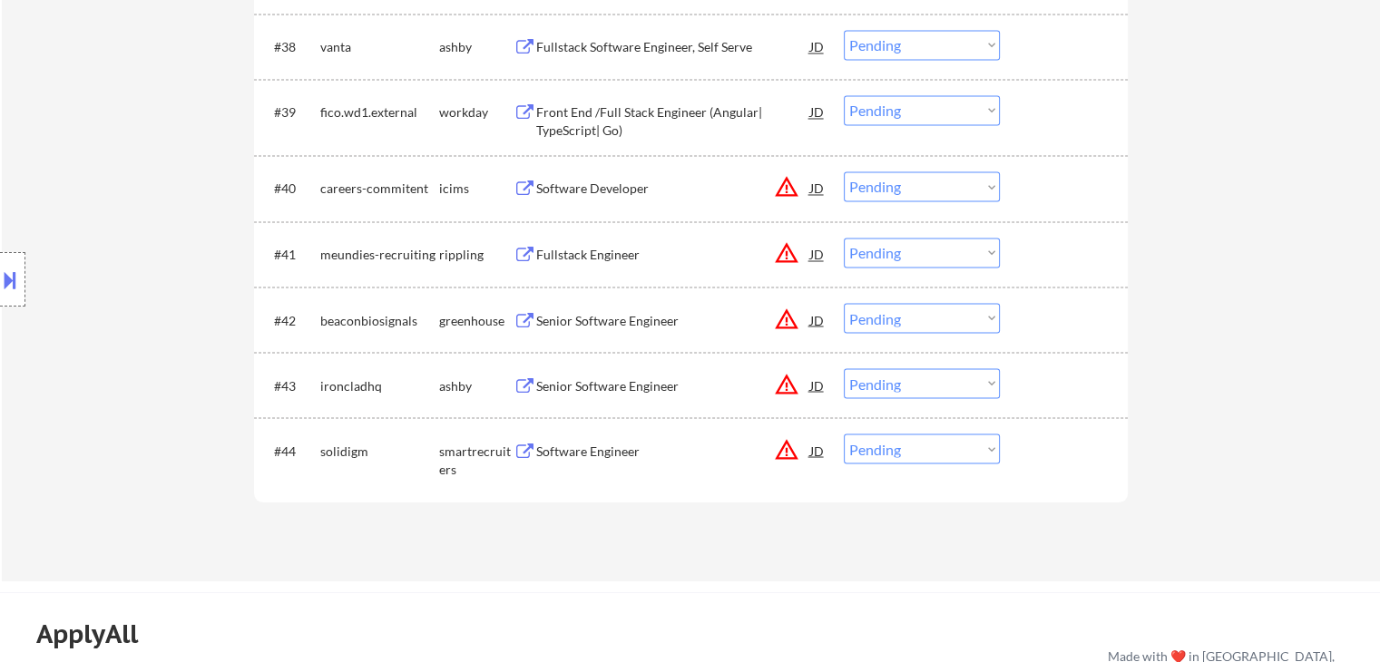
click at [557, 453] on div "Software Engineer" at bounding box center [673, 451] width 274 height 18
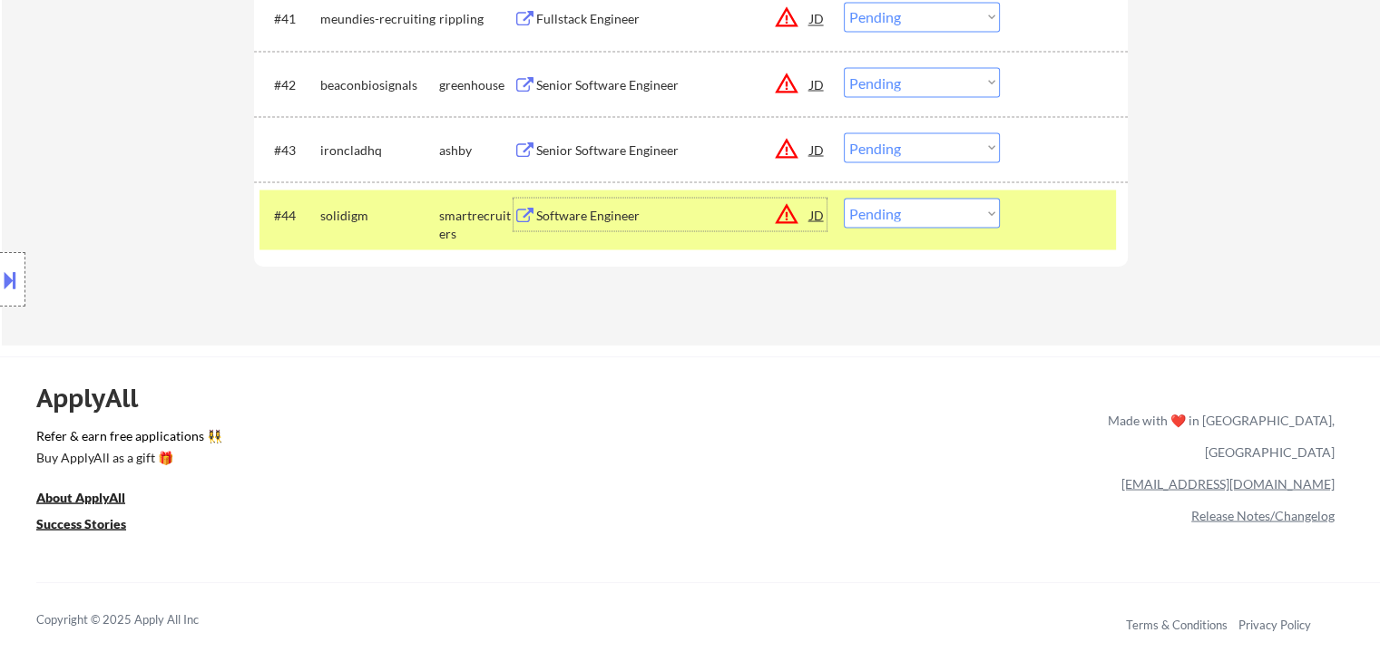
scroll to position [3393, 0]
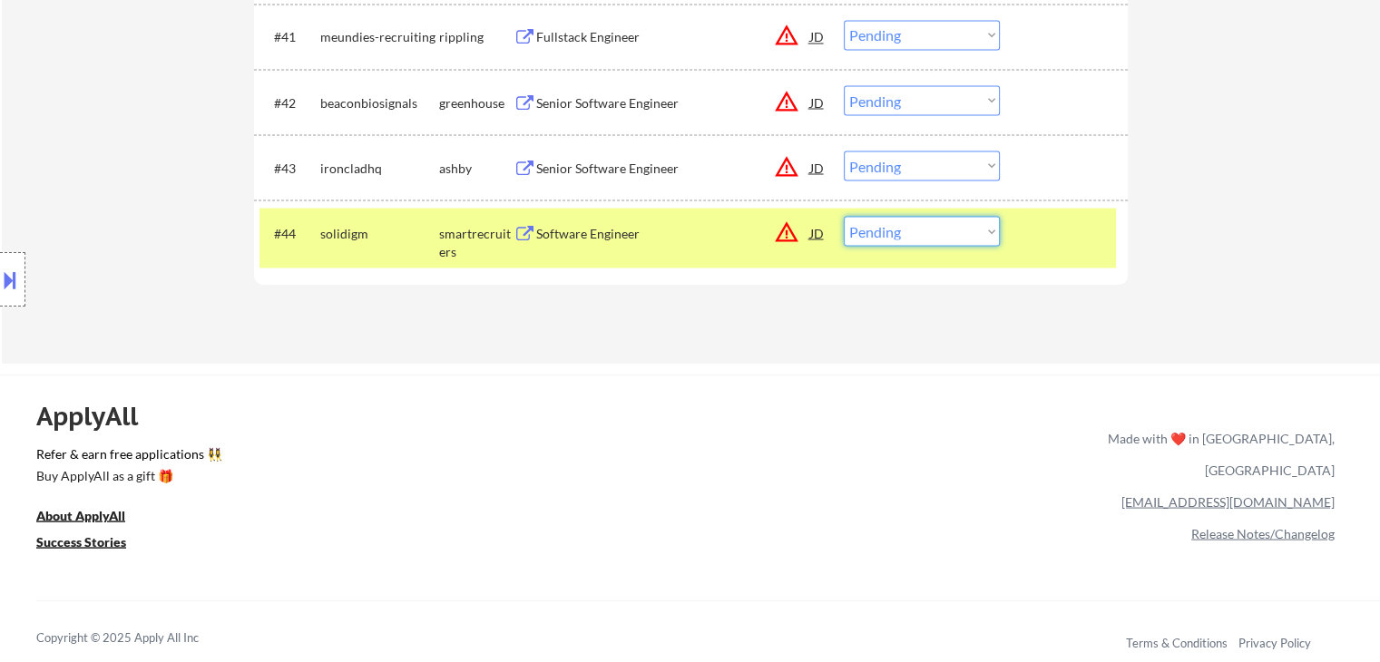
click at [907, 238] on select "Choose an option... Pending Applied Excluded (Questions) Excluded (Expired) Exc…" at bounding box center [922, 231] width 156 height 30
select select ""applied""
click at [844, 216] on select "Choose an option... Pending Applied Excluded (Questions) Excluded (Expired) Exc…" at bounding box center [922, 231] width 156 height 30
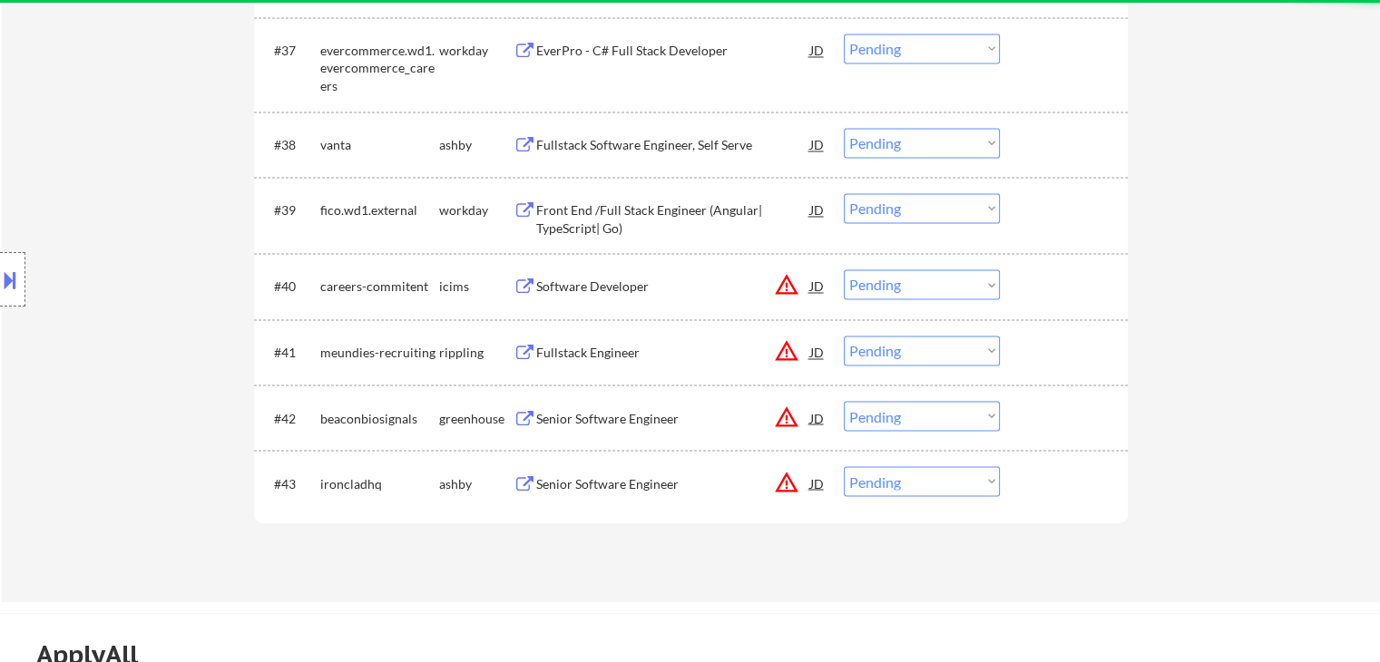
scroll to position [3048, 0]
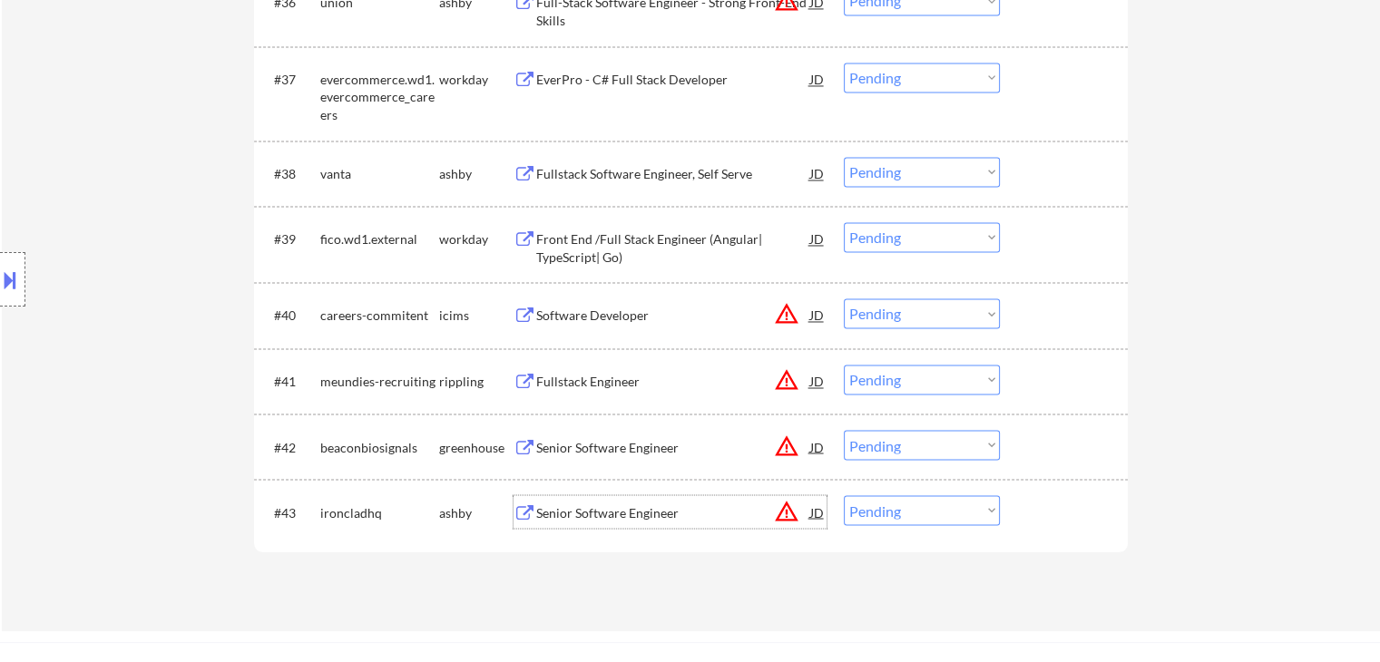
click at [573, 512] on div "Senior Software Engineer" at bounding box center [673, 513] width 274 height 18
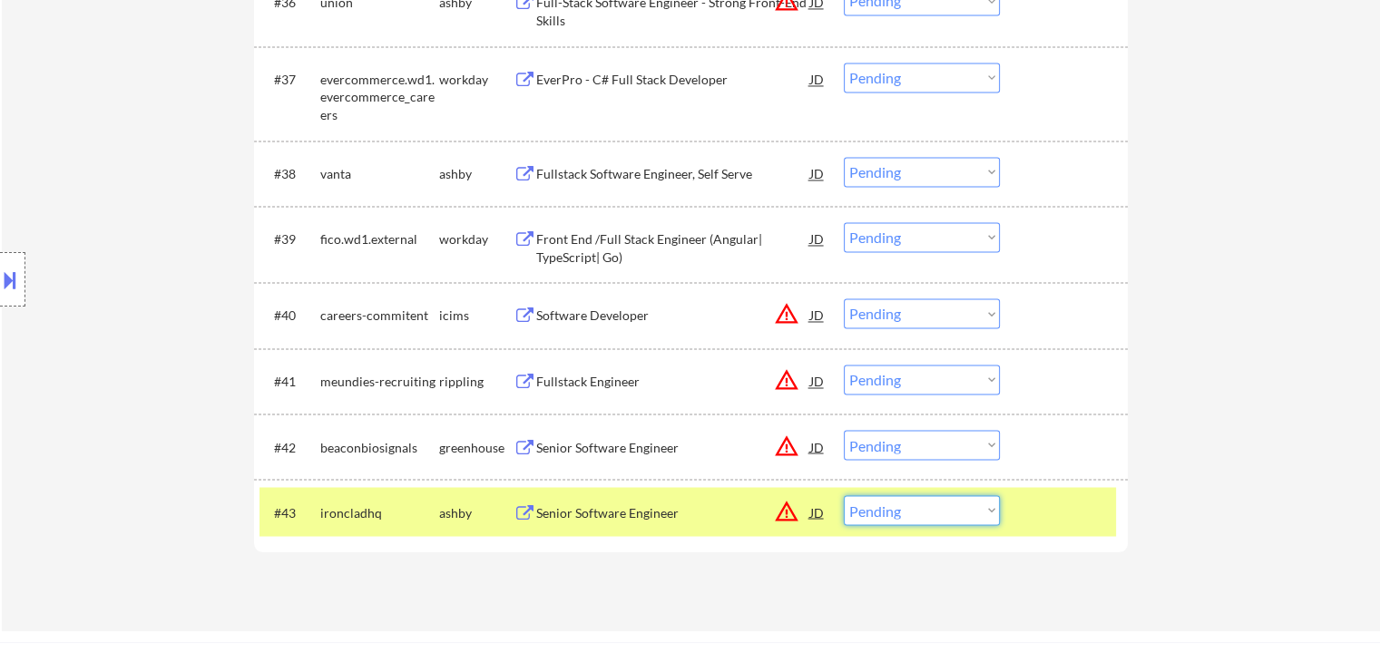
click at [954, 516] on select "Choose an option... Pending Applied Excluded (Questions) Excluded (Expired) Exc…" at bounding box center [922, 510] width 156 height 30
select select ""excluded__bad_match_""
click at [844, 495] on select "Choose an option... Pending Applied Excluded (Questions) Excluded (Expired) Exc…" at bounding box center [922, 510] width 156 height 30
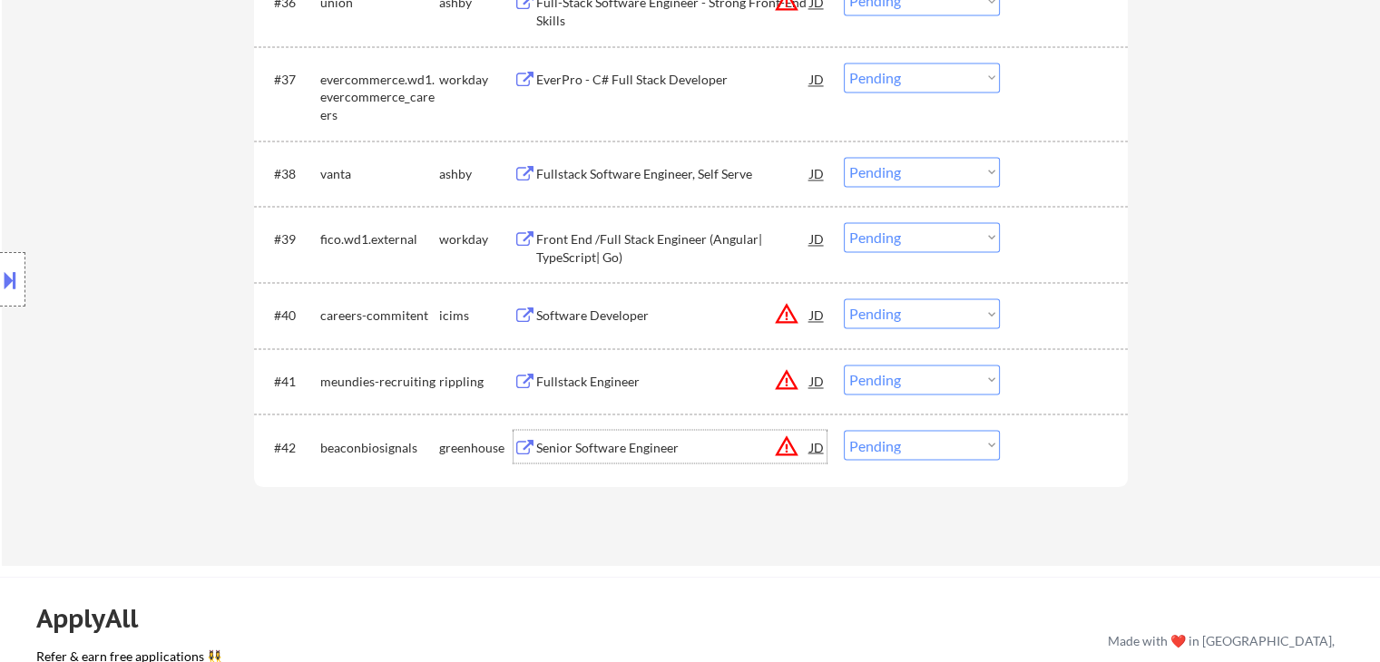
click at [642, 441] on div "Senior Software Engineer" at bounding box center [673, 447] width 274 height 18
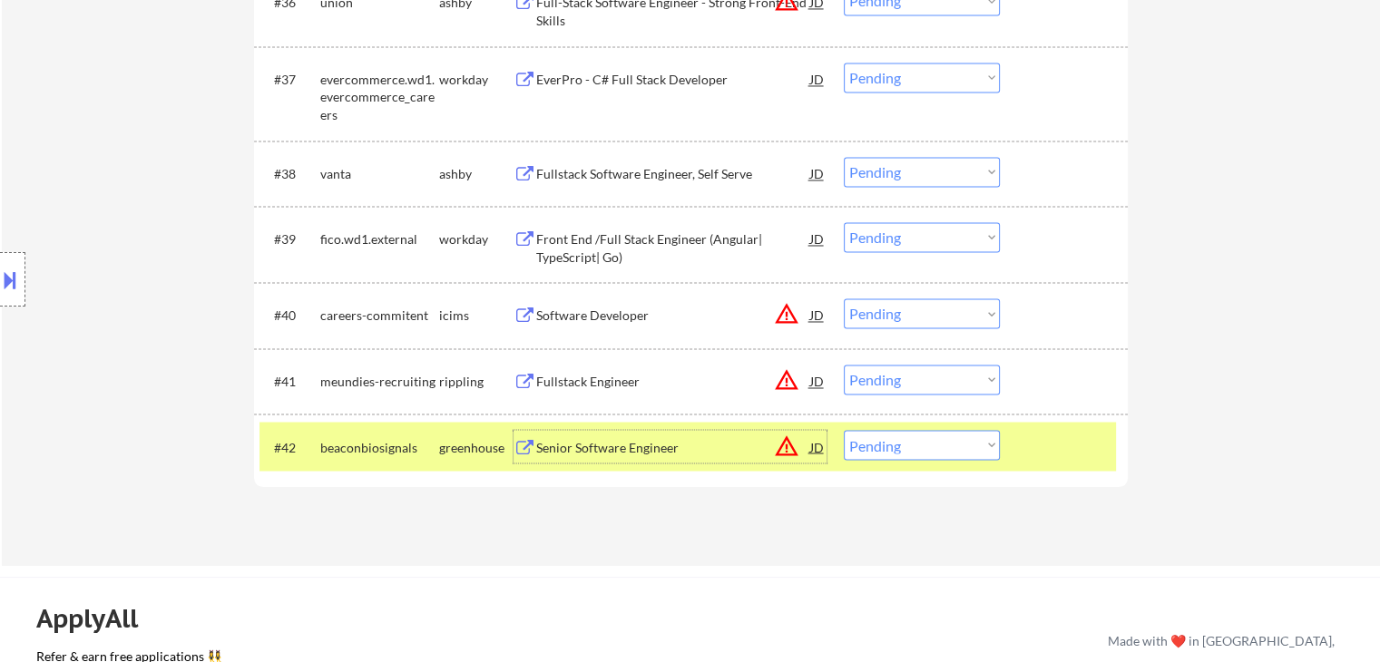
click at [895, 447] on select "Choose an option... Pending Applied Excluded (Questions) Excluded (Expired) Exc…" at bounding box center [922, 445] width 156 height 30
select select ""excluded__expired_""
click at [844, 430] on select "Choose an option... Pending Applied Excluded (Questions) Excluded (Expired) Exc…" at bounding box center [922, 445] width 156 height 30
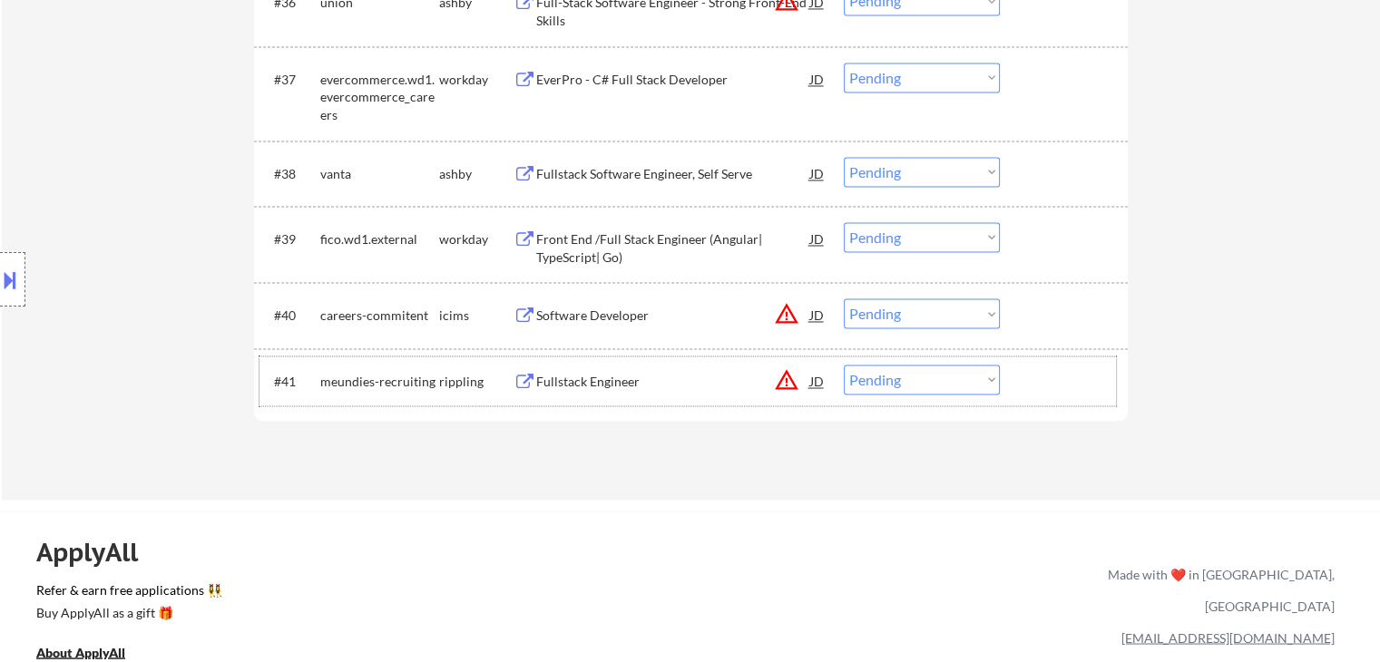
click at [546, 399] on div "#41 meundies-recruiting rippling Fullstack Engineer JD warning_amber Choose an …" at bounding box center [687, 381] width 856 height 49
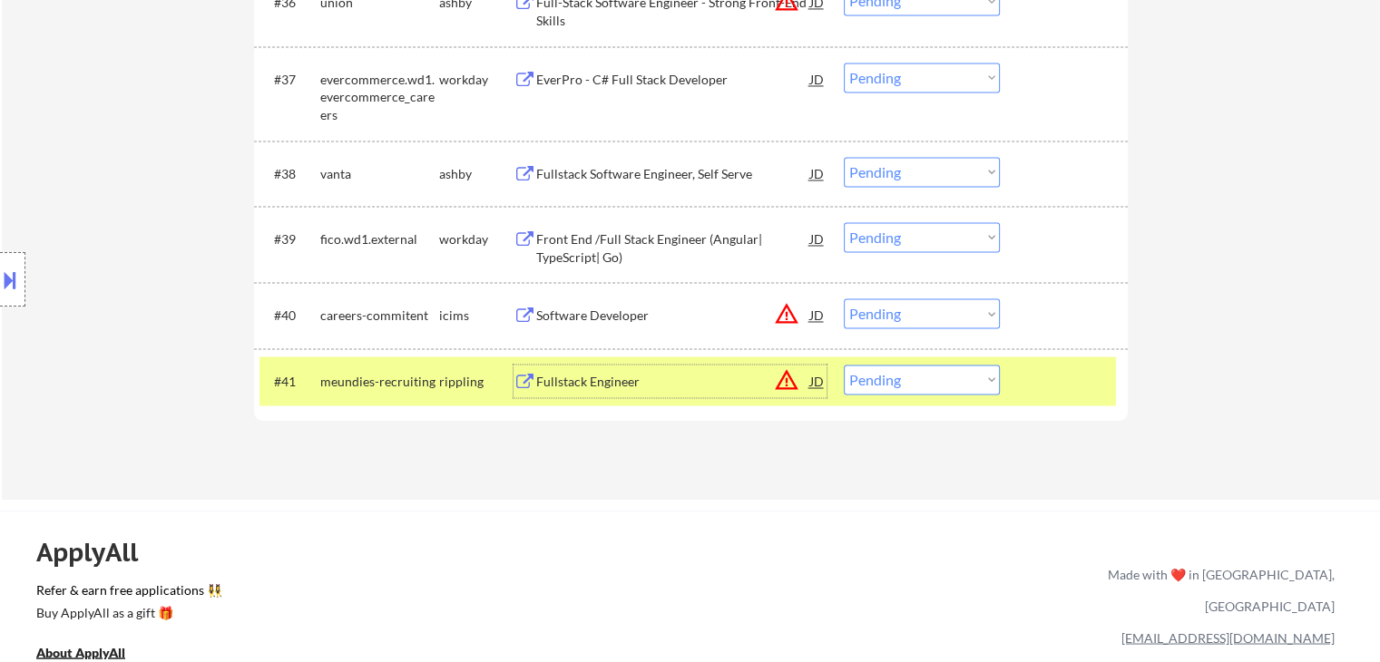
click at [557, 394] on div "Fullstack Engineer" at bounding box center [673, 381] width 274 height 33
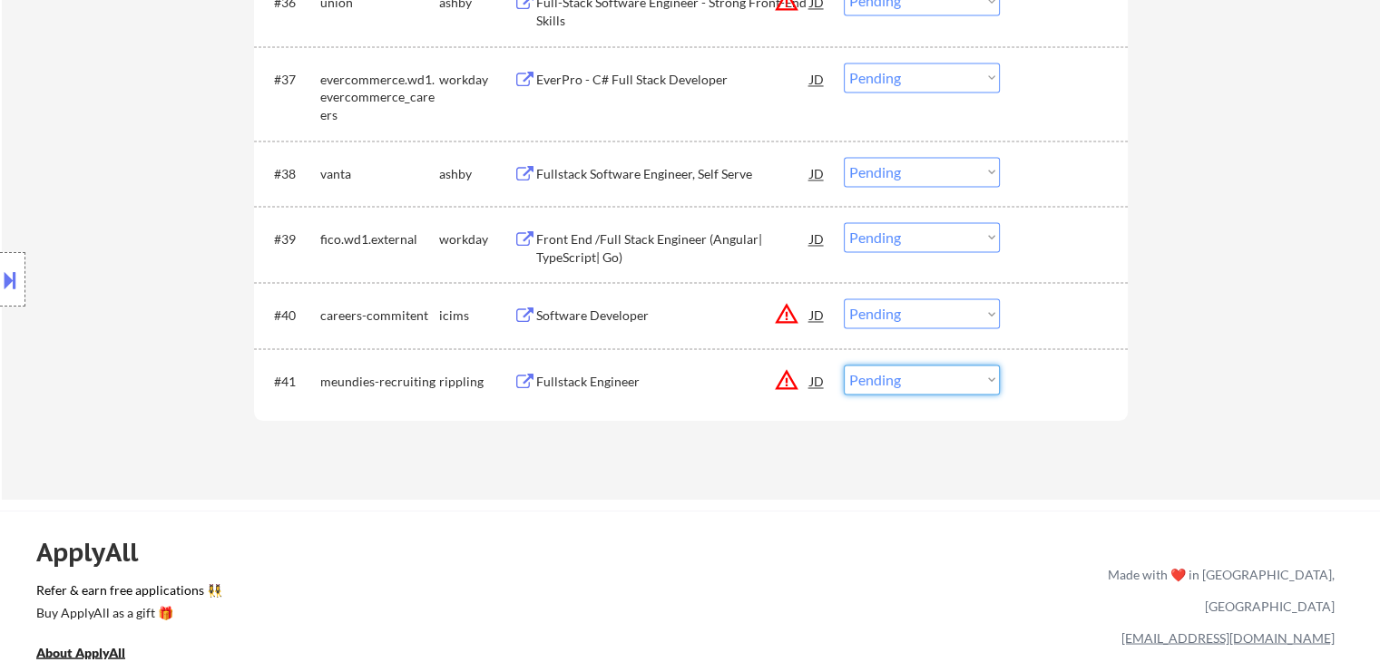
click at [878, 375] on select "Choose an option... Pending Applied Excluded (Questions) Excluded (Expired) Exc…" at bounding box center [922, 380] width 156 height 30
click at [929, 374] on select "Choose an option... Pending Applied Excluded (Questions) Excluded (Expired) Exc…" at bounding box center [922, 380] width 156 height 30
select select ""excluded__expired_""
click at [844, 365] on select "Choose an option... Pending Applied Excluded (Questions) Excluded (Expired) Exc…" at bounding box center [922, 380] width 156 height 30
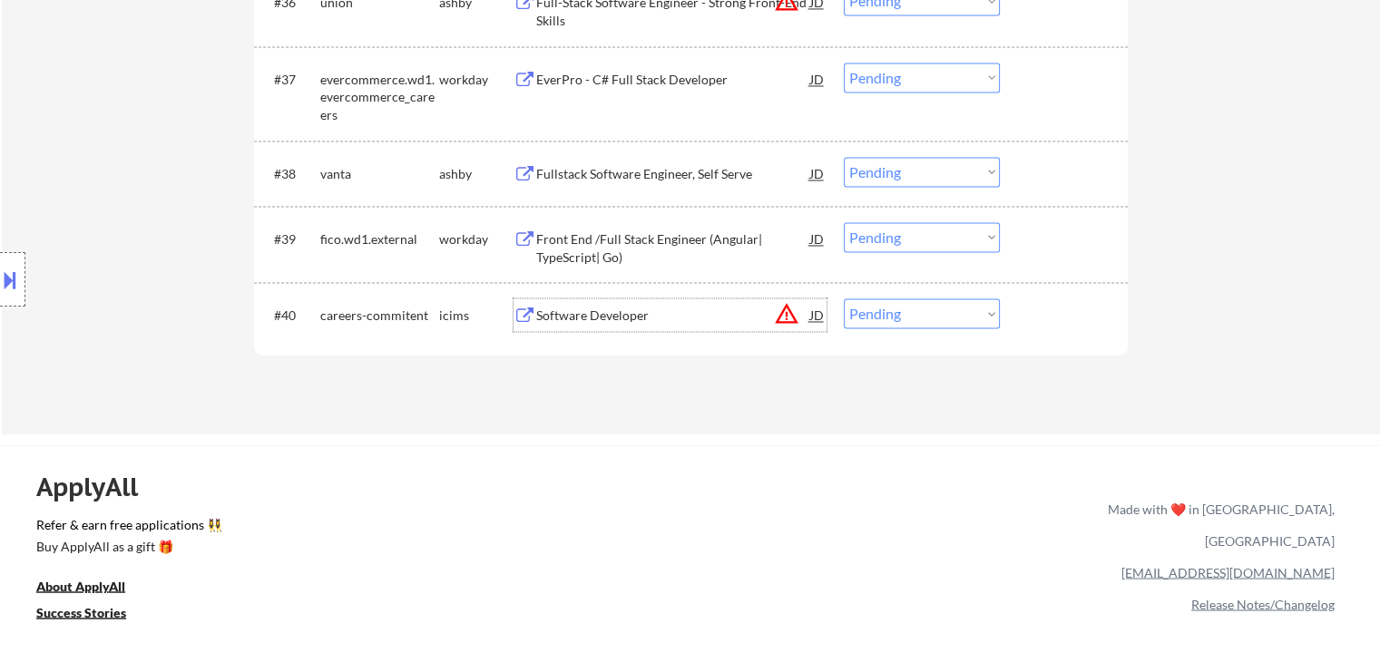
click at [608, 305] on div "Software Developer" at bounding box center [673, 314] width 274 height 33
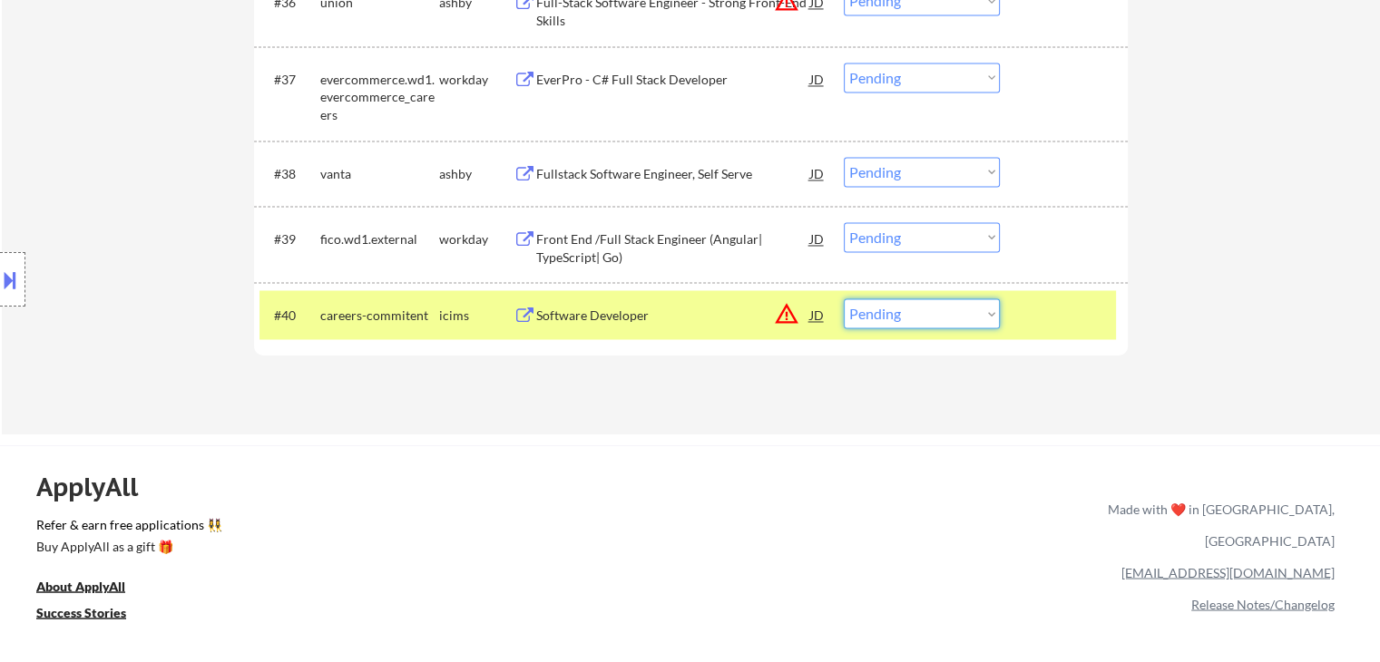
click at [907, 313] on select "Choose an option... Pending Applied Excluded (Questions) Excluded (Expired) Exc…" at bounding box center [922, 313] width 156 height 30
select select ""excluded__expired_""
click at [844, 298] on select "Choose an option... Pending Applied Excluded (Questions) Excluded (Expired) Exc…" at bounding box center [922, 313] width 156 height 30
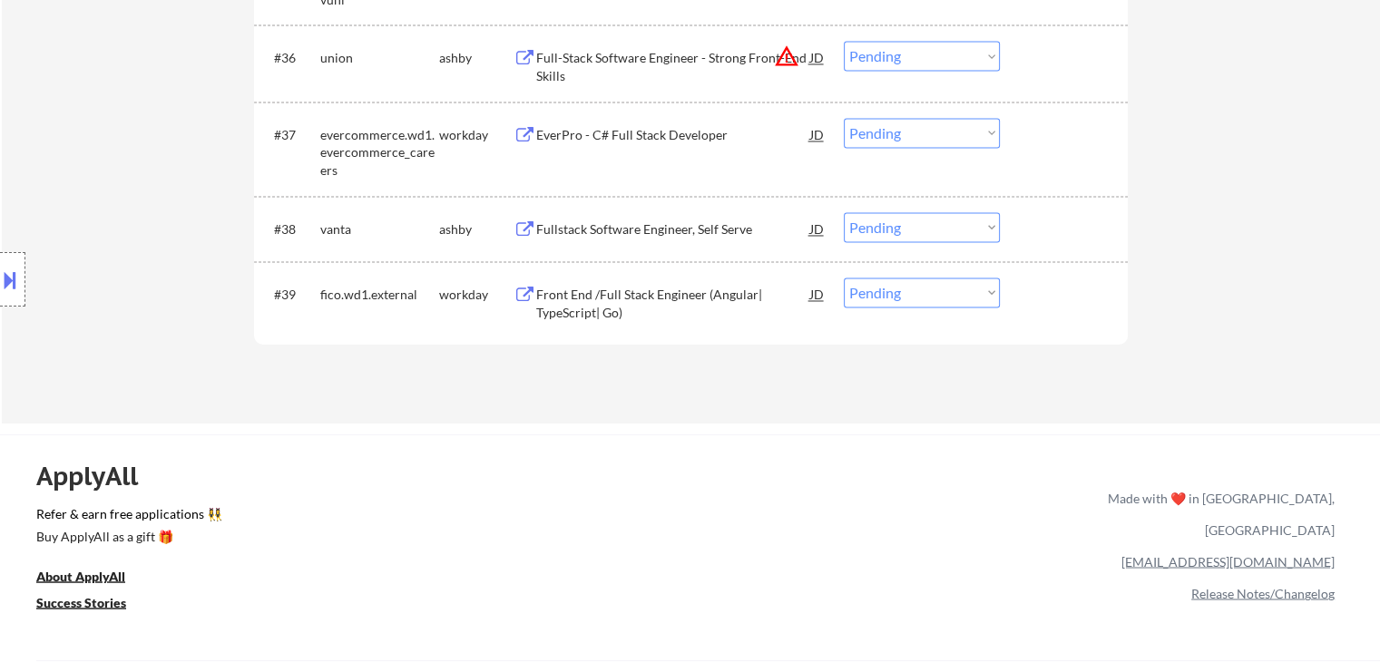
scroll to position [2994, 0]
click at [602, 303] on div "Front End /Full Stack Engineer (Angular| TypeScript| Go)" at bounding box center [673, 302] width 274 height 35
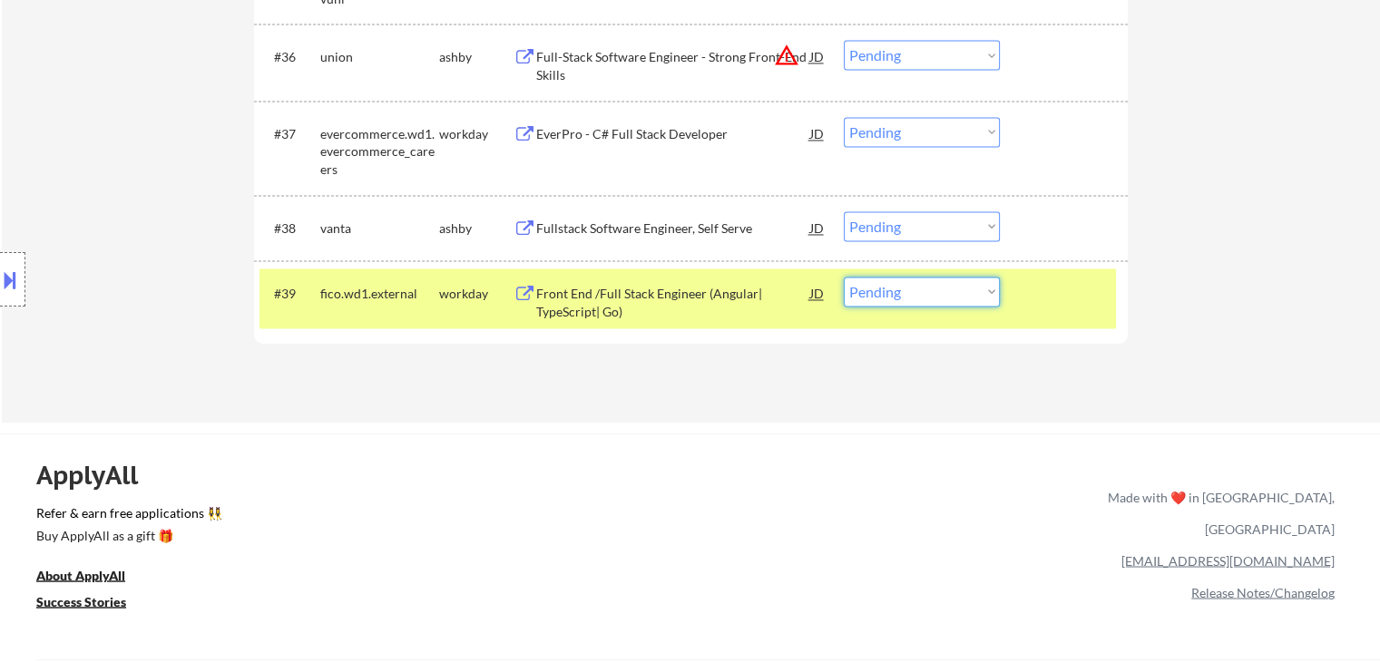
click at [946, 288] on select "Choose an option... Pending Applied Excluded (Questions) Excluded (Expired) Exc…" at bounding box center [922, 292] width 156 height 30
select select ""excluded__salary_""
click at [844, 277] on select "Choose an option... Pending Applied Excluded (Questions) Excluded (Expired) Exc…" at bounding box center [922, 292] width 156 height 30
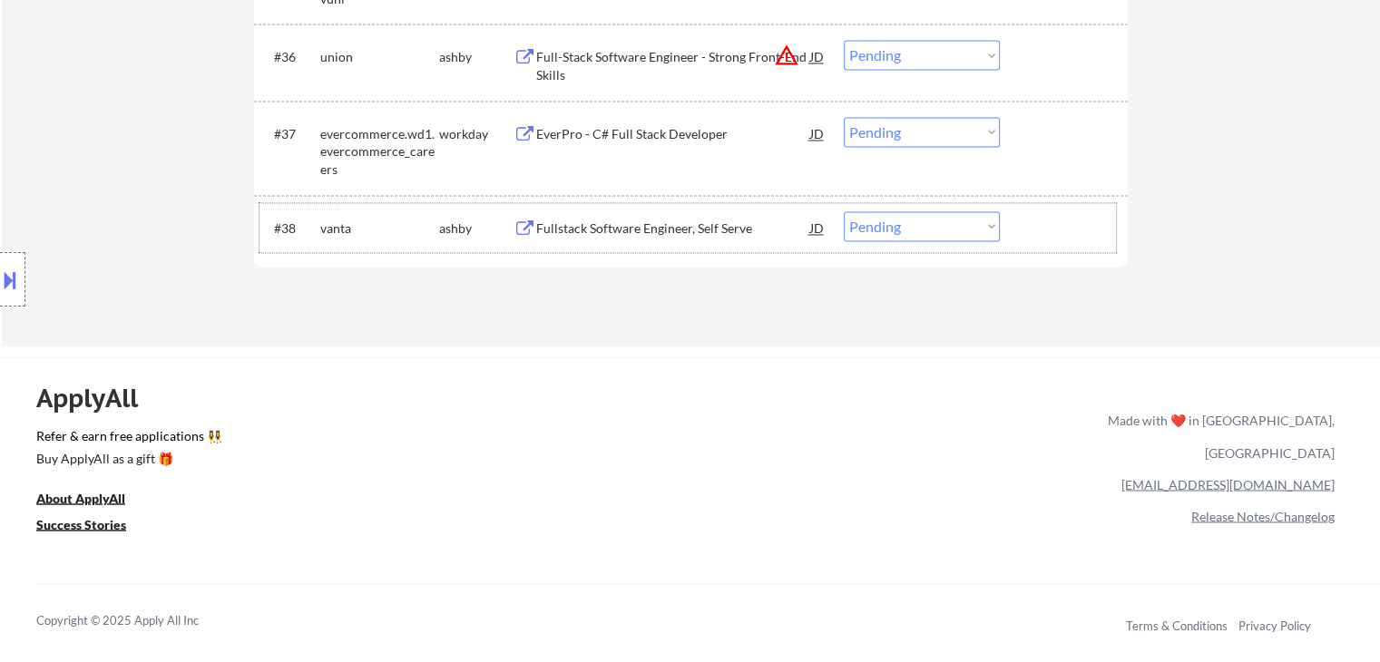
click at [602, 245] on div "#38 vanta ashby Fullstack Software Engineer, Self Serve JD Choose an option... …" at bounding box center [687, 227] width 856 height 49
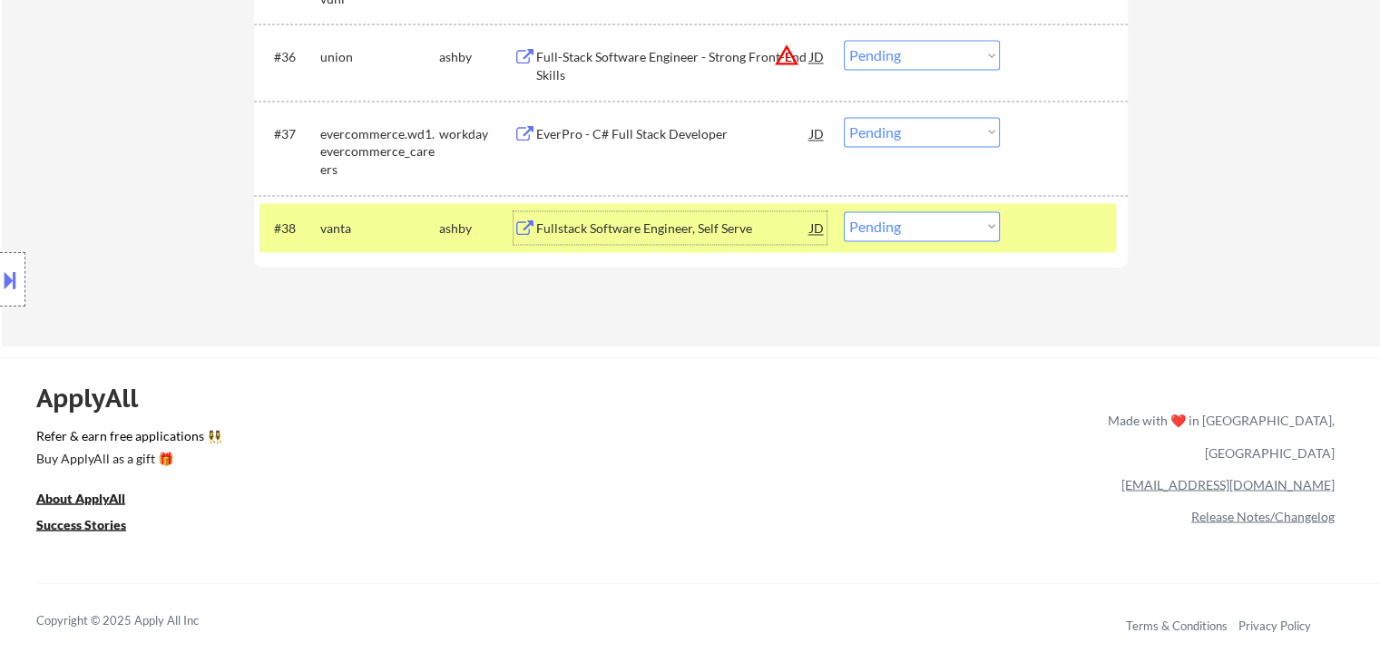
click at [628, 233] on div "Fullstack Software Engineer, Self Serve" at bounding box center [673, 229] width 274 height 18
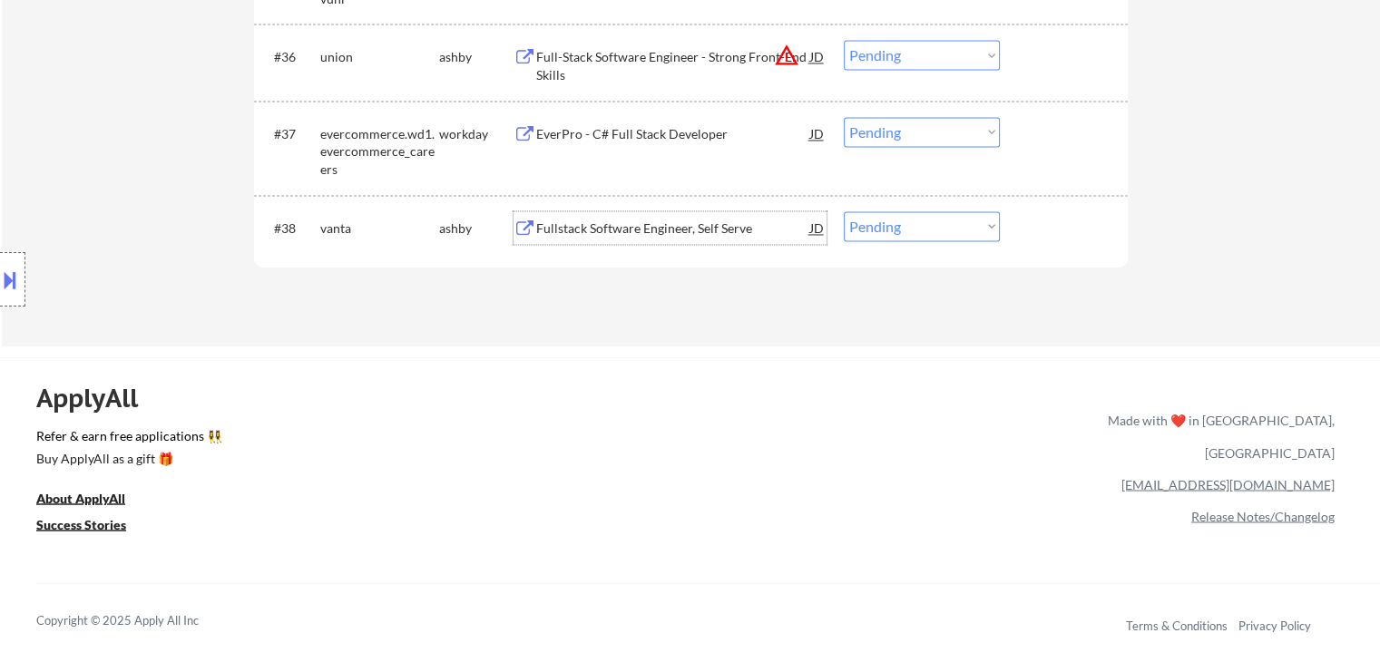
click at [872, 225] on select "Choose an option... Pending Applied Excluded (Questions) Excluded (Expired) Exc…" at bounding box center [922, 226] width 156 height 30
select select ""applied""
click at [844, 211] on select "Choose an option... Pending Applied Excluded (Questions) Excluded (Expired) Exc…" at bounding box center [922, 226] width 156 height 30
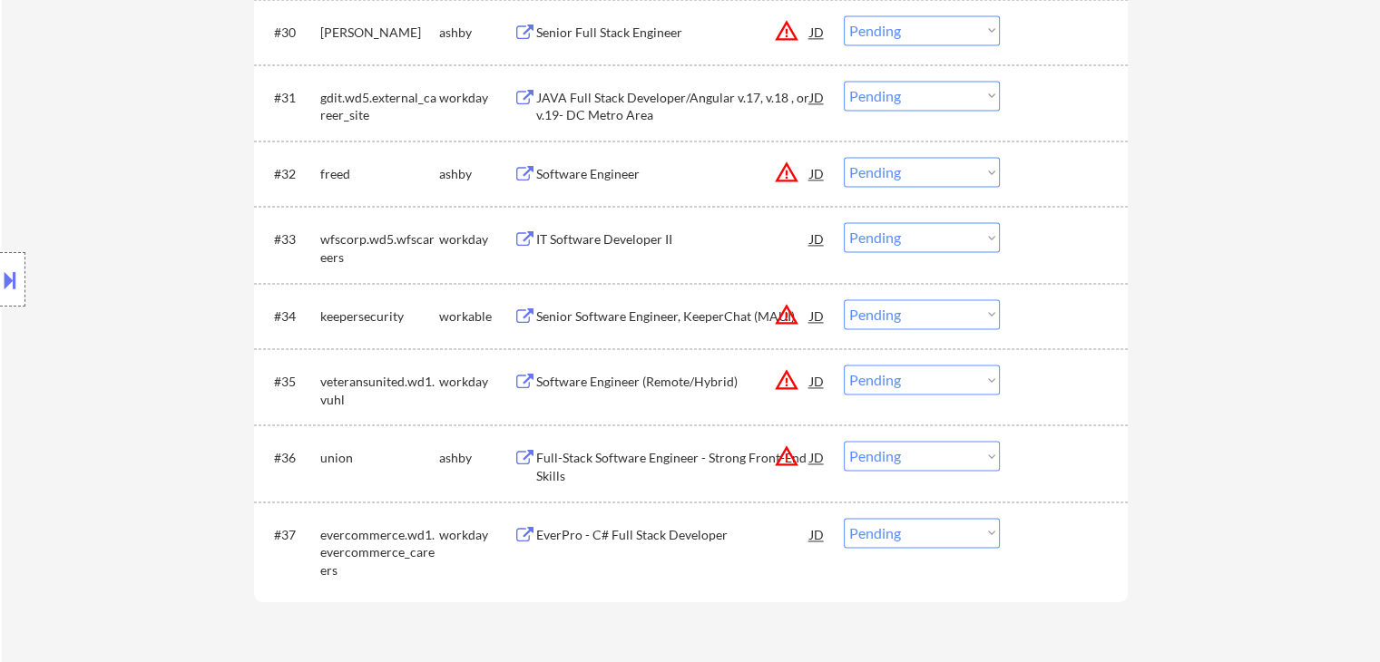
scroll to position [2594, 0]
click at [555, 534] on div "EverPro - C# Full Stack Developer" at bounding box center [673, 534] width 274 height 18
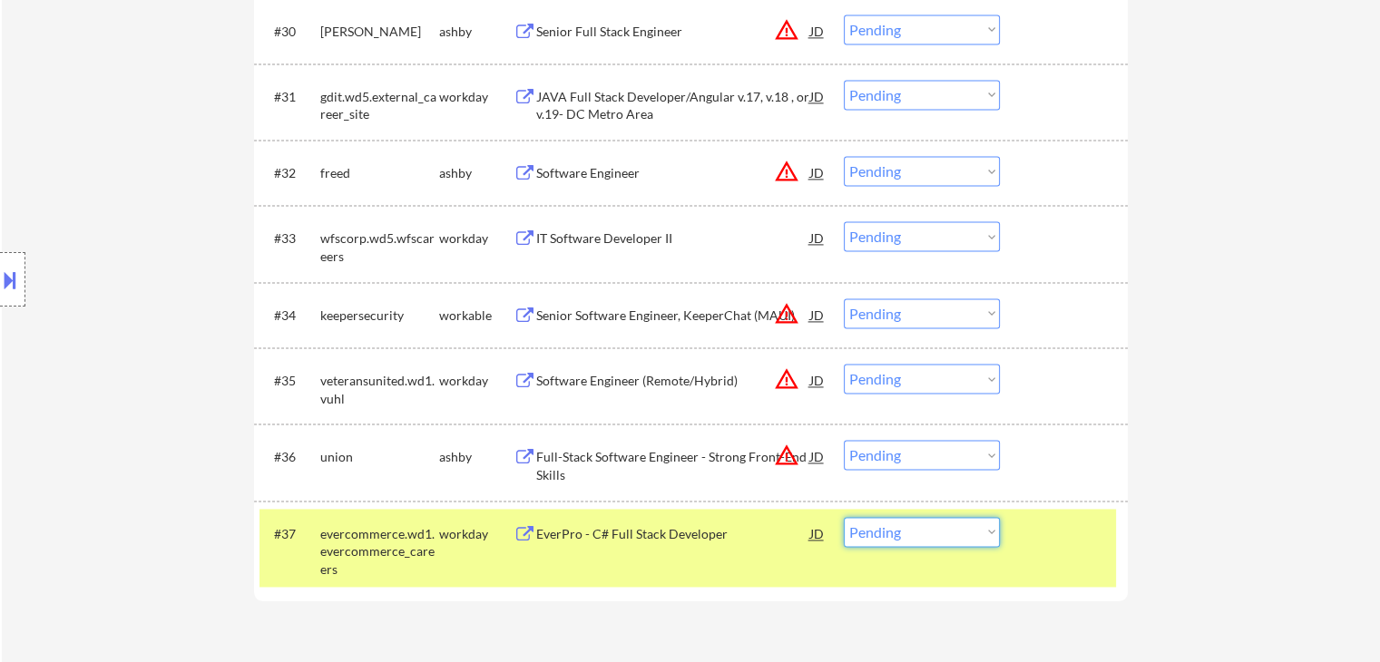
click at [906, 531] on select "Choose an option... Pending Applied Excluded (Questions) Excluded (Expired) Exc…" at bounding box center [922, 532] width 156 height 30
select select ""excluded__bad_match_""
click at [844, 517] on select "Choose an option... Pending Applied Excluded (Questions) Excluded (Expired) Exc…" at bounding box center [922, 532] width 156 height 30
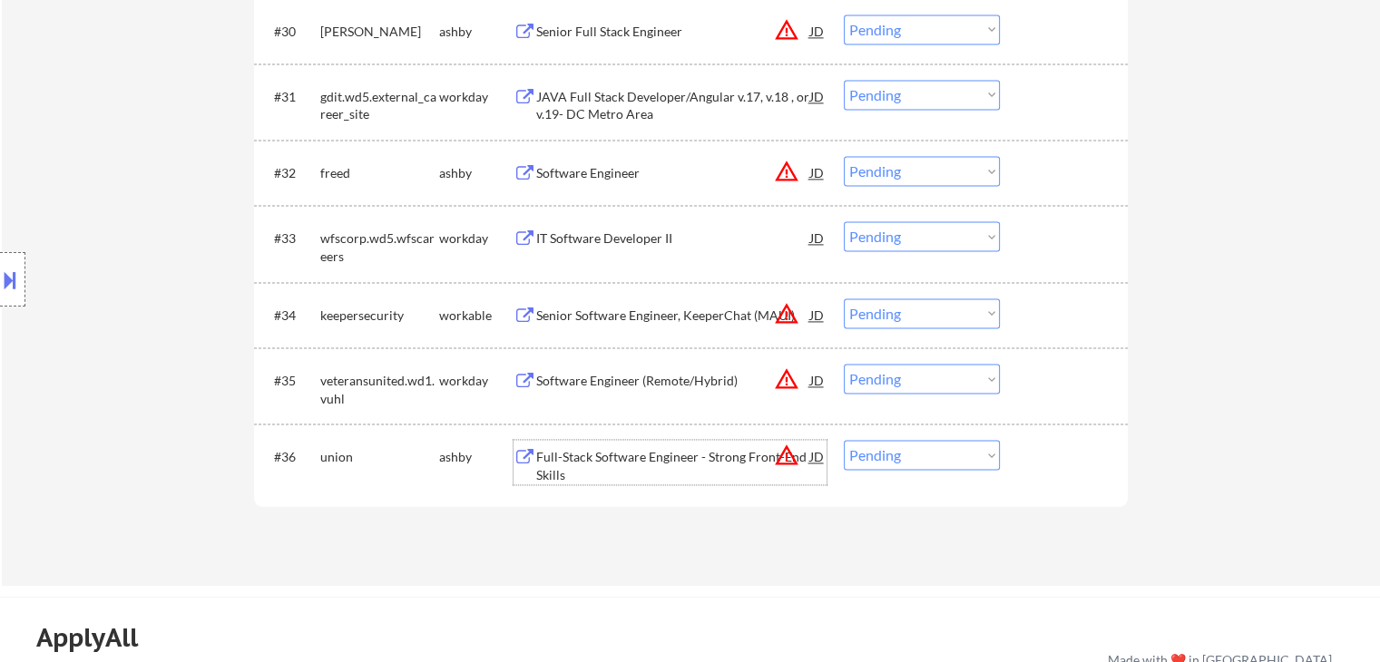
click at [591, 457] on div "Full-Stack Software Engineer - Strong Front-End Skills" at bounding box center [673, 465] width 274 height 35
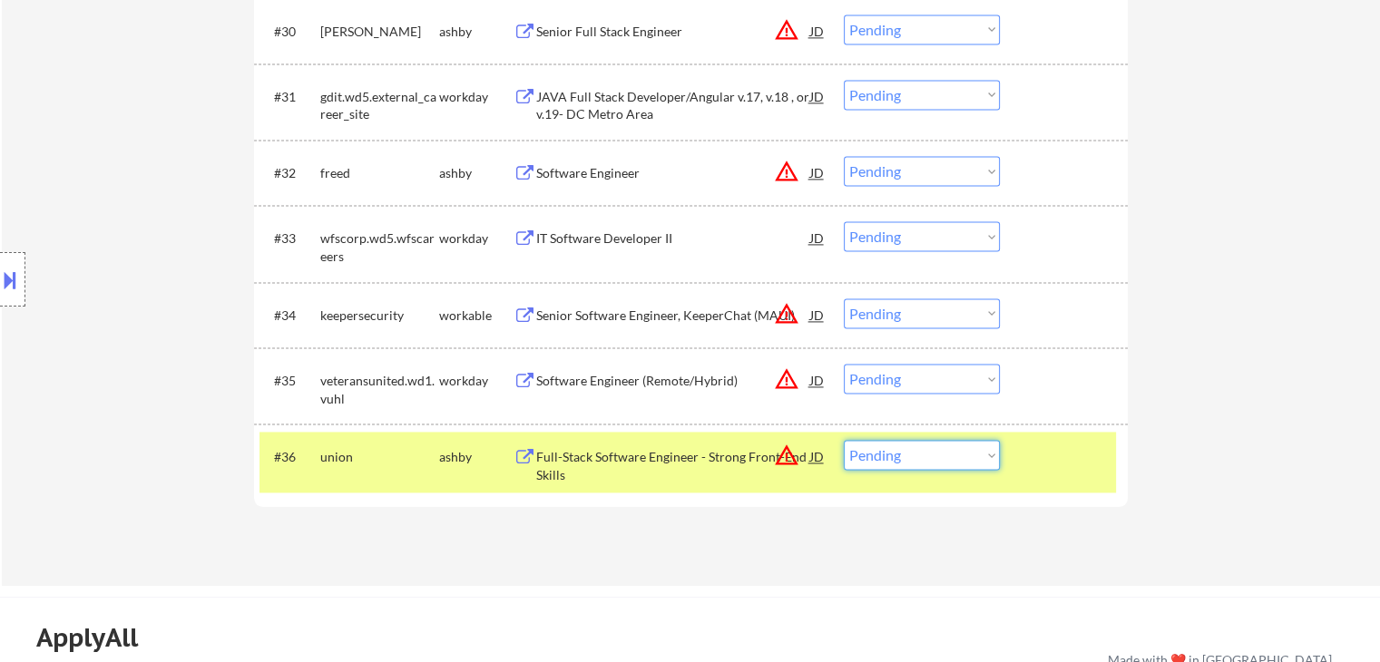
click at [893, 458] on select "Choose an option... Pending Applied Excluded (Questions) Excluded (Expired) Exc…" at bounding box center [922, 455] width 156 height 30
select select ""excluded__location_""
click at [844, 440] on select "Choose an option... Pending Applied Excluded (Questions) Excluded (Expired) Exc…" at bounding box center [922, 455] width 156 height 30
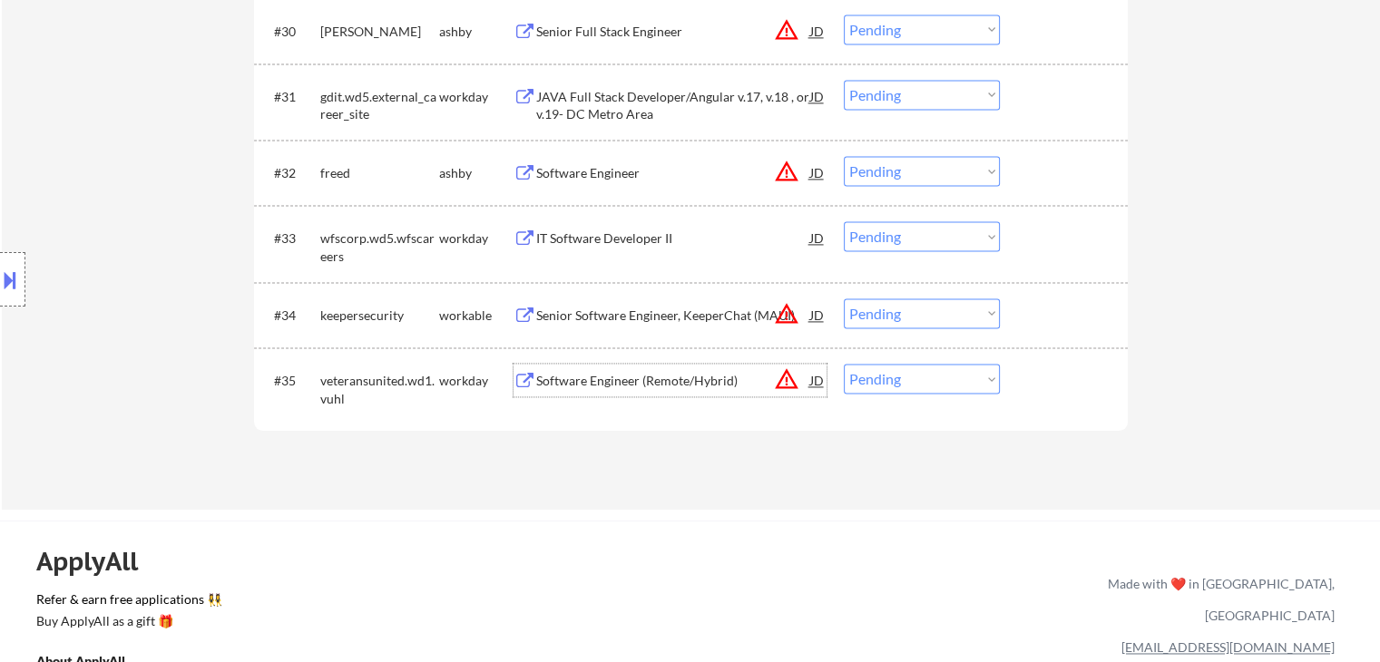
click at [606, 377] on div "Software Engineer (Remote/Hybrid)" at bounding box center [673, 381] width 274 height 18
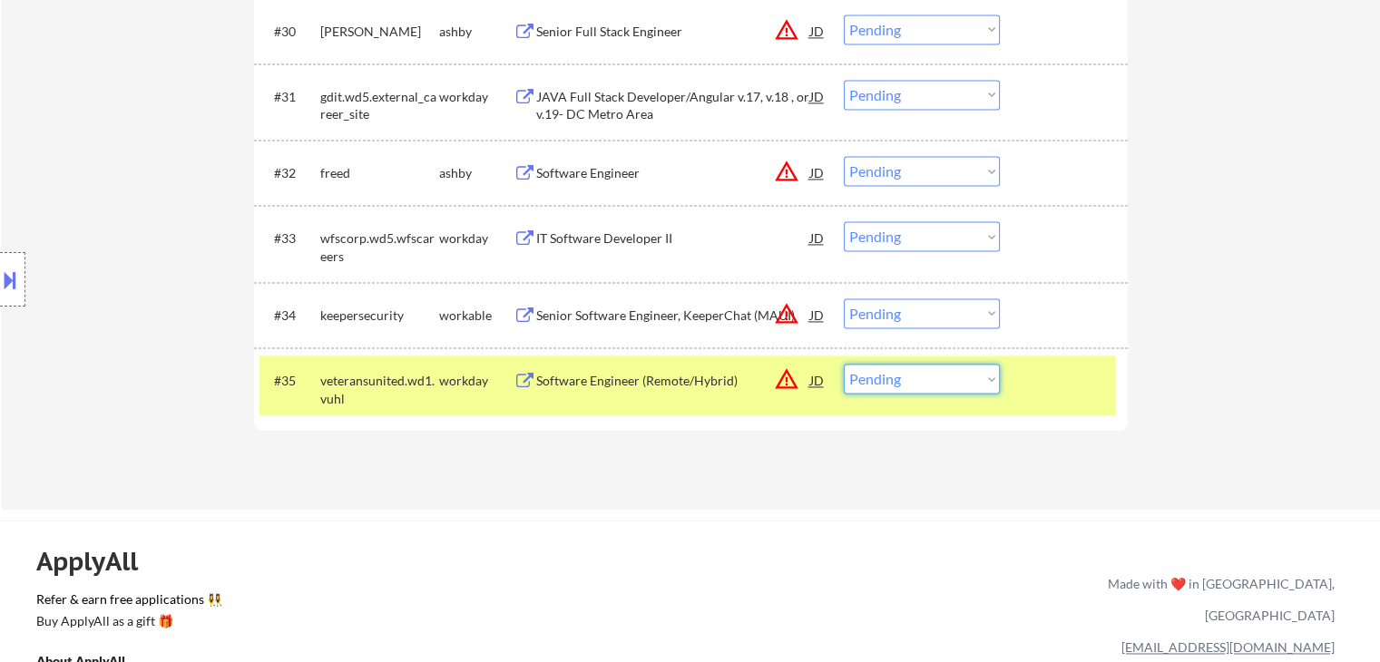
click at [911, 385] on select "Choose an option... Pending Applied Excluded (Questions) Excluded (Expired) Exc…" at bounding box center [922, 379] width 156 height 30
select select ""excluded__bad_match_""
click at [844, 364] on select "Choose an option... Pending Applied Excluded (Questions) Excluded (Expired) Exc…" at bounding box center [922, 379] width 156 height 30
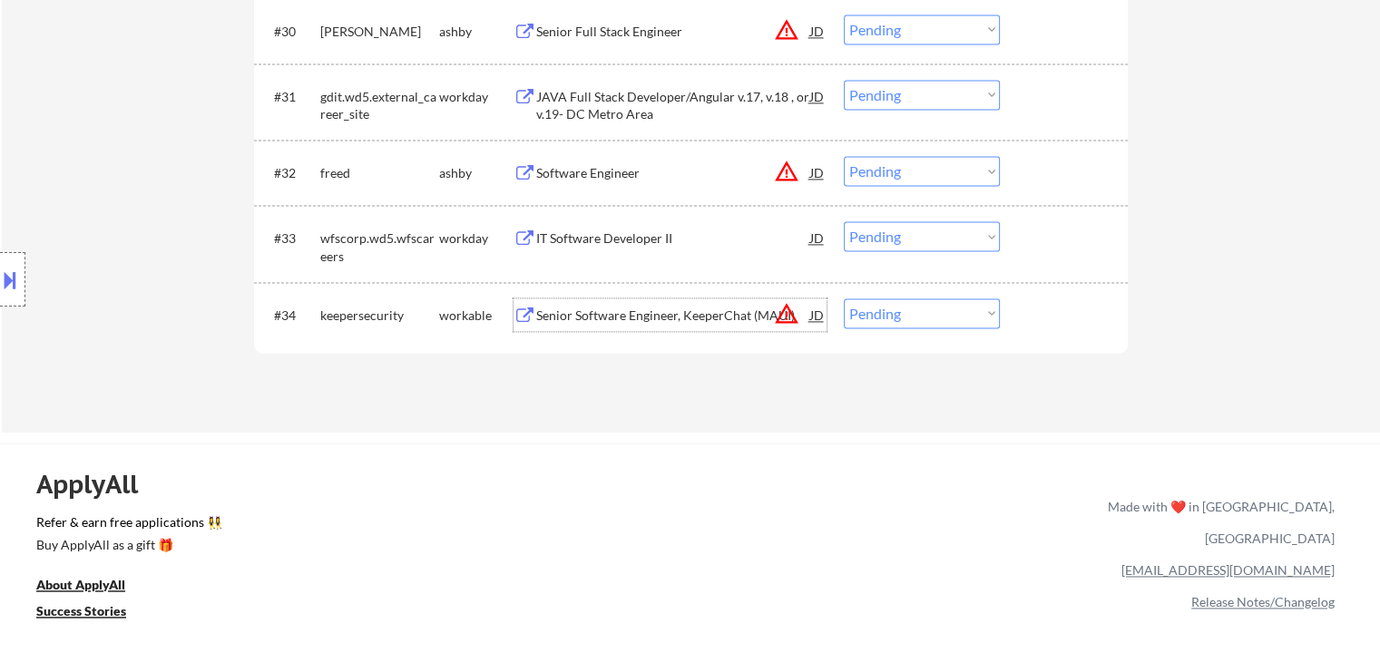
click at [551, 313] on div "Senior Software Engineer, KeeperChat (MAUI)" at bounding box center [673, 316] width 274 height 18
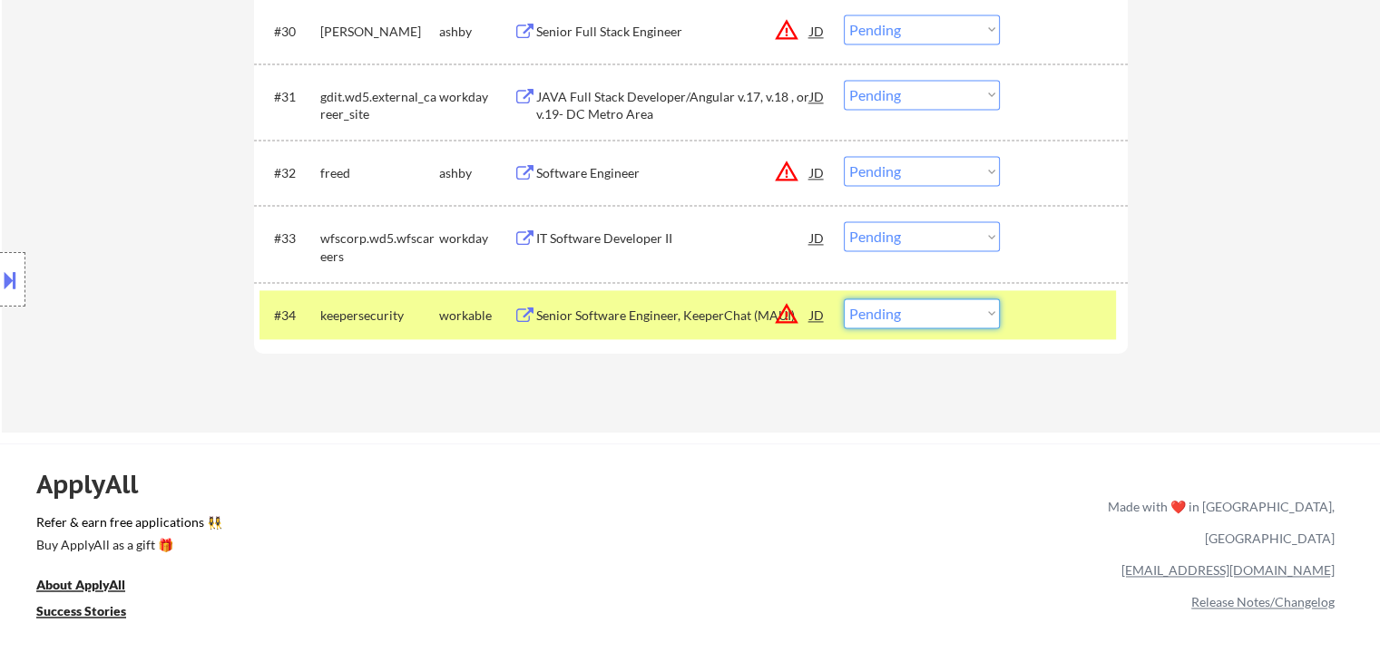
click at [894, 313] on select "Choose an option... Pending Applied Excluded (Questions) Excluded (Expired) Exc…" at bounding box center [922, 313] width 156 height 30
select select ""applied""
click at [844, 298] on select "Choose an option... Pending Applied Excluded (Questions) Excluded (Expired) Exc…" at bounding box center [922, 313] width 156 height 30
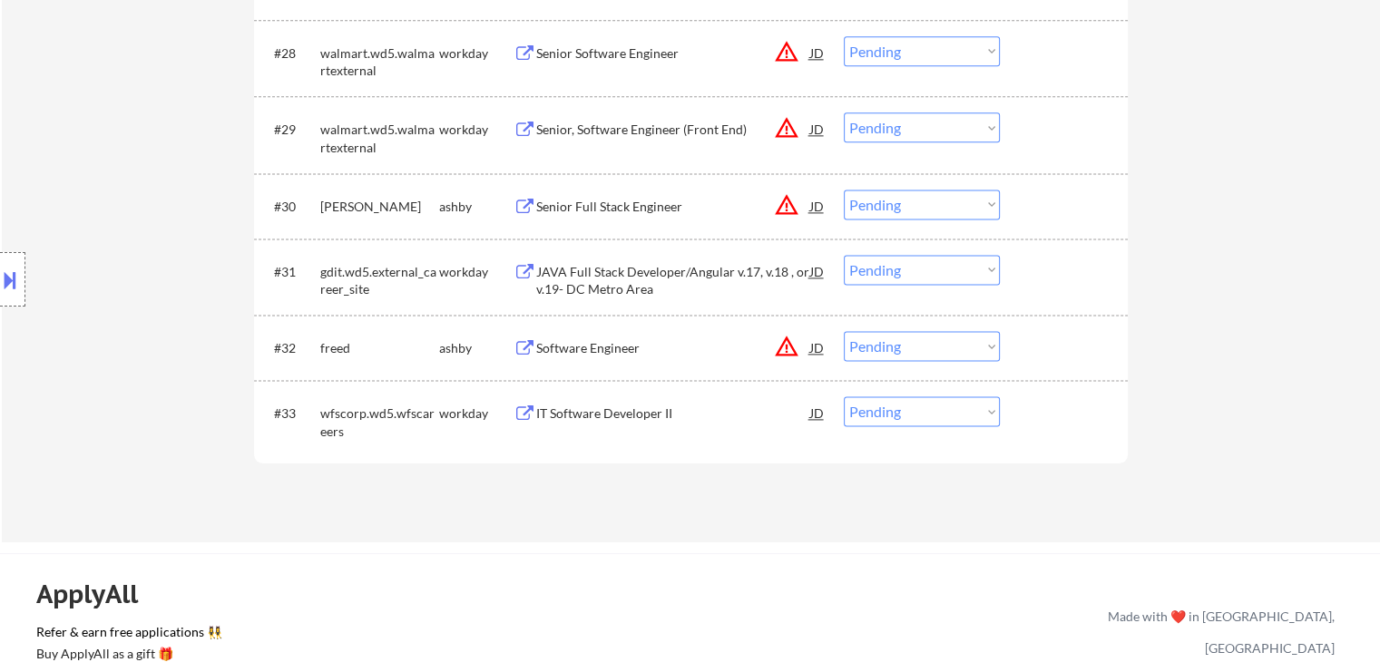
scroll to position [2568, 0]
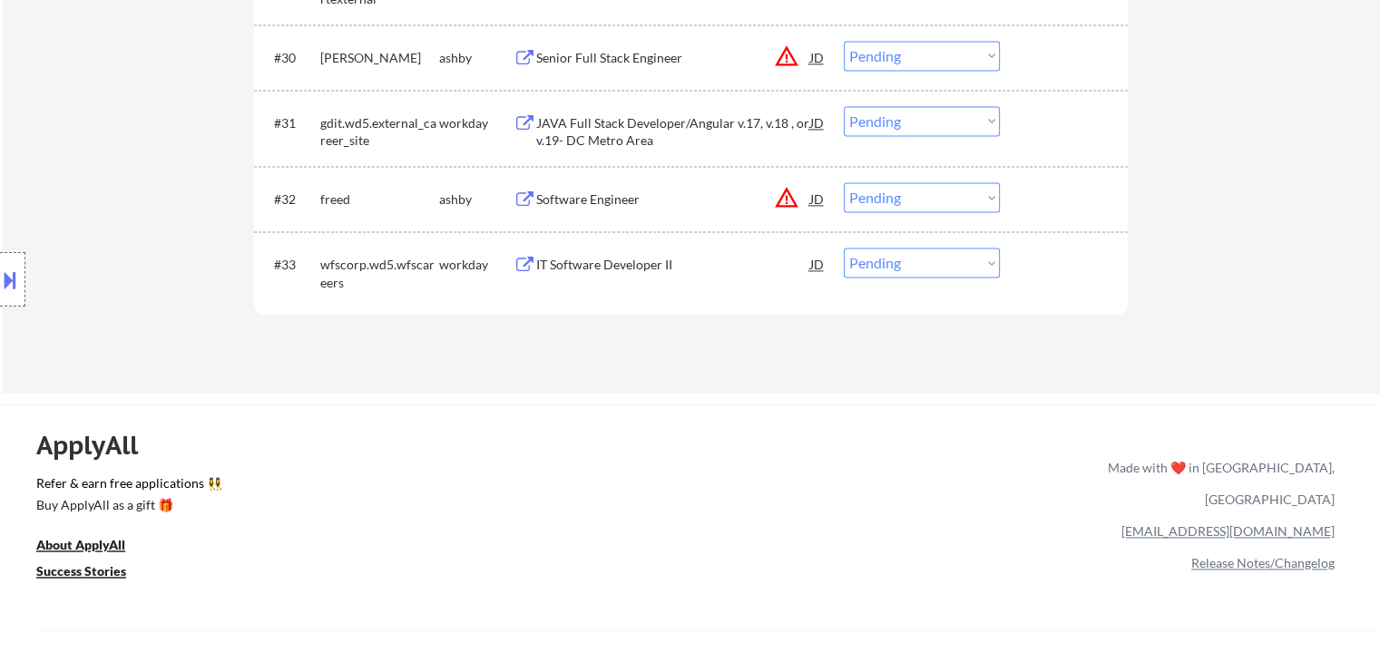
click at [596, 255] on div "IT Software Developer II" at bounding box center [673, 264] width 274 height 33
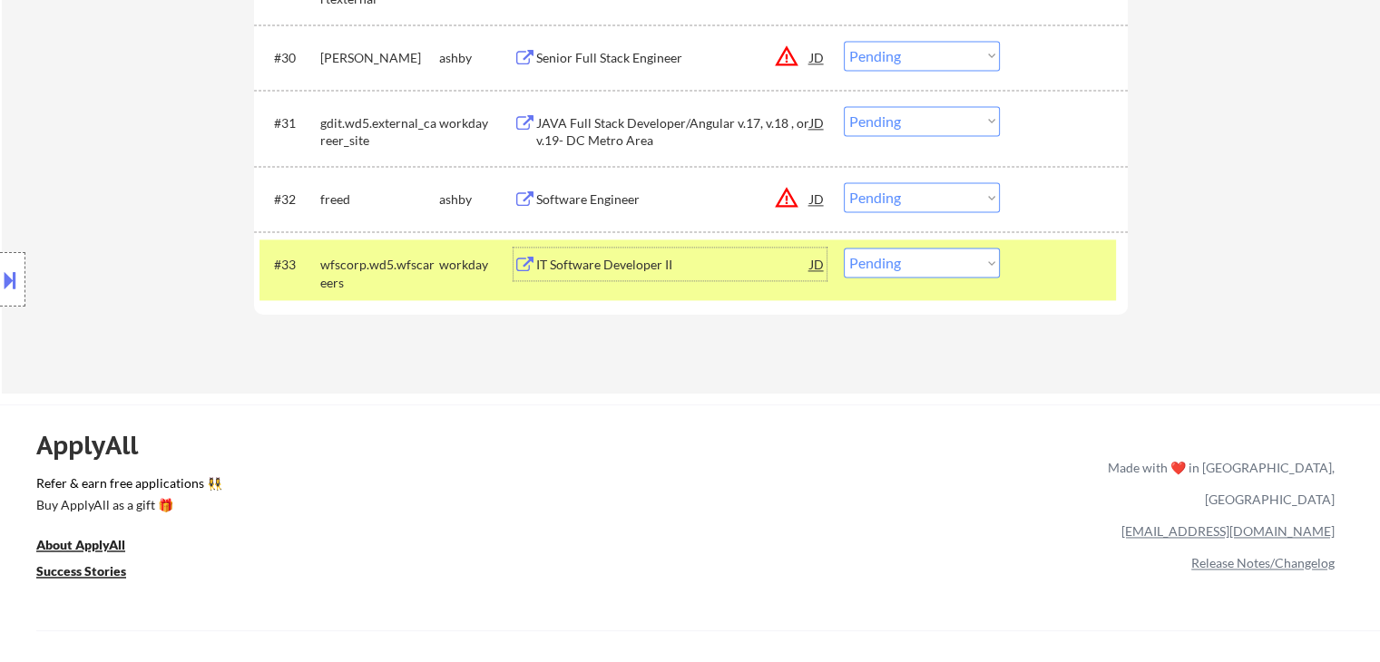
click at [925, 262] on select "Choose an option... Pending Applied Excluded (Questions) Excluded (Expired) Exc…" at bounding box center [922, 263] width 156 height 30
select select ""excluded__bad_match_""
click at [844, 248] on select "Choose an option... Pending Applied Excluded (Questions) Excluded (Expired) Exc…" at bounding box center [922, 263] width 156 height 30
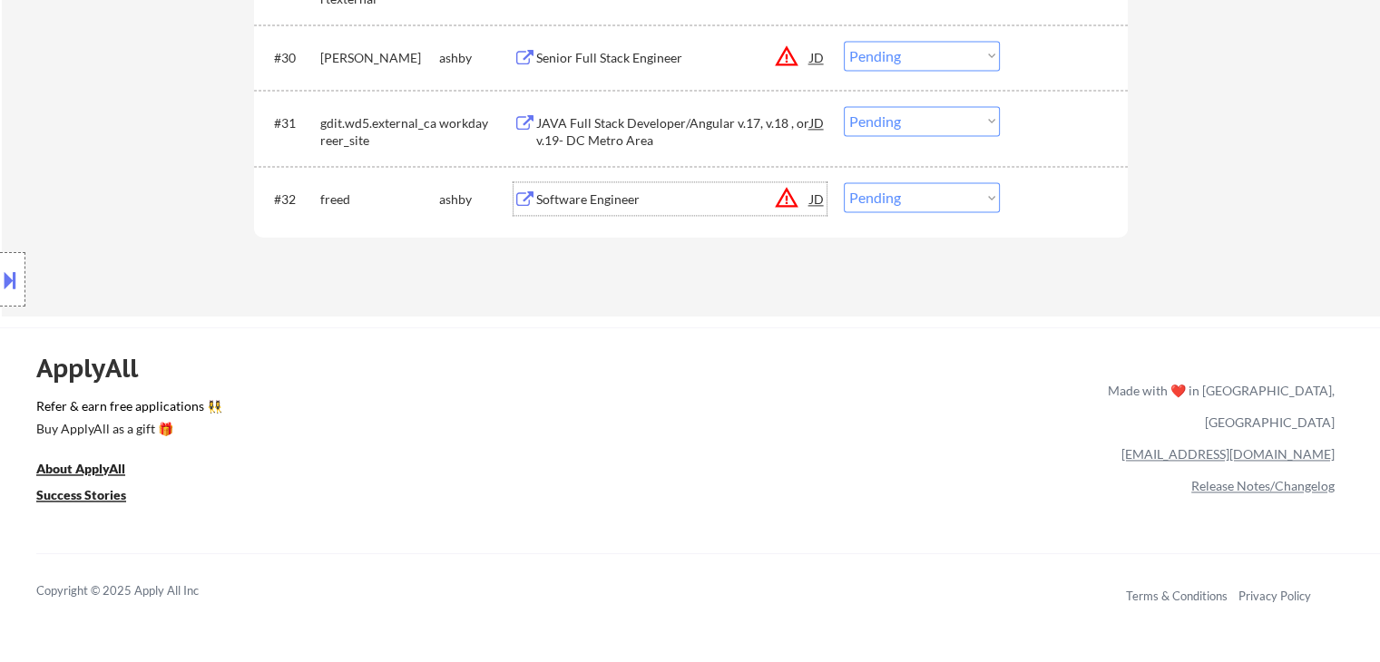
click at [552, 201] on div "Software Engineer" at bounding box center [673, 200] width 274 height 18
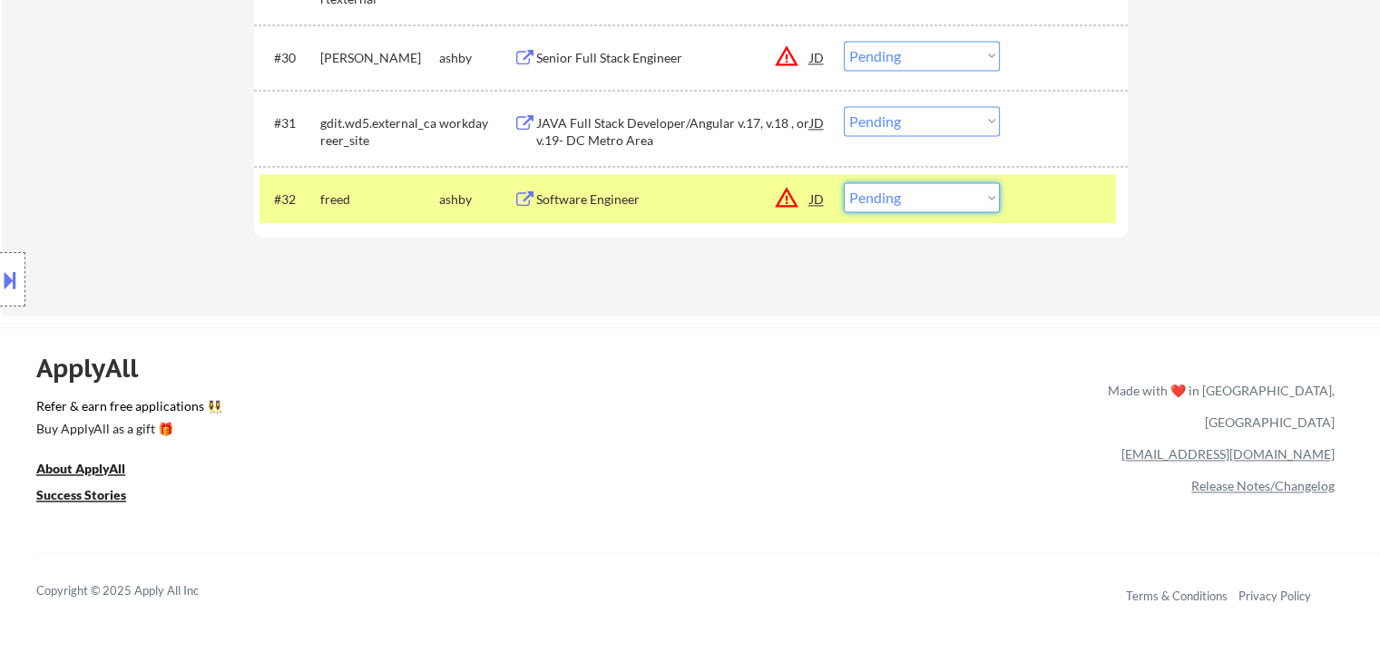
drag, startPoint x: 918, startPoint y: 190, endPoint x: 934, endPoint y: 211, distance: 26.7
click at [922, 194] on select "Choose an option... Pending Applied Excluded (Questions) Excluded (Expired) Exc…" at bounding box center [922, 197] width 156 height 30
select select ""excluded__location_""
click at [844, 182] on select "Choose an option... Pending Applied Excluded (Questions) Excluded (Expired) Exc…" at bounding box center [922, 197] width 156 height 30
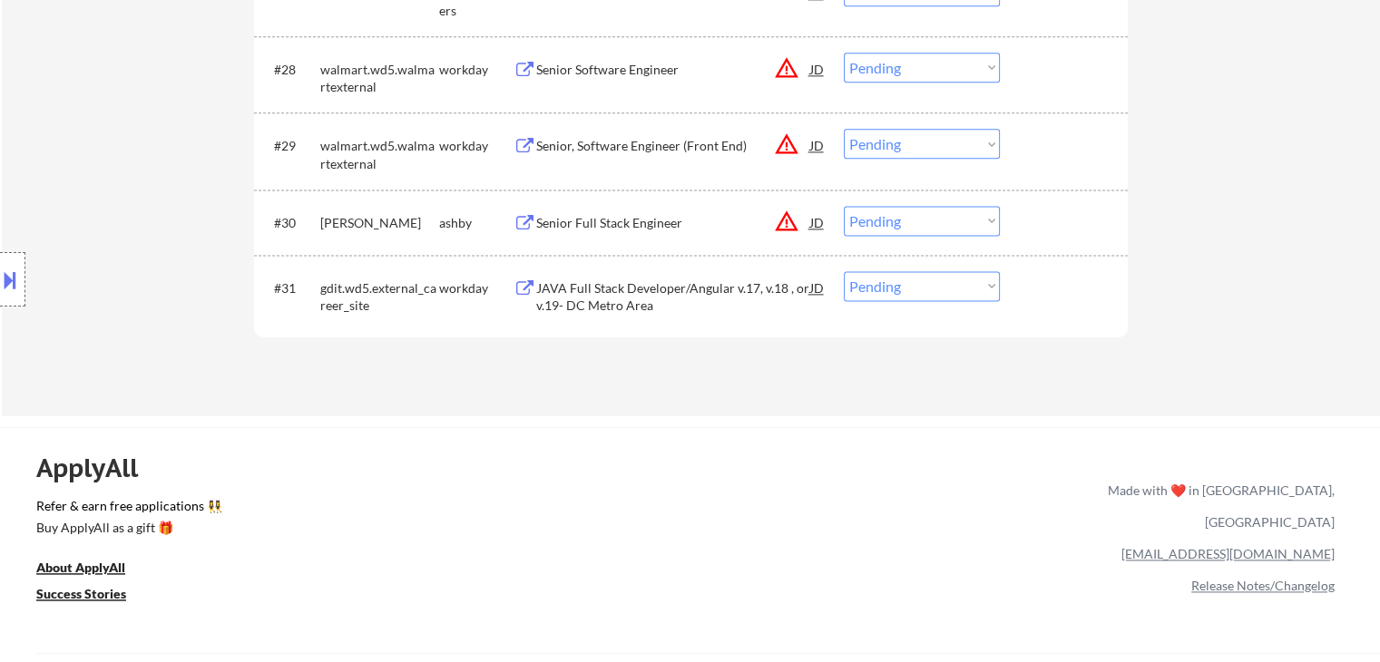
scroll to position [2295, 0]
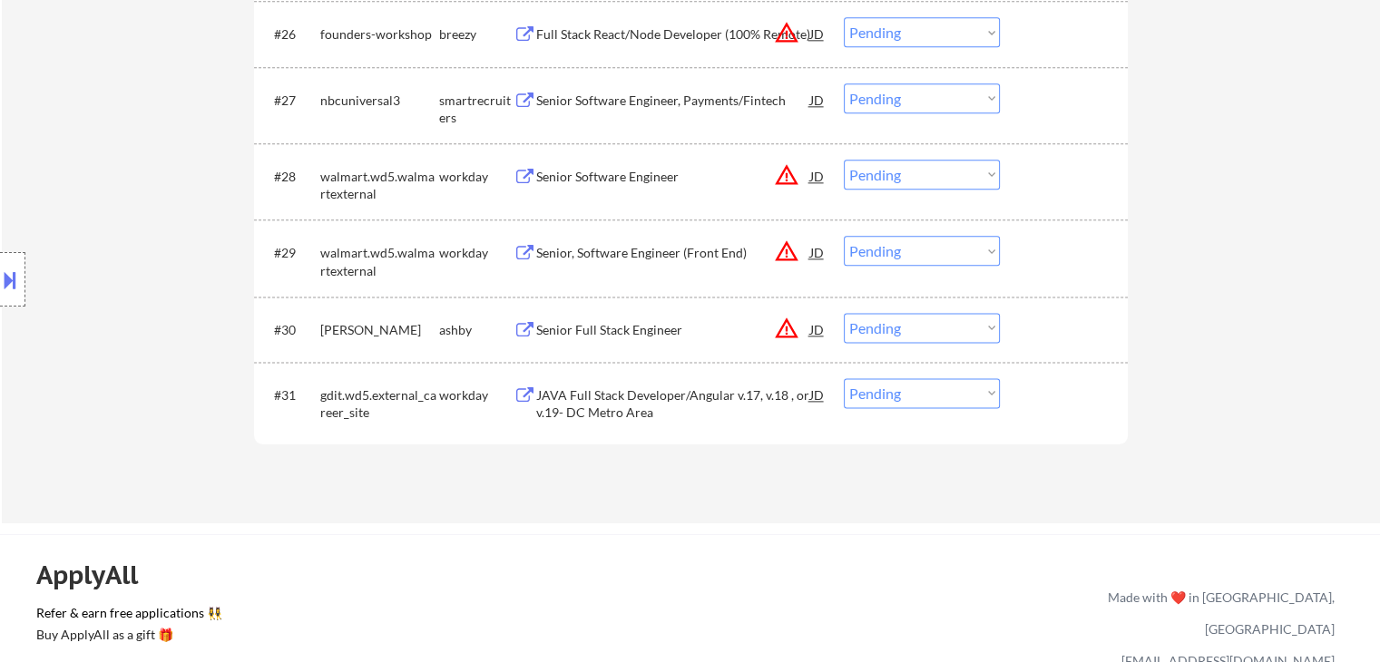
click at [670, 404] on div "JAVA Full Stack Developer/Angular v.17, v.18 , or v.19- DC Metro Area" at bounding box center [673, 403] width 274 height 35
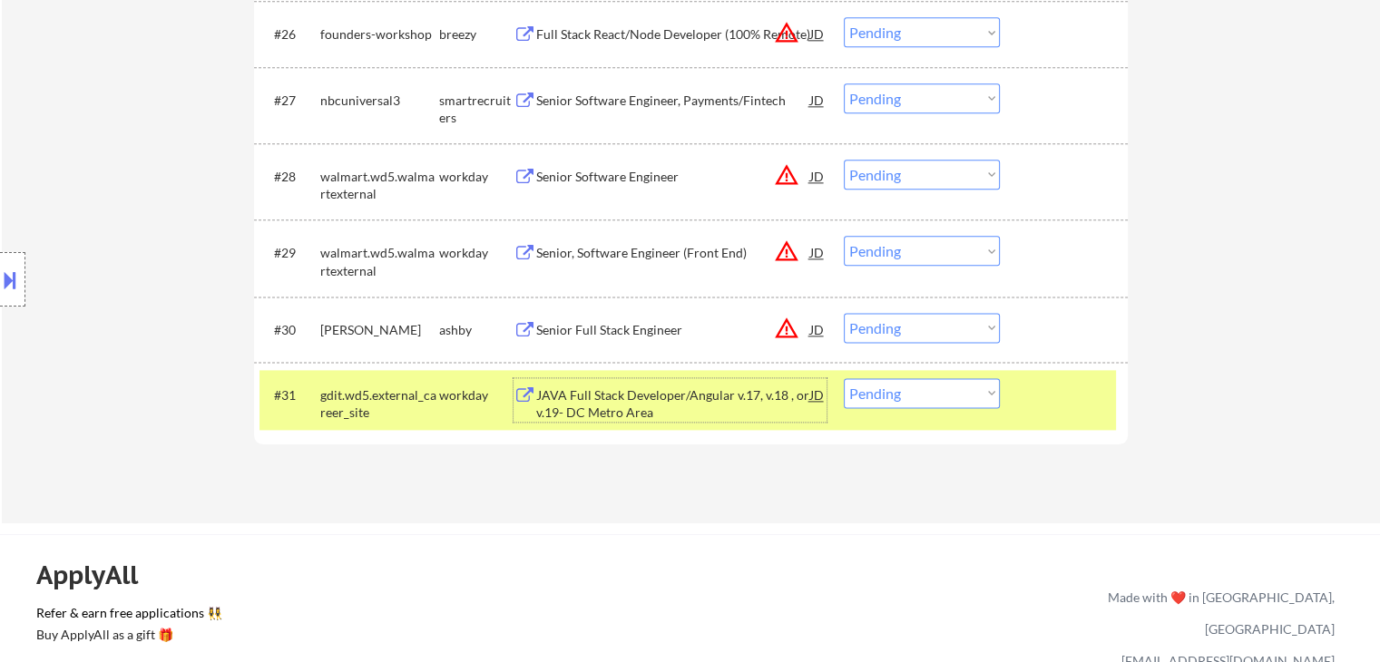
click at [12, 281] on button at bounding box center [10, 280] width 20 height 30
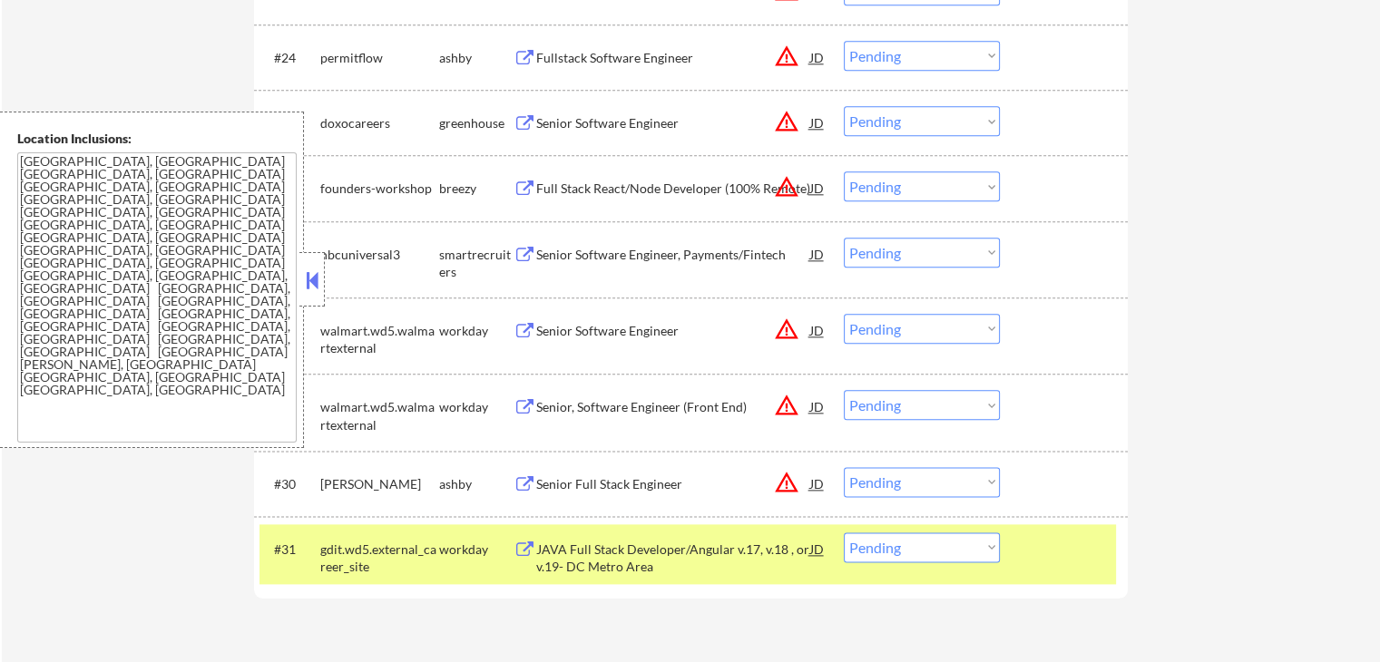
scroll to position [2386, 0]
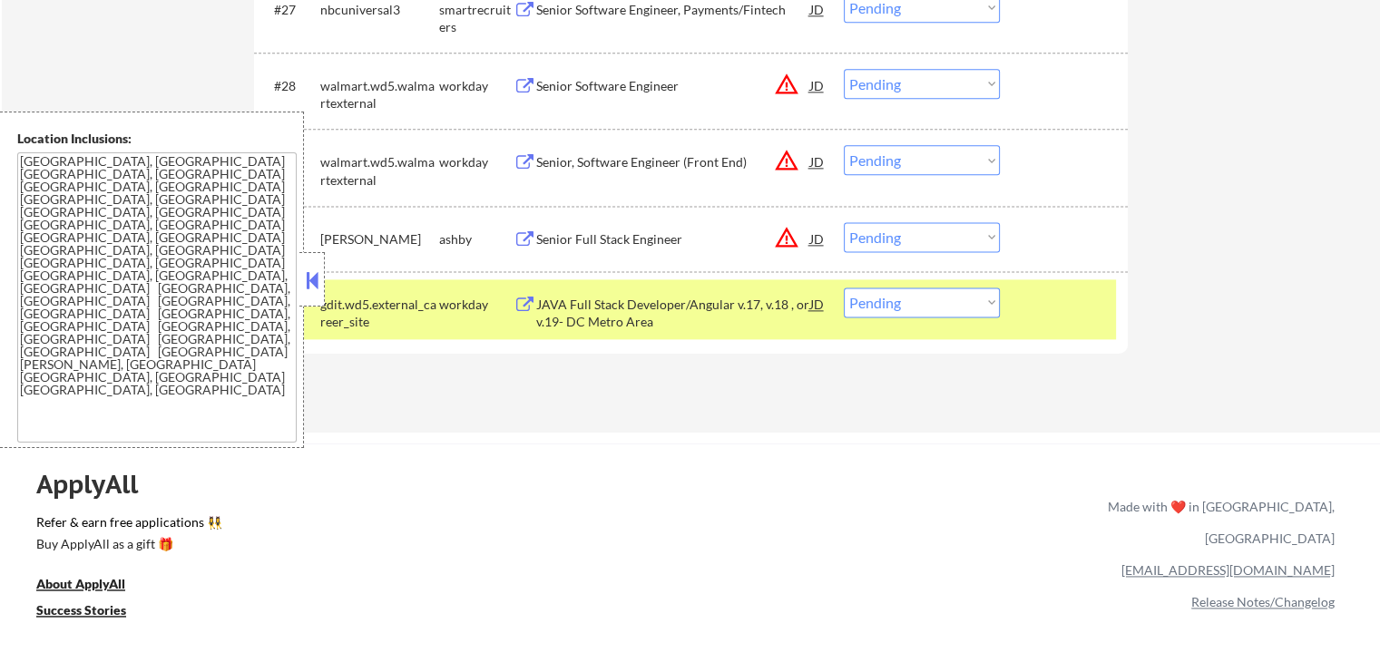
drag, startPoint x: 316, startPoint y: 274, endPoint x: 369, endPoint y: 321, distance: 71.4
click at [316, 277] on button at bounding box center [312, 280] width 20 height 27
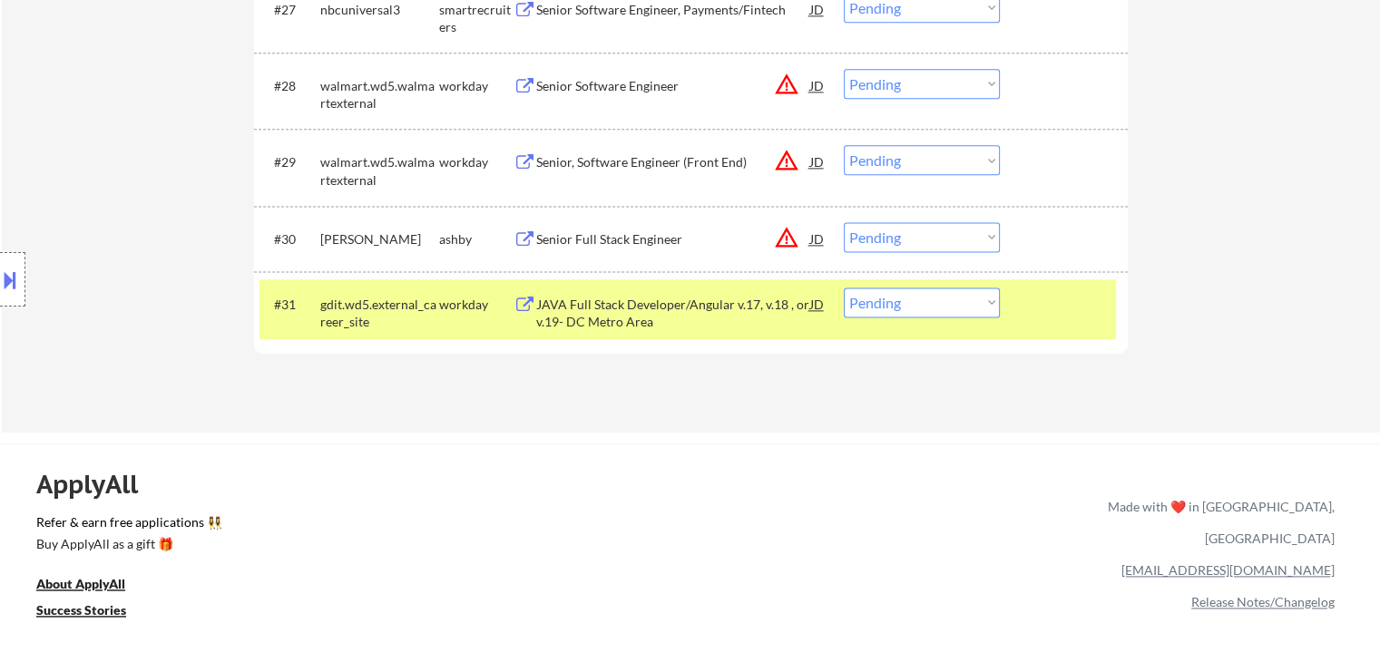
drag, startPoint x: 972, startPoint y: 305, endPoint x: 967, endPoint y: 316, distance: 11.8
click at [972, 305] on select "Choose an option... Pending Applied Excluded (Questions) Excluded (Expired) Exc…" at bounding box center [922, 303] width 156 height 30
select select ""applied""
click at [844, 288] on select "Choose an option... Pending Applied Excluded (Questions) Excluded (Expired) Exc…" at bounding box center [922, 303] width 156 height 30
click at [537, 240] on div "Senior Full Stack Engineer" at bounding box center [673, 239] width 274 height 18
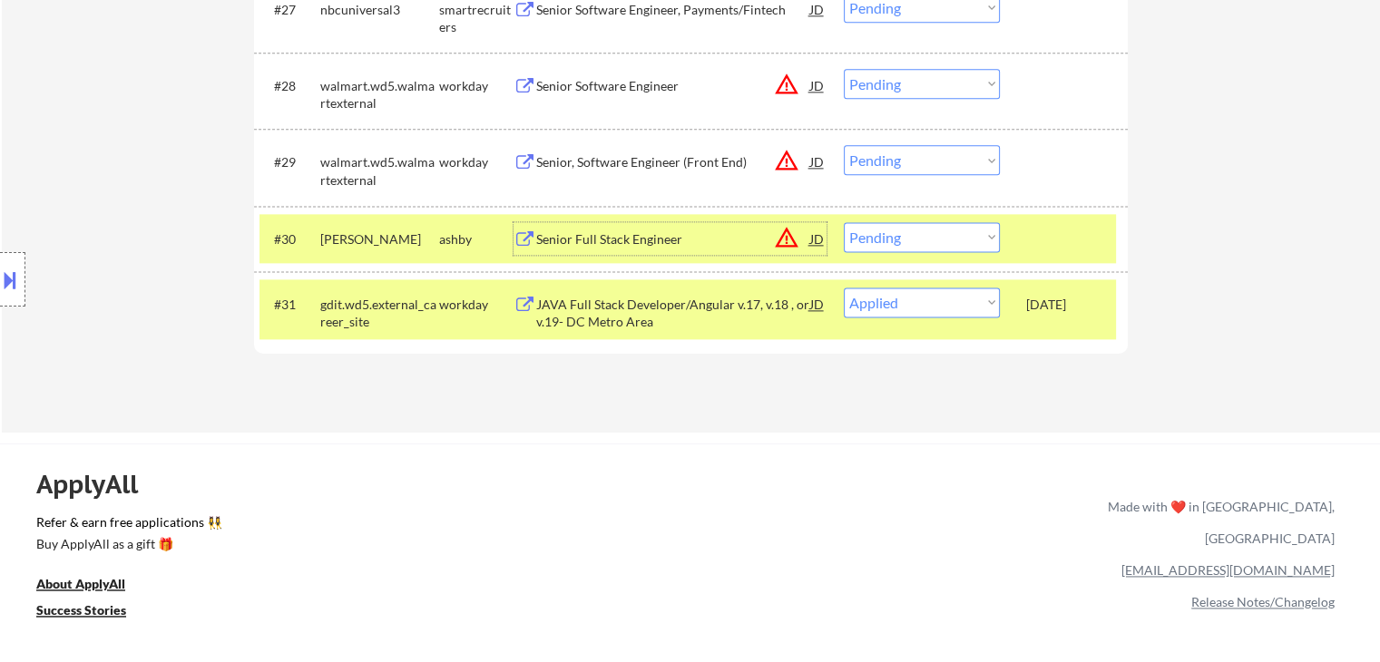
click at [867, 240] on select "Choose an option... Pending Applied Excluded (Questions) Excluded (Expired) Exc…" at bounding box center [922, 237] width 156 height 30
select select ""excluded__location_""
click at [844, 222] on select "Choose an option... Pending Applied Excluded (Questions) Excluded (Expired) Exc…" at bounding box center [922, 237] width 156 height 30
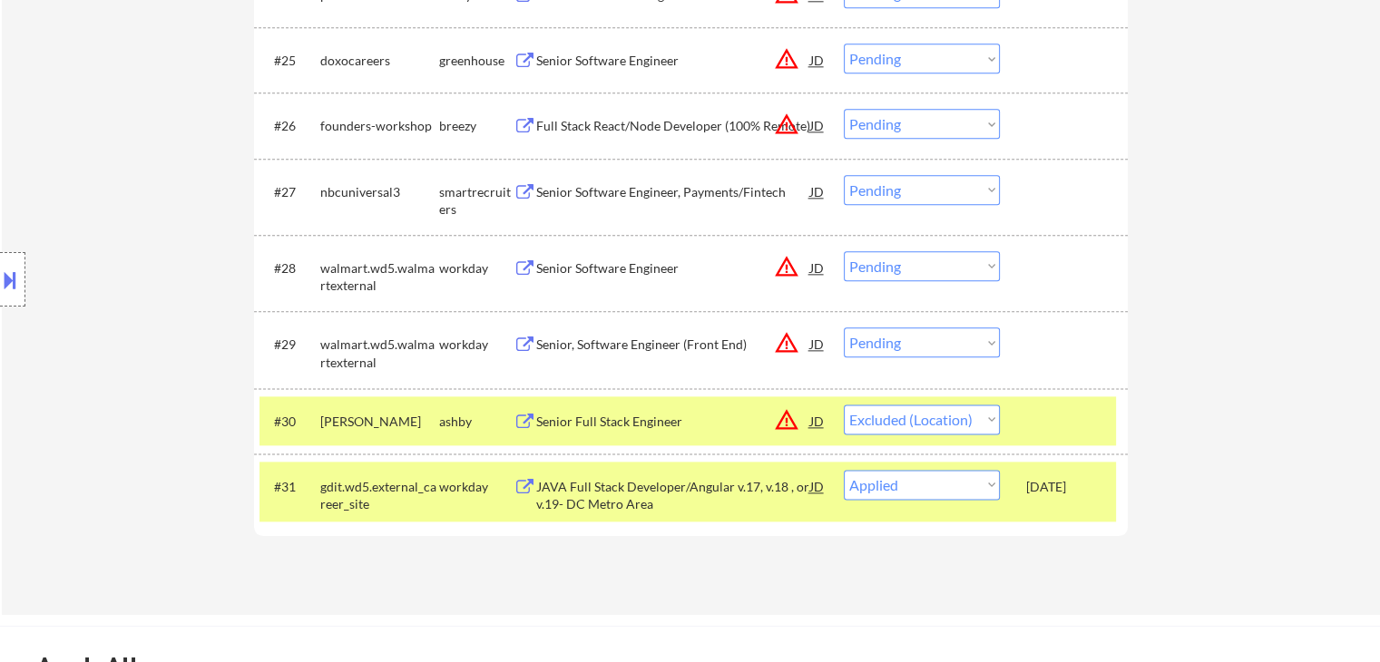
scroll to position [2205, 0]
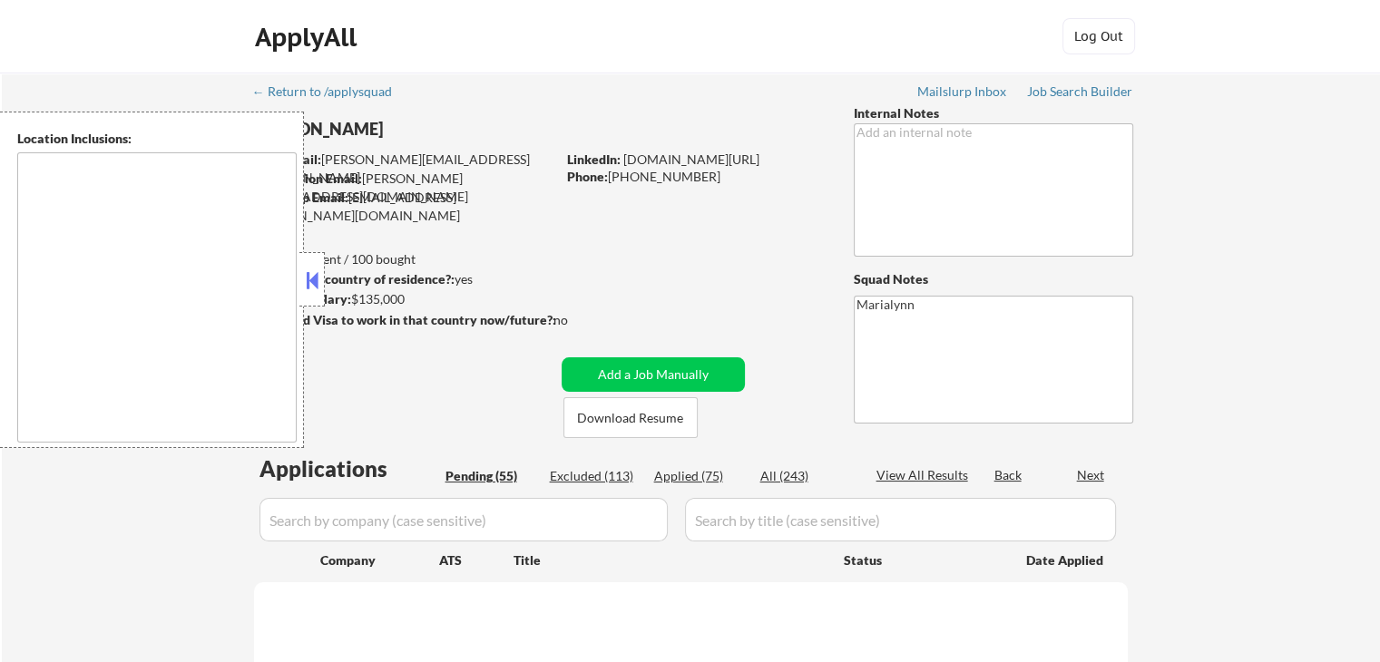
select select ""pending""
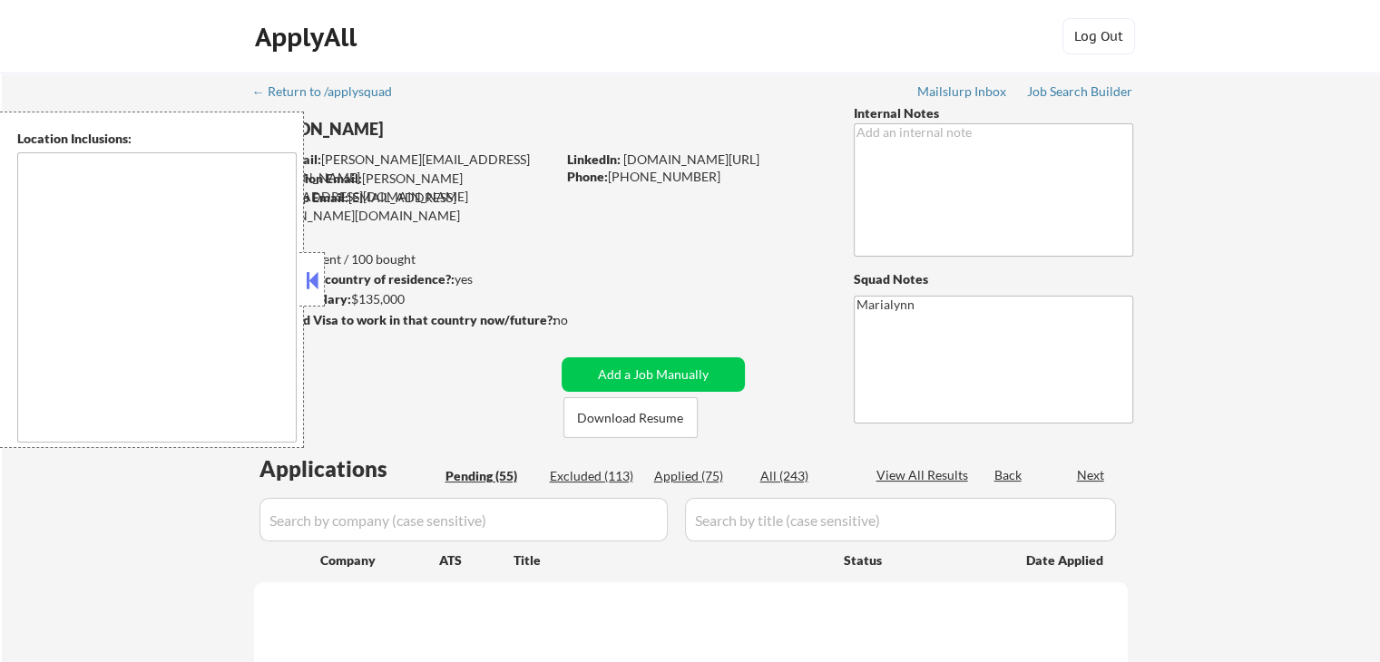
select select ""pending""
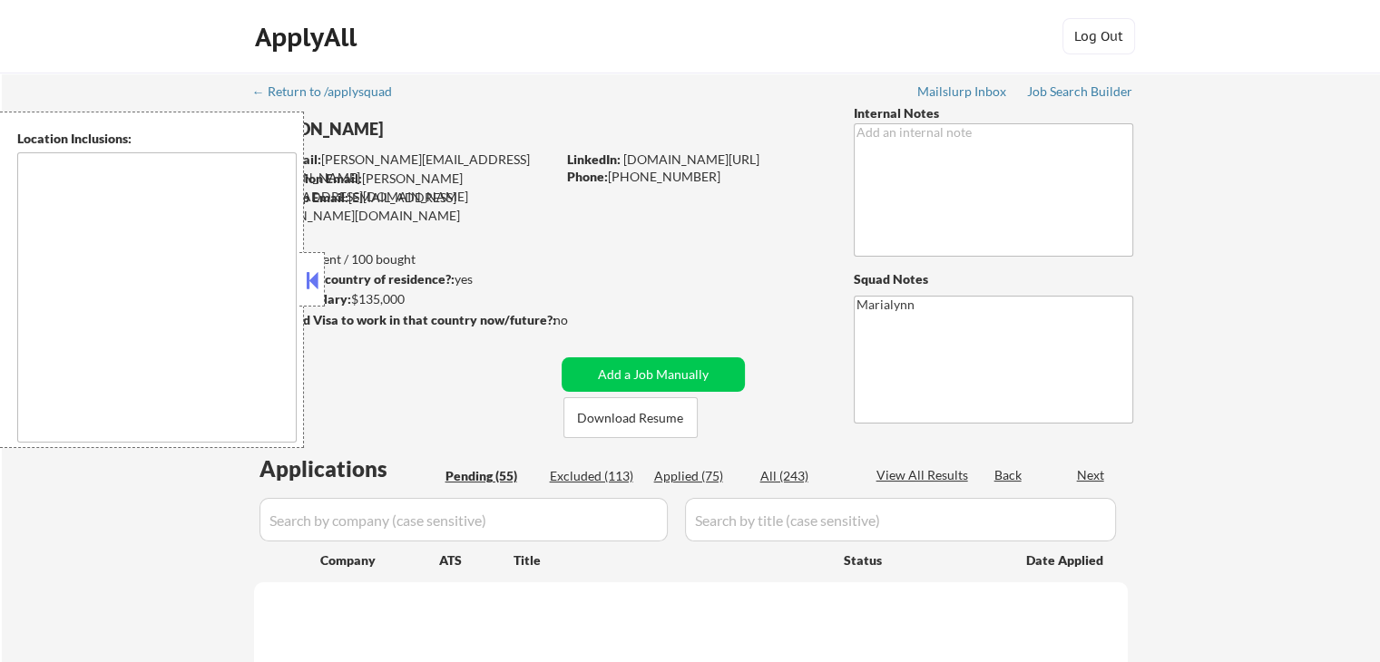
select select ""pending""
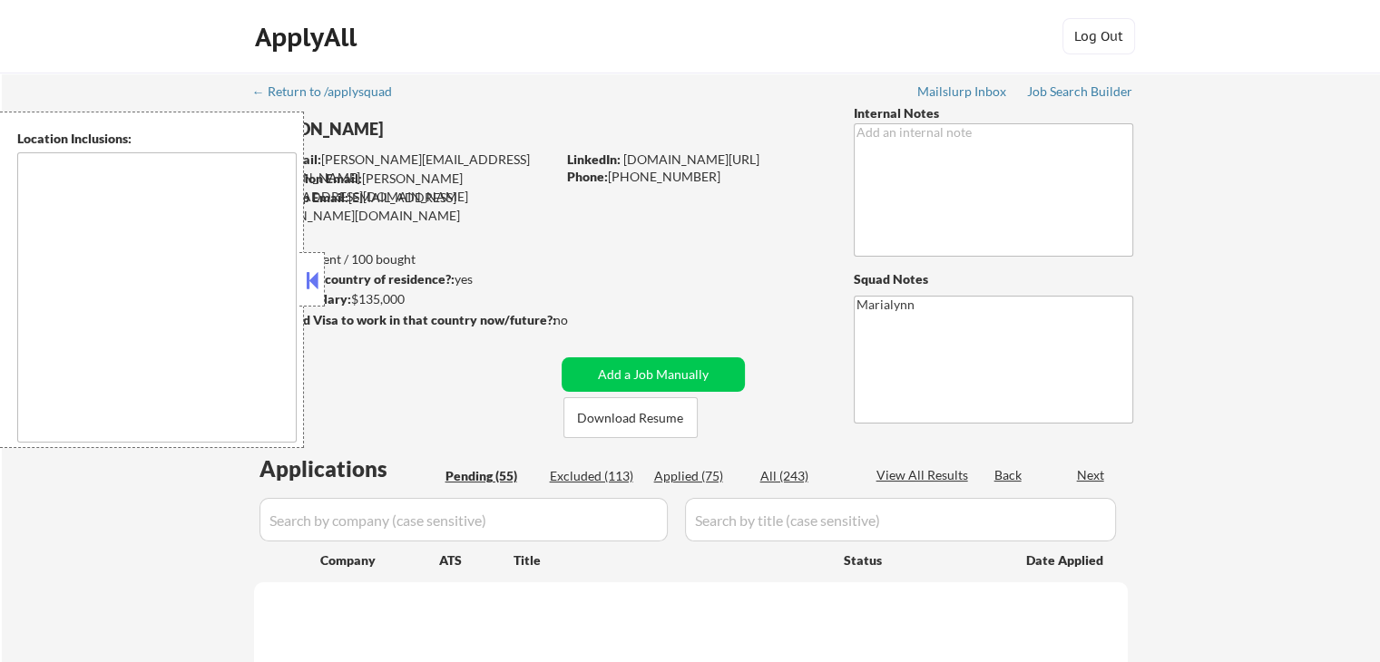
select select ""pending""
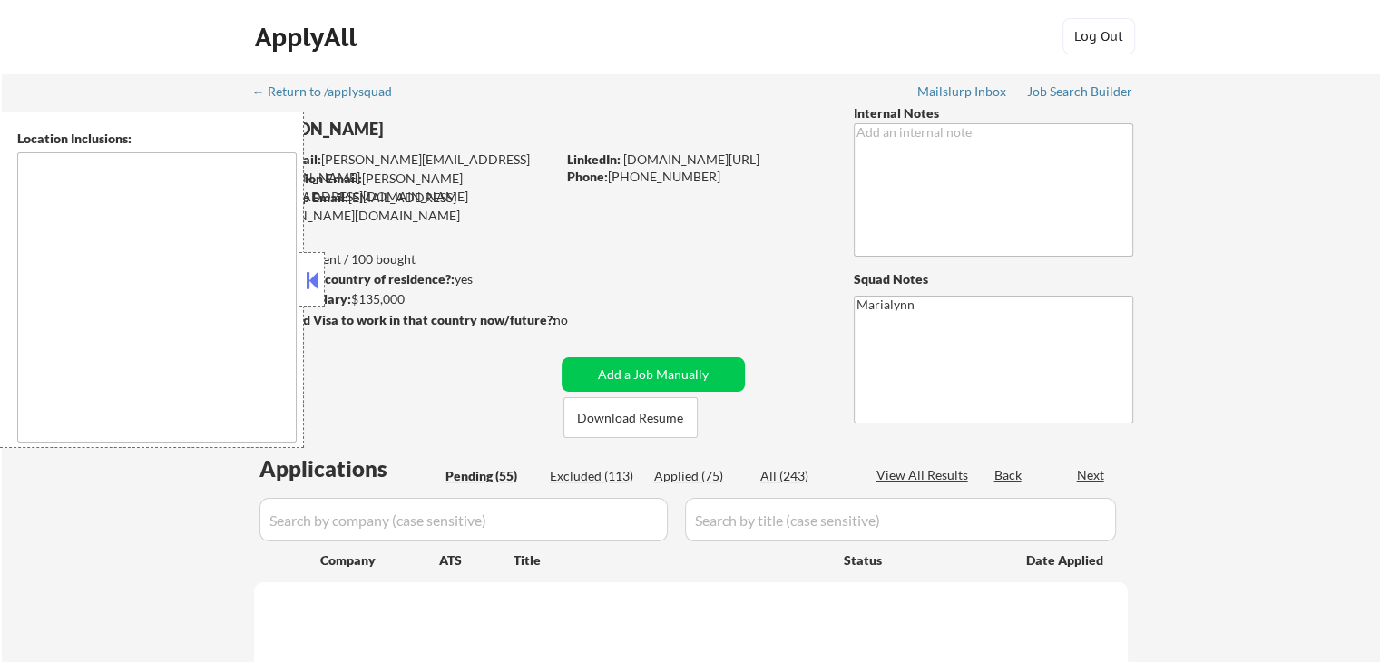
select select ""pending""
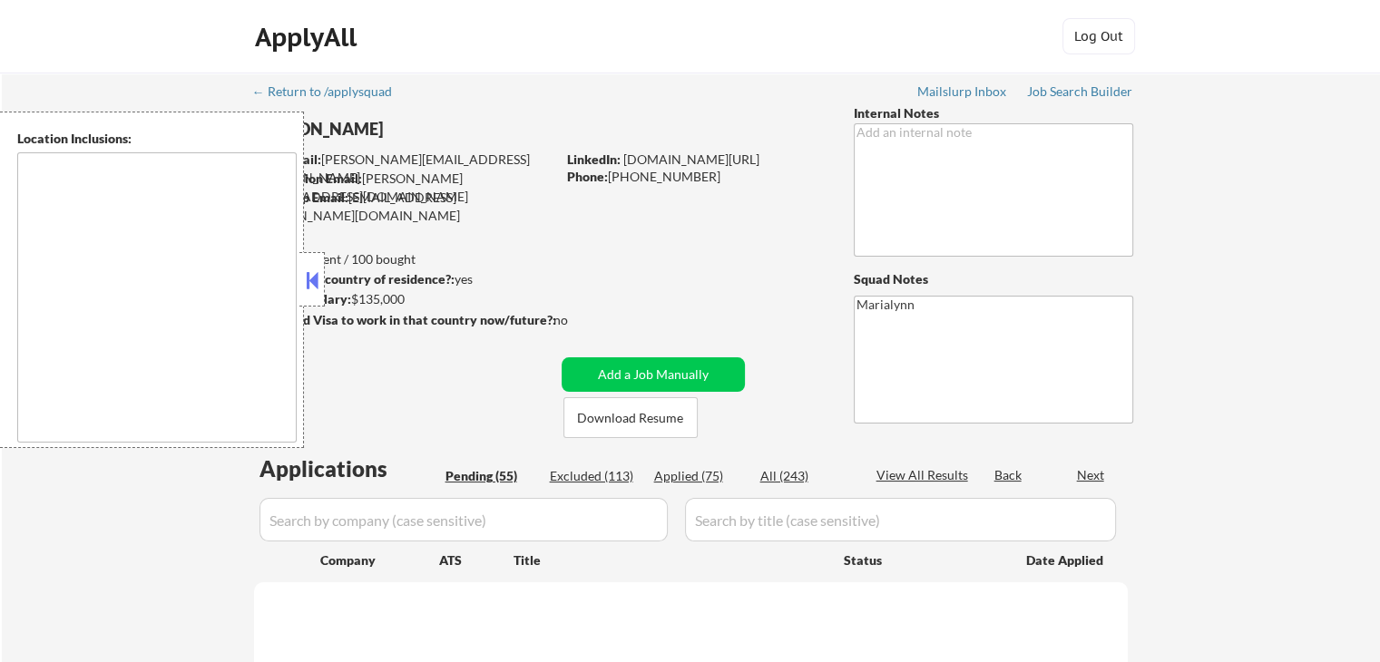
select select ""pending""
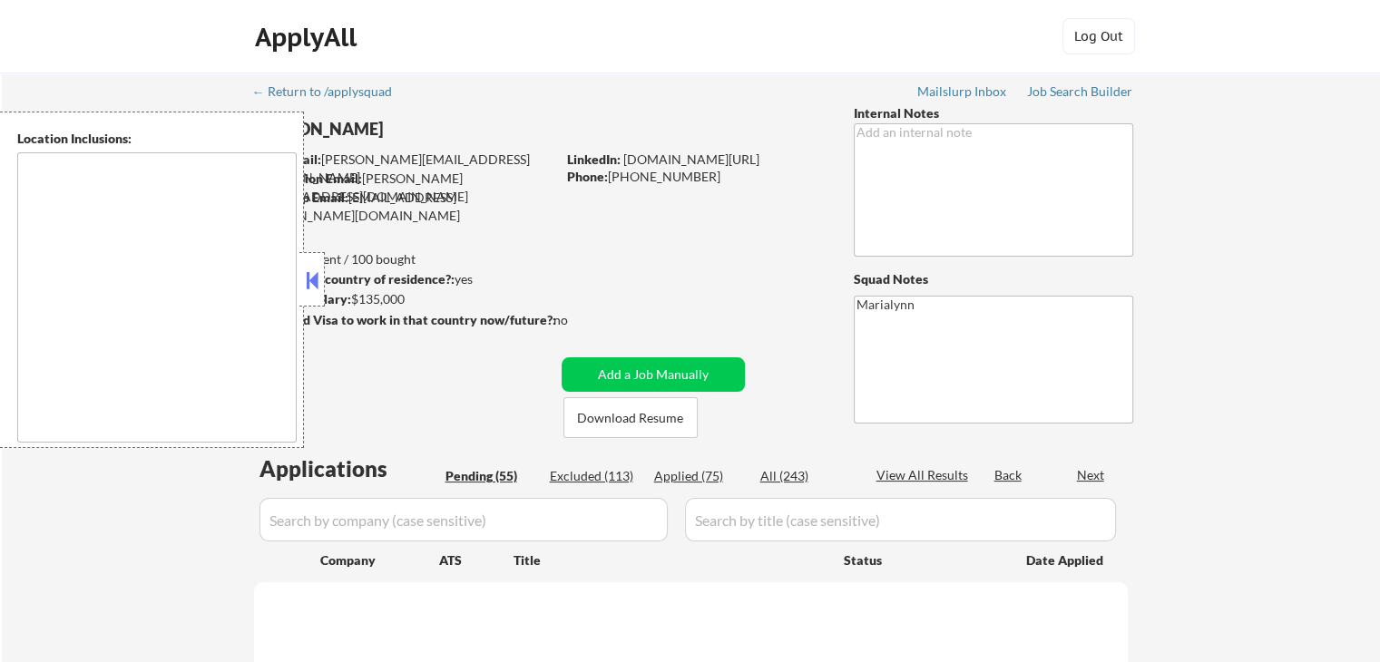
select select ""pending""
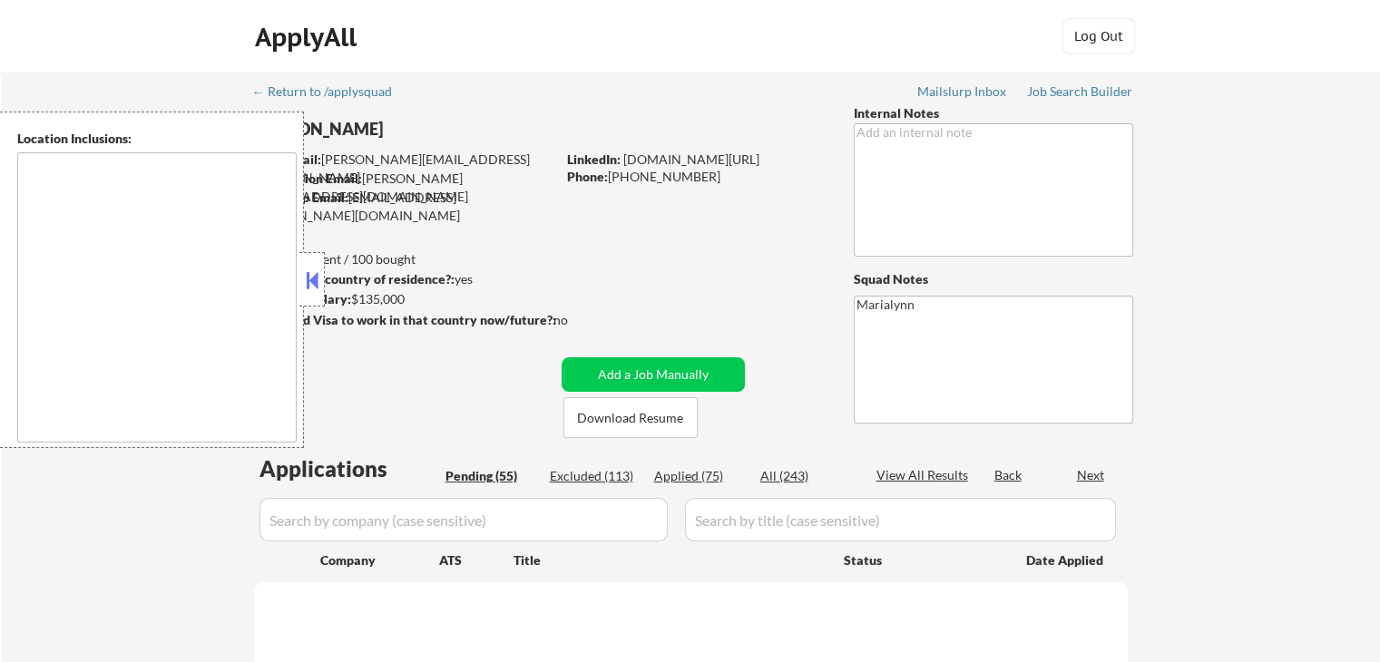
select select ""pending""
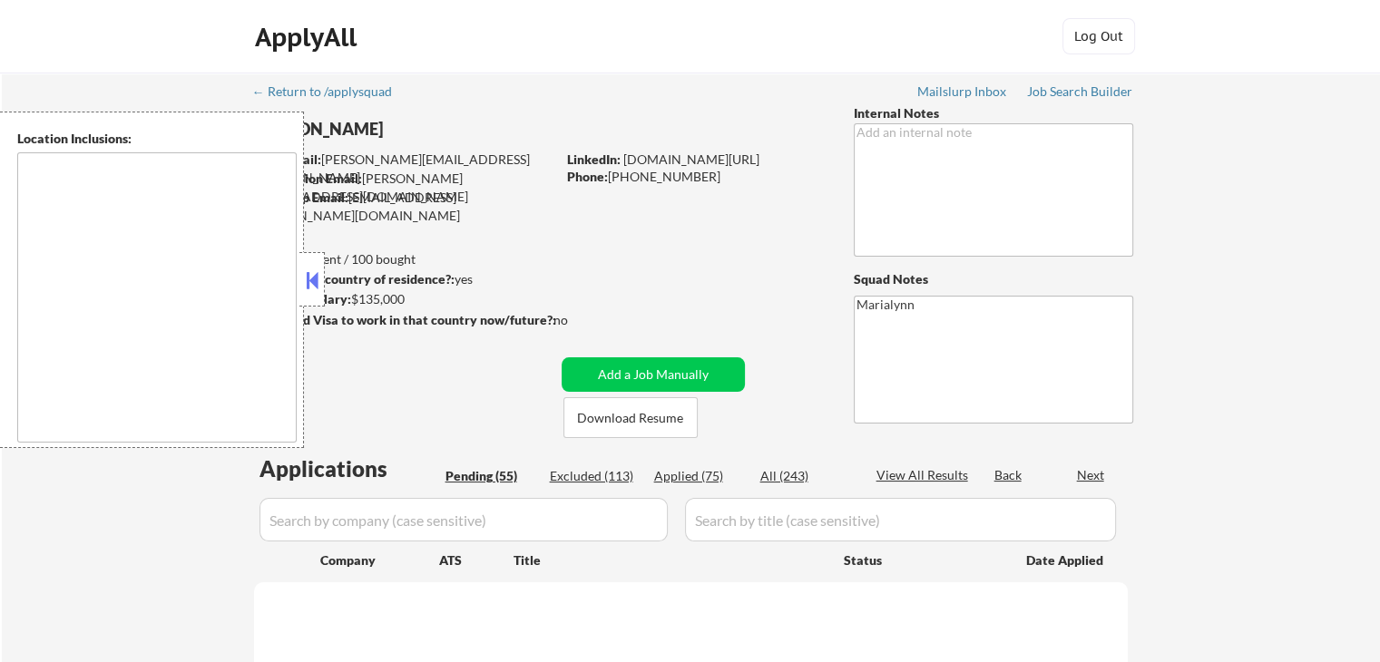
select select ""pending""
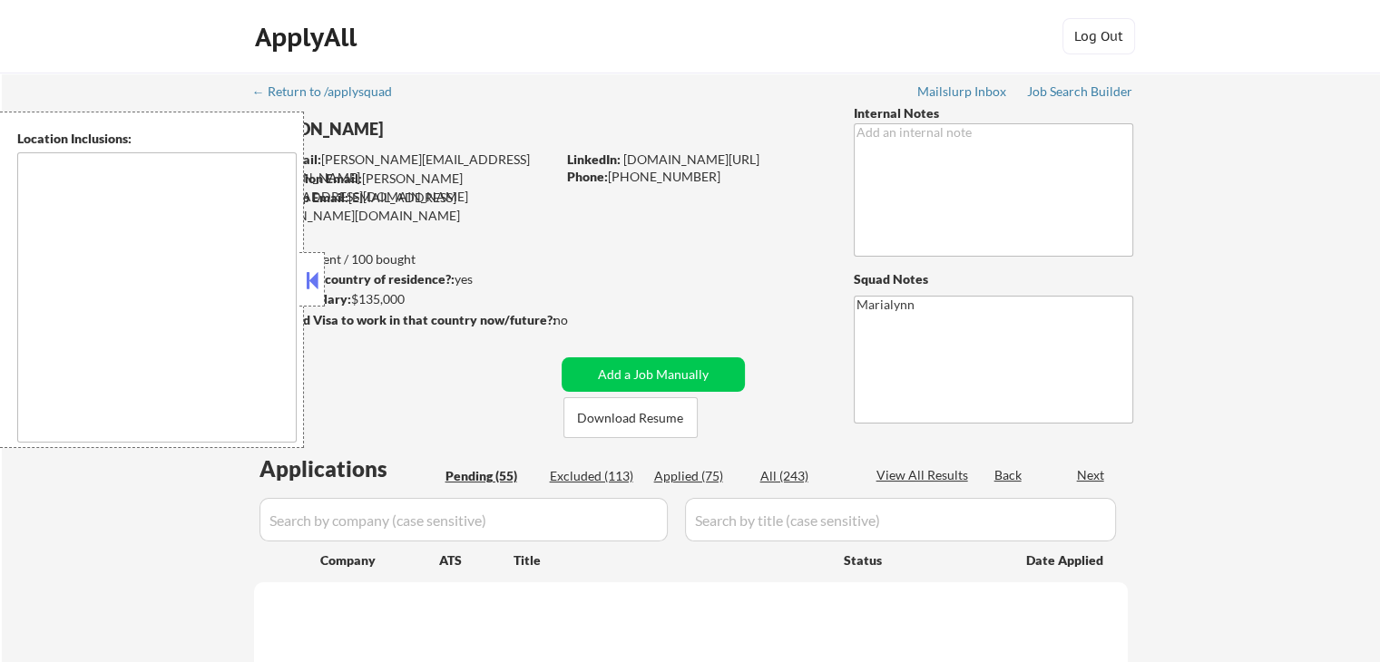
select select ""pending""
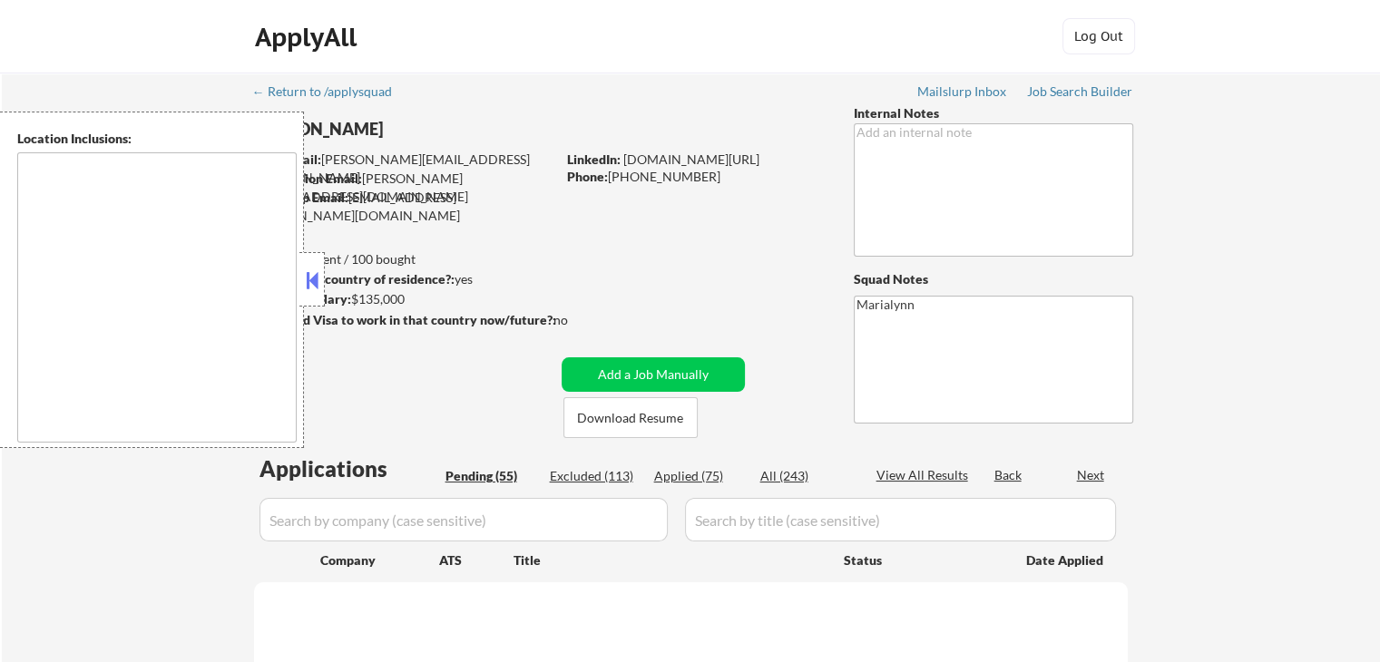
select select ""pending""
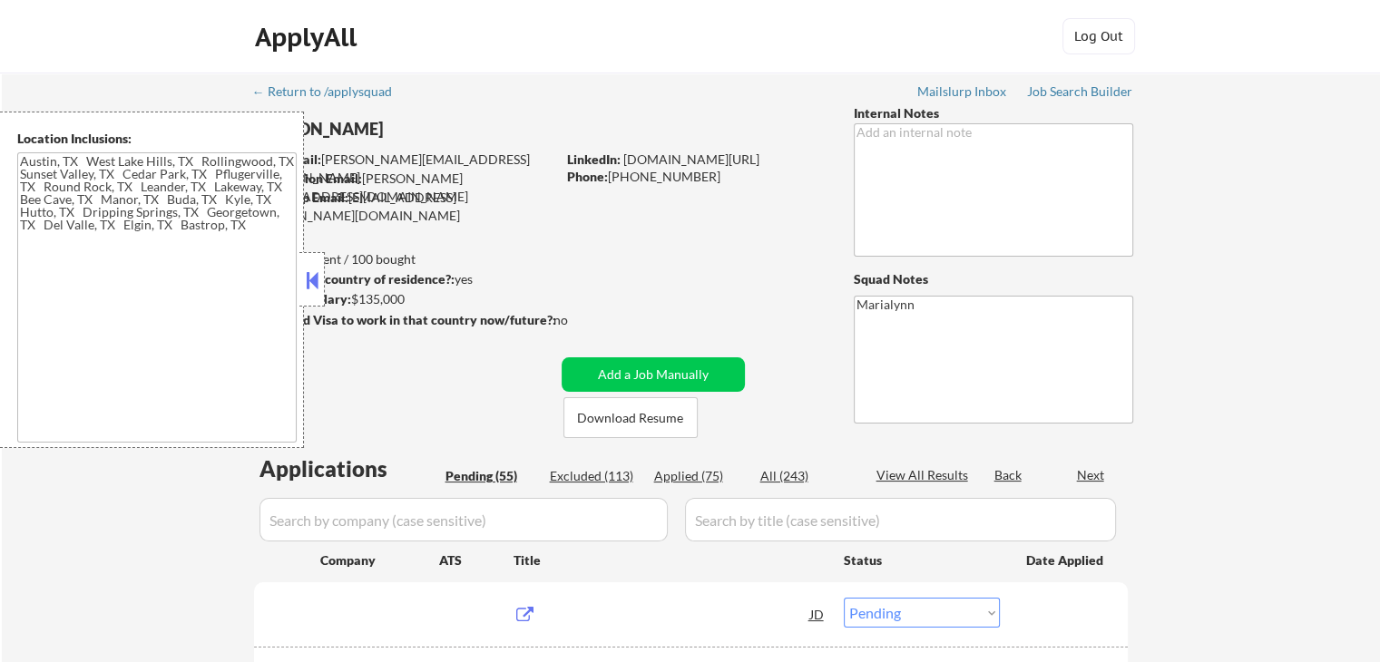
type textarea "[GEOGRAPHIC_DATA], [GEOGRAPHIC_DATA] [GEOGRAPHIC_DATA], [GEOGRAPHIC_DATA] [GEOG…"
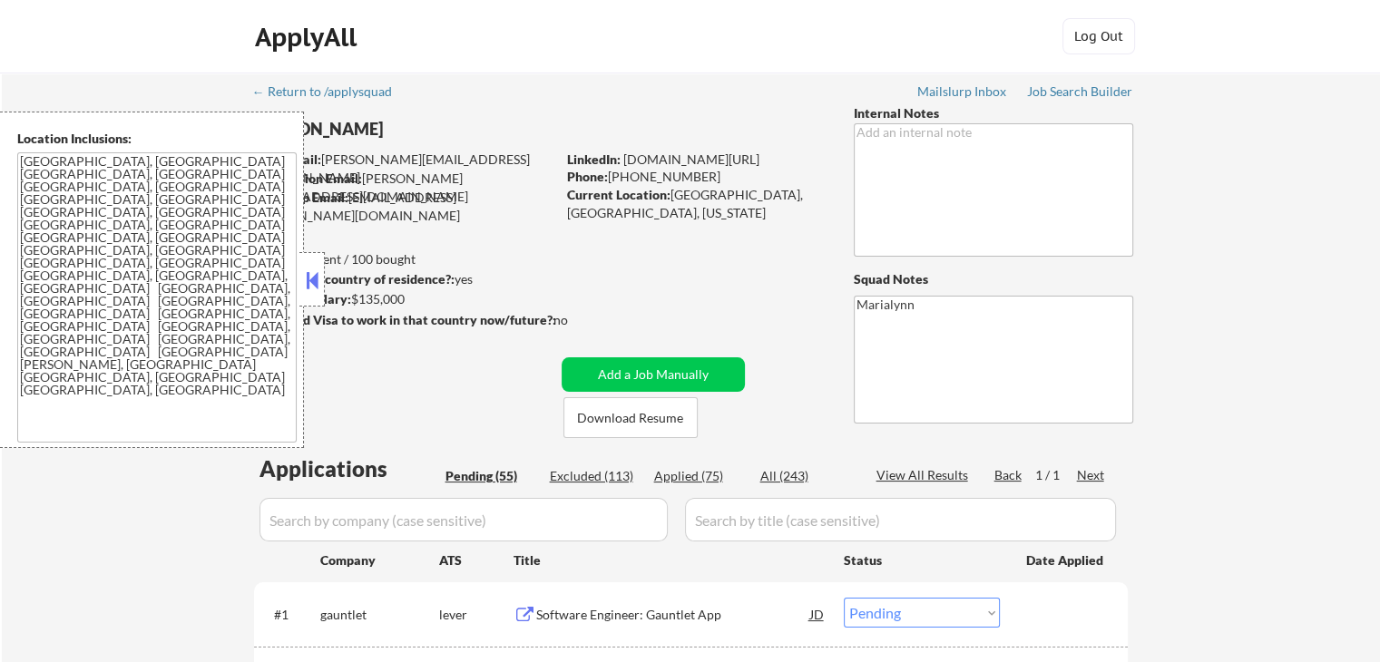
click at [318, 273] on button at bounding box center [312, 280] width 20 height 27
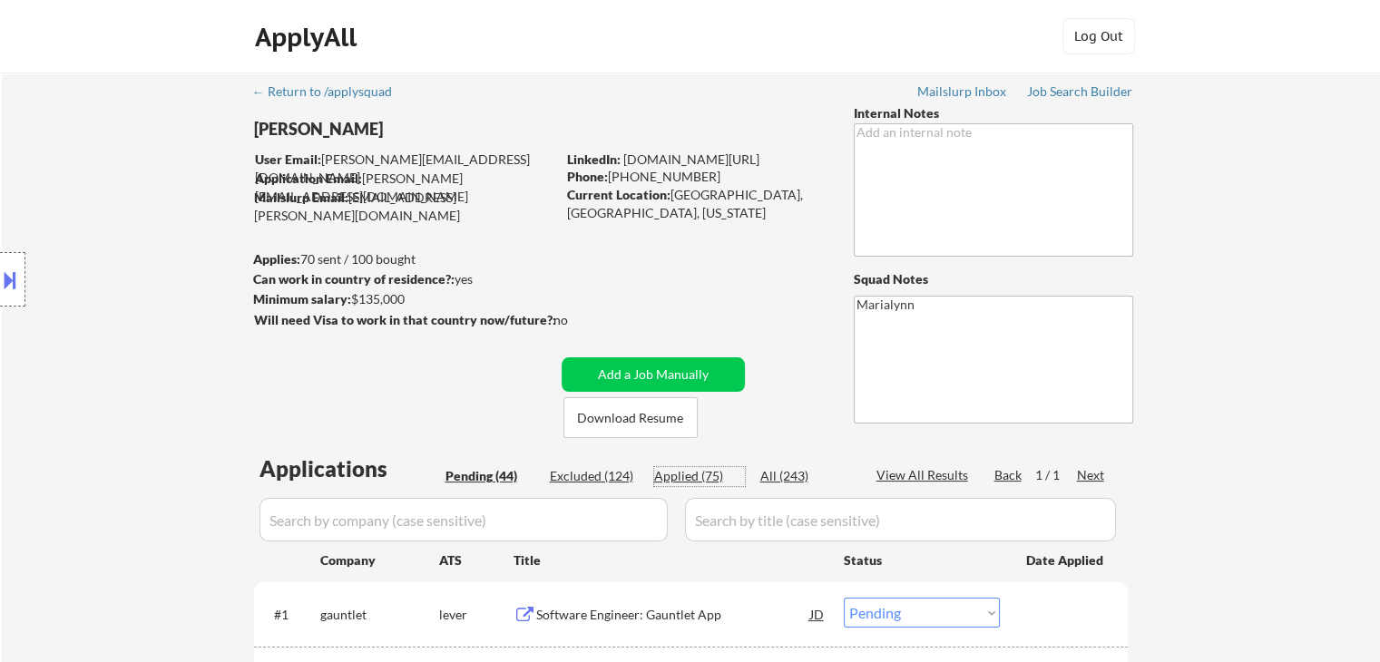
click at [692, 473] on div "Applied (75)" at bounding box center [699, 476] width 91 height 18
select select ""applied""
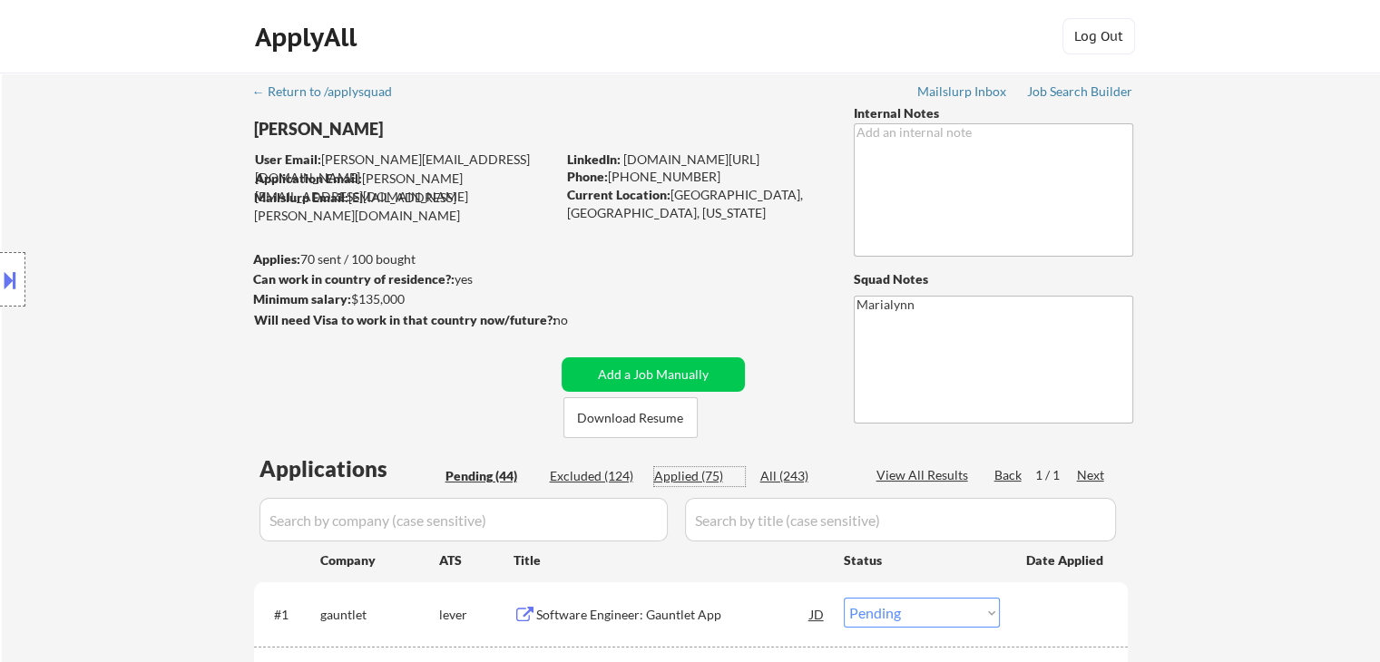
select select ""applied""
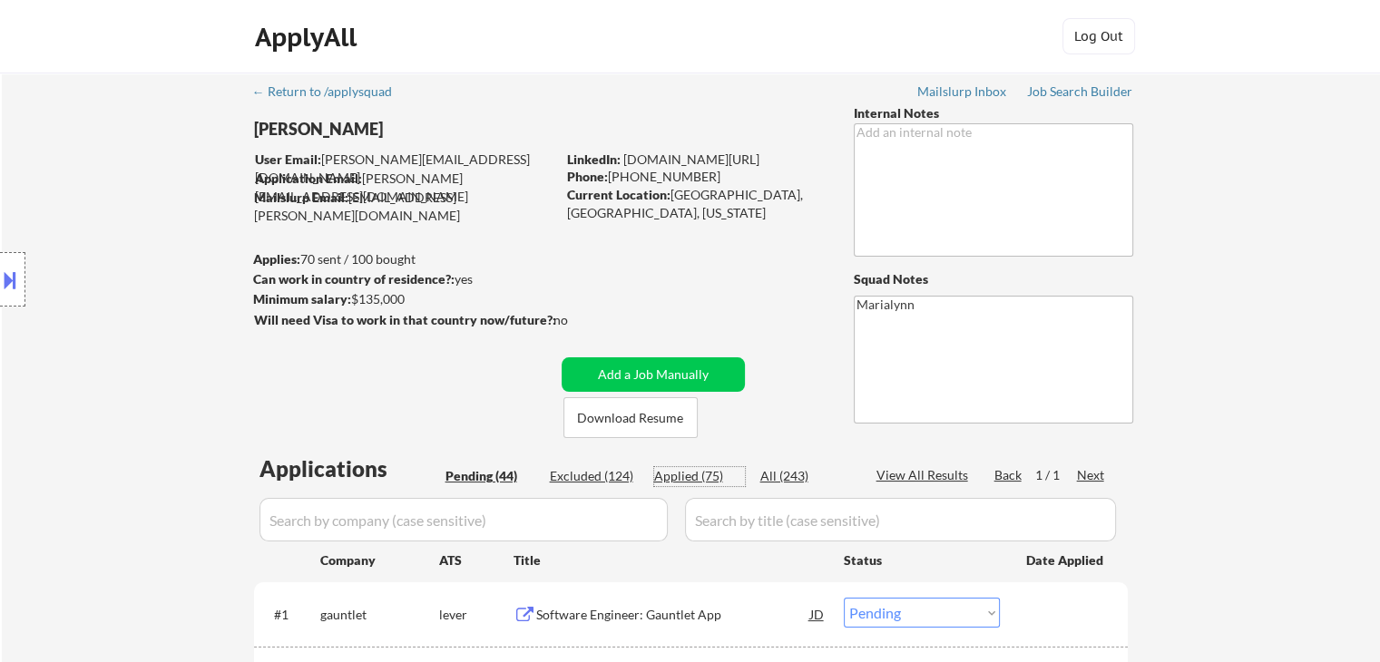
select select ""applied""
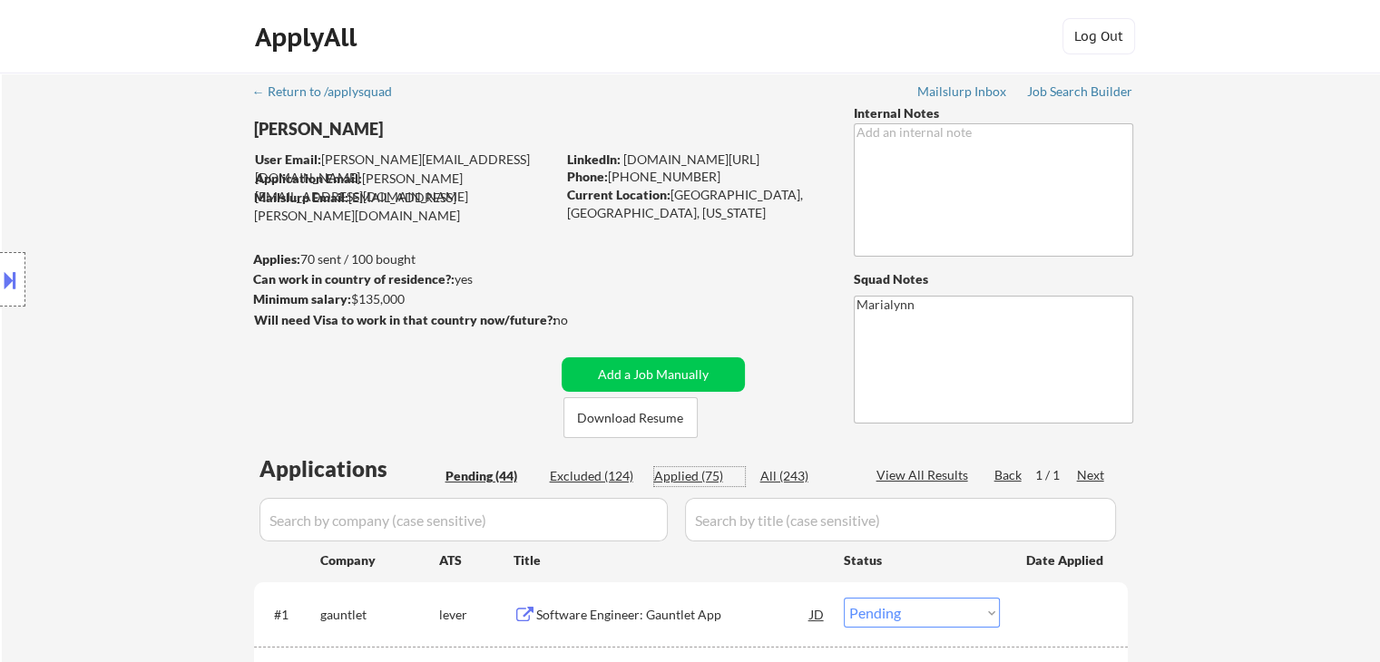
select select ""applied""
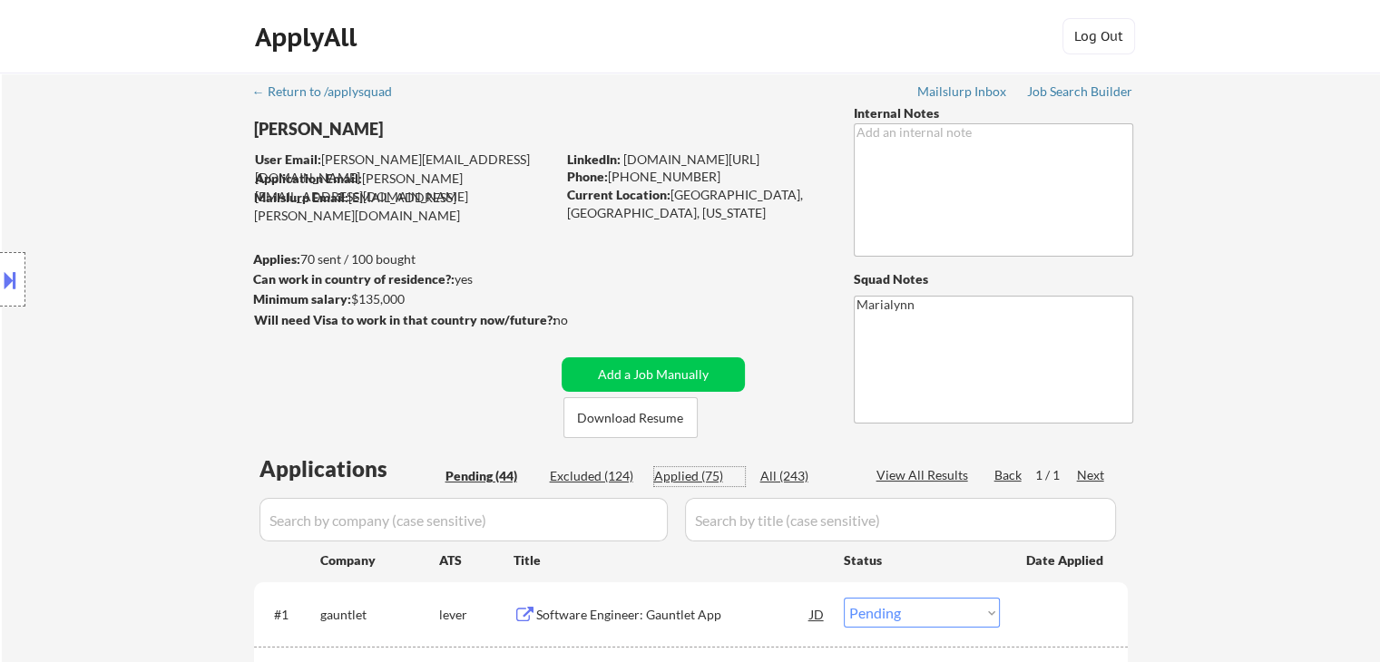
select select ""applied""
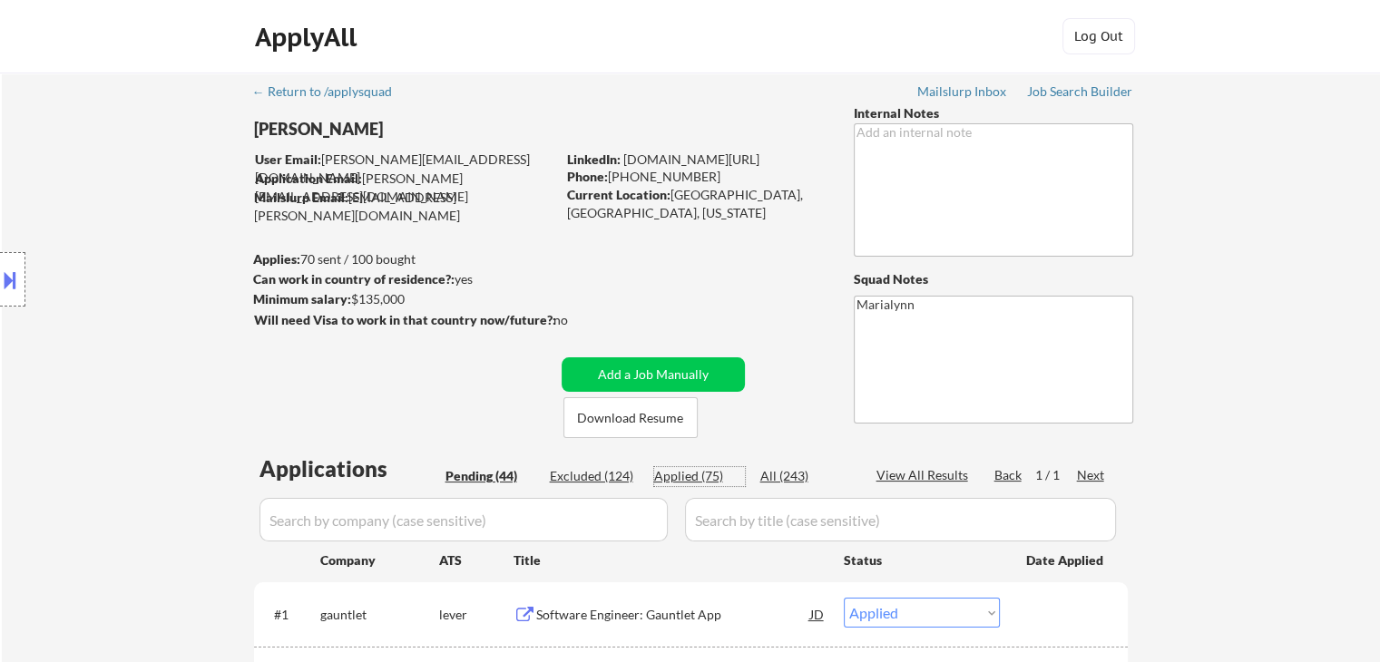
select select ""applied""
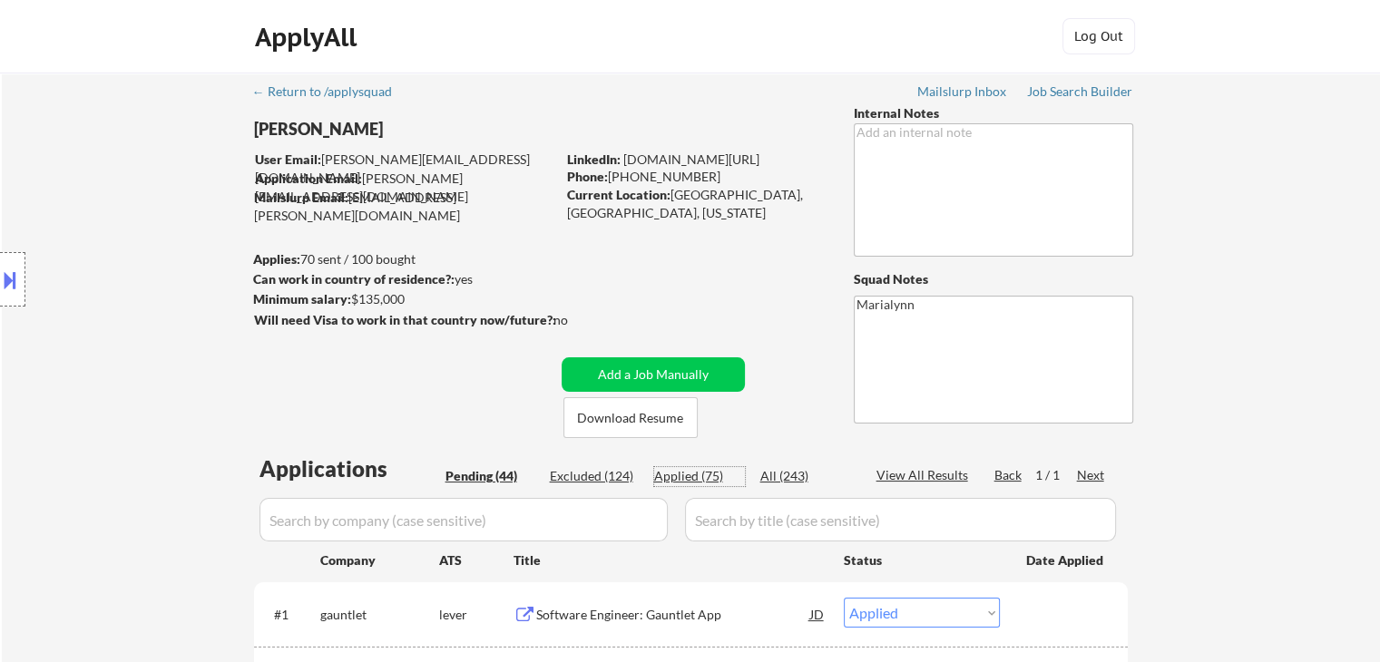
select select ""applied""
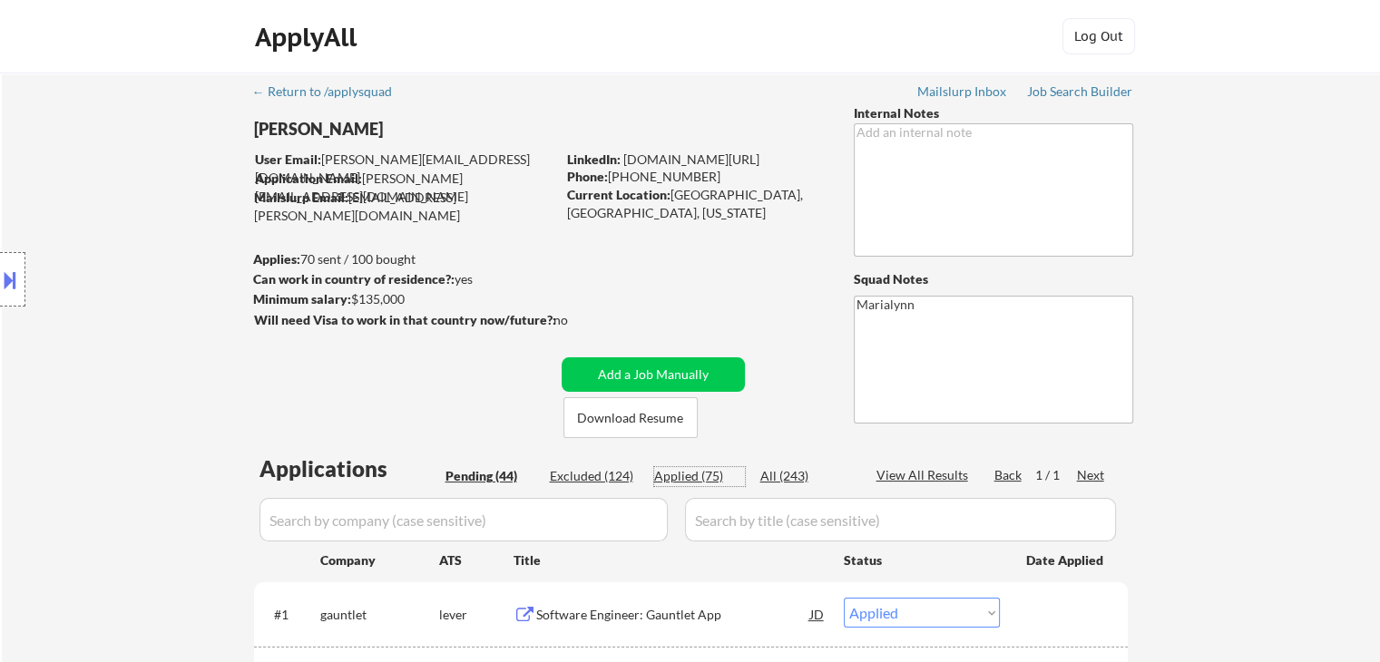
select select ""applied""
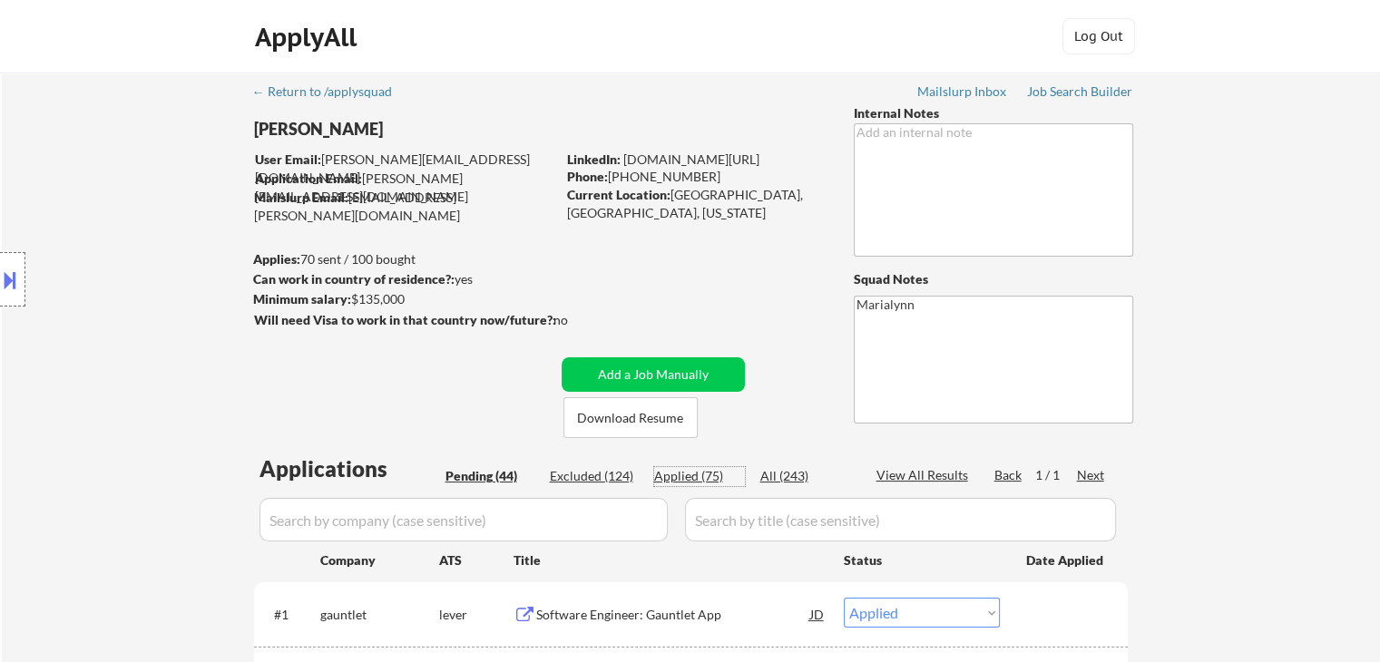
select select ""applied""
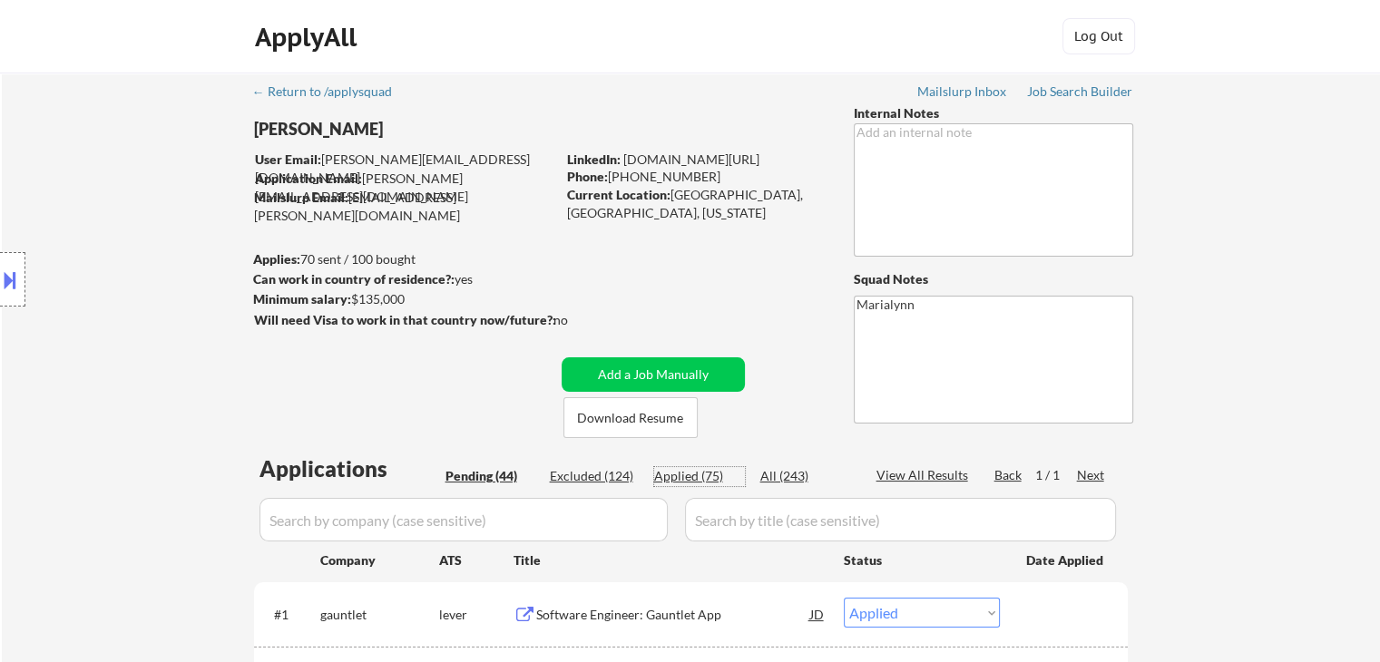
select select ""applied""
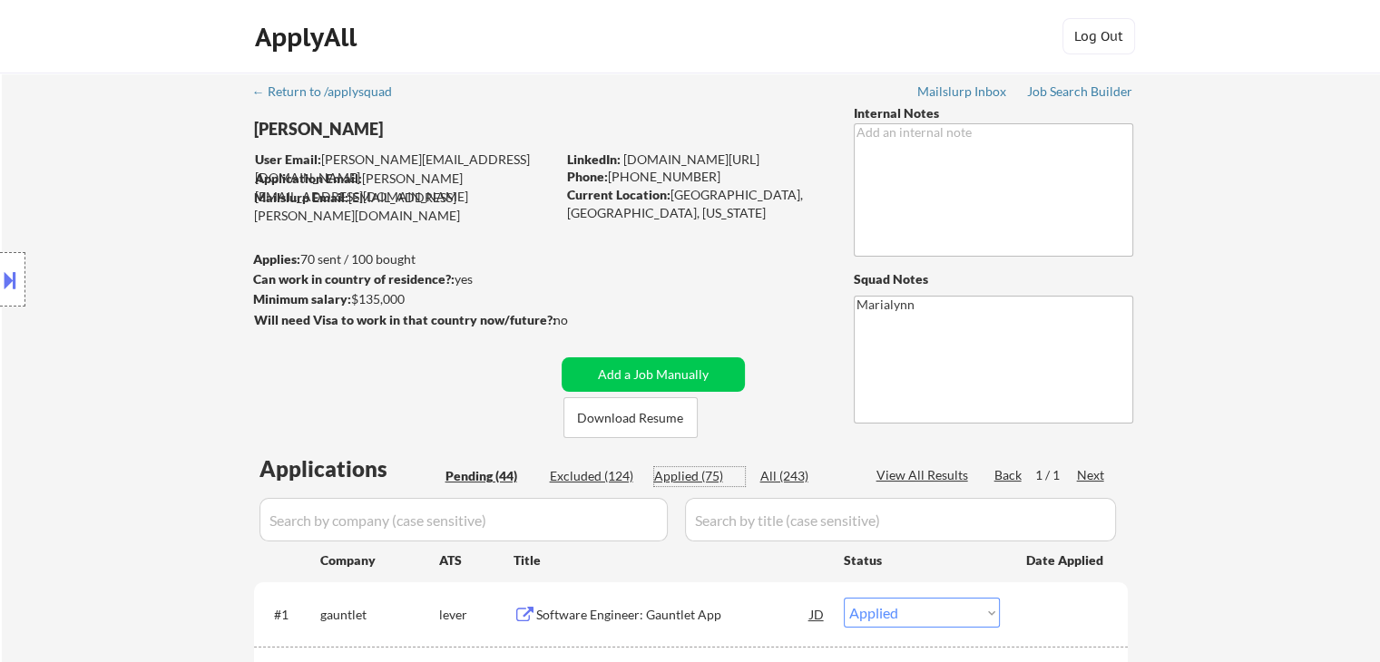
select select ""applied""
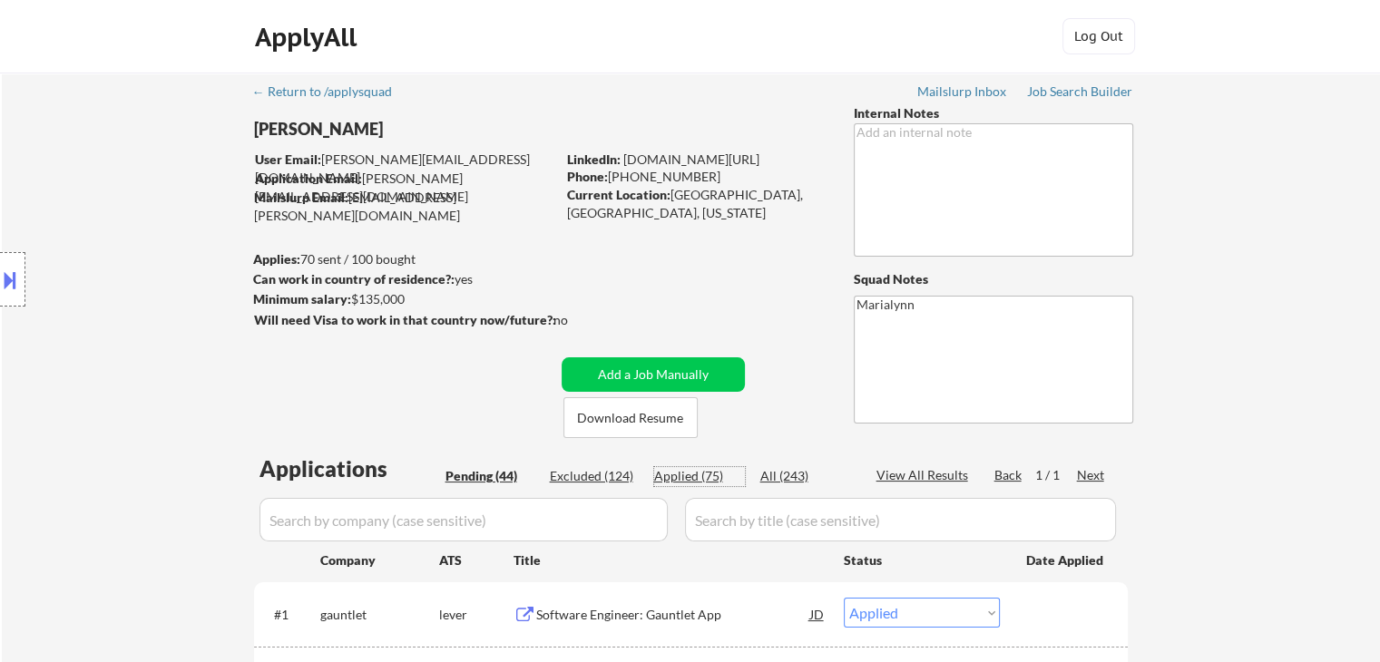
select select ""applied""
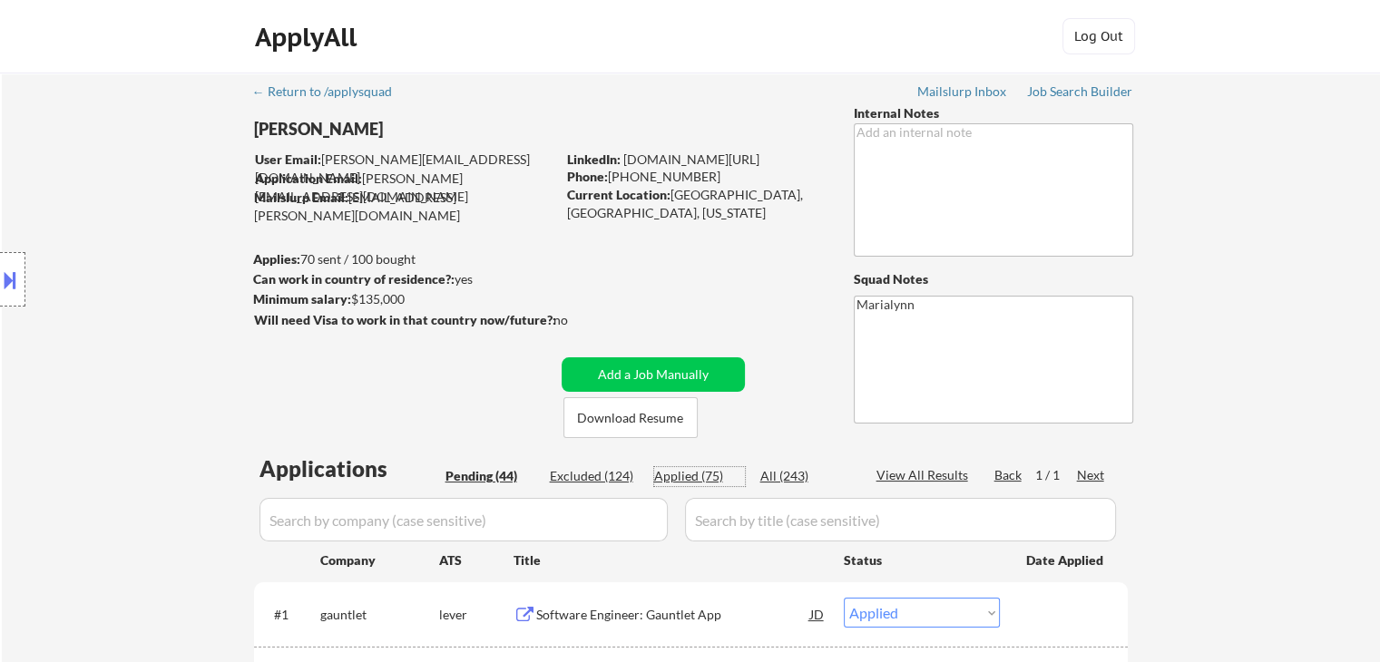
select select ""applied""
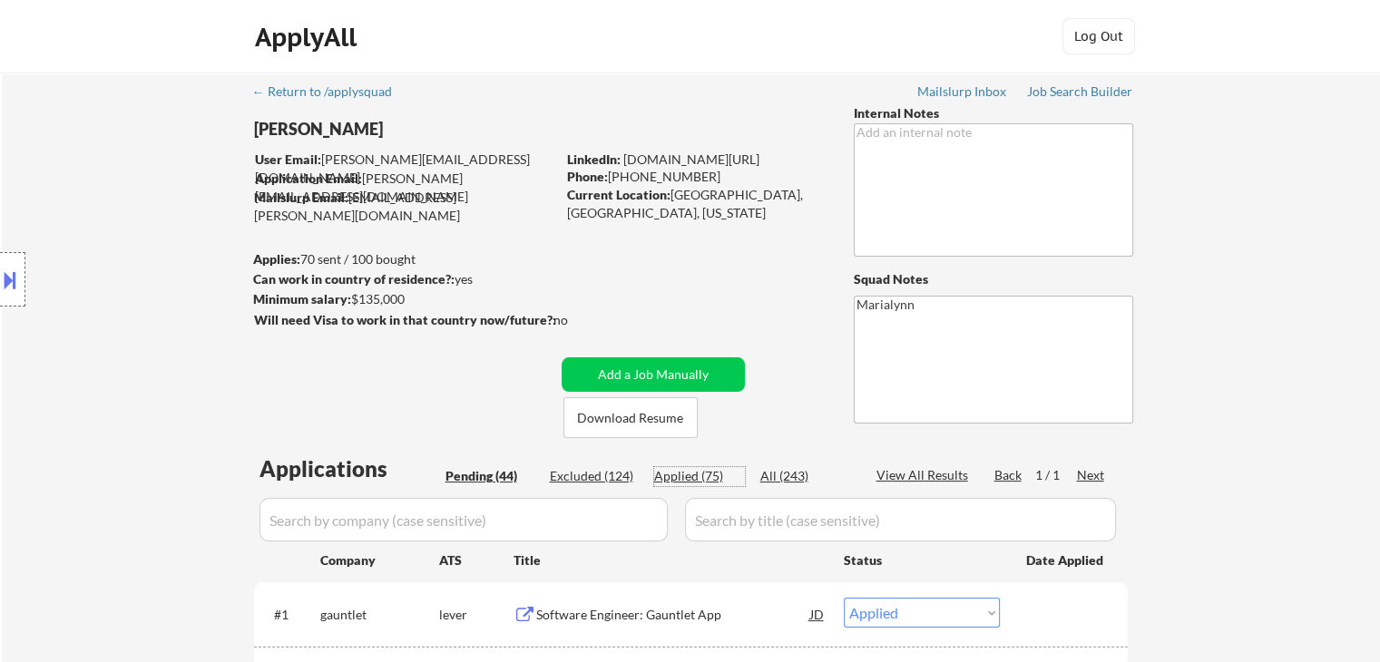
select select ""applied""
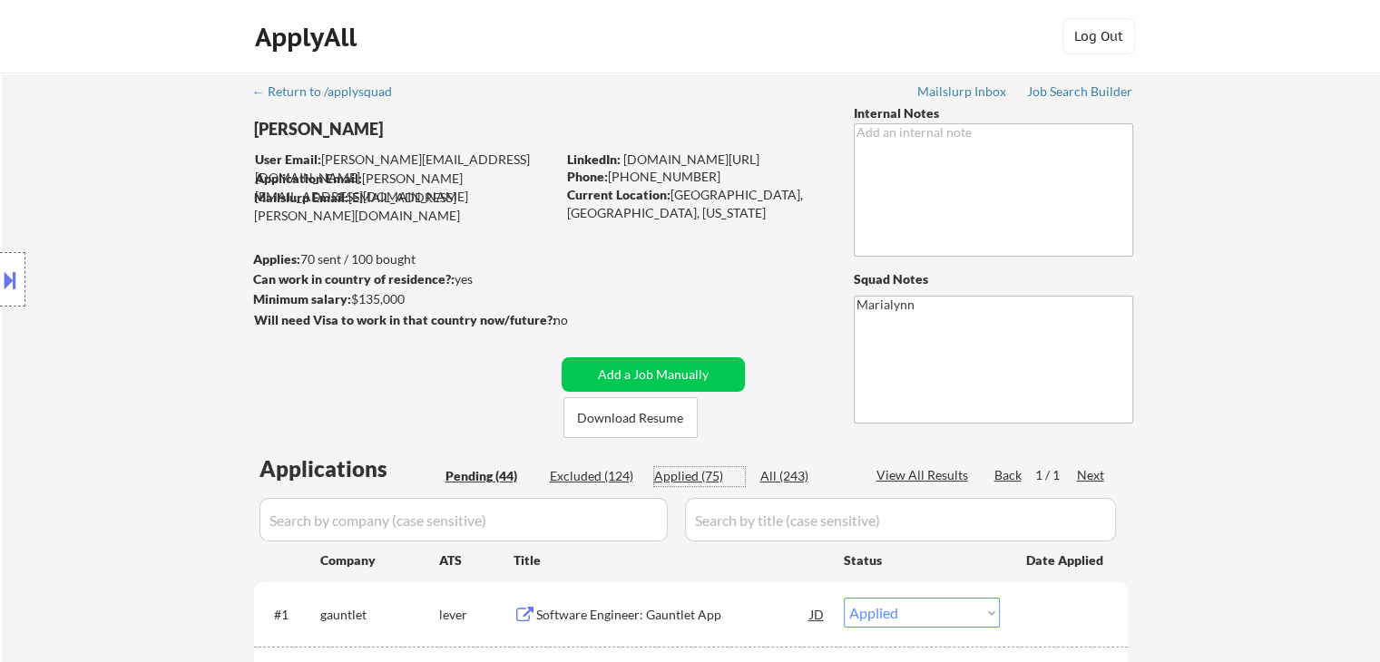
select select ""applied""
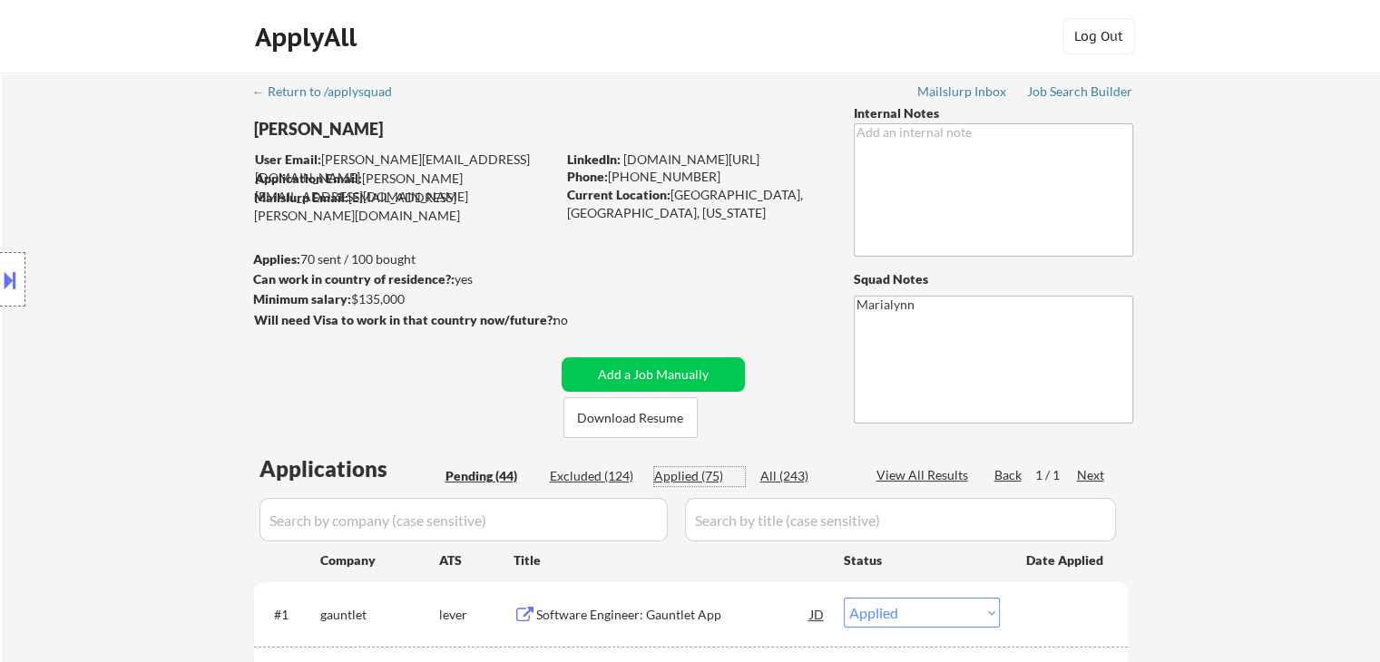
select select ""applied""
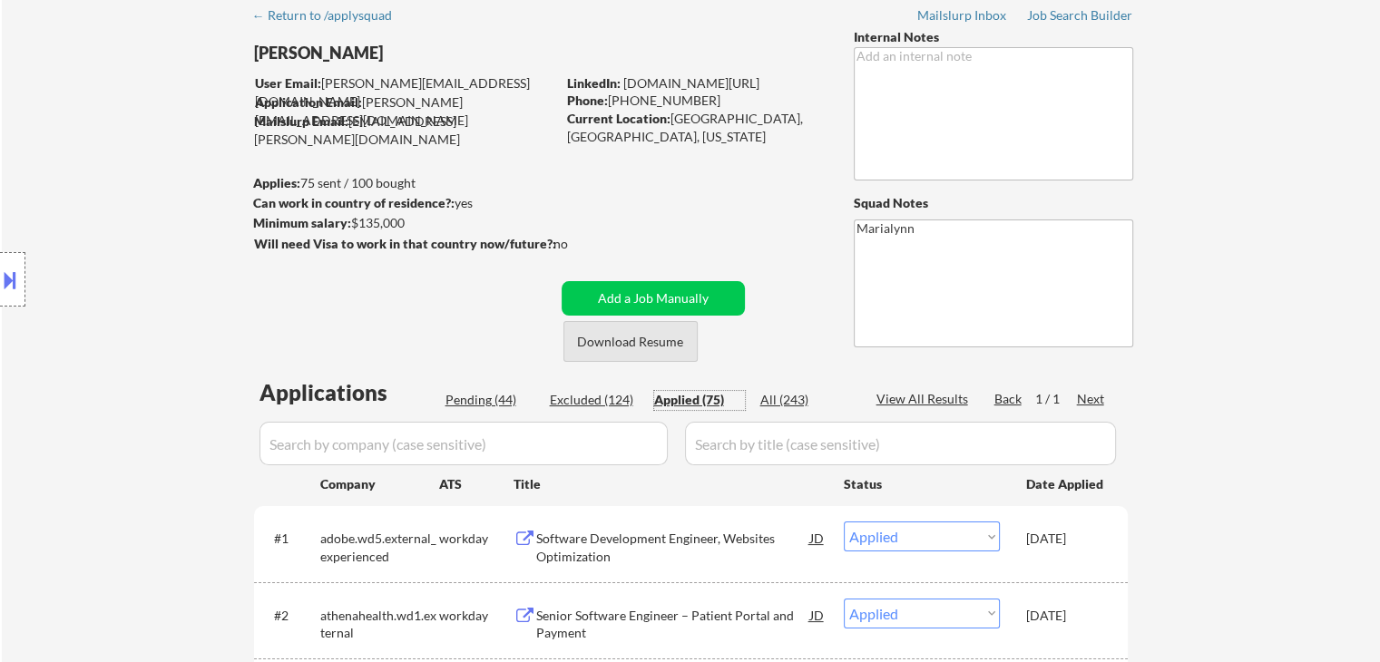
scroll to position [68, 0]
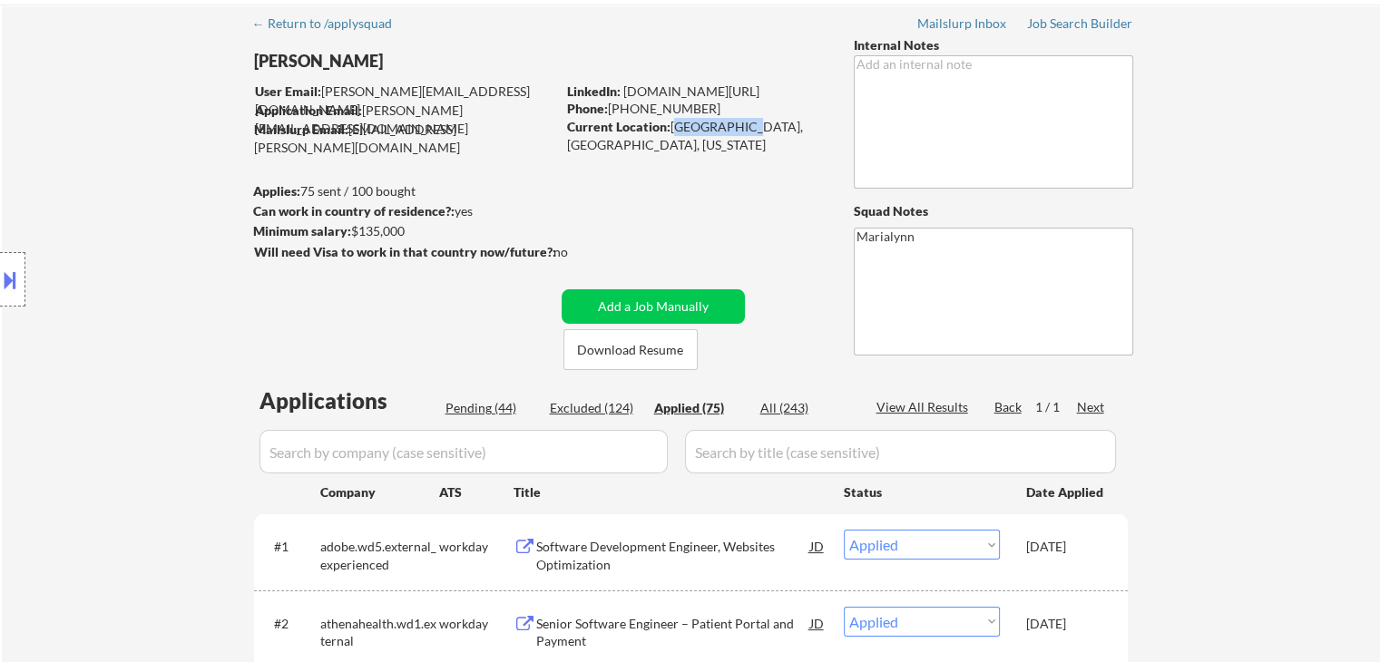
drag, startPoint x: 672, startPoint y: 130, endPoint x: 729, endPoint y: 123, distance: 57.5
click at [729, 123] on div "Current Location: Austin, TX, Texas" at bounding box center [695, 135] width 257 height 35
copy div "Austin, TX,"
select select ""applied""
copy div "Austin, TX,"
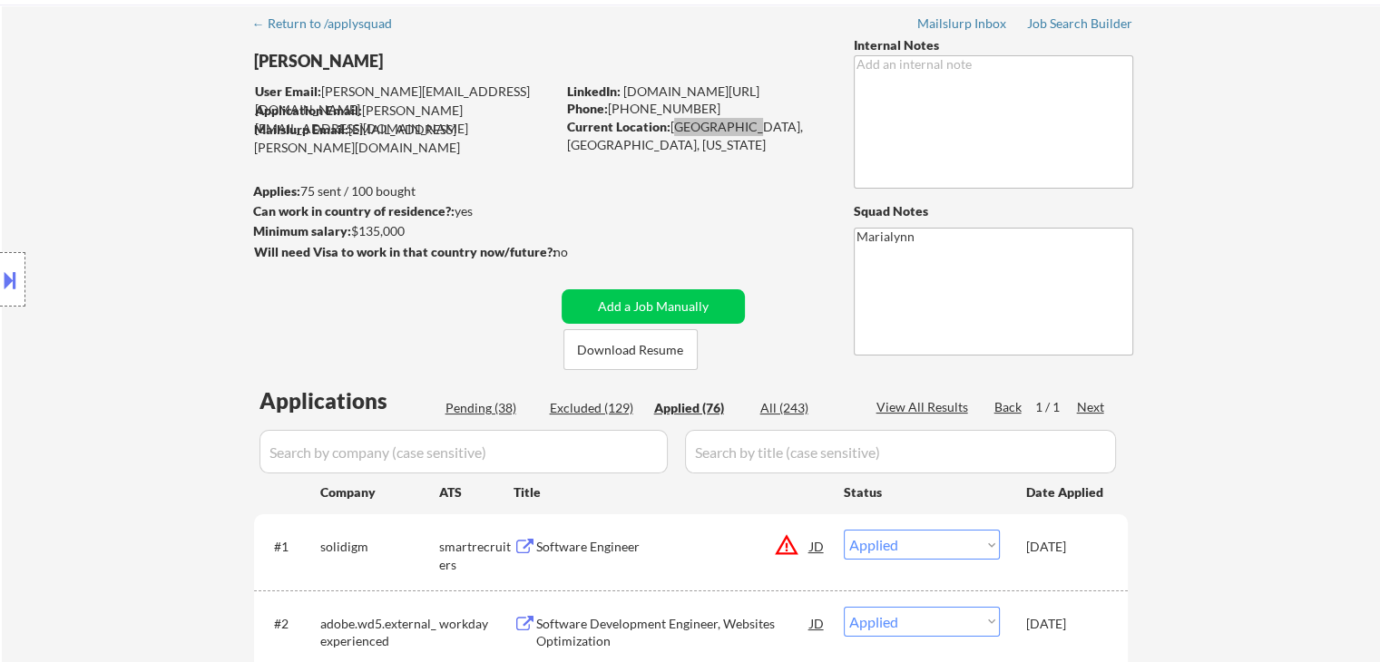
select select ""applied""
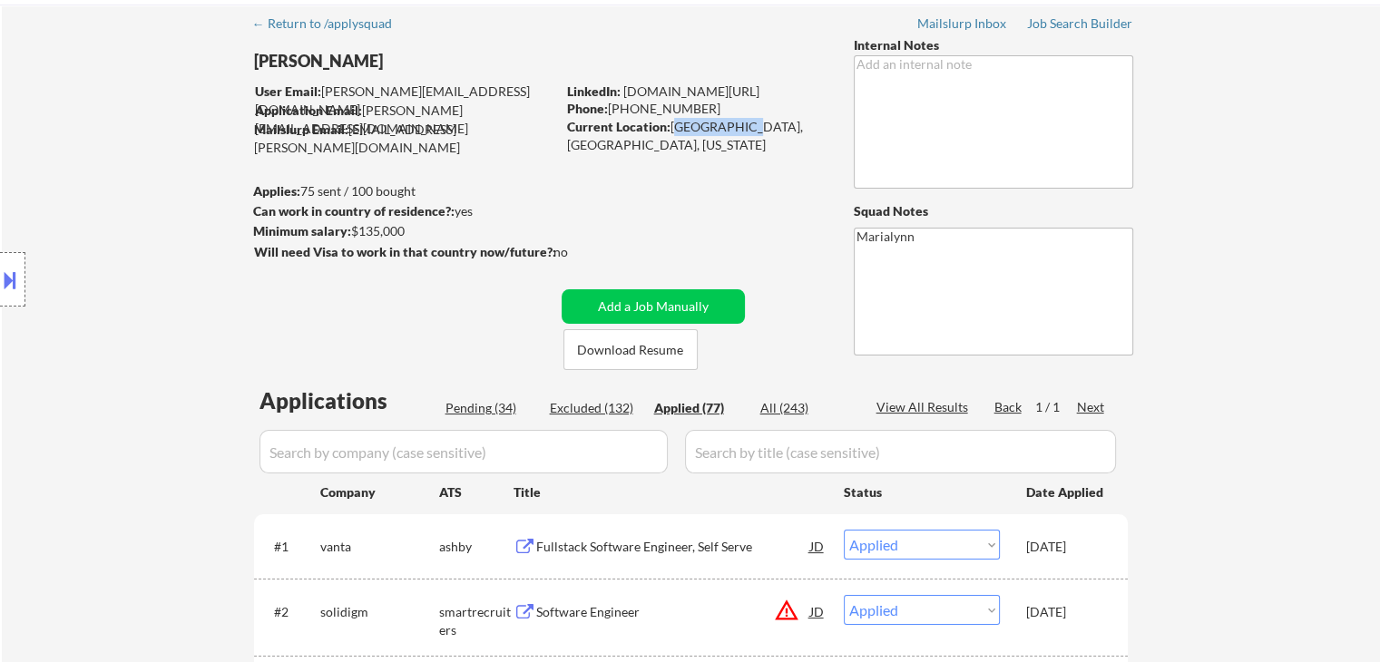
copy div "Austin, TX,"
select select ""applied""
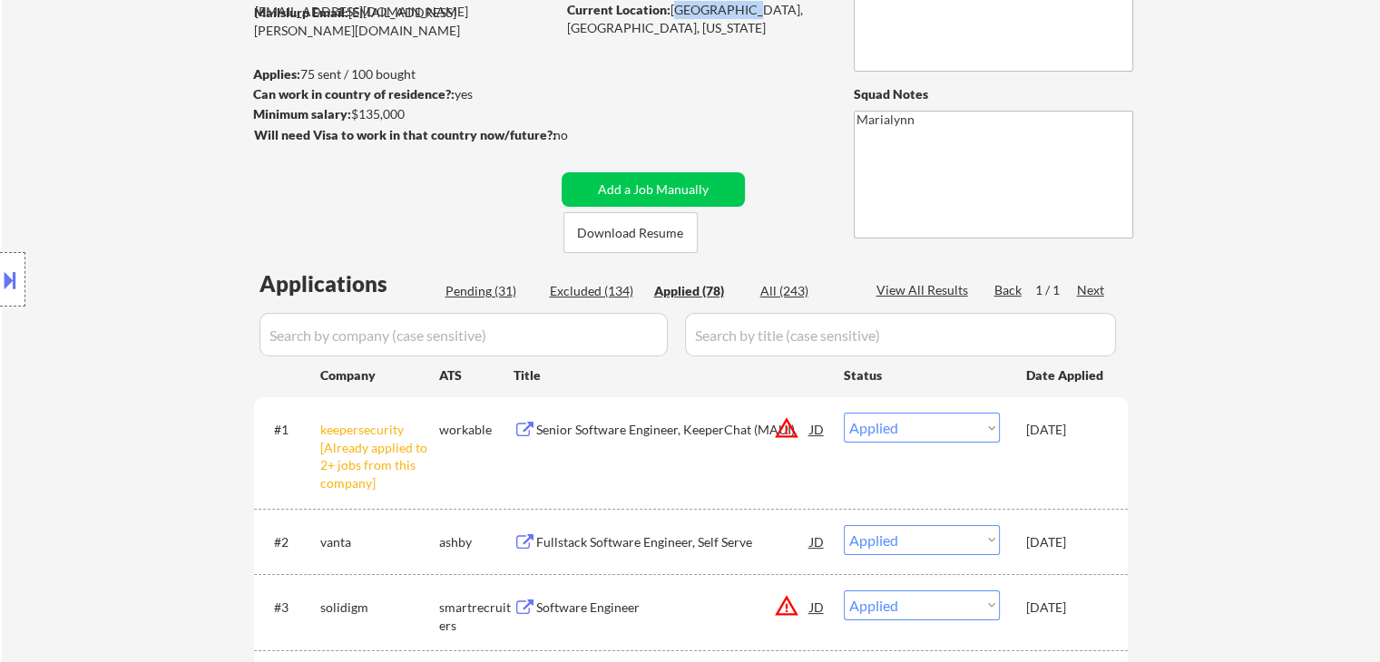
scroll to position [0, 0]
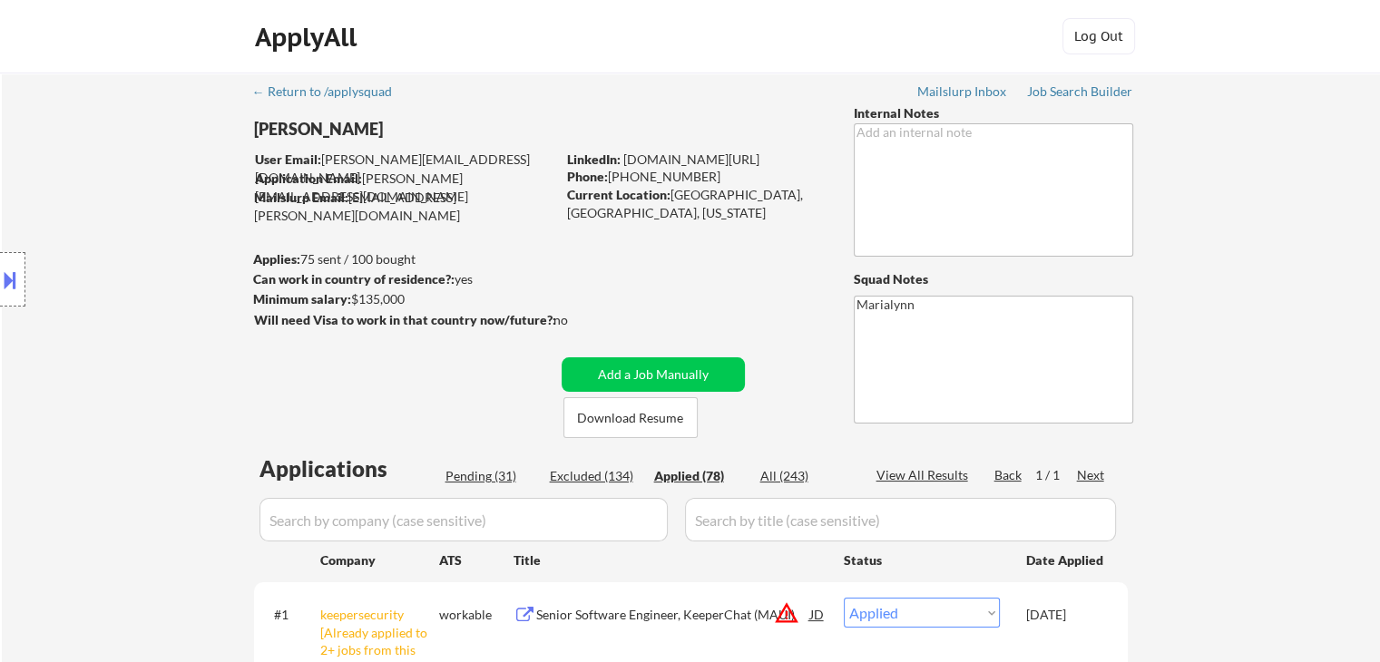
select select ""applied""
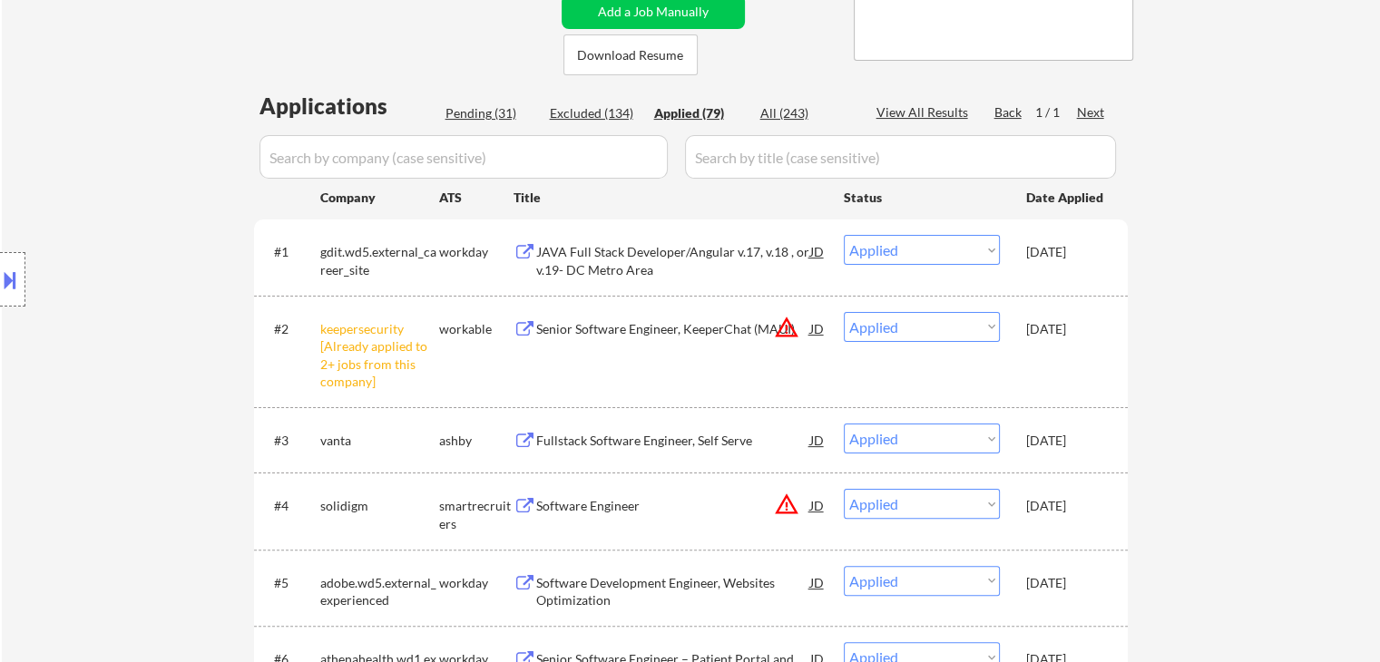
scroll to position [544, 0]
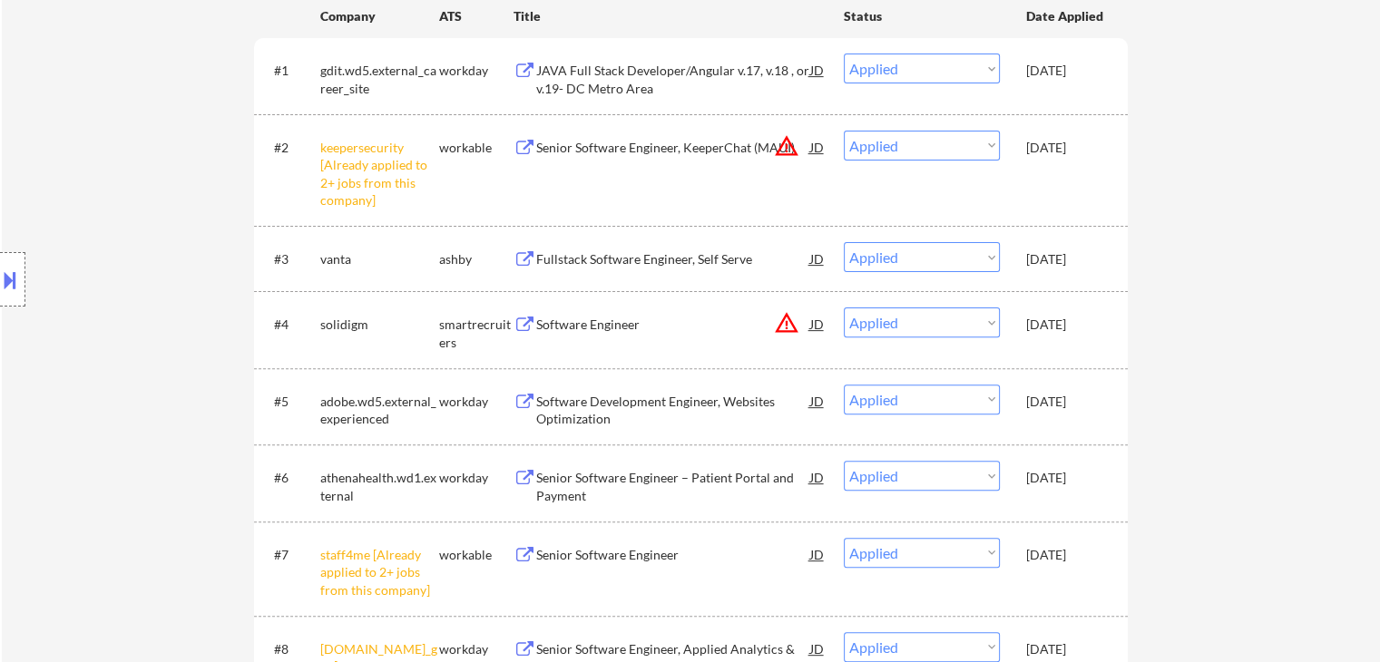
click at [340, 332] on div "solidigm" at bounding box center [379, 325] width 119 height 18
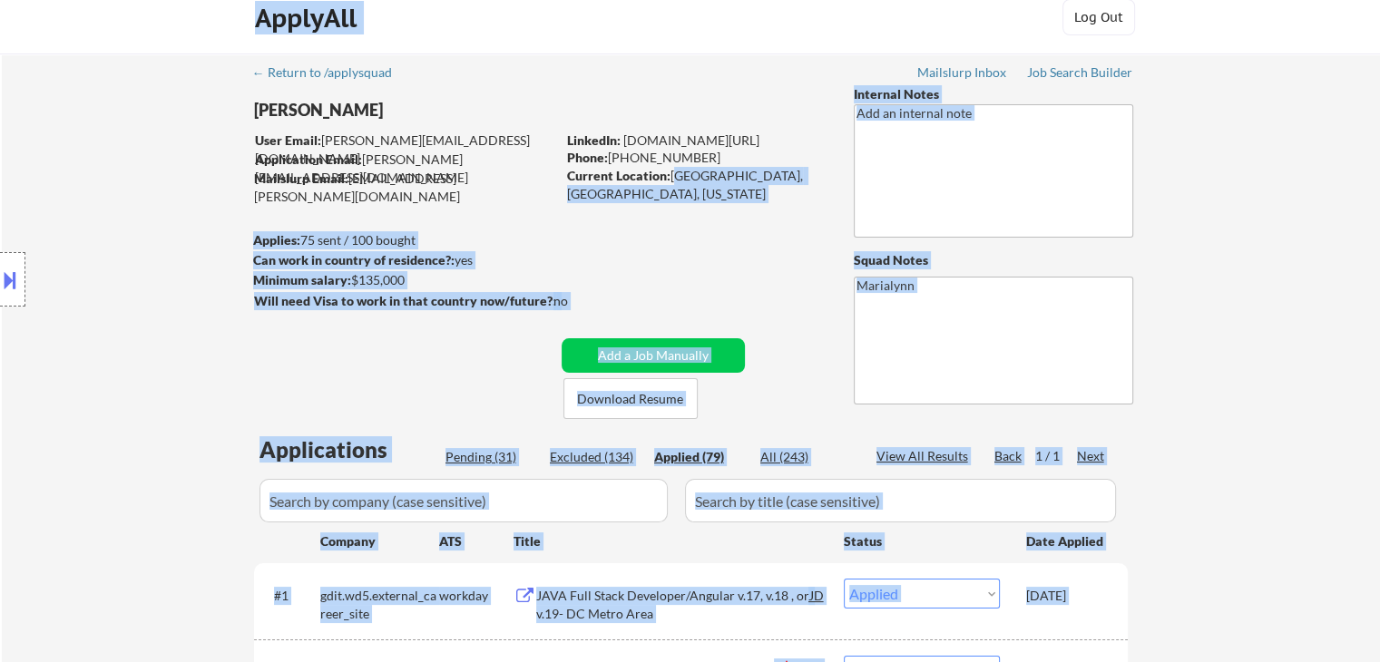
scroll to position [9, 0]
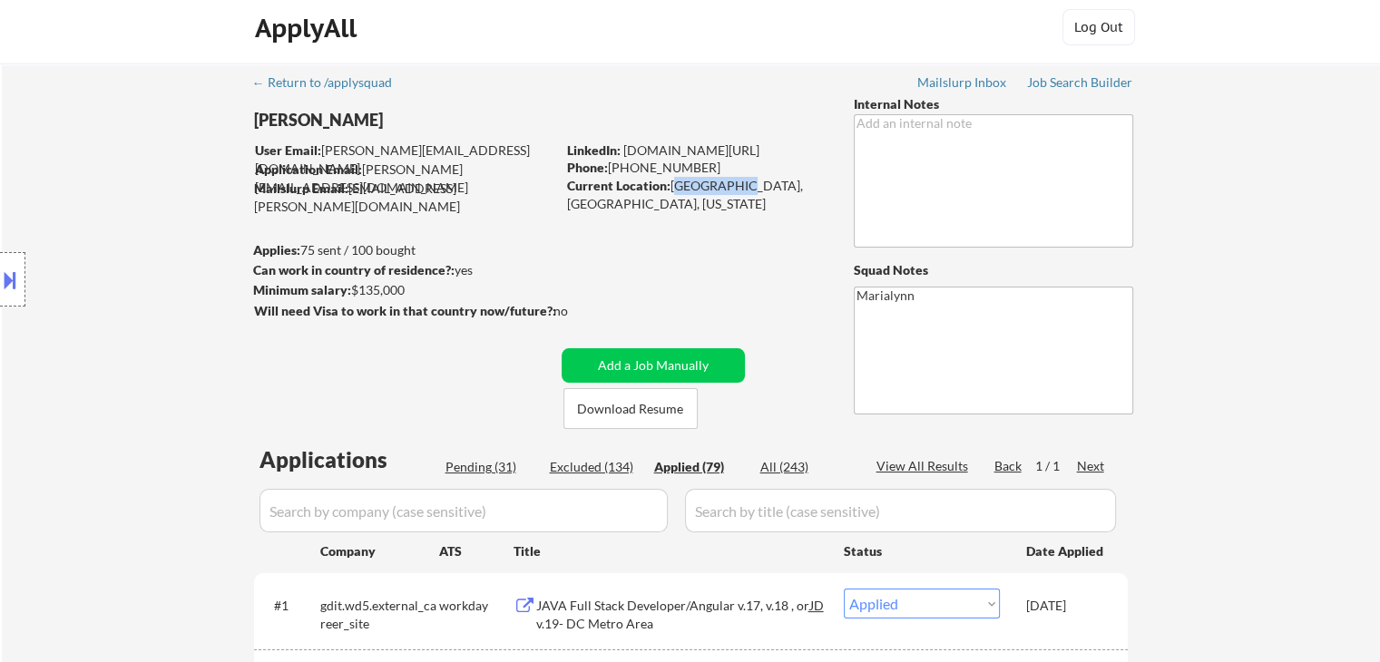
drag, startPoint x: 670, startPoint y: 15, endPoint x: 726, endPoint y: 182, distance: 176.7
click at [726, 182] on div "Current Location: Austin, TX, Texas" at bounding box center [695, 194] width 257 height 35
copy div "Austin, TX"
select select ""applied""
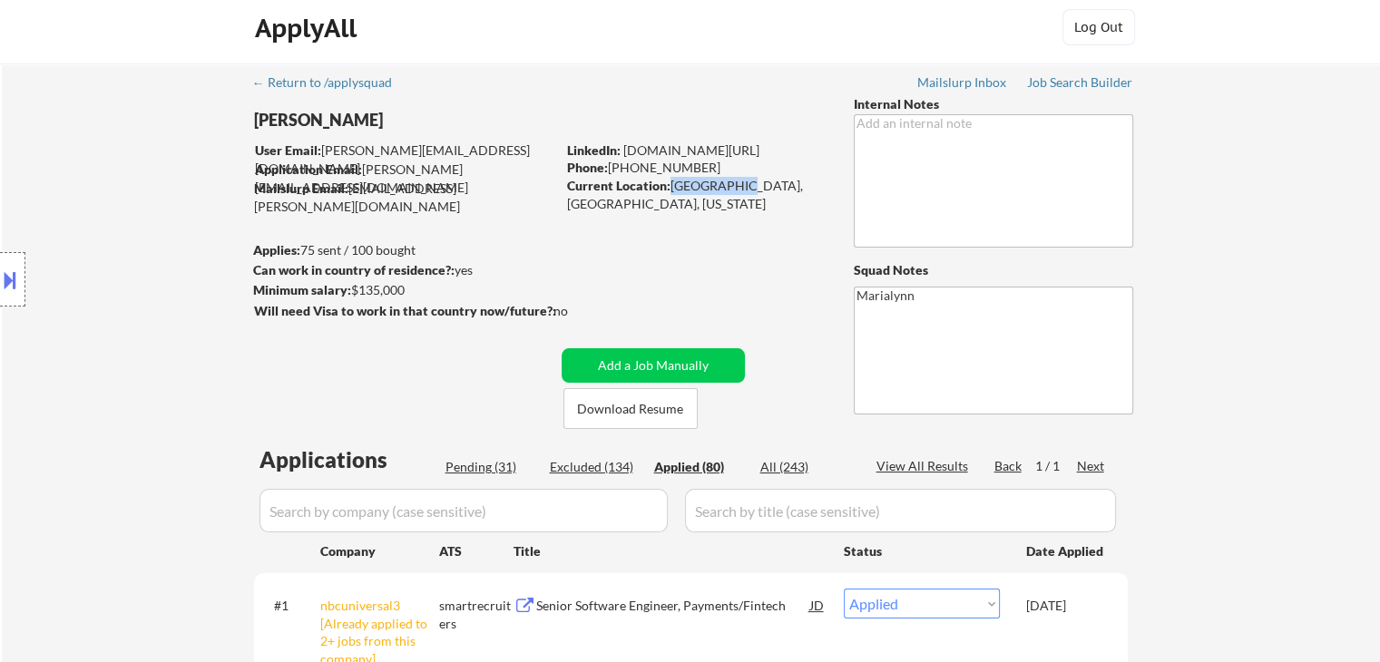
drag, startPoint x: 684, startPoint y: 190, endPoint x: 729, endPoint y: 190, distance: 44.5
click at [729, 190] on div "Current Location: Austin, TX, Texas" at bounding box center [695, 194] width 257 height 35
copy div "Austin, TX"
select select ""applied""
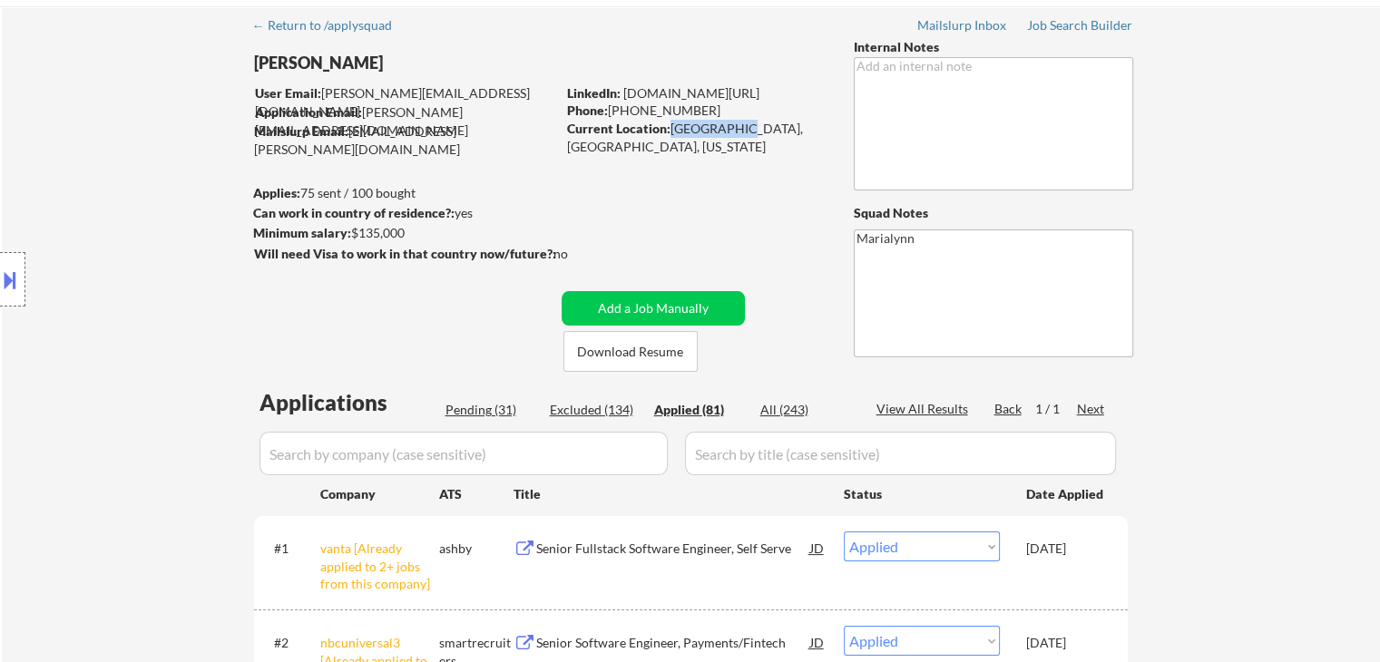
scroll to position [0, 0]
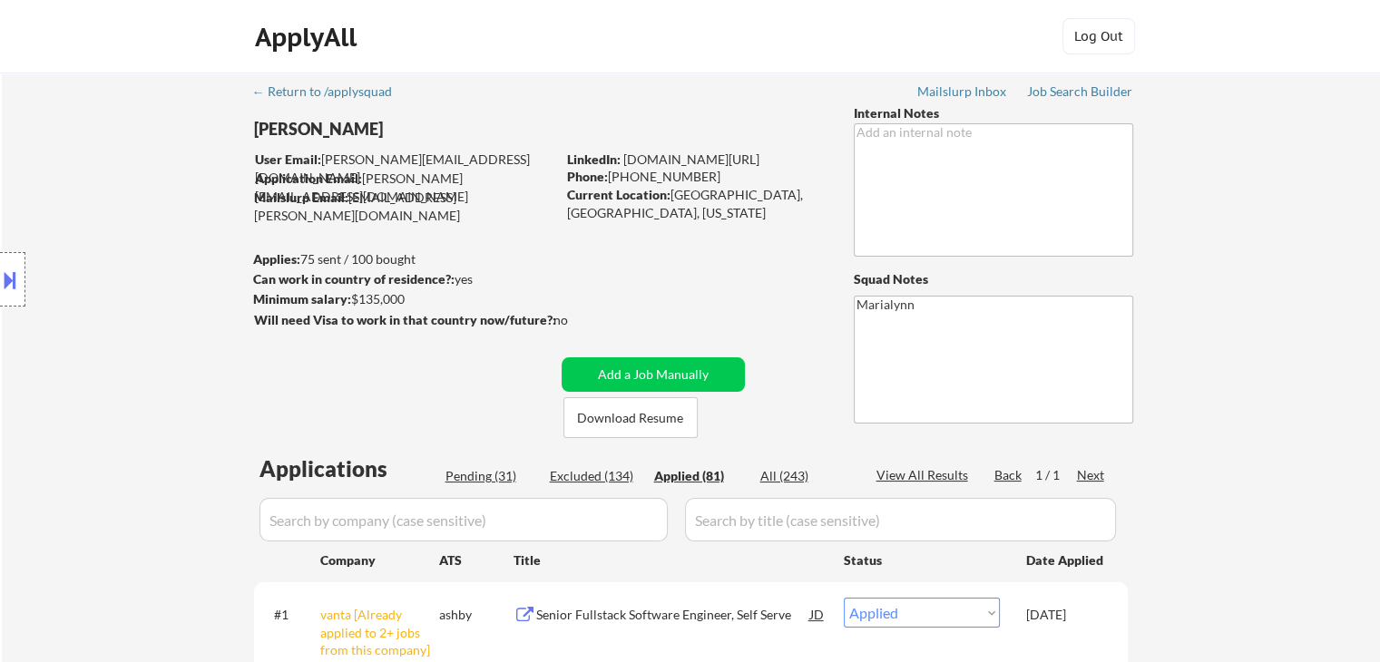
click at [528, 514] on input "input" at bounding box center [463, 520] width 408 height 44
paste input "servicetitan"
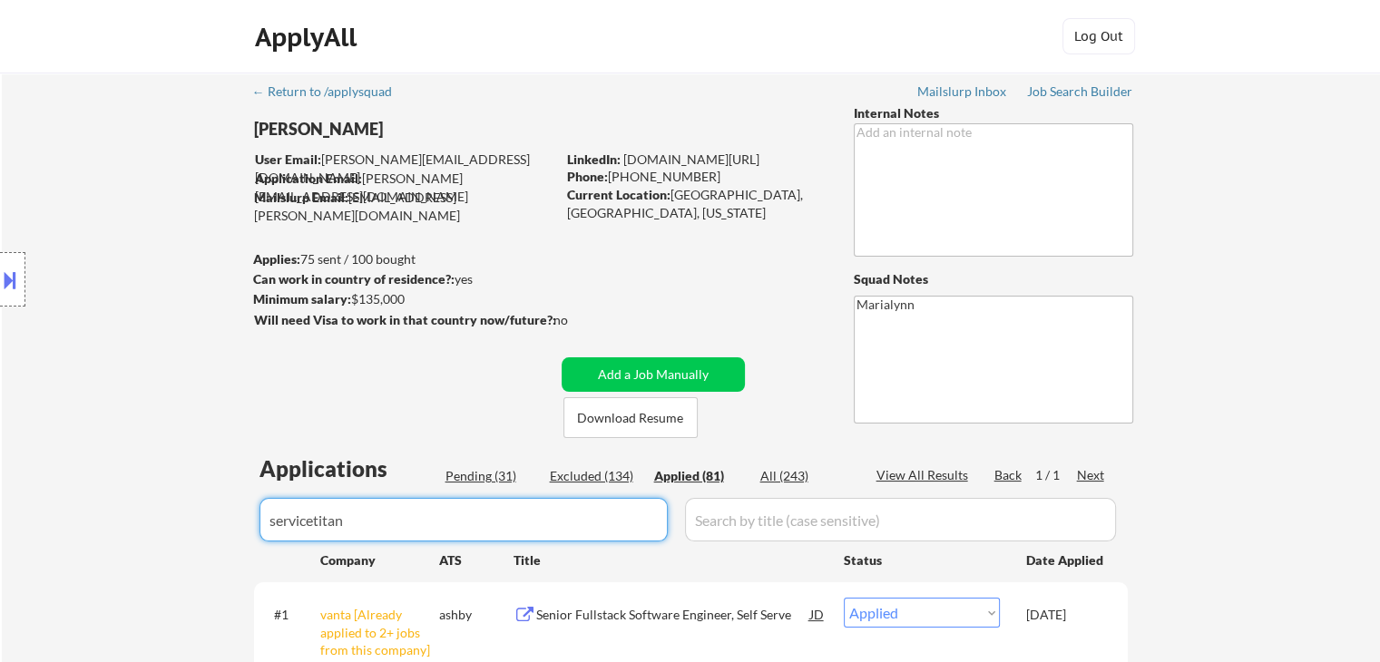
type input "servicetitan"
click at [589, 472] on div "Excluded (134)" at bounding box center [595, 476] width 91 height 18
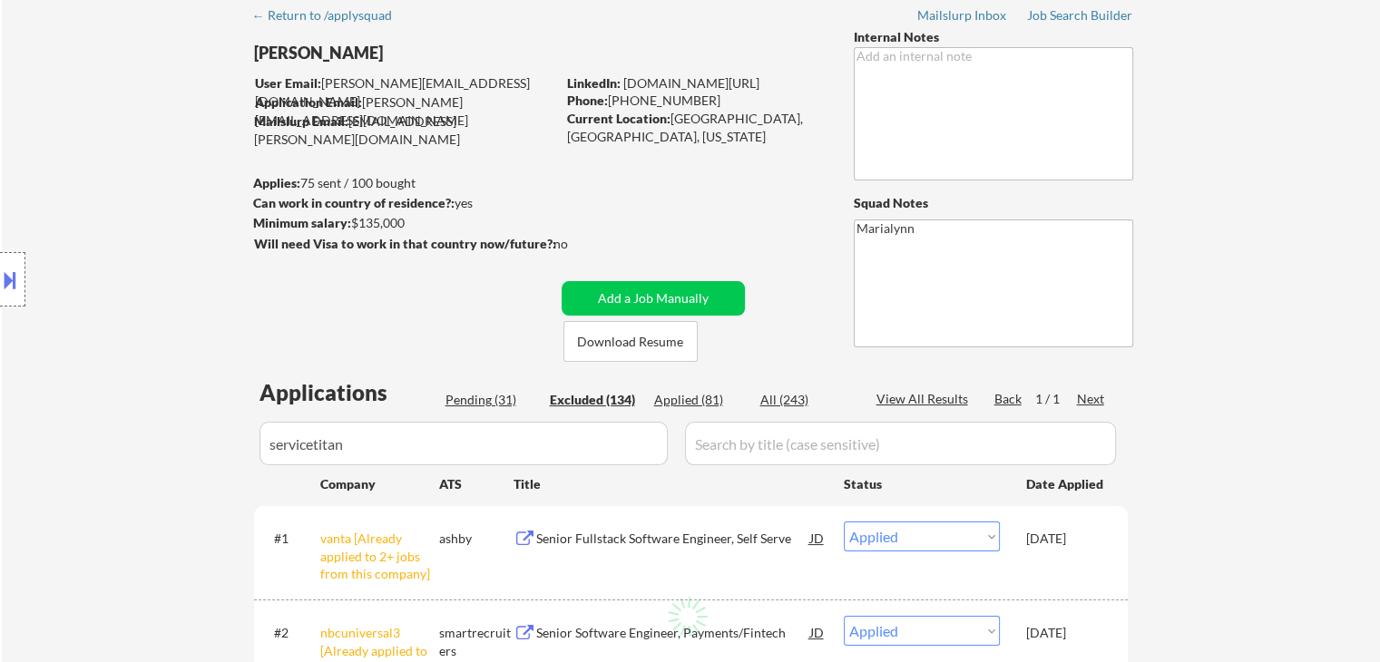
scroll to position [181, 0]
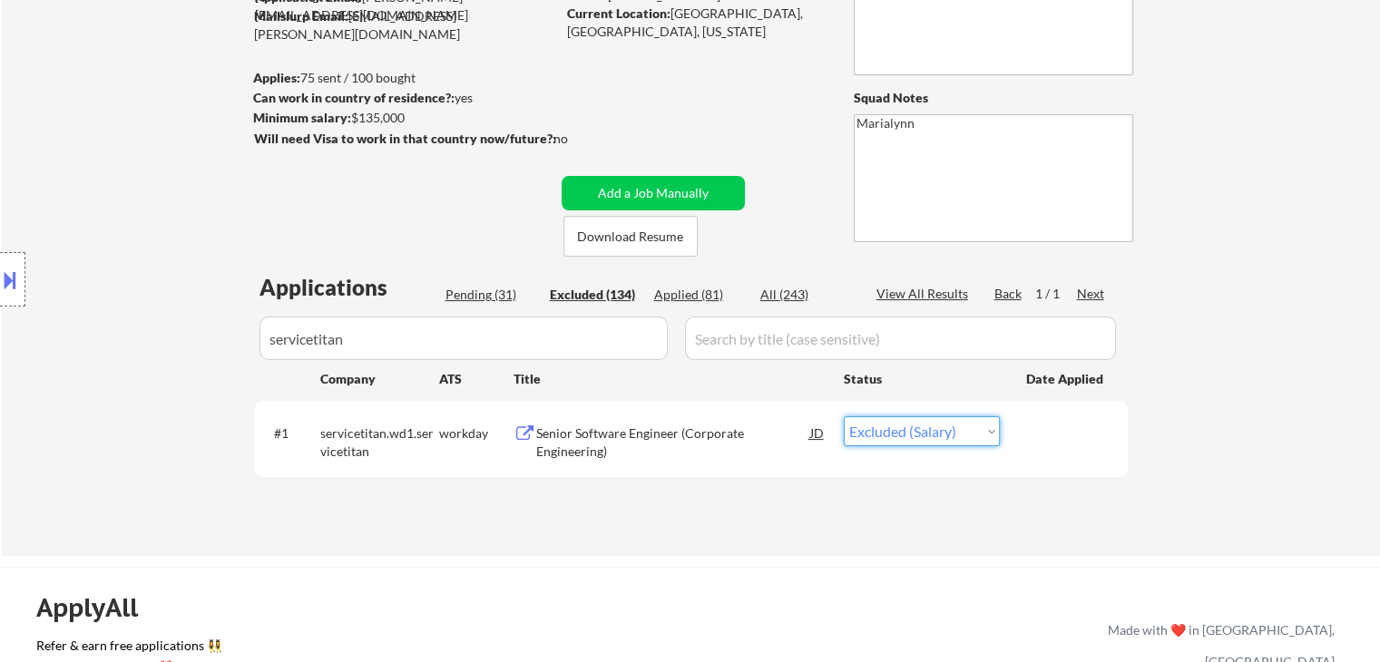
click at [928, 431] on select "Choose an option... Pending Applied Excluded (Questions) Excluded (Expired) Exc…" at bounding box center [922, 431] width 156 height 30
select select ""applied""
click at [844, 416] on select "Choose an option... Pending Applied Excluded (Questions) Excluded (Expired) Exc…" at bounding box center [922, 431] width 156 height 30
click at [709, 435] on div "Senior Software Engineer (Corporate Engineering)" at bounding box center [673, 442] width 274 height 35
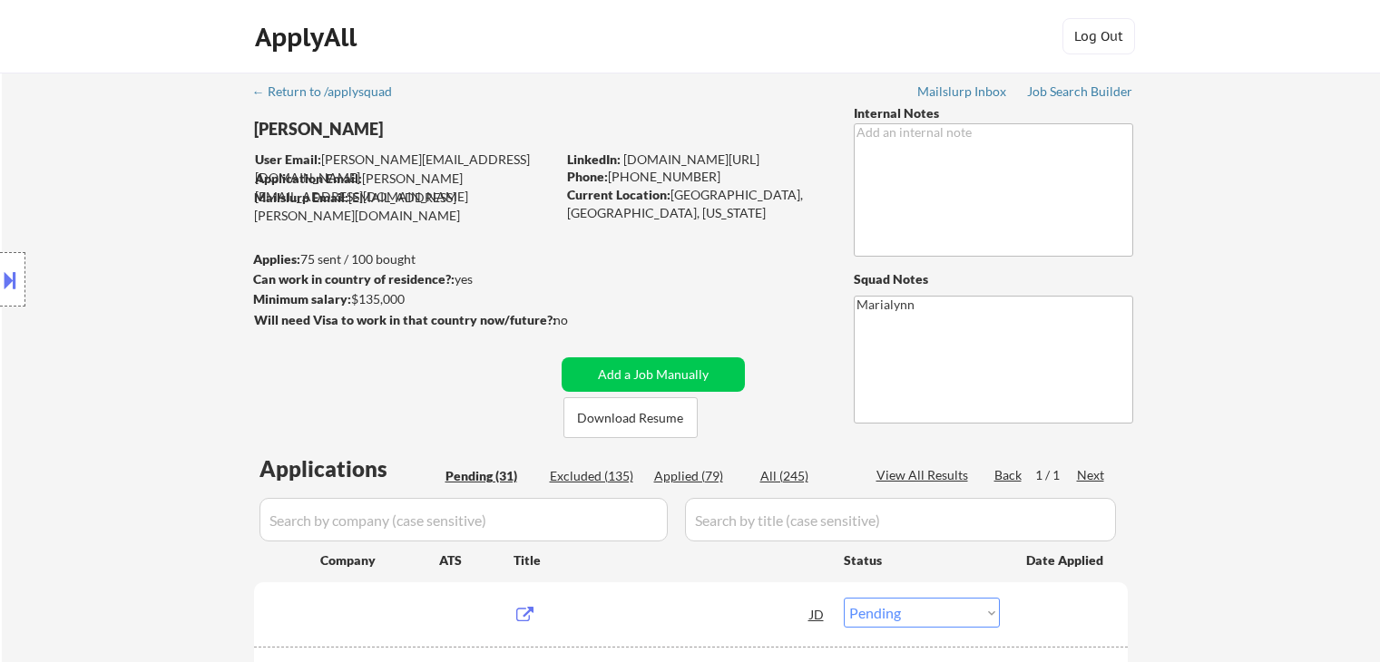
select select ""pending""
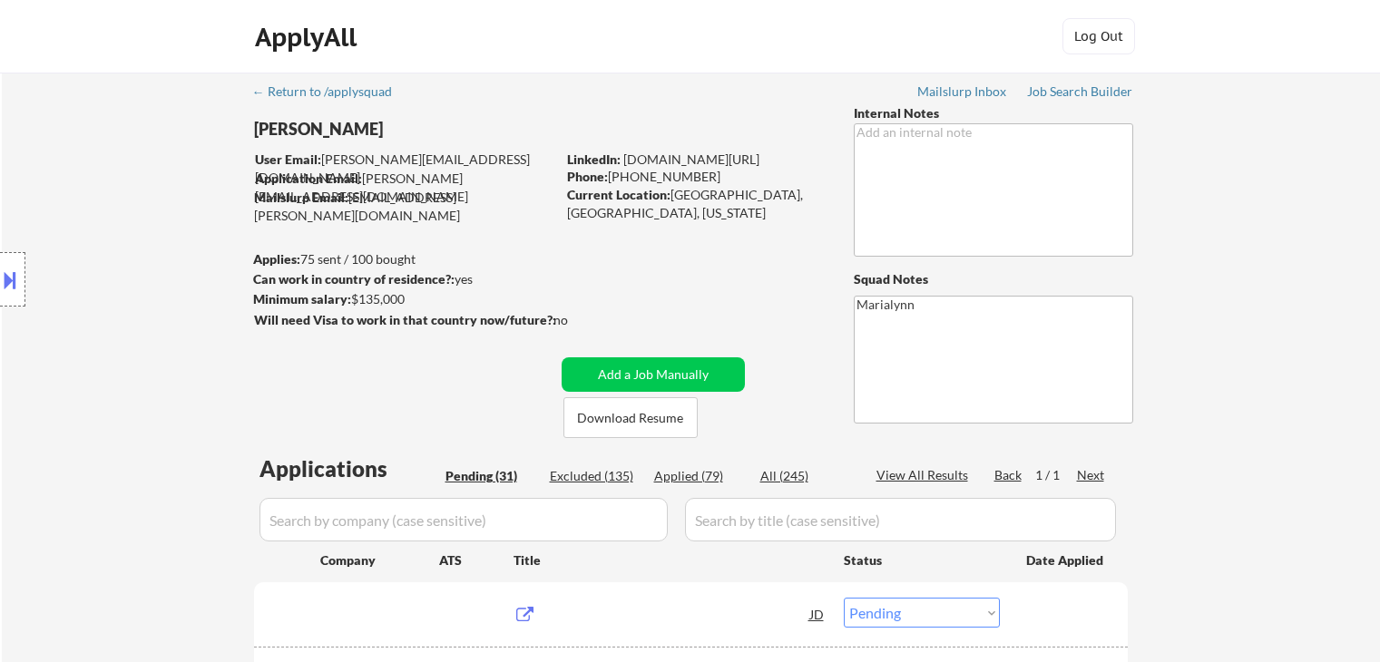
select select ""pending""
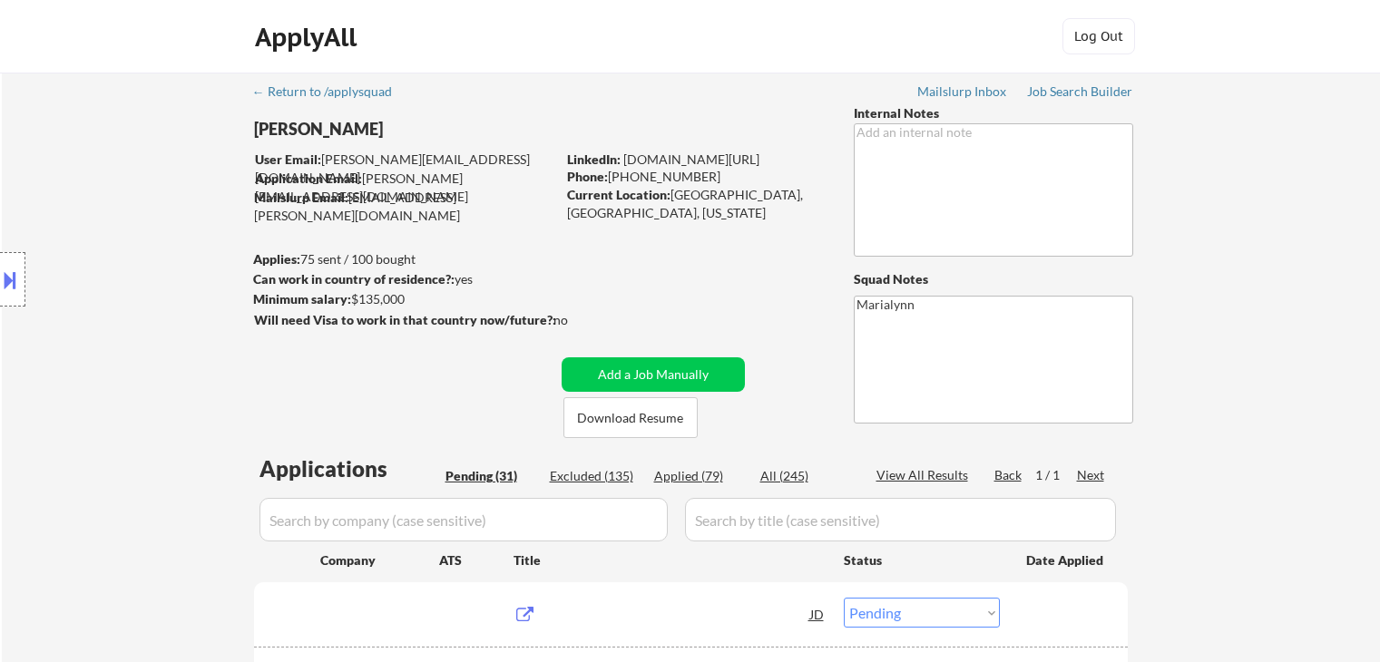
select select ""pending""
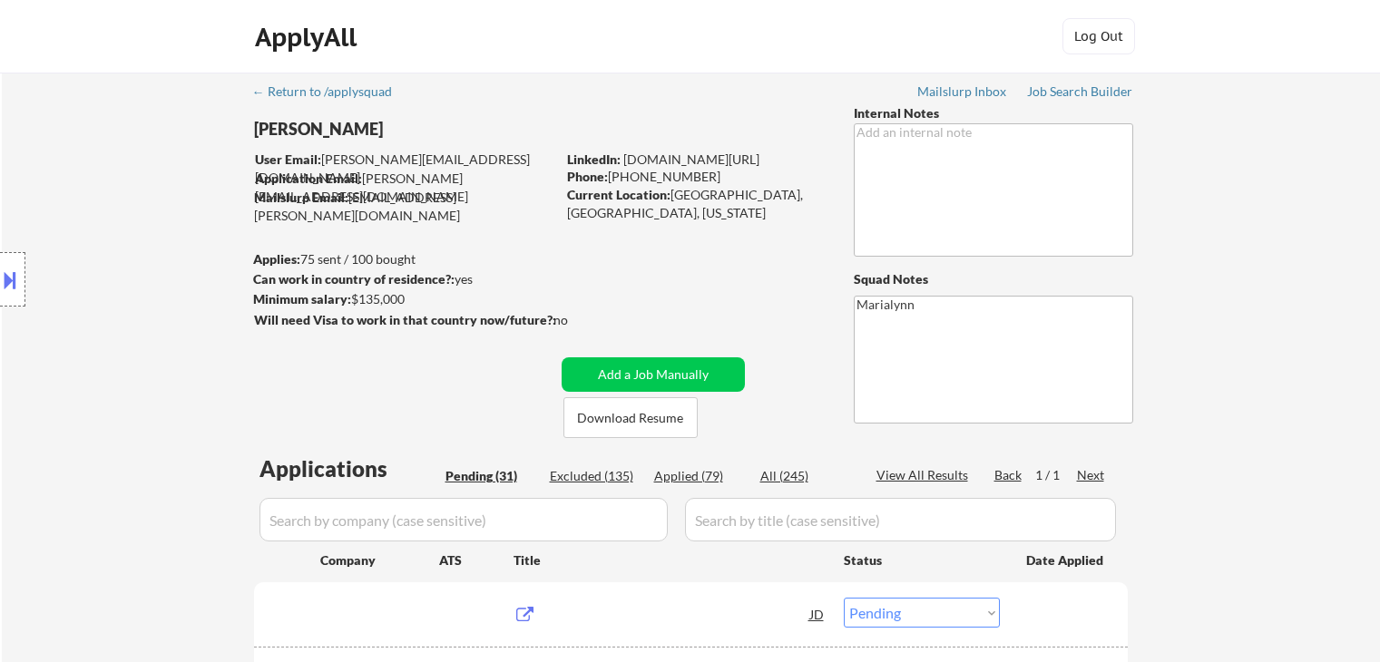
select select ""pending""
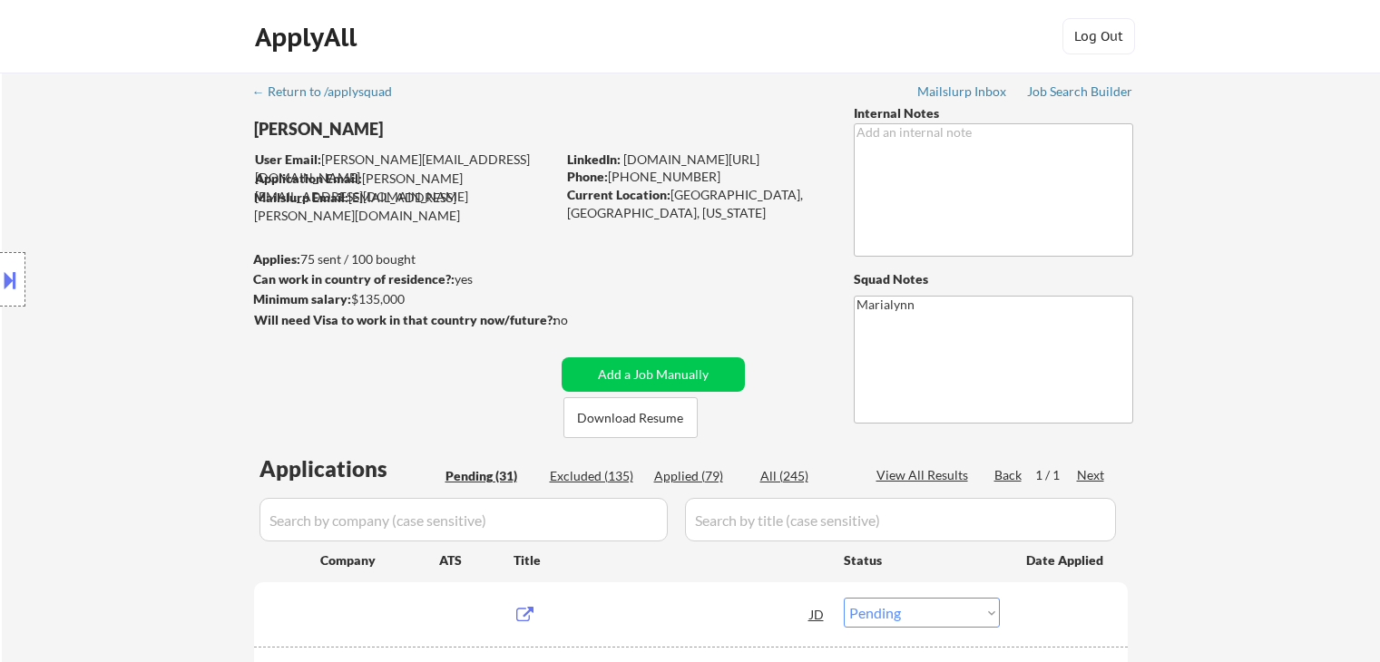
select select ""pending""
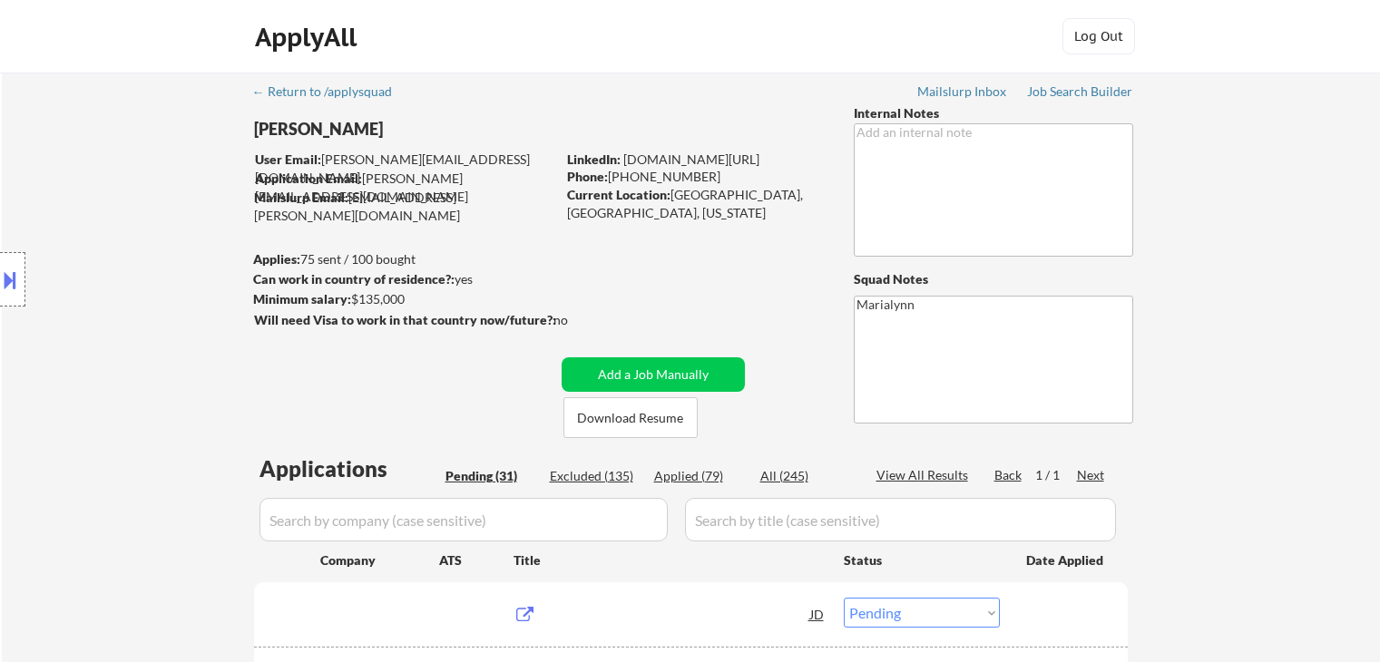
select select ""pending""
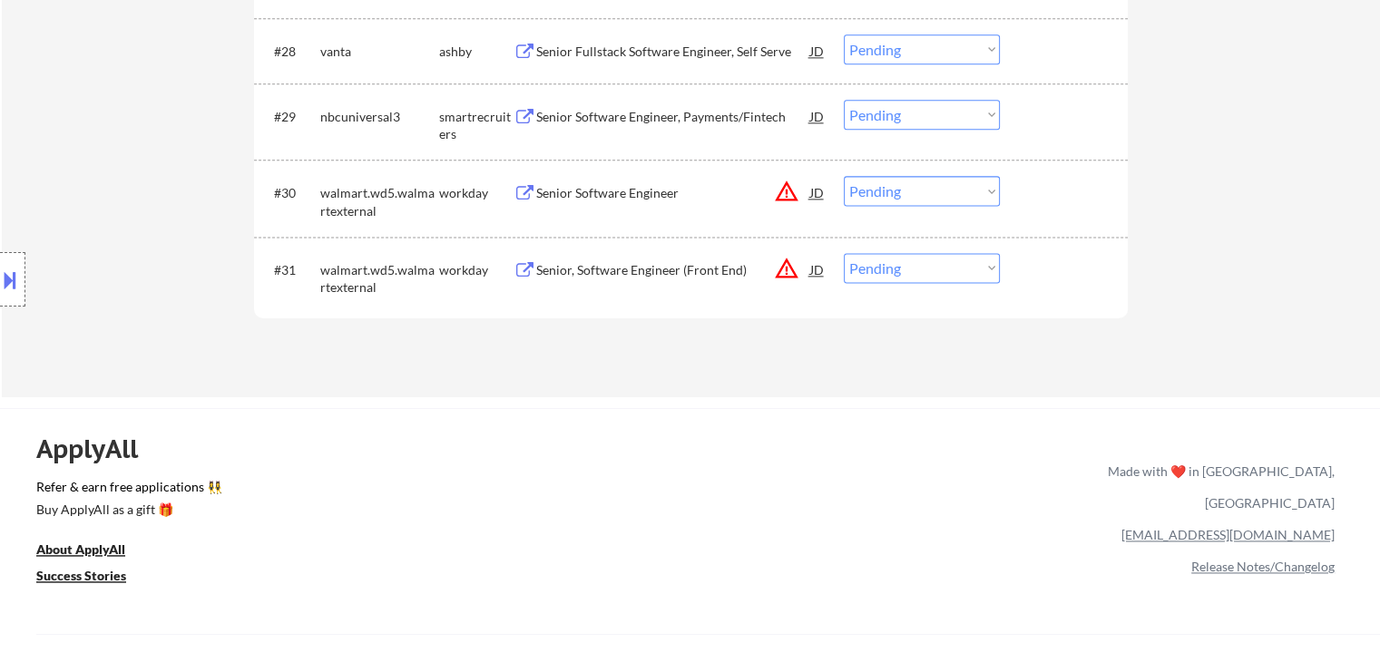
scroll to position [2177, 0]
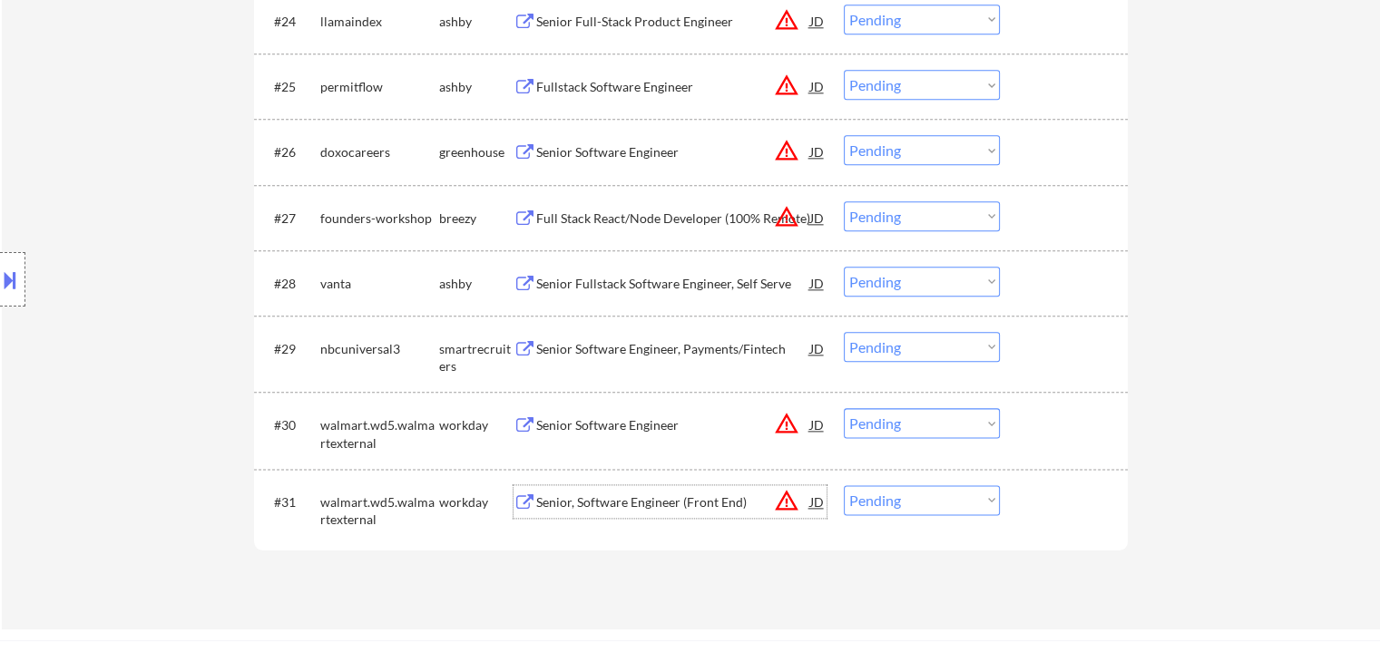
click at [618, 516] on div "Senior, Software Engineer (Front End)" at bounding box center [673, 501] width 274 height 33
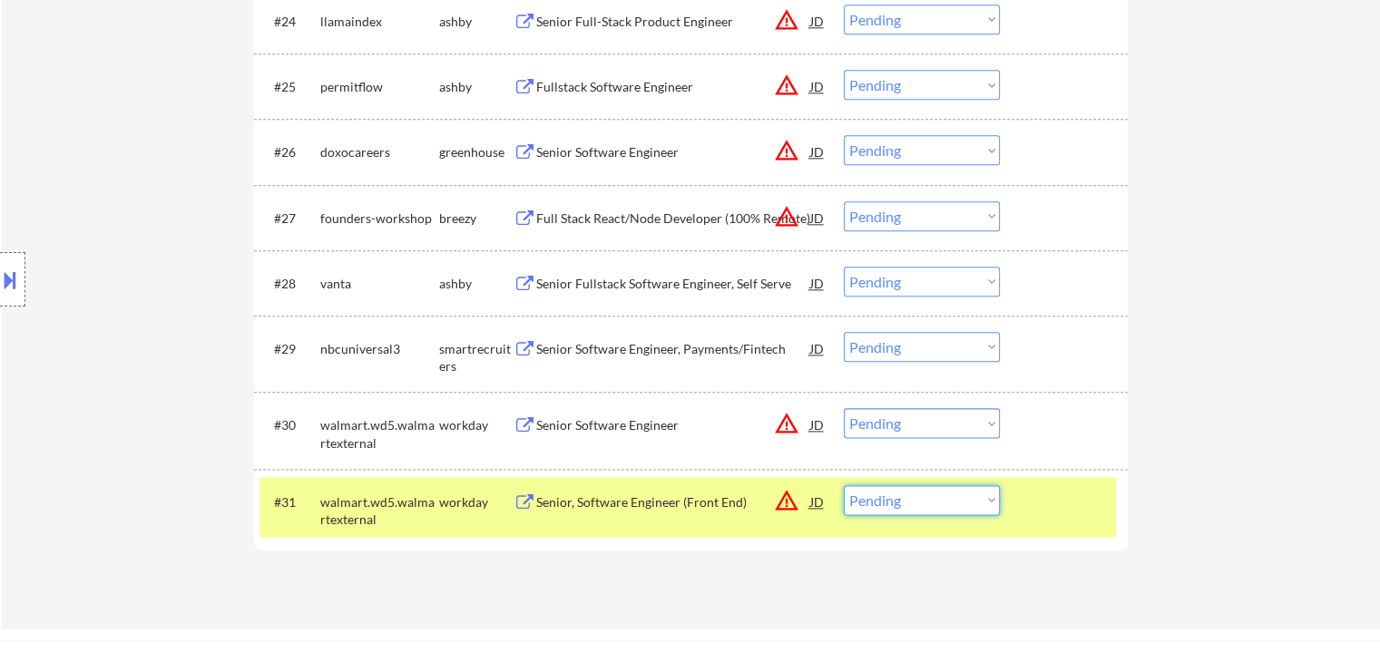
click at [924, 489] on select "Choose an option... Pending Applied Excluded (Questions) Excluded (Expired) Exc…" at bounding box center [922, 500] width 156 height 30
select select ""excluded__location_""
click at [844, 485] on select "Choose an option... Pending Applied Excluded (Questions) Excluded (Expired) Exc…" at bounding box center [922, 500] width 156 height 30
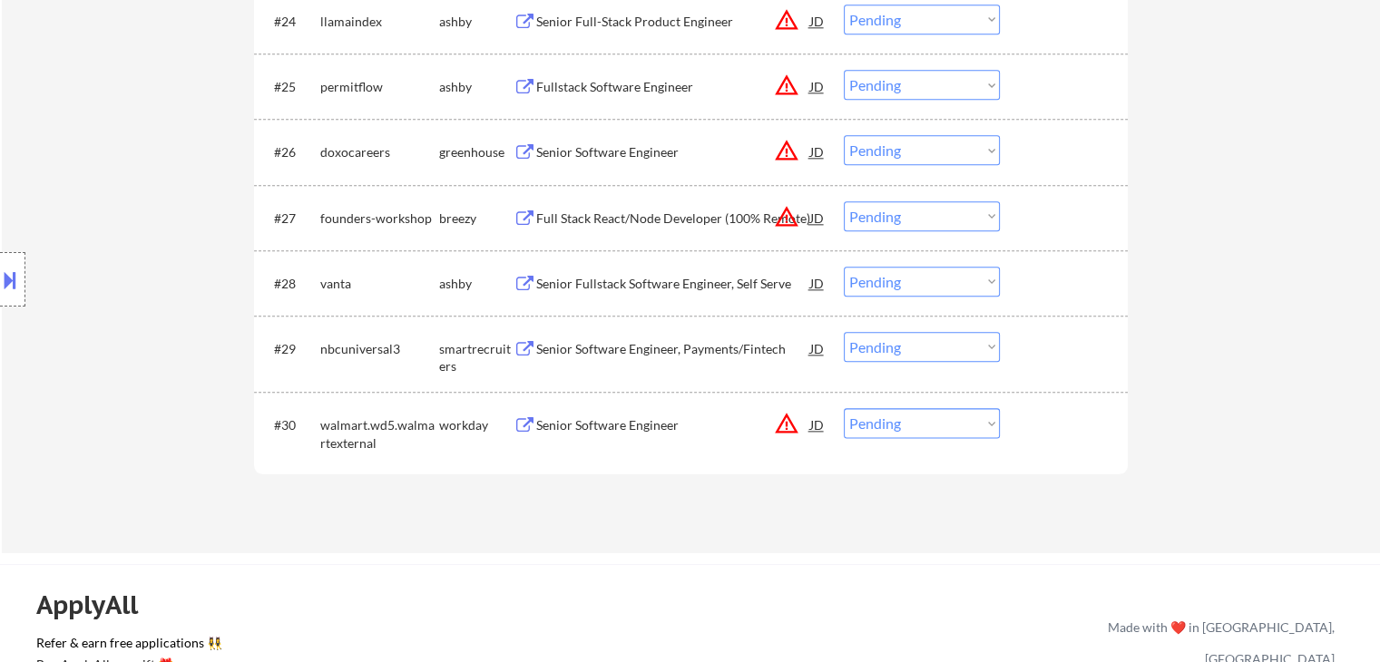
click at [548, 435] on div "Senior Software Engineer" at bounding box center [673, 424] width 274 height 33
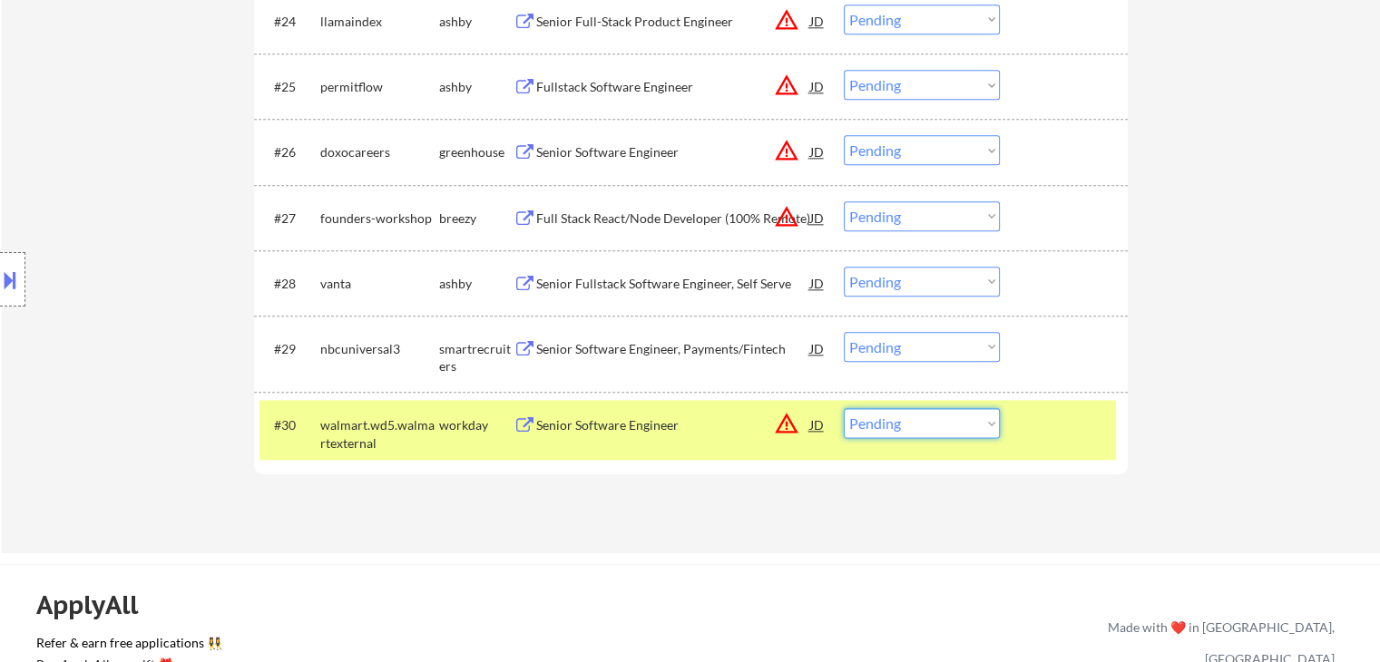
click at [872, 435] on select "Choose an option... Pending Applied Excluded (Questions) Excluded (Expired) Exc…" at bounding box center [922, 423] width 156 height 30
select select ""excluded__location_""
click at [844, 408] on select "Choose an option... Pending Applied Excluded (Questions) Excluded (Expired) Exc…" at bounding box center [922, 423] width 156 height 30
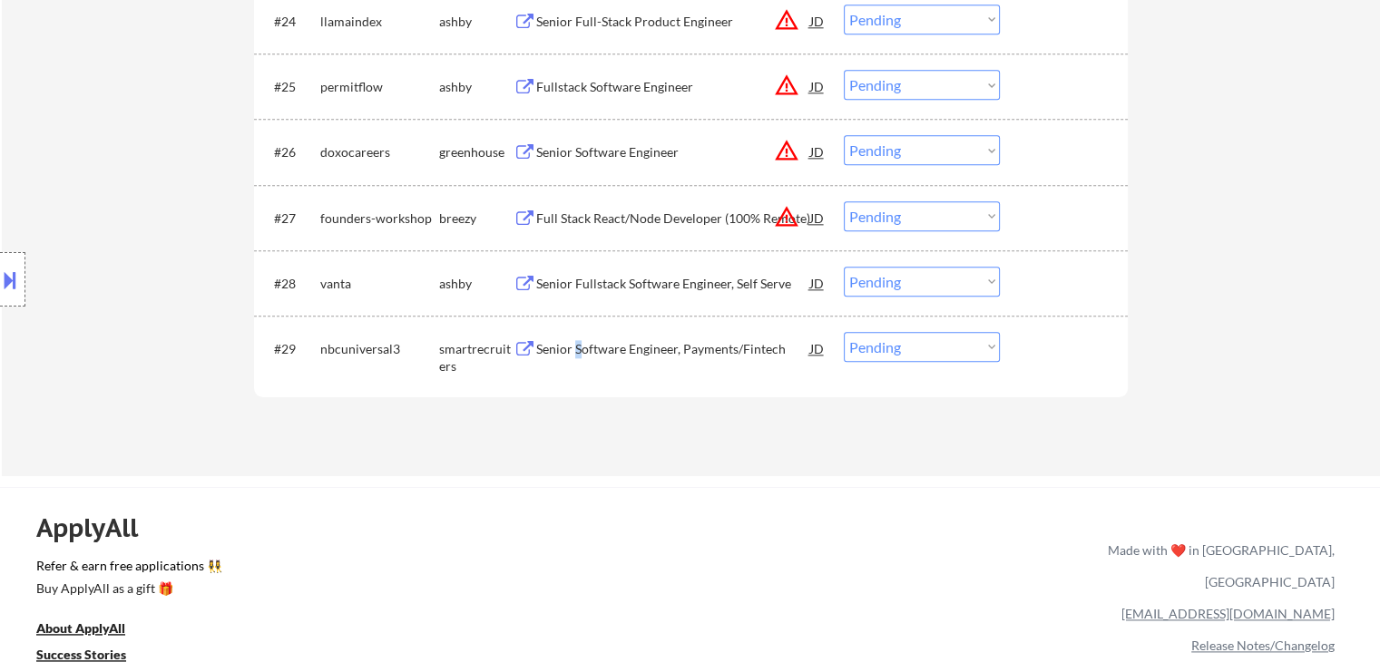
click at [579, 350] on div "Senior Software Engineer, Payments/Fintech" at bounding box center [673, 349] width 274 height 18
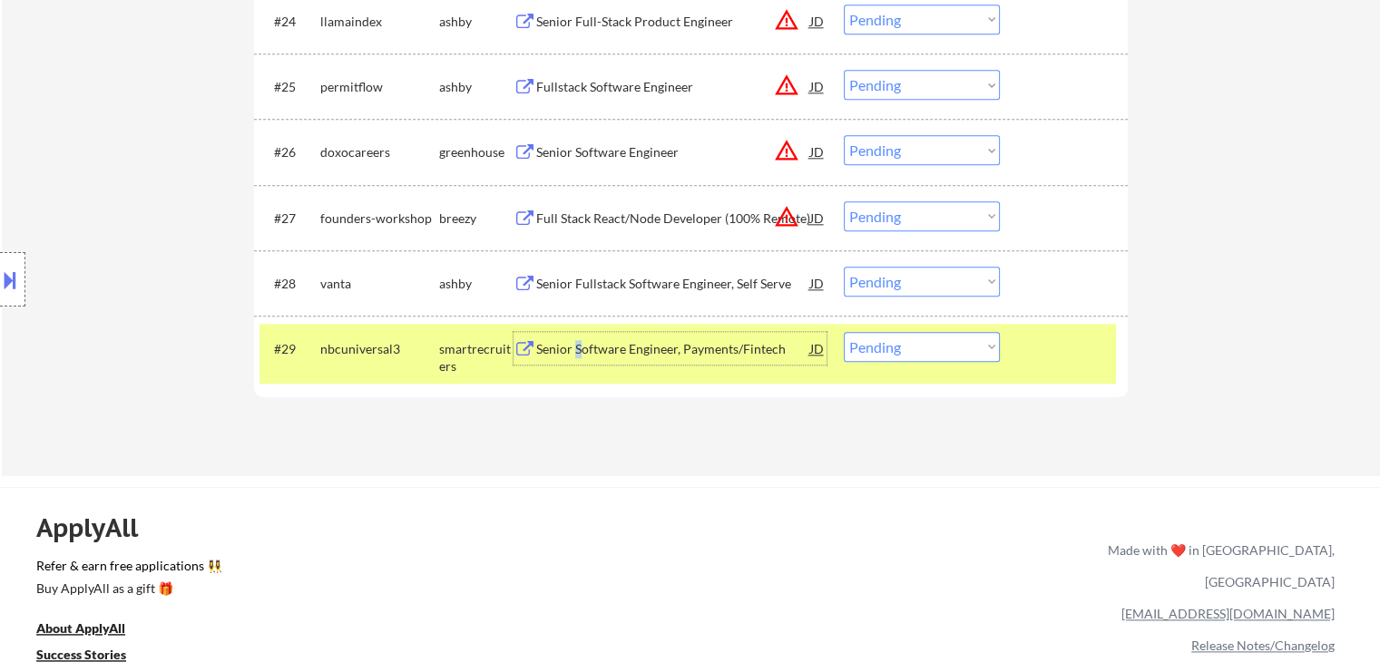
click at [904, 350] on select "Choose an option... Pending Applied Excluded (Questions) Excluded (Expired) Exc…" at bounding box center [922, 347] width 156 height 30
select select ""applied""
click at [844, 332] on select "Choose an option... Pending Applied Excluded (Questions) Excluded (Expired) Exc…" at bounding box center [922, 347] width 156 height 30
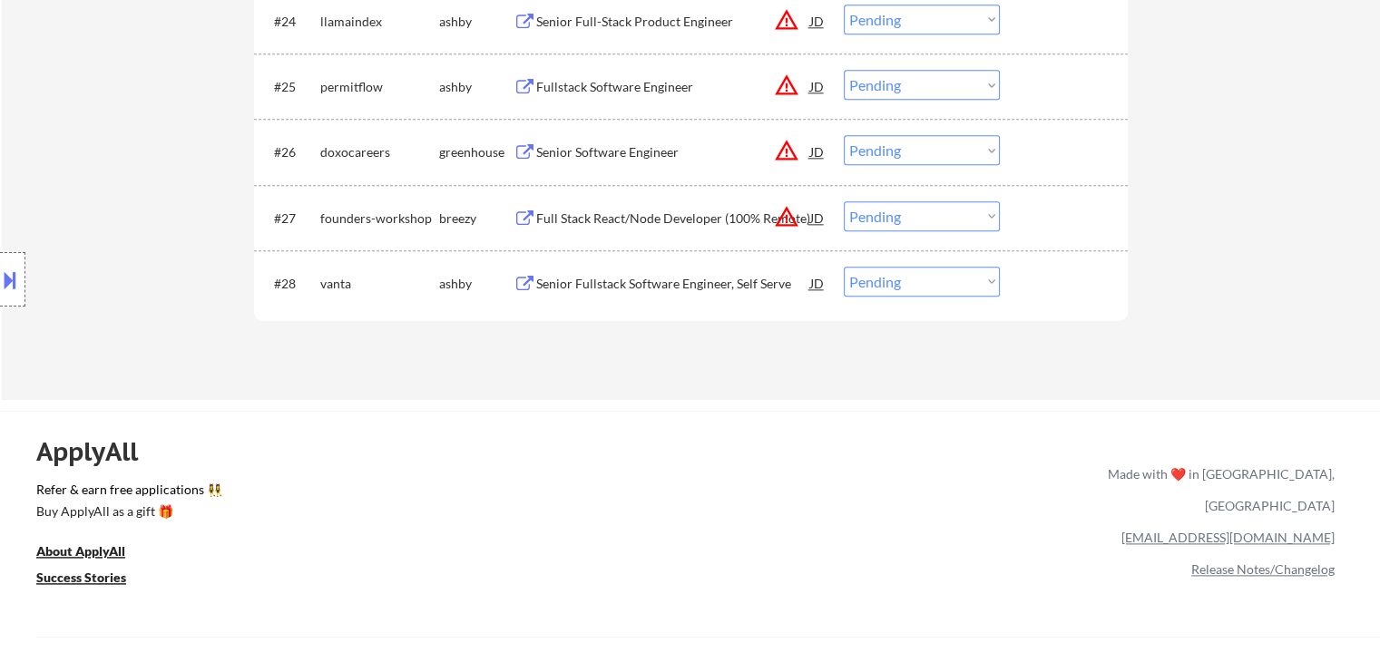
drag, startPoint x: 601, startPoint y: 280, endPoint x: 600, endPoint y: 270, distance: 10.0
click at [601, 277] on div "Senior Fullstack Software Engineer, Self Serve" at bounding box center [673, 284] width 274 height 18
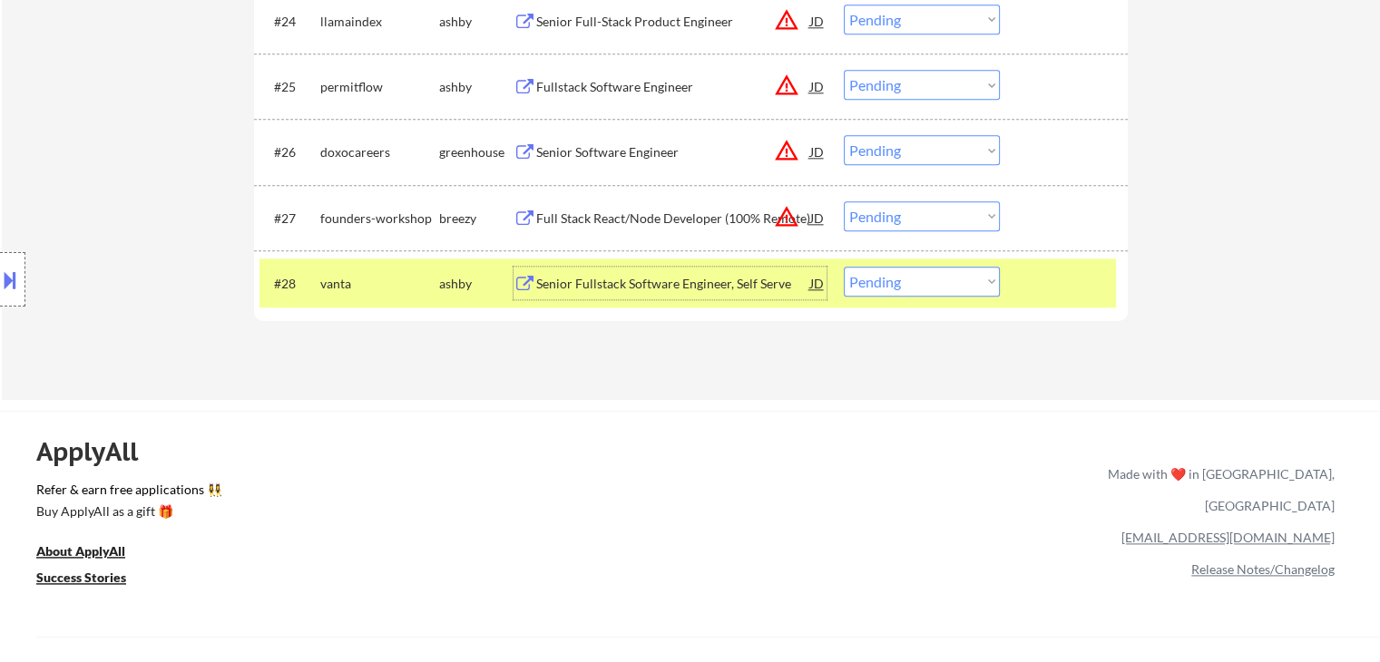
click at [883, 284] on select "Choose an option... Pending Applied Excluded (Questions) Excluded (Expired) Exc…" at bounding box center [922, 282] width 156 height 30
select select ""applied""
click at [844, 267] on select "Choose an option... Pending Applied Excluded (Questions) Excluded (Expired) Exc…" at bounding box center [922, 282] width 156 height 30
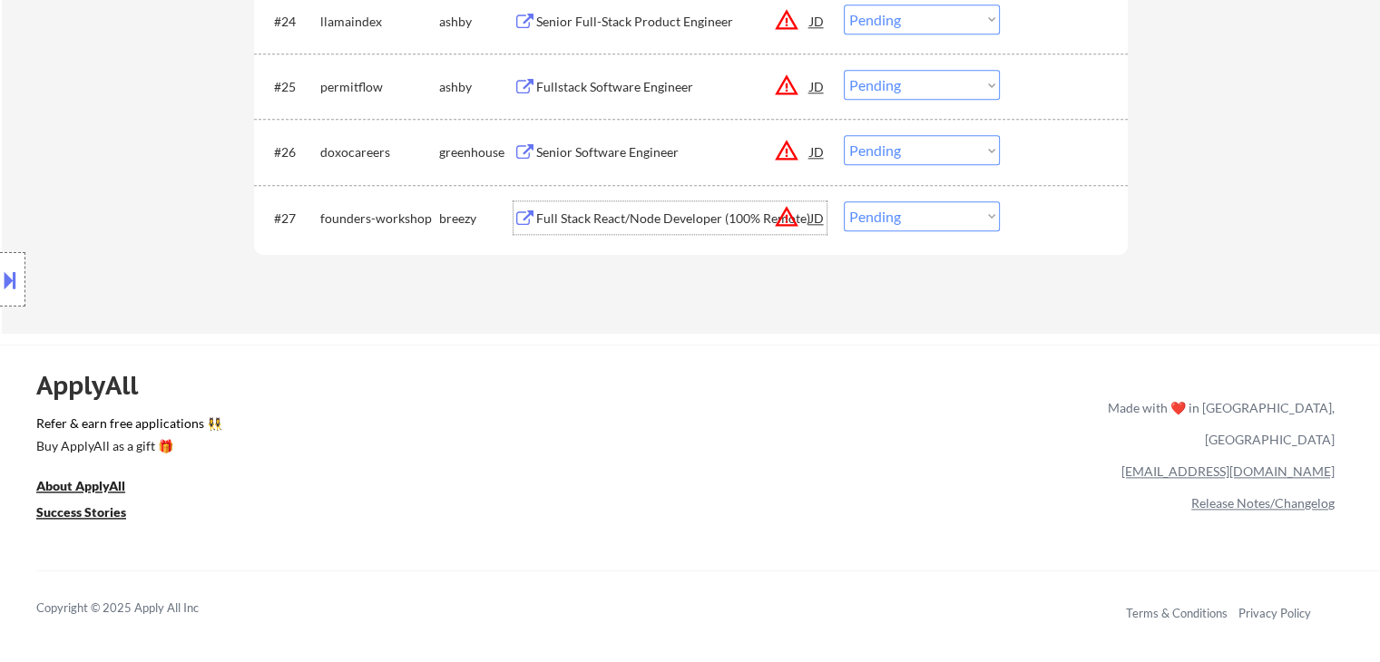
click at [620, 213] on div "Full Stack React/Node Developer (100% Remote)" at bounding box center [673, 219] width 274 height 18
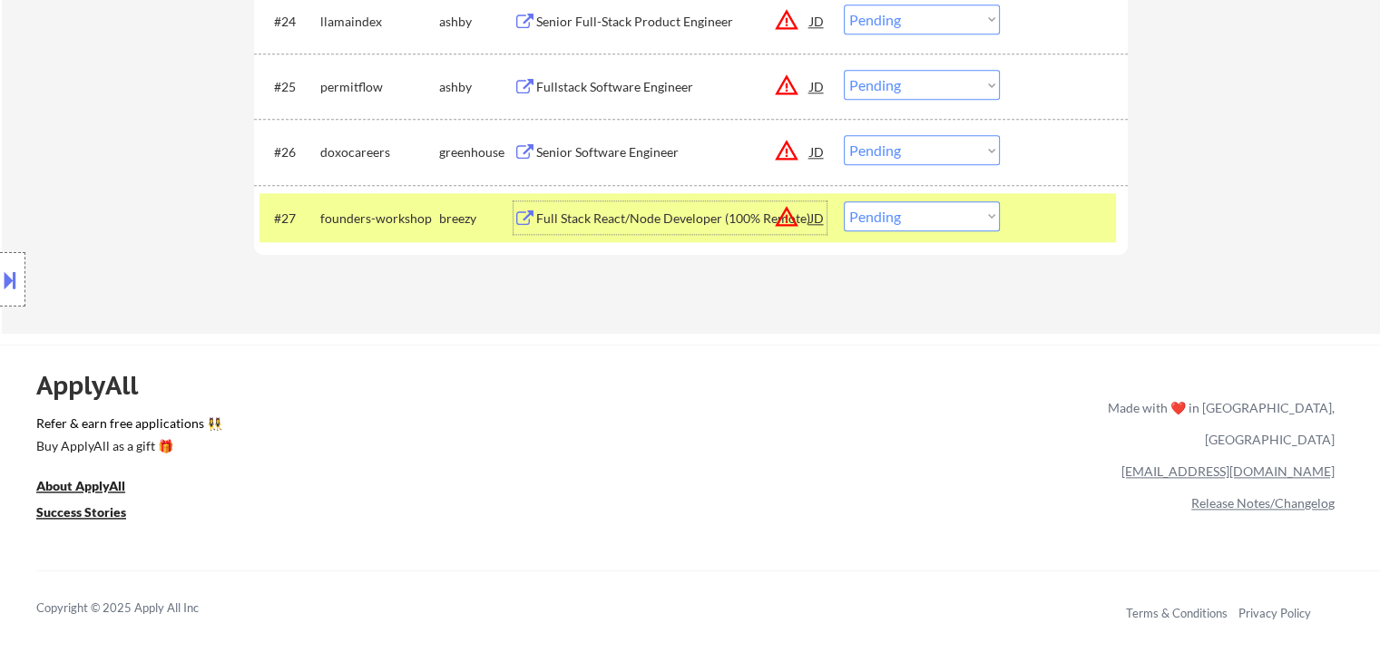
click at [905, 213] on select "Choose an option... Pending Applied Excluded (Questions) Excluded (Expired) Exc…" at bounding box center [922, 216] width 156 height 30
select select ""excluded__location_""
click at [844, 201] on select "Choose an option... Pending Applied Excluded (Questions) Excluded (Expired) Exc…" at bounding box center [922, 216] width 156 height 30
click at [654, 221] on div "Full Stack React/Node Developer (100% Remote)" at bounding box center [673, 219] width 274 height 18
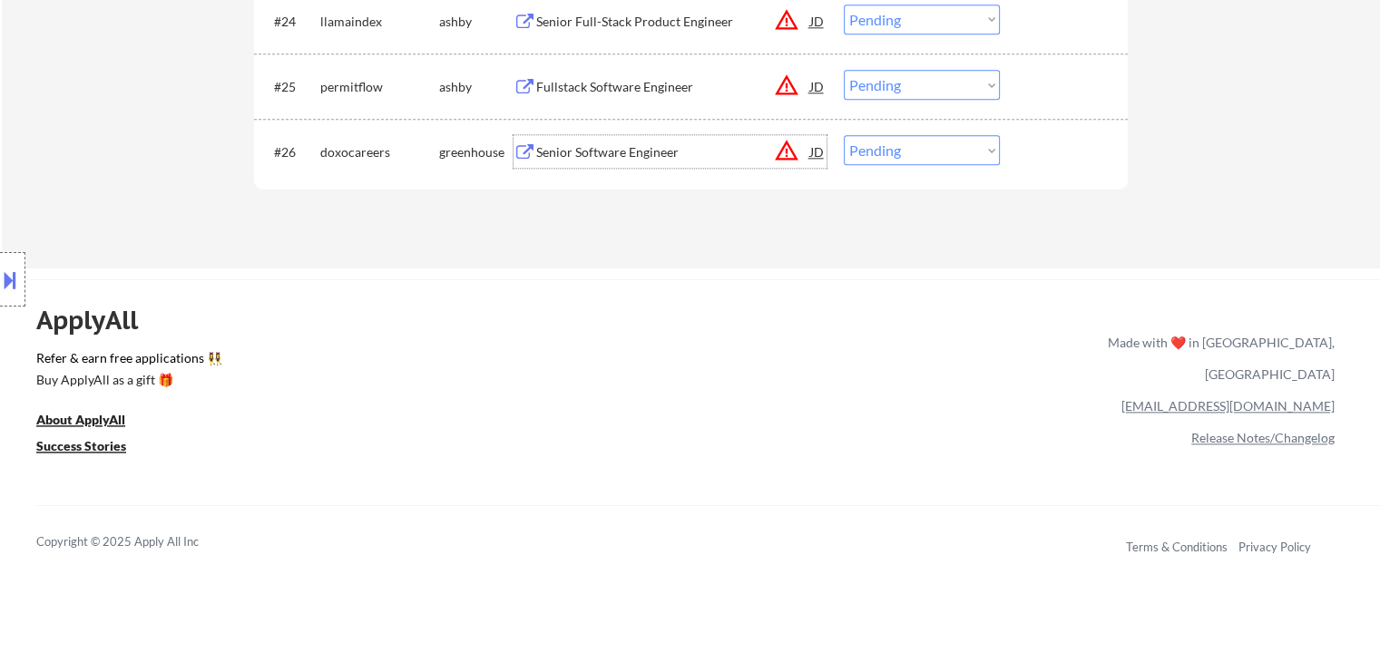
click at [679, 146] on div "Senior Software Engineer" at bounding box center [673, 152] width 274 height 18
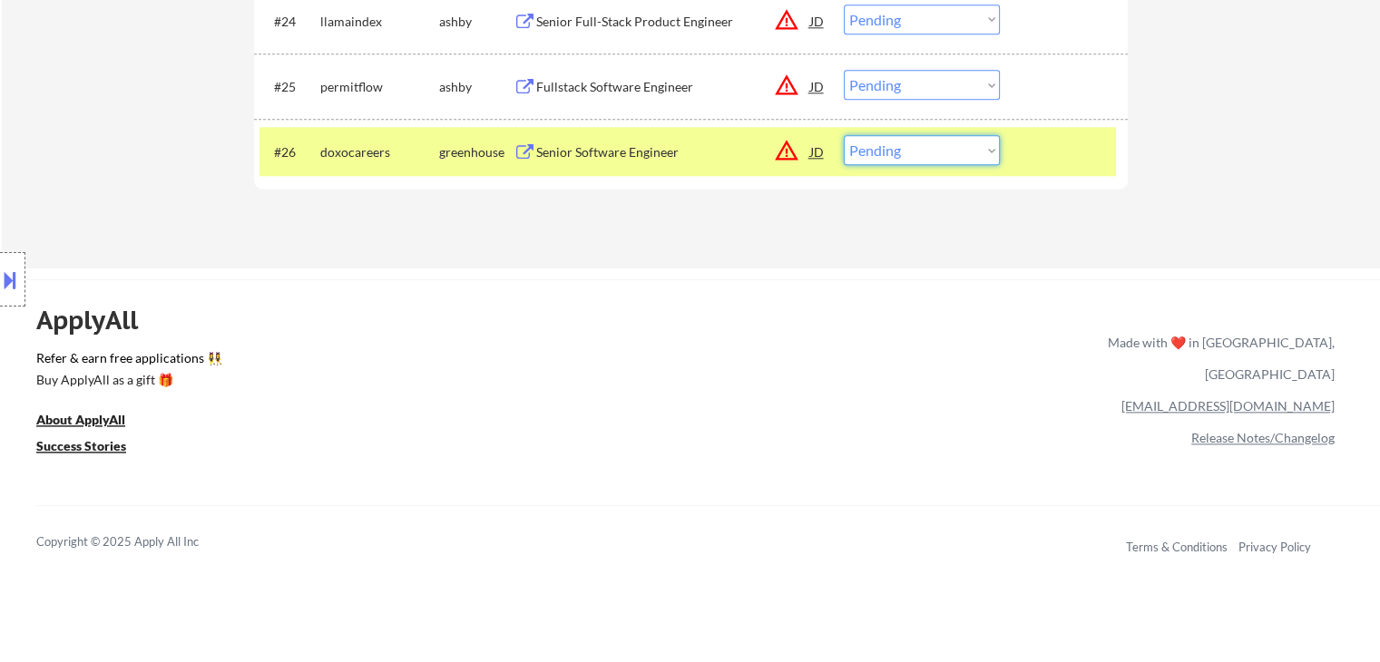
click at [882, 142] on select "Choose an option... Pending Applied Excluded (Questions) Excluded (Expired) Exc…" at bounding box center [922, 150] width 156 height 30
select select ""excluded__bad_match_""
click at [844, 135] on select "Choose an option... Pending Applied Excluded (Questions) Excluded (Expired) Exc…" at bounding box center [922, 150] width 156 height 30
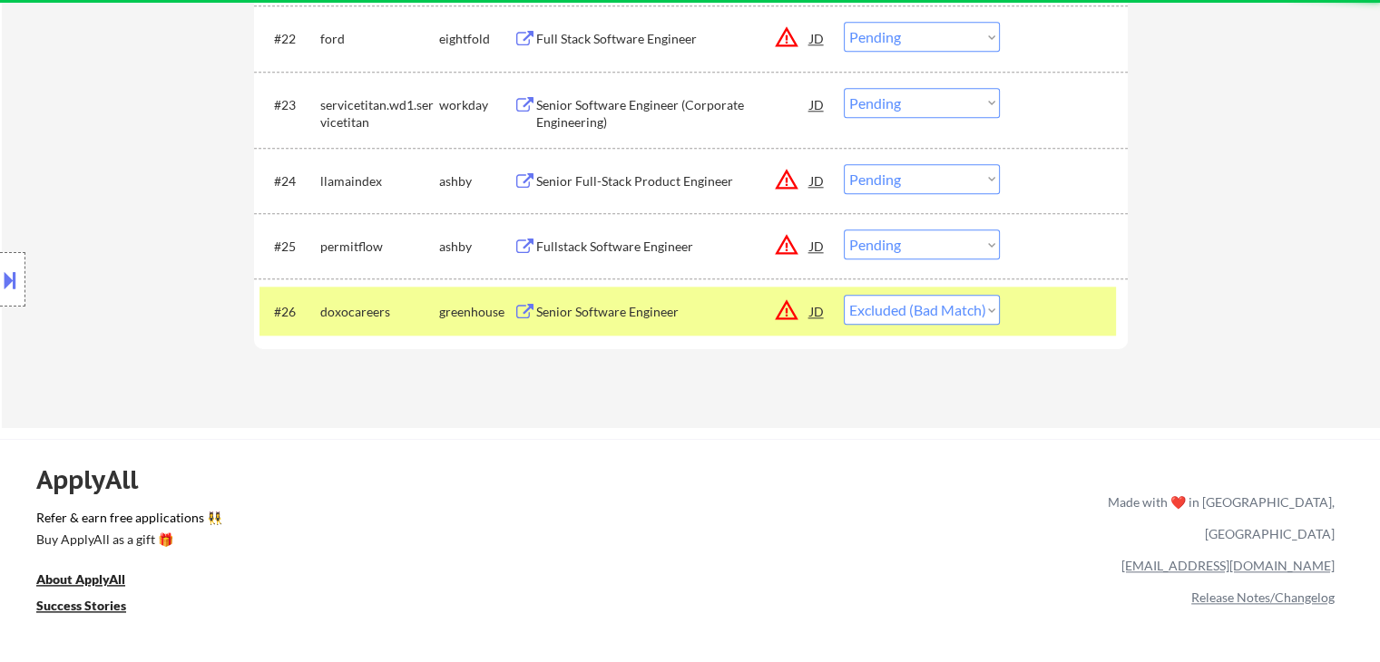
scroll to position [1815, 0]
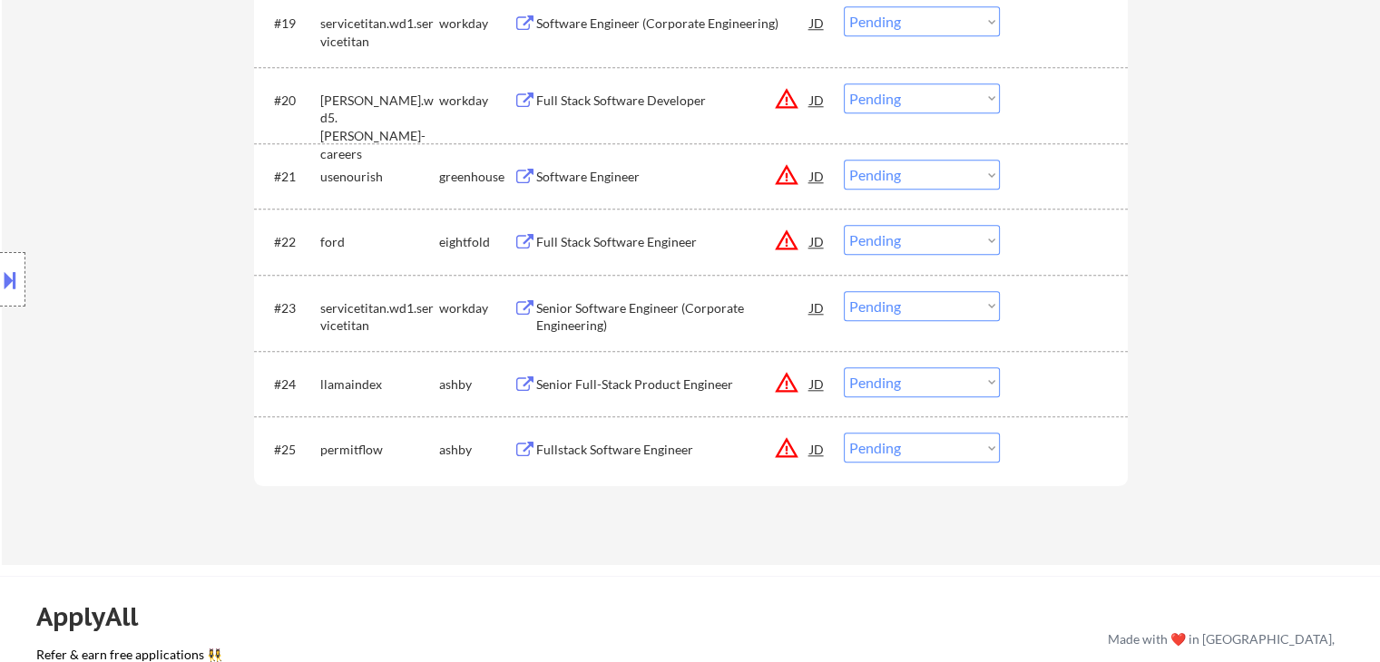
click at [588, 451] on div "Fullstack Software Engineer" at bounding box center [673, 450] width 274 height 18
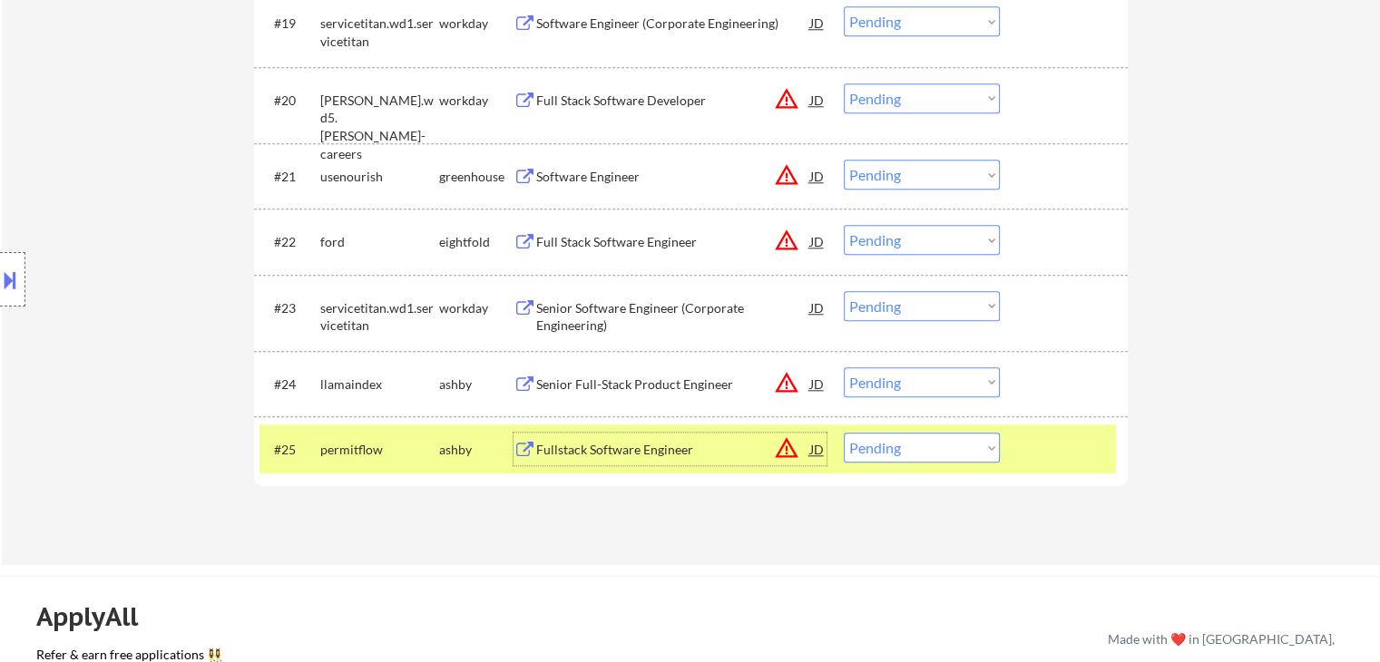
click at [925, 457] on select "Choose an option... Pending Applied Excluded (Questions) Excluded (Expired) Exc…" at bounding box center [922, 448] width 156 height 30
select select ""excluded__location_""
click at [844, 433] on select "Choose an option... Pending Applied Excluded (Questions) Excluded (Expired) Exc…" at bounding box center [922, 448] width 156 height 30
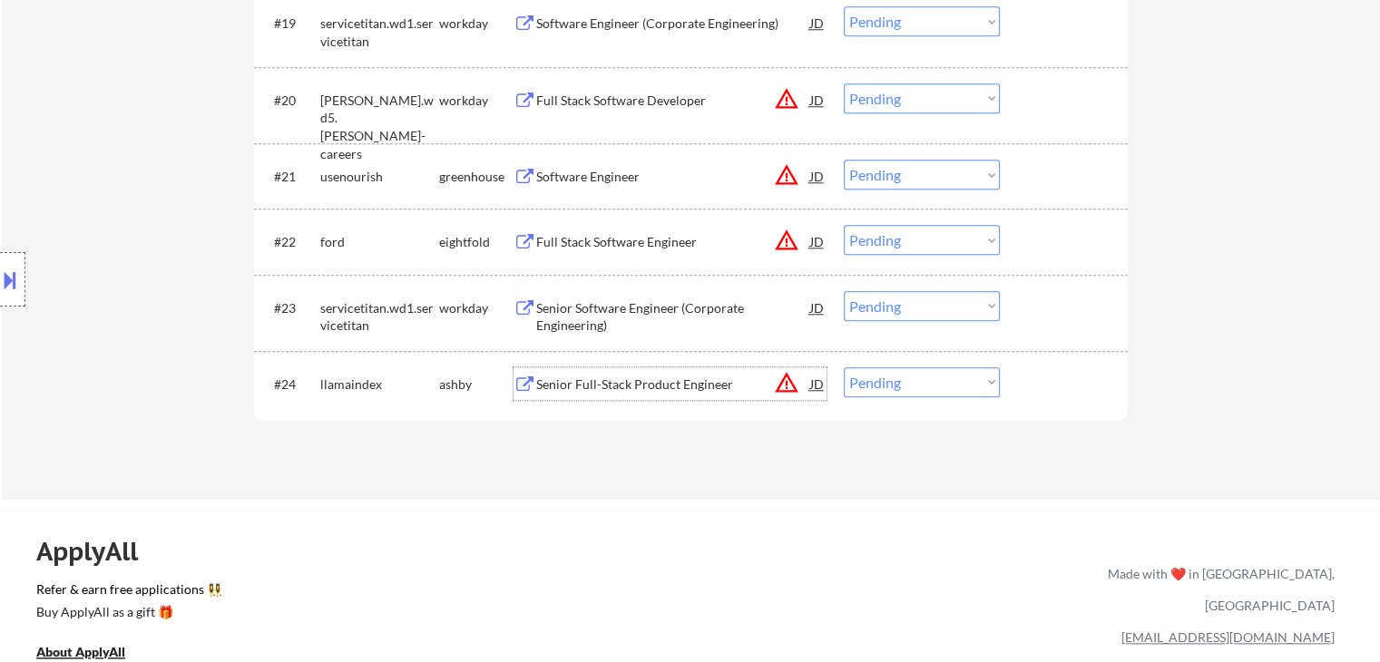
click at [611, 382] on div "Senior Full-Stack Product Engineer" at bounding box center [673, 385] width 274 height 18
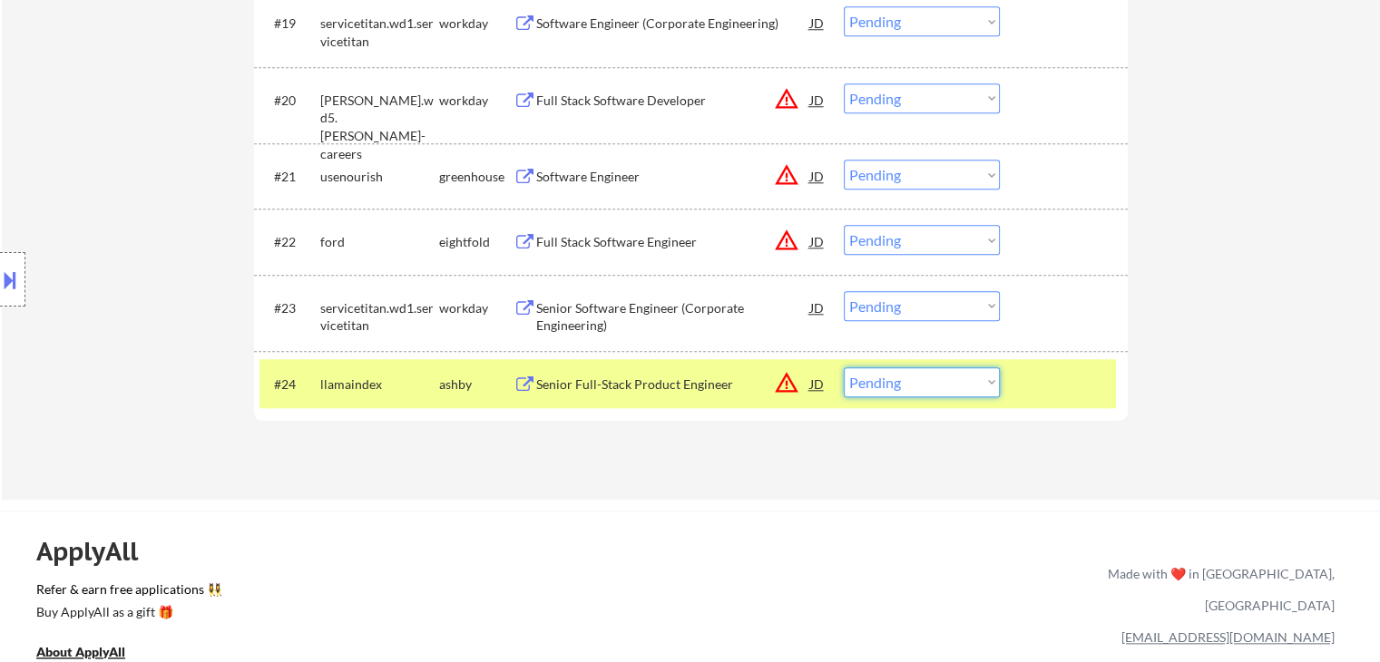
click at [849, 378] on select "Choose an option... Pending Applied Excluded (Questions) Excluded (Expired) Exc…" at bounding box center [922, 382] width 156 height 30
select select ""excluded__location_""
click at [844, 367] on select "Choose an option... Pending Applied Excluded (Questions) Excluded (Expired) Exc…" at bounding box center [922, 382] width 156 height 30
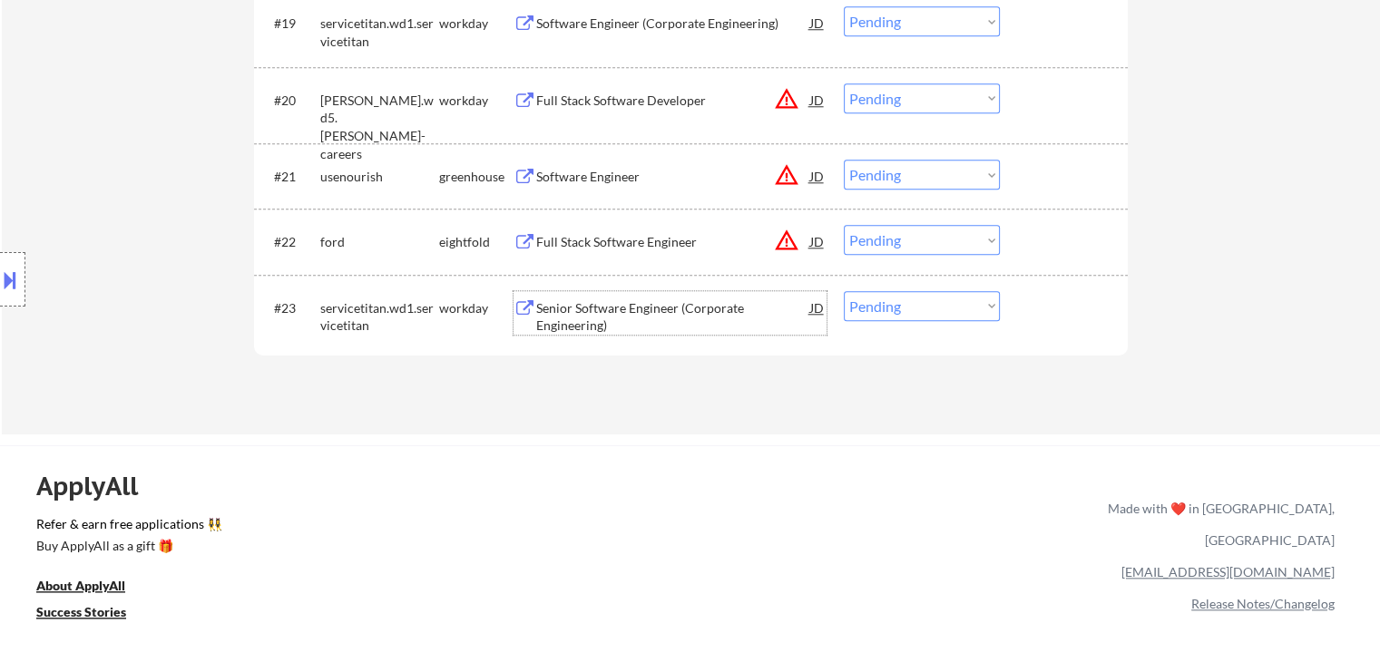
click at [650, 314] on div "Senior Software Engineer (Corporate Engineering)" at bounding box center [673, 316] width 274 height 35
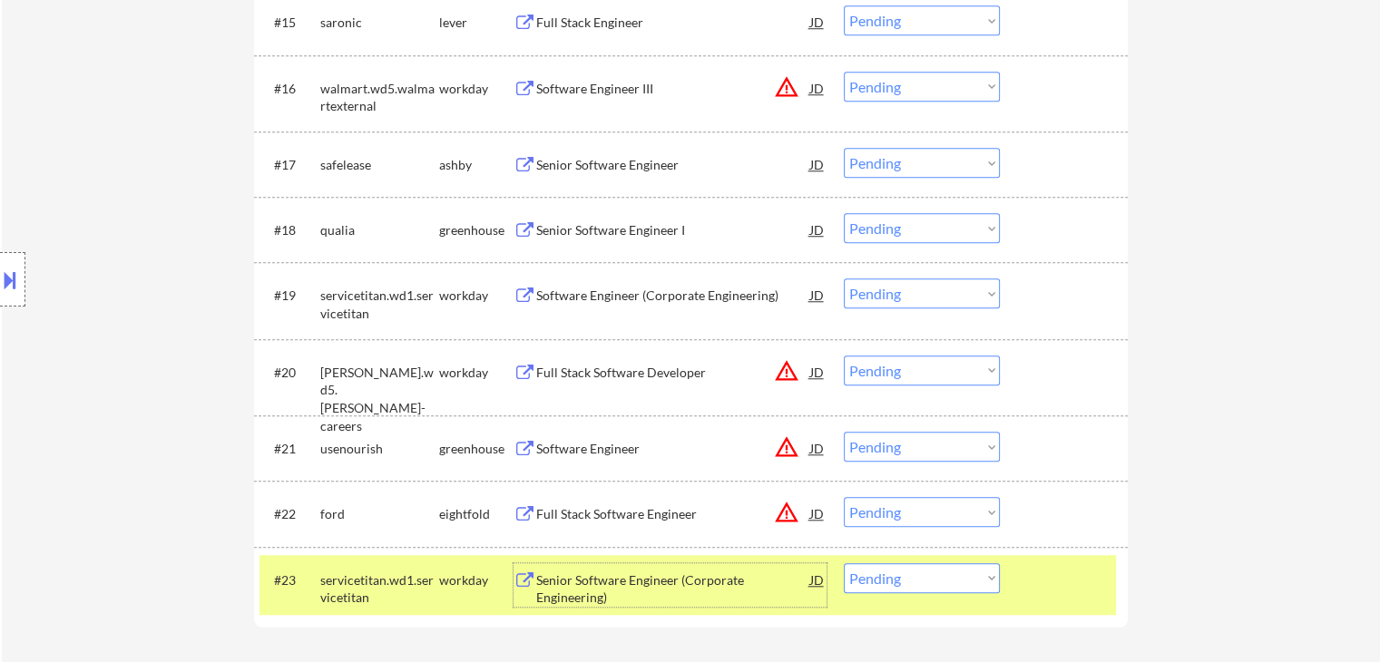
scroll to position [1542, 0]
click at [921, 572] on select "Choose an option... Pending Applied Excluded (Questions) Excluded (Expired) Exc…" at bounding box center [922, 578] width 156 height 30
select select ""excluded__salary_""
click at [844, 563] on select "Choose an option... Pending Applied Excluded (Questions) Excluded (Expired) Exc…" at bounding box center [922, 578] width 156 height 30
